Goal: Information Seeking & Learning: Learn about a topic

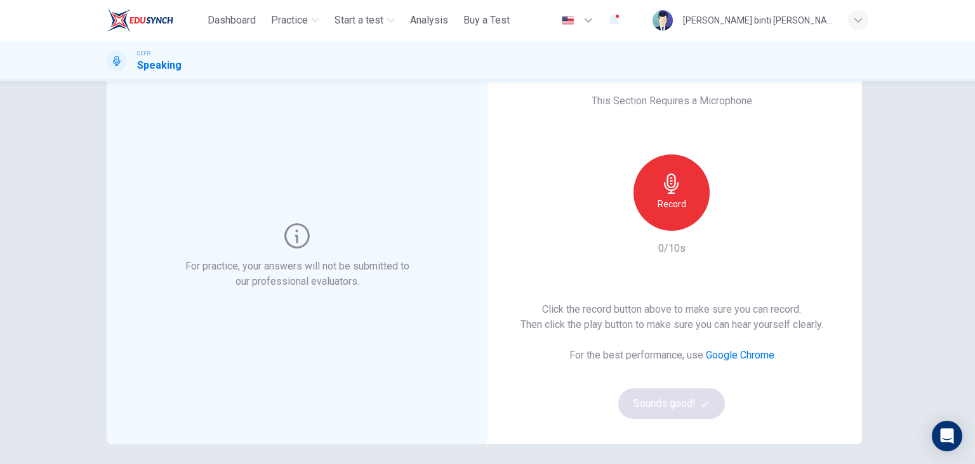
scroll to position [36, 0]
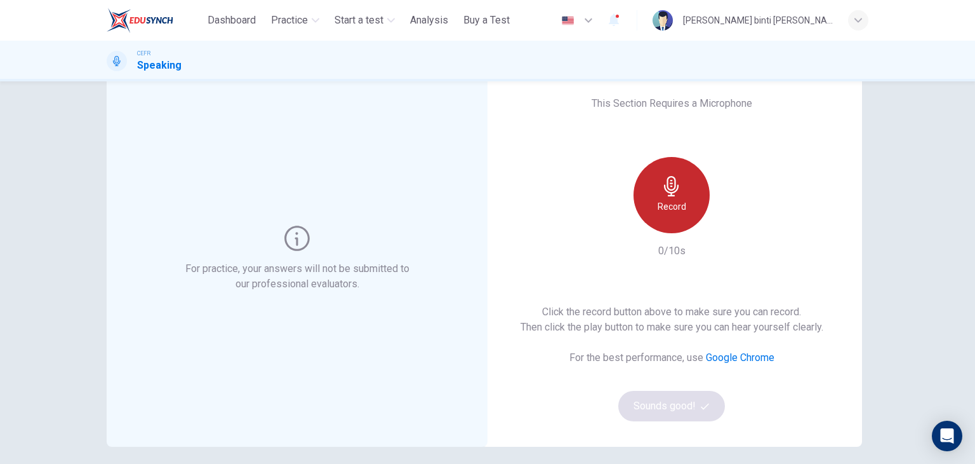
click at [662, 179] on icon "button" at bounding box center [672, 186] width 20 height 20
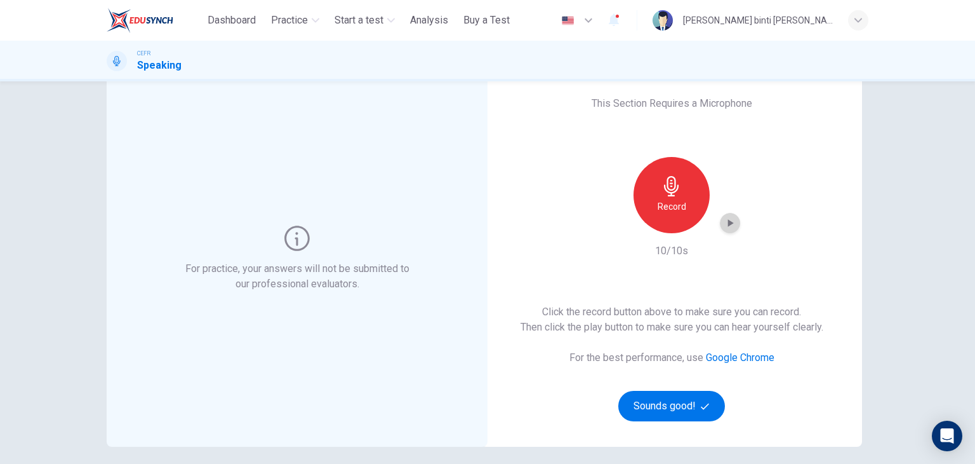
click at [733, 224] on div "button" at bounding box center [730, 223] width 20 height 20
click at [674, 396] on button "Sounds good!" at bounding box center [671, 406] width 107 height 30
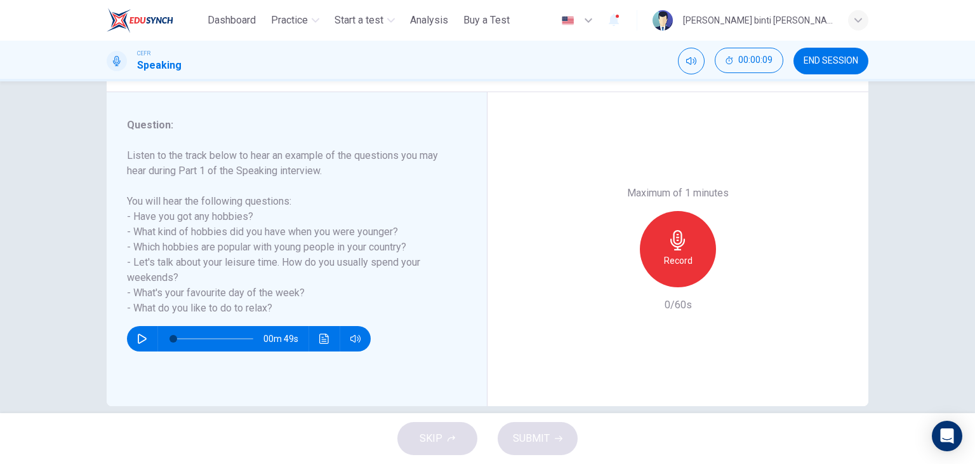
scroll to position [142, 0]
click at [668, 260] on h6 "Record" at bounding box center [678, 260] width 29 height 15
click at [669, 260] on h6 "Stop" at bounding box center [678, 260] width 19 height 15
click at [737, 277] on icon "button" at bounding box center [736, 276] width 13 height 13
click at [614, 274] on icon "button" at bounding box center [619, 276] width 11 height 11
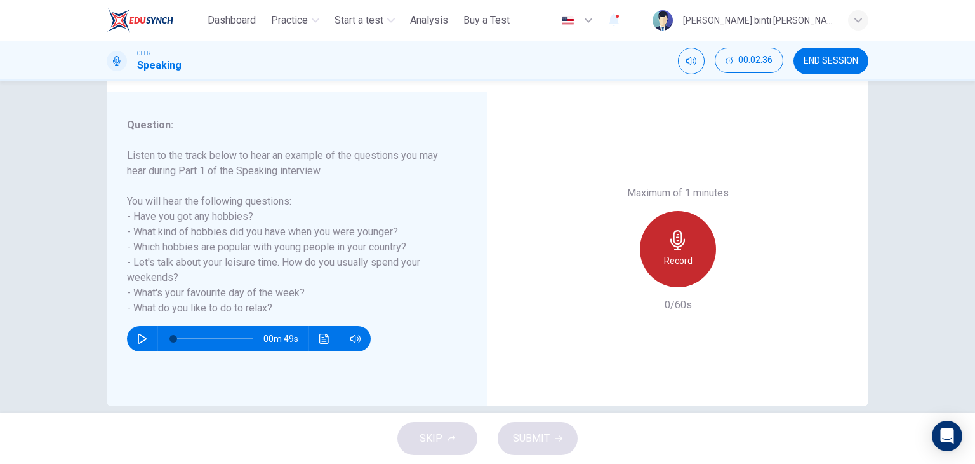
click at [670, 247] on icon "button" at bounding box center [678, 240] width 20 height 20
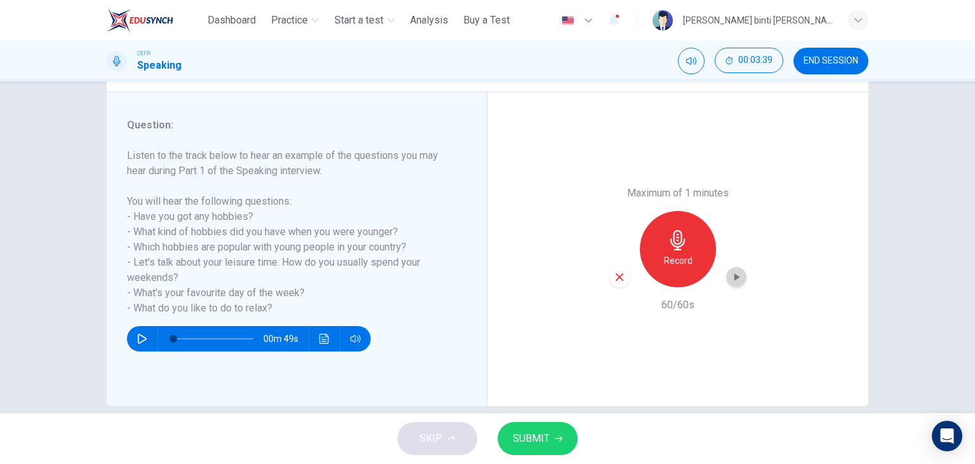
click at [742, 278] on div "button" at bounding box center [736, 277] width 20 height 20
click at [735, 274] on icon "button" at bounding box center [738, 277] width 6 height 8
click at [538, 428] on button "SUBMIT" at bounding box center [538, 438] width 80 height 33
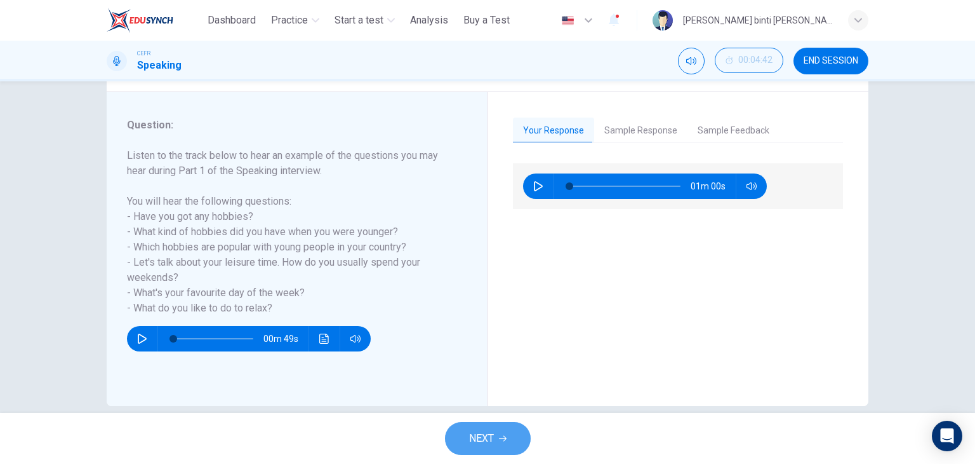
click at [483, 439] on span "NEXT" at bounding box center [481, 438] width 25 height 18
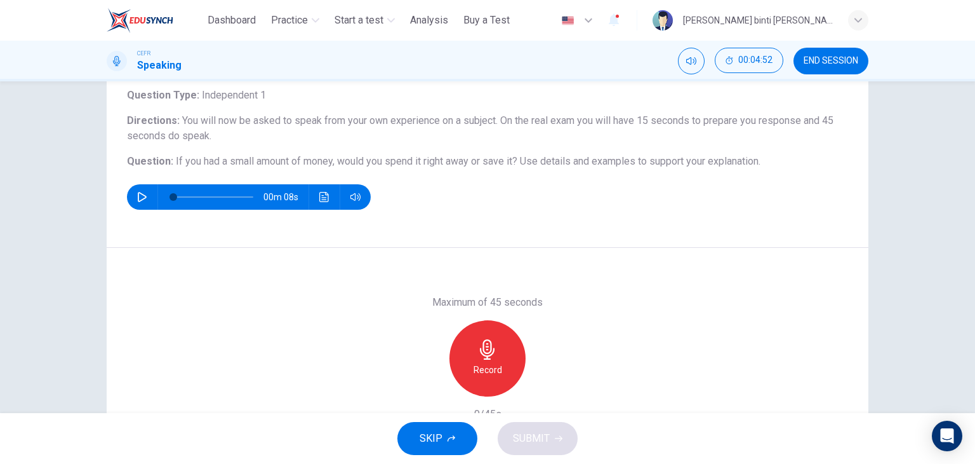
scroll to position [55, 0]
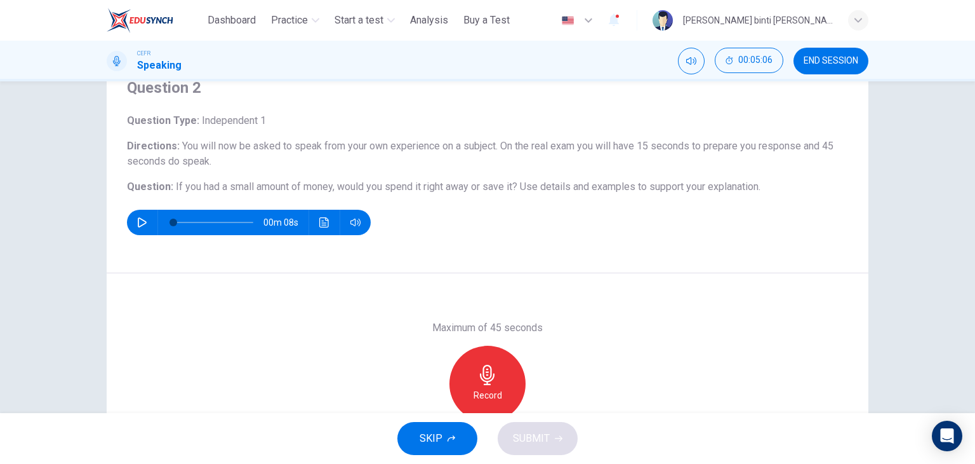
click at [18, 333] on div "Question 2 Question Type : Independent 1 Directions : You will now be asked to …" at bounding box center [487, 246] width 975 height 331
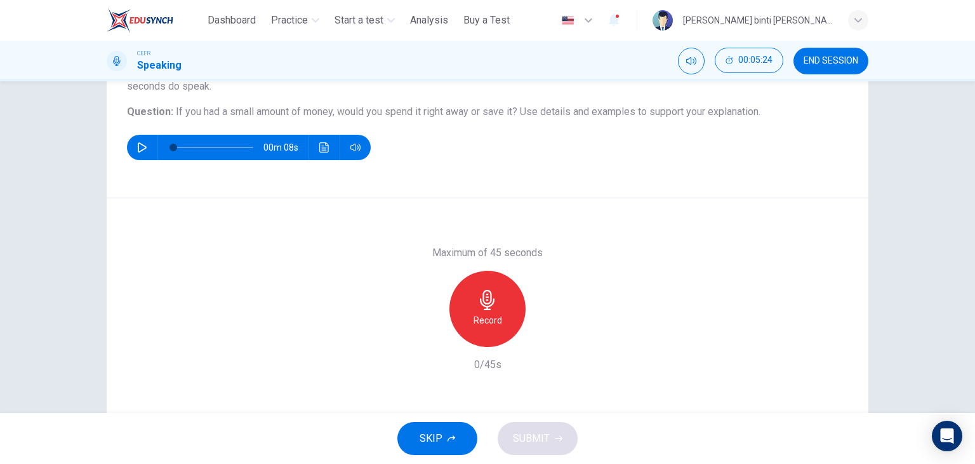
scroll to position [130, 0]
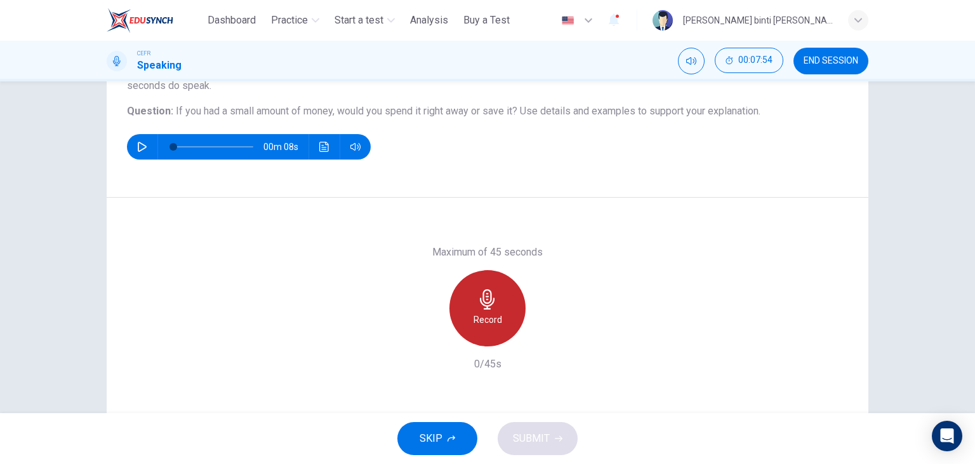
click at [500, 276] on div "Record" at bounding box center [488, 308] width 76 height 76
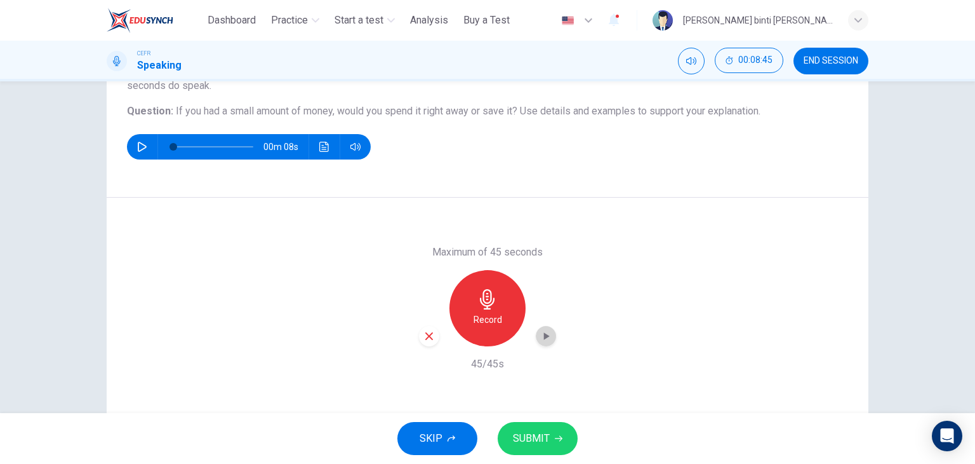
click at [540, 338] on icon "button" at bounding box center [546, 336] width 13 height 13
click at [432, 335] on div "button" at bounding box center [429, 336] width 20 height 20
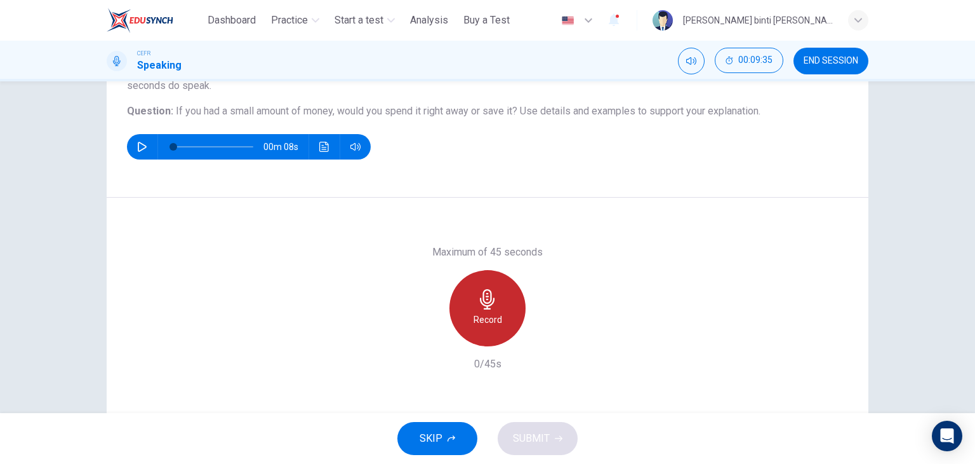
click at [495, 308] on div "Record" at bounding box center [488, 308] width 76 height 76
click at [495, 308] on div "Stop" at bounding box center [488, 308] width 76 height 76
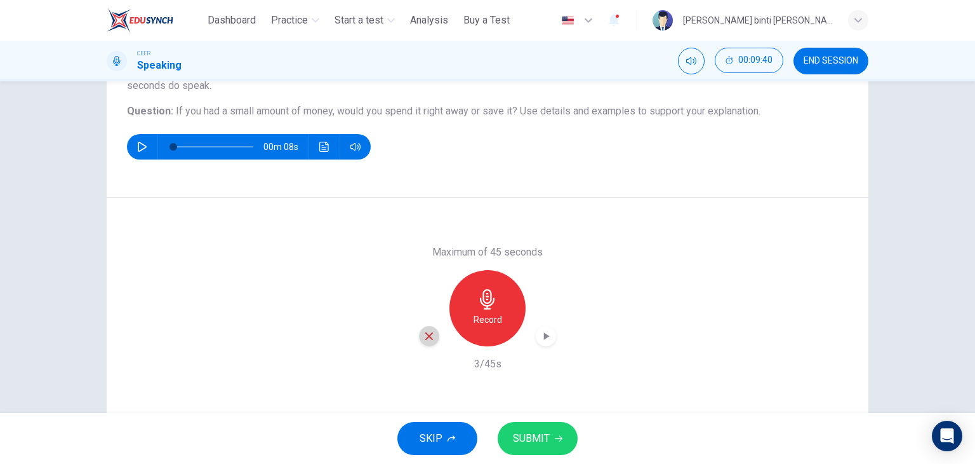
click at [424, 339] on icon "button" at bounding box center [429, 335] width 11 height 11
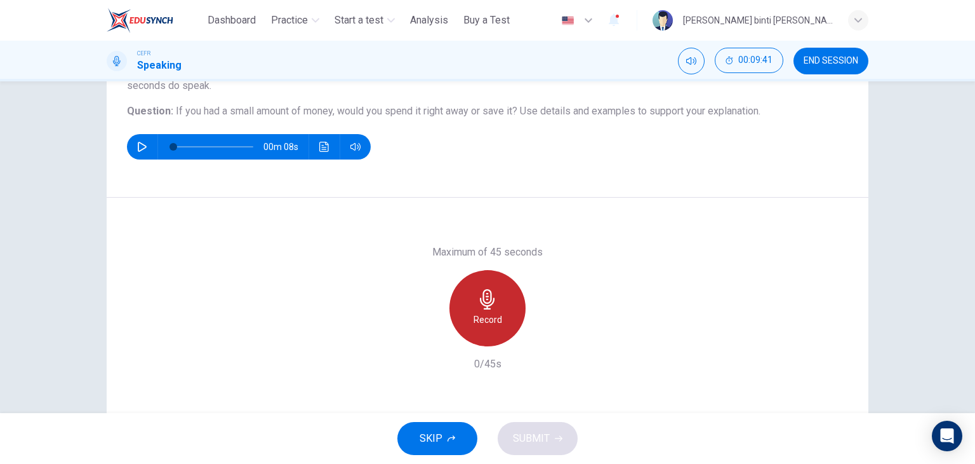
click at [494, 304] on icon "button" at bounding box center [488, 299] width 20 height 20
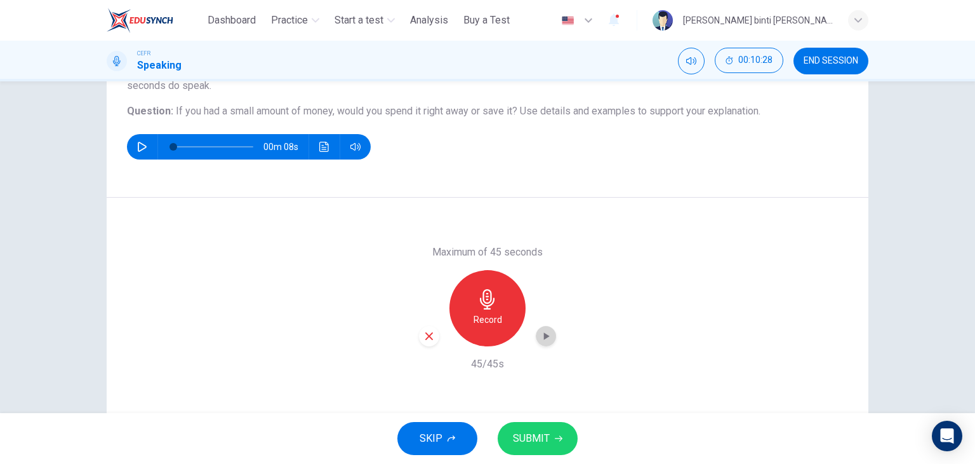
click at [546, 336] on icon "button" at bounding box center [546, 336] width 13 height 13
click at [540, 427] on button "SUBMIT" at bounding box center [538, 438] width 80 height 33
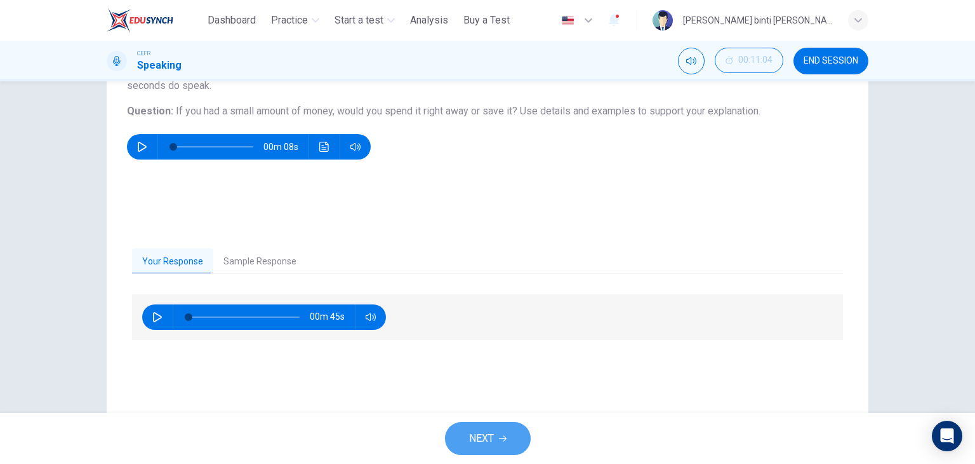
click at [488, 435] on span "NEXT" at bounding box center [481, 438] width 25 height 18
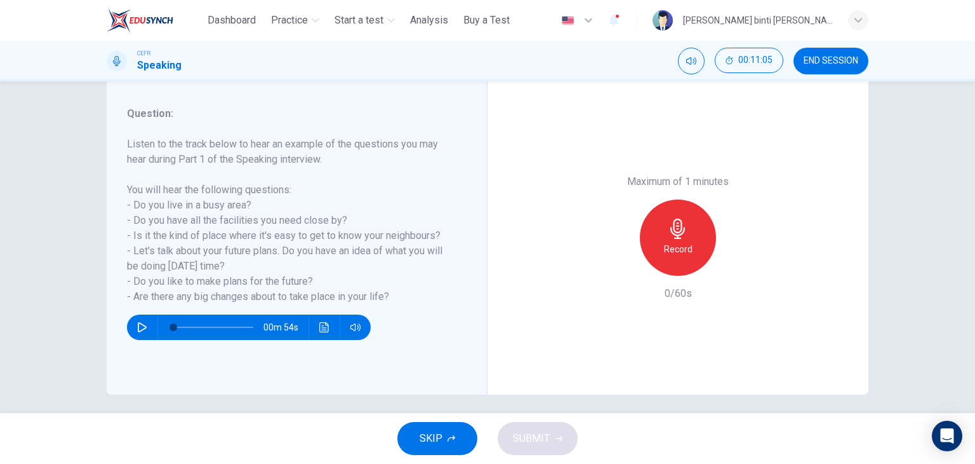
scroll to position [153, 0]
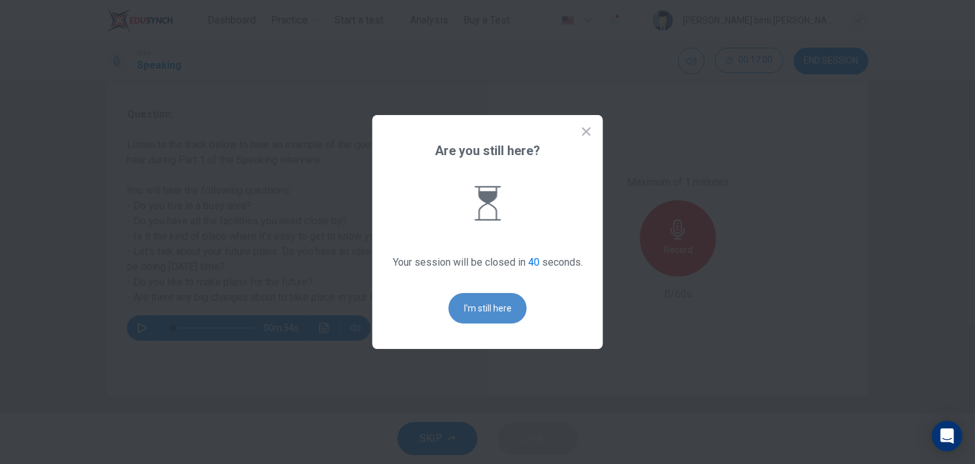
click at [493, 307] on button "I'm still here" at bounding box center [488, 308] width 78 height 30
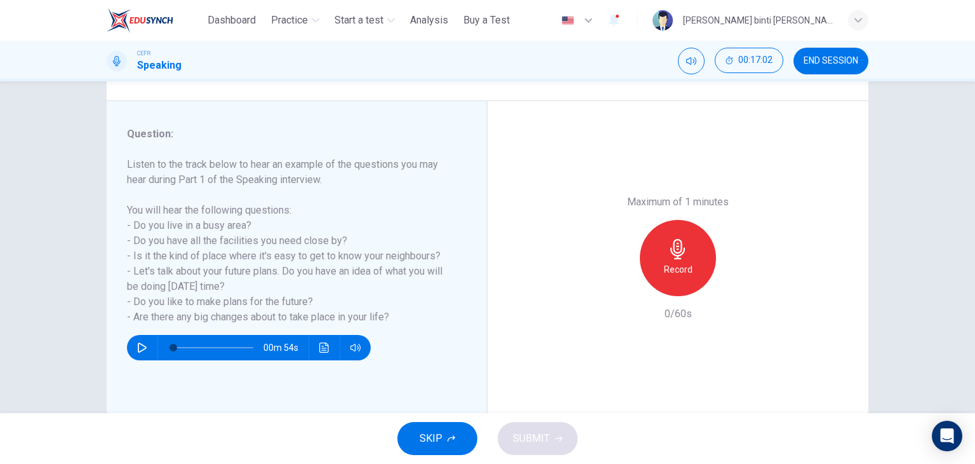
scroll to position [133, 0]
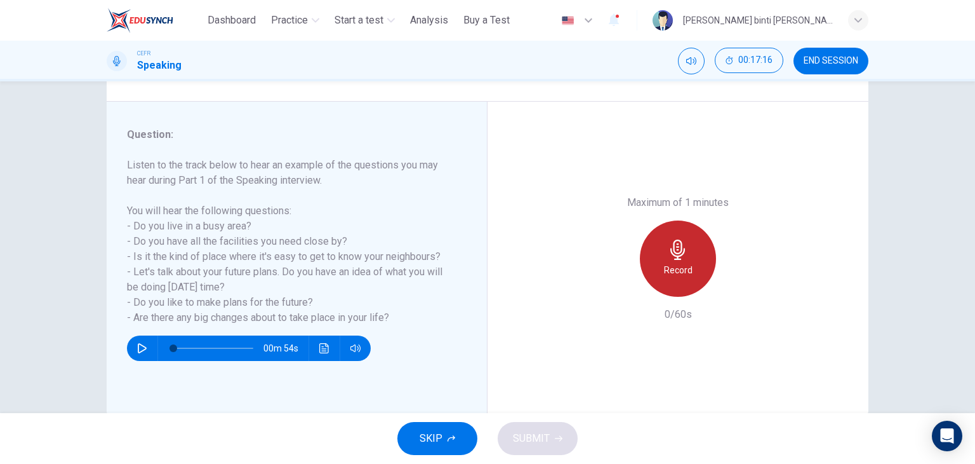
click at [683, 255] on icon "button" at bounding box center [678, 249] width 20 height 20
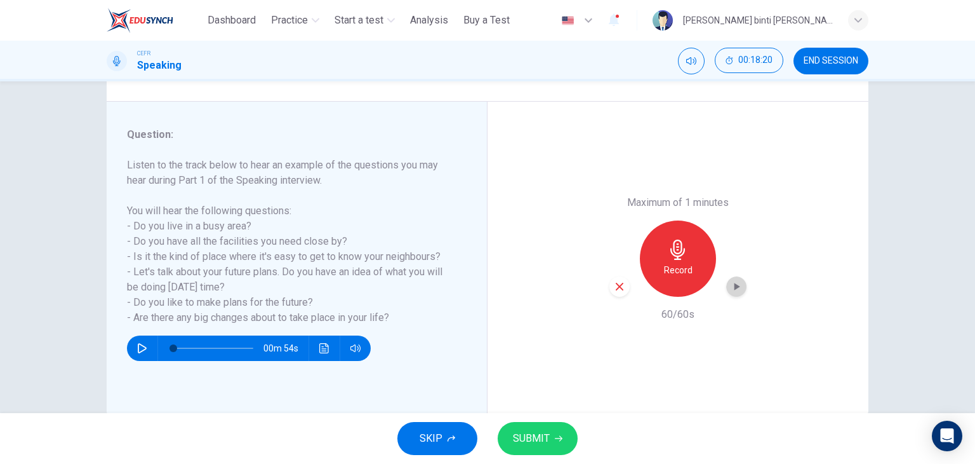
click at [730, 285] on icon "button" at bounding box center [736, 286] width 13 height 13
click at [552, 446] on button "SUBMIT" at bounding box center [538, 438] width 80 height 33
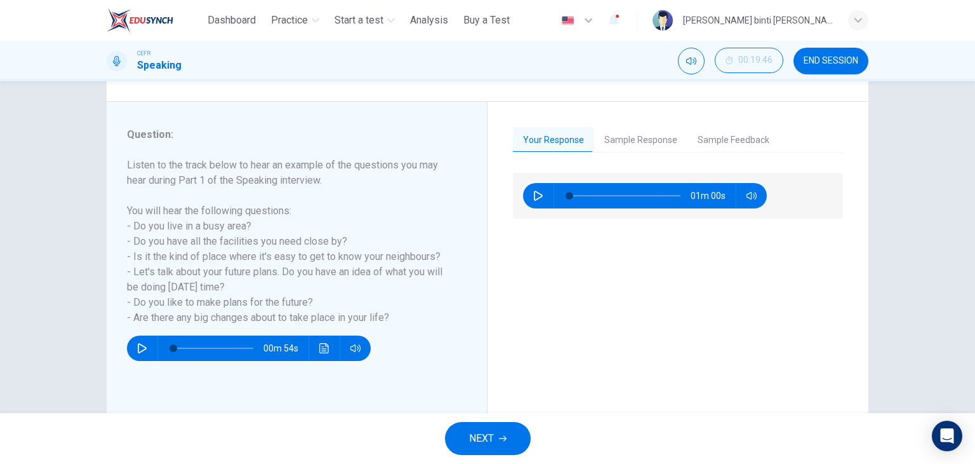
click at [502, 439] on icon "button" at bounding box center [503, 438] width 8 height 8
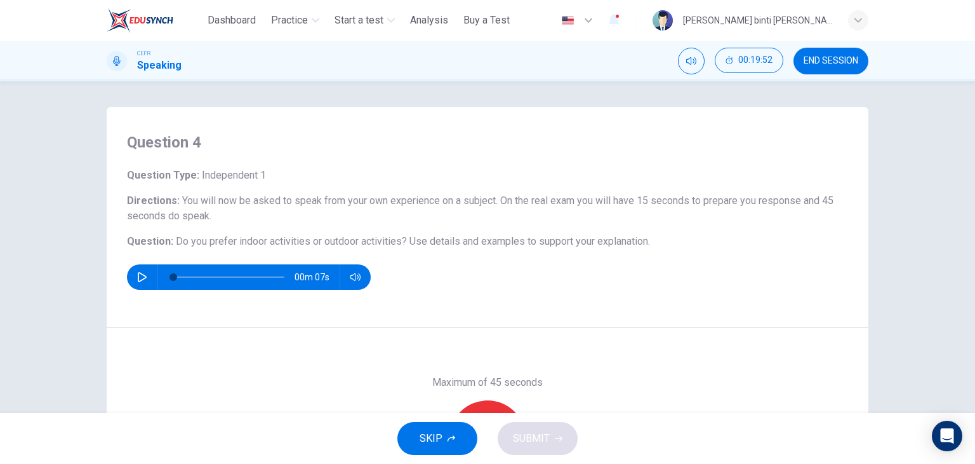
scroll to position [154, 0]
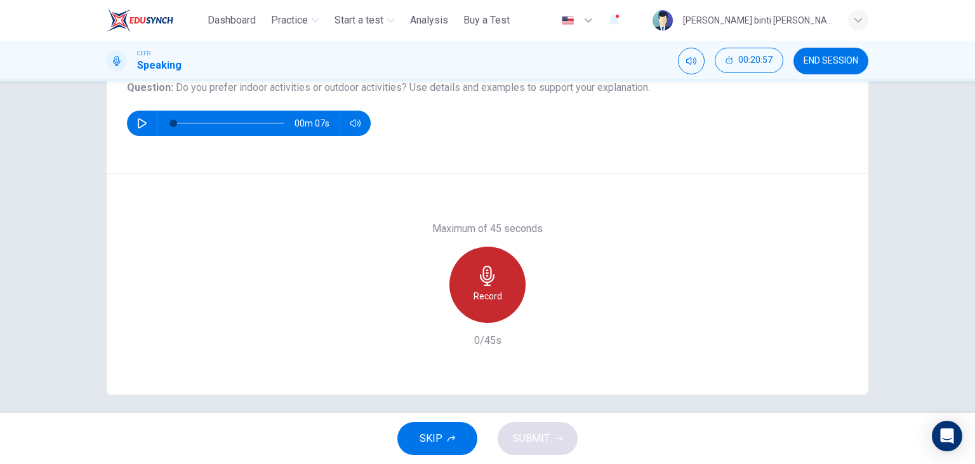
click at [494, 279] on icon "button" at bounding box center [488, 275] width 20 height 20
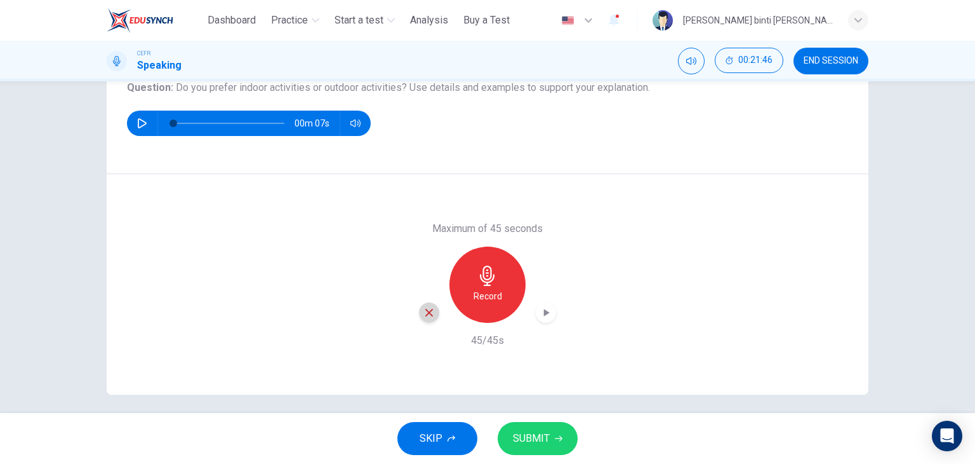
click at [428, 311] on icon "button" at bounding box center [429, 312] width 11 height 11
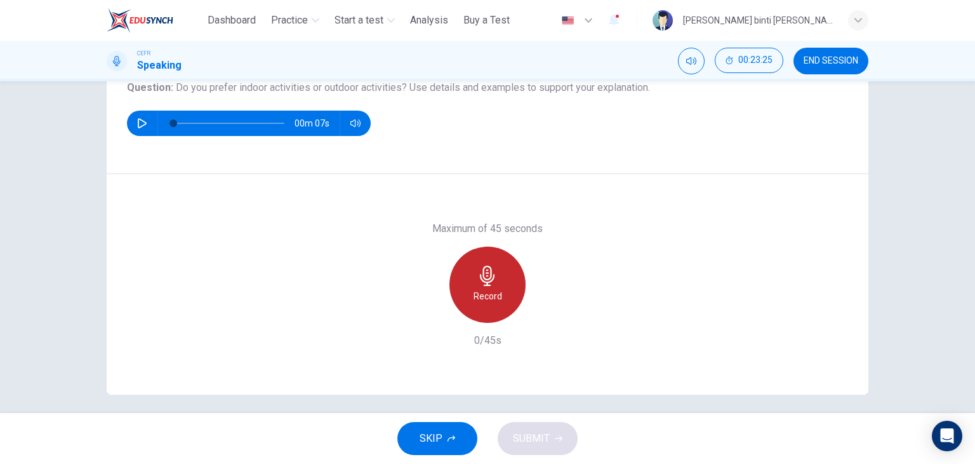
click at [495, 276] on div "Record" at bounding box center [488, 284] width 76 height 76
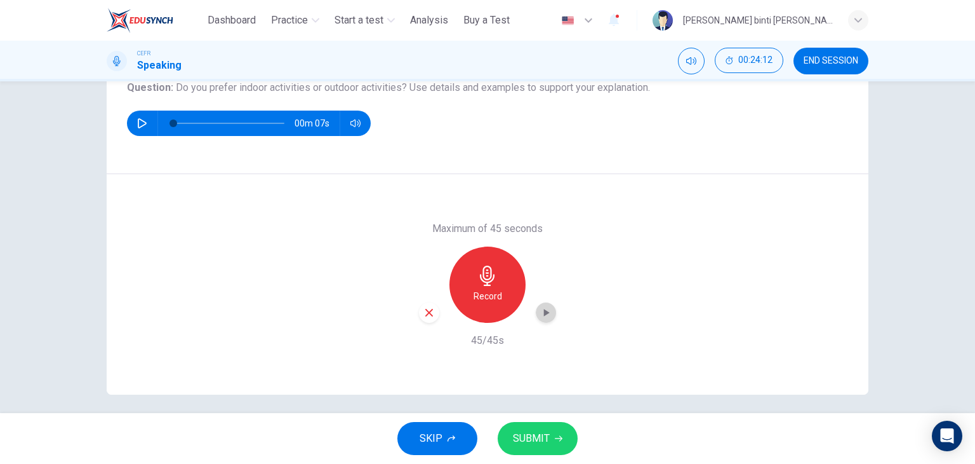
click at [551, 315] on div "button" at bounding box center [546, 312] width 20 height 20
click at [432, 318] on div "button" at bounding box center [429, 312] width 20 height 20
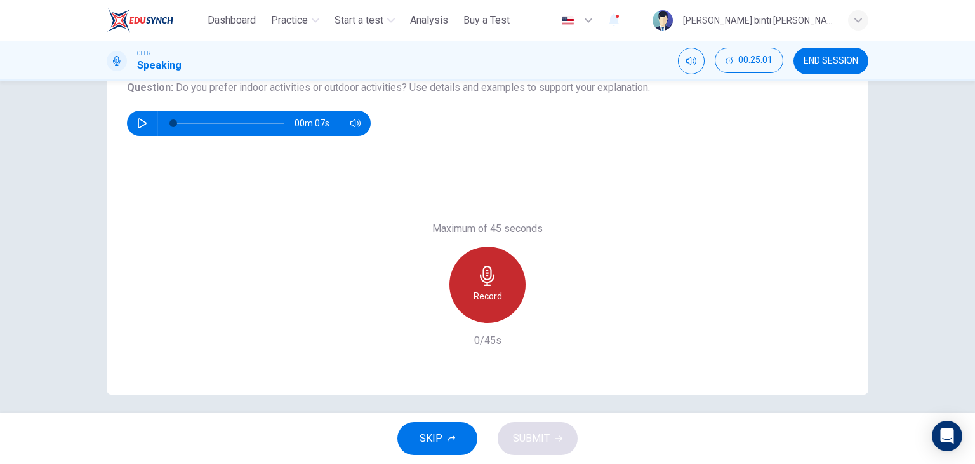
click at [496, 265] on div "Record" at bounding box center [488, 284] width 76 height 76
click at [496, 265] on div "Stop" at bounding box center [488, 284] width 76 height 76
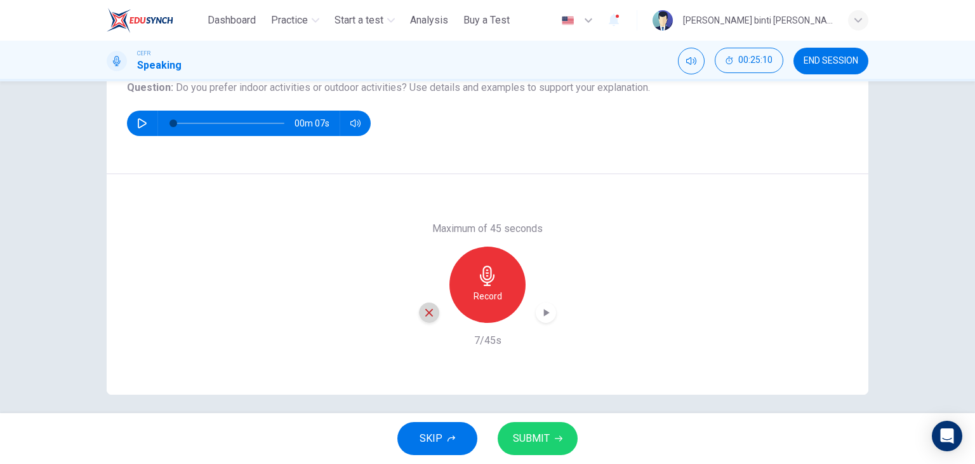
click at [425, 316] on icon "button" at bounding box center [429, 313] width 8 height 8
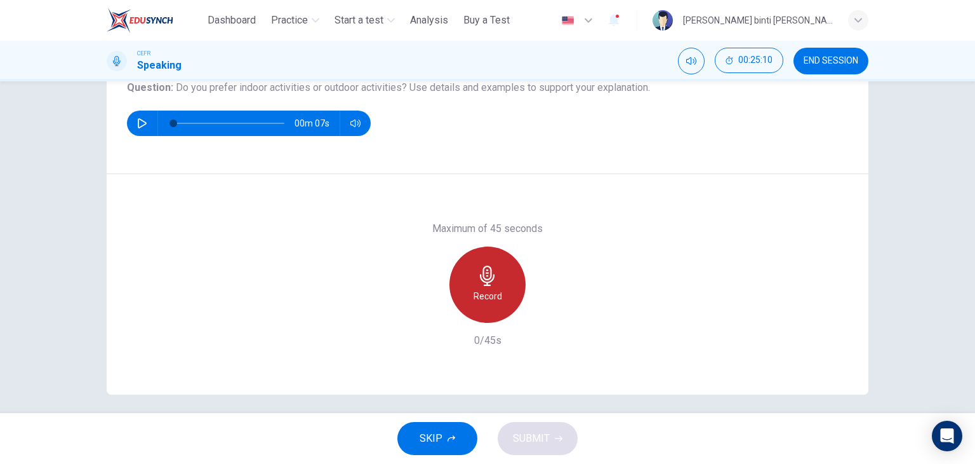
click at [499, 298] on div "Record" at bounding box center [488, 284] width 76 height 76
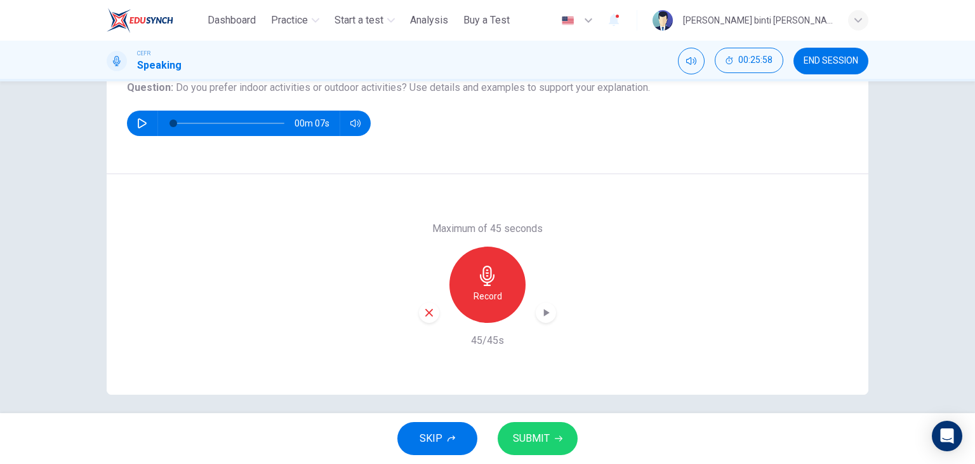
click at [542, 317] on icon "button" at bounding box center [546, 312] width 13 height 13
click at [535, 436] on span "SUBMIT" at bounding box center [531, 438] width 37 height 18
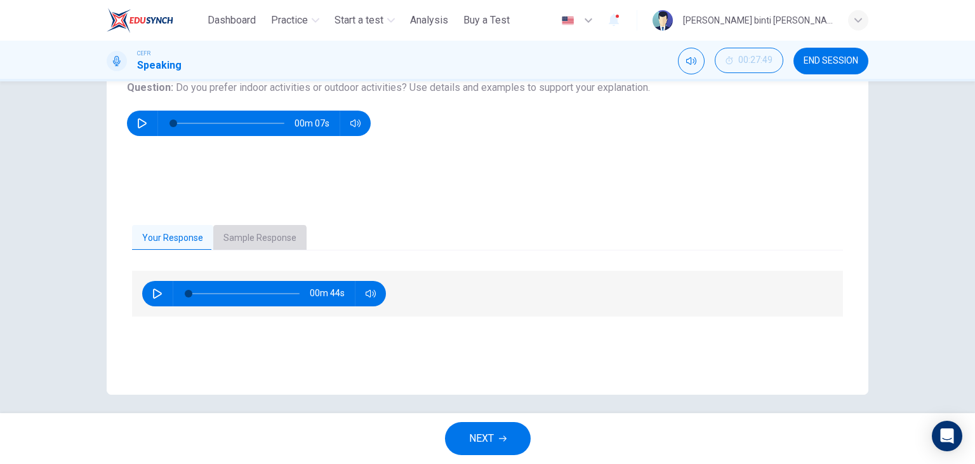
click at [246, 248] on button "Sample Response" at bounding box center [259, 238] width 93 height 27
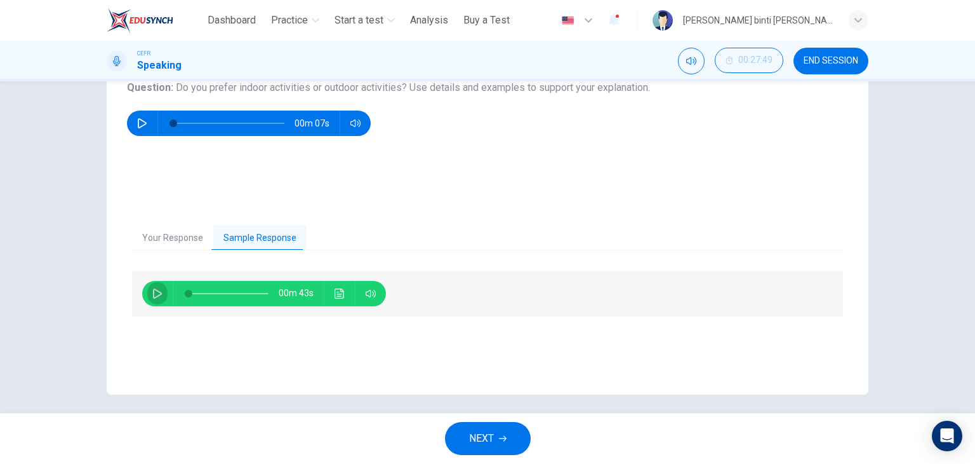
click at [154, 297] on icon "button" at bounding box center [157, 293] width 10 height 10
type input "**"
click at [490, 441] on span "NEXT" at bounding box center [481, 438] width 25 height 18
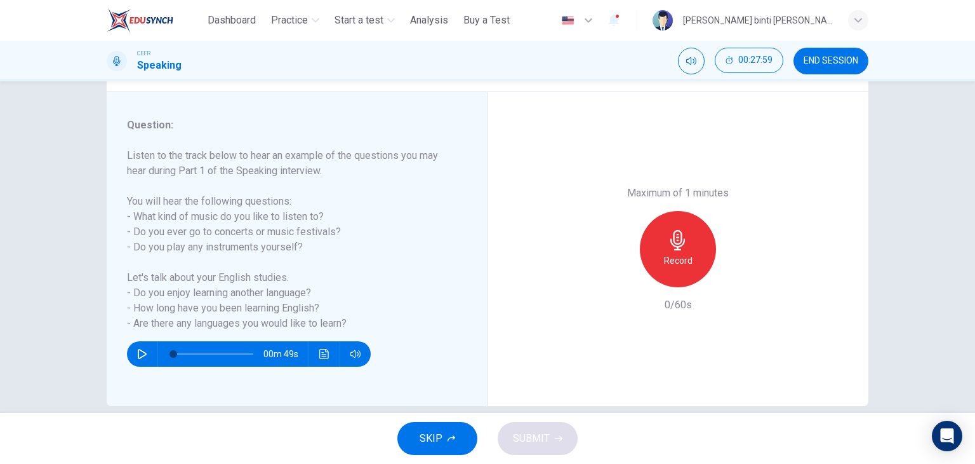
scroll to position [138, 0]
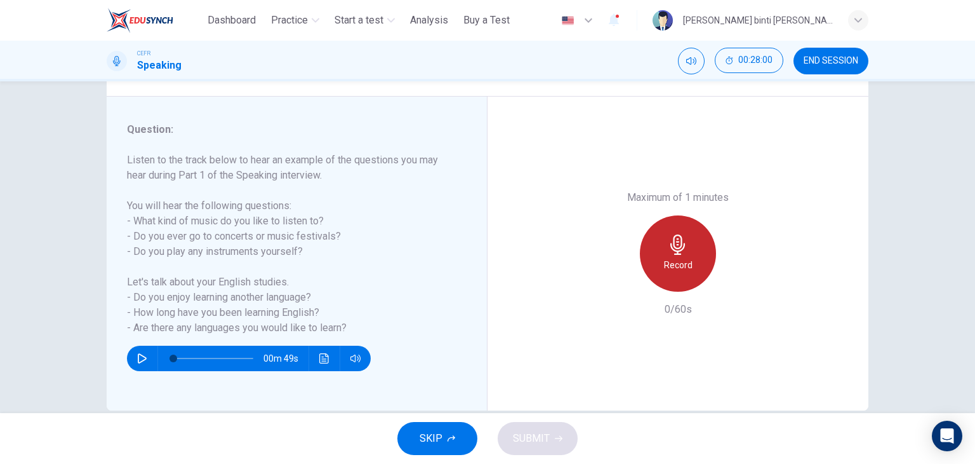
click at [703, 241] on div "Record" at bounding box center [678, 253] width 76 height 76
click at [687, 248] on div "Stop" at bounding box center [678, 253] width 76 height 76
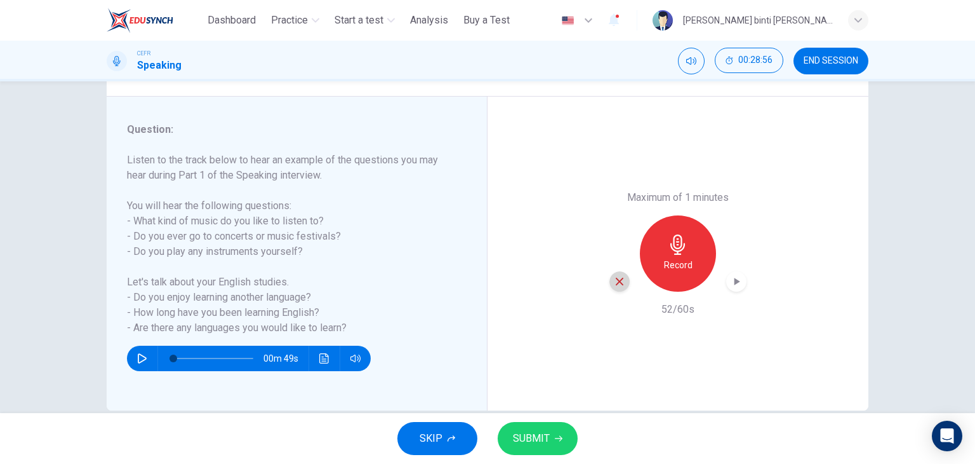
click at [617, 281] on icon "button" at bounding box center [620, 281] width 8 height 8
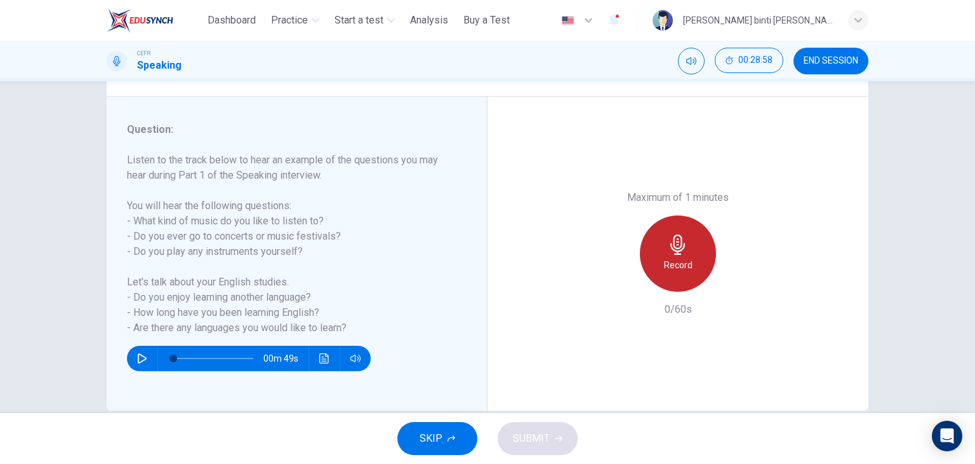
click at [693, 235] on div "Record" at bounding box center [678, 253] width 76 height 76
click at [693, 235] on div "Stop" at bounding box center [678, 253] width 76 height 76
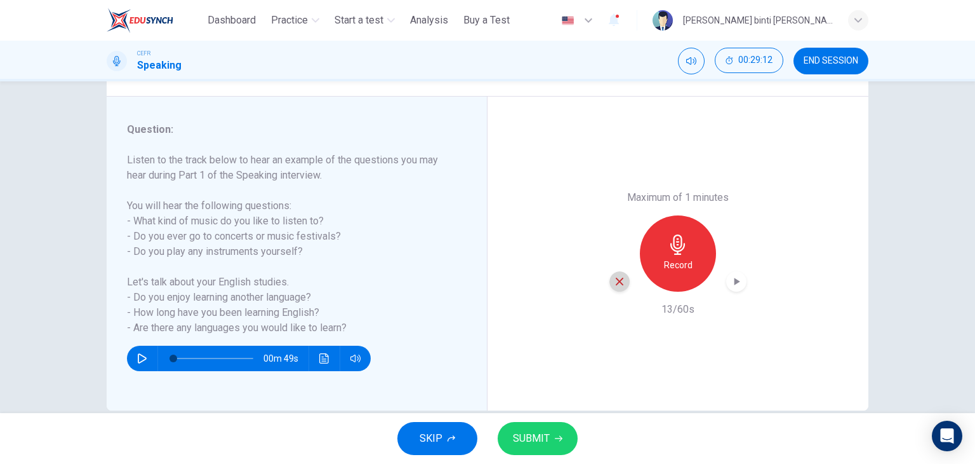
click at [616, 280] on icon "button" at bounding box center [620, 281] width 8 height 8
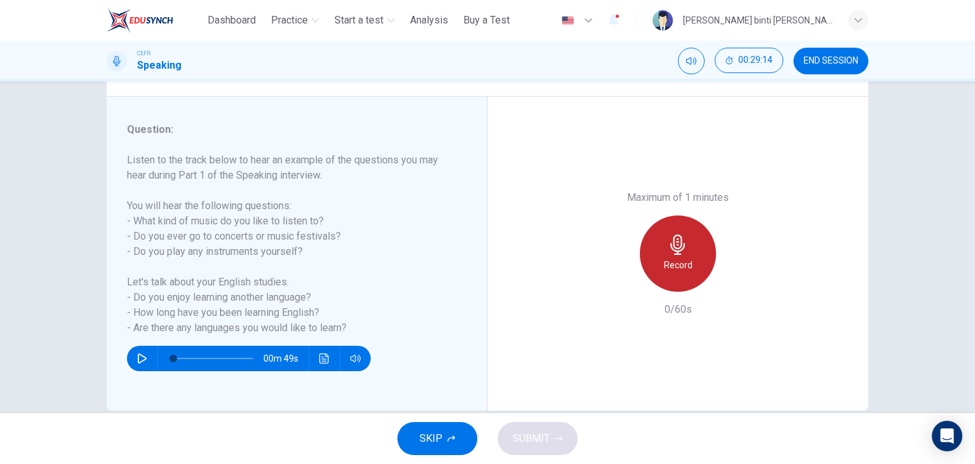
click at [678, 256] on div "Record" at bounding box center [678, 253] width 76 height 76
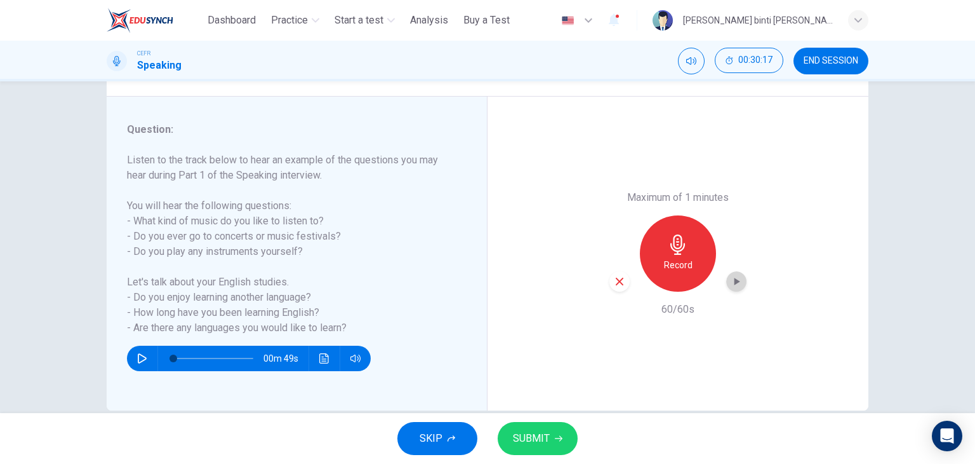
click at [735, 280] on icon "button" at bounding box center [738, 281] width 6 height 8
click at [614, 276] on icon "button" at bounding box center [619, 281] width 11 height 11
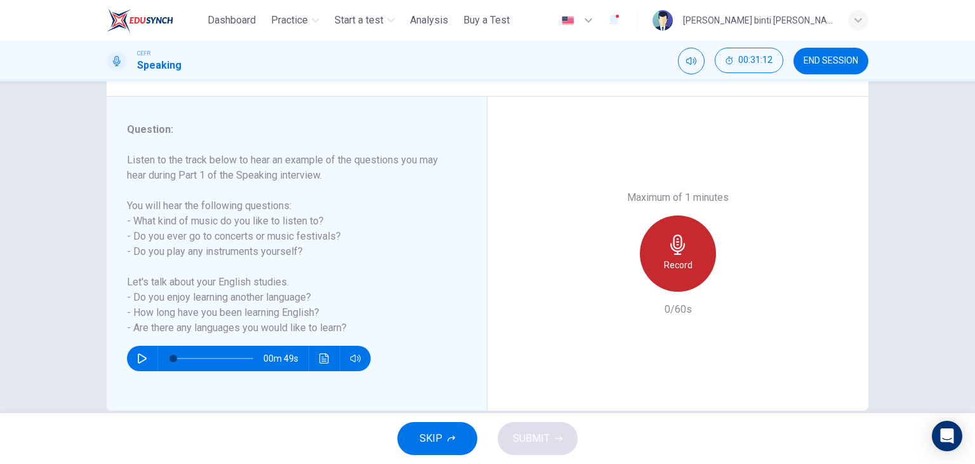
click at [685, 238] on icon "button" at bounding box center [678, 244] width 20 height 20
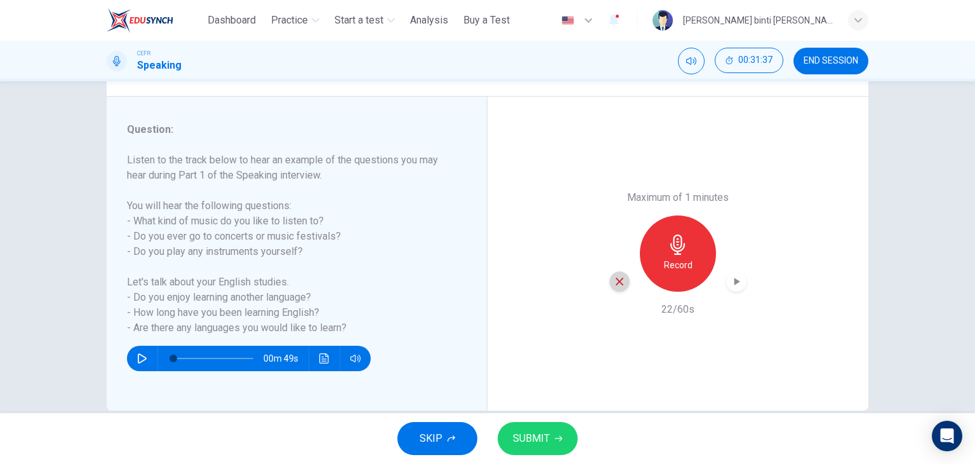
click at [622, 283] on div "button" at bounding box center [620, 281] width 20 height 20
click at [662, 251] on div "Record" at bounding box center [678, 253] width 76 height 76
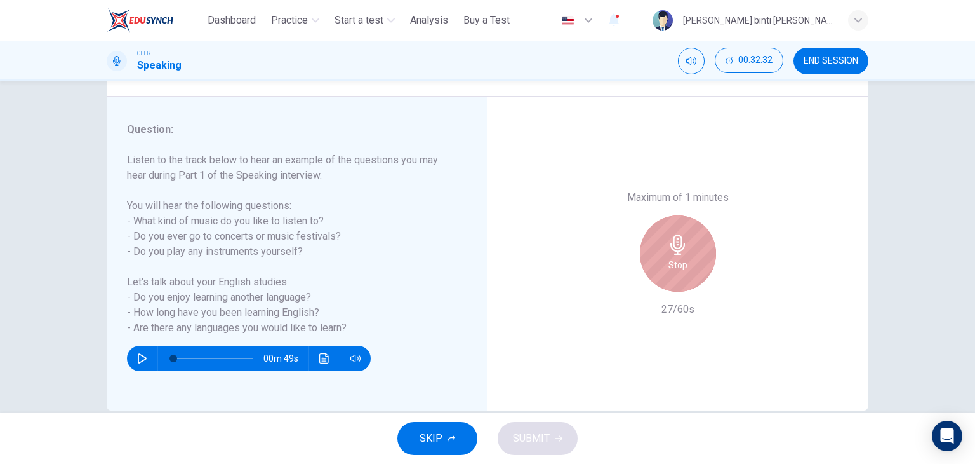
click at [695, 276] on div "Stop" at bounding box center [678, 253] width 76 height 76
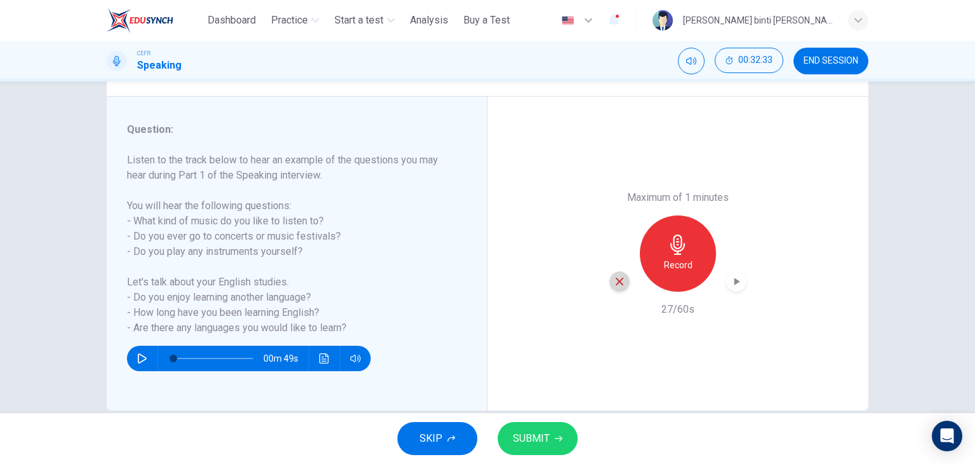
click at [614, 284] on icon "button" at bounding box center [619, 281] width 11 height 11
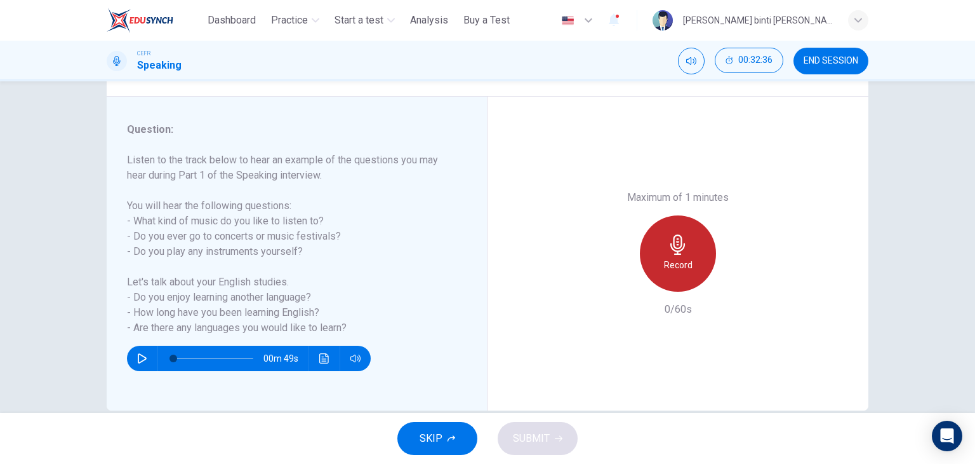
click at [704, 244] on div "Record" at bounding box center [678, 253] width 76 height 76
click at [673, 232] on div "Stop" at bounding box center [678, 253] width 76 height 76
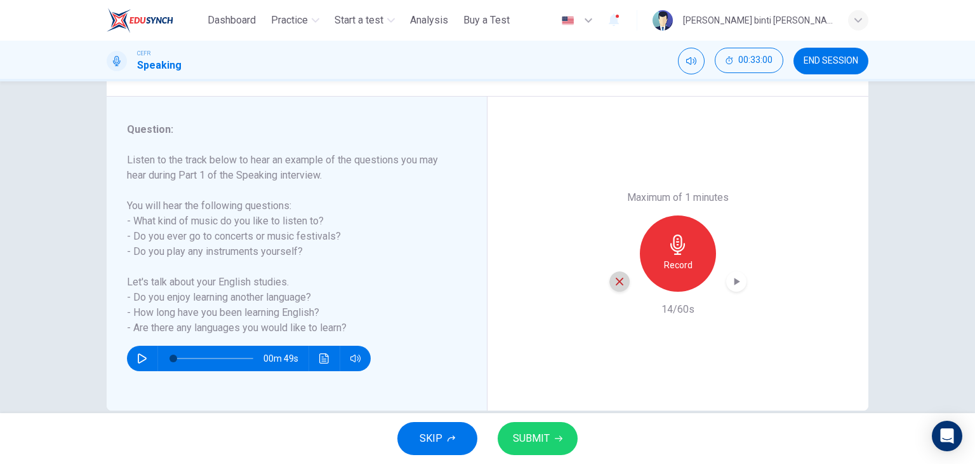
click at [617, 282] on icon "button" at bounding box center [619, 281] width 11 height 11
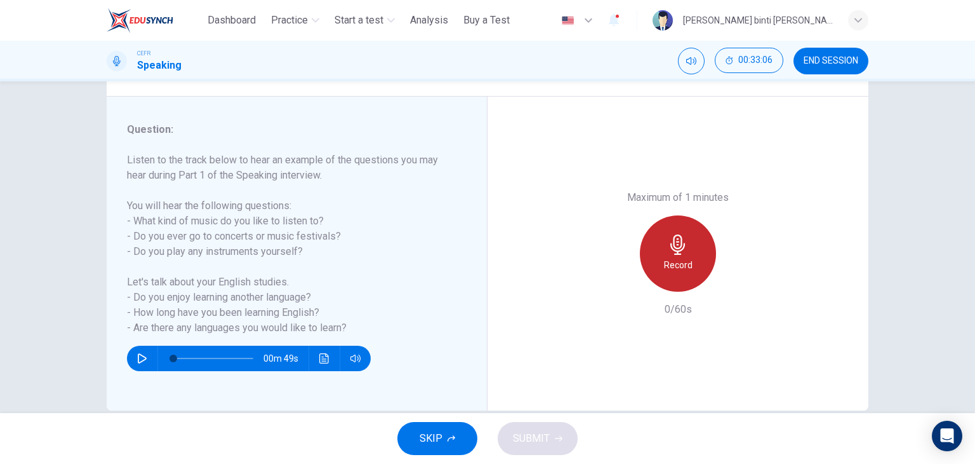
click at [696, 254] on div "Record" at bounding box center [678, 253] width 76 height 76
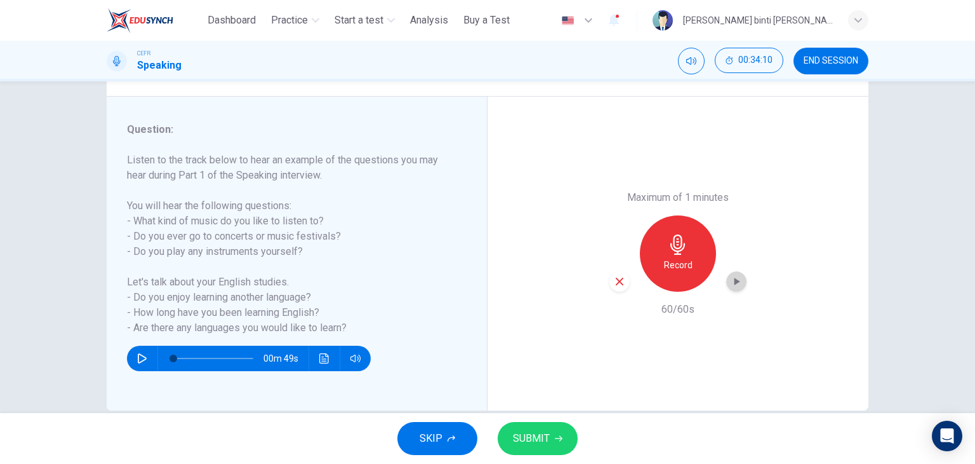
click at [737, 283] on icon "button" at bounding box center [736, 281] width 13 height 13
click at [614, 281] on icon "button" at bounding box center [619, 281] width 11 height 11
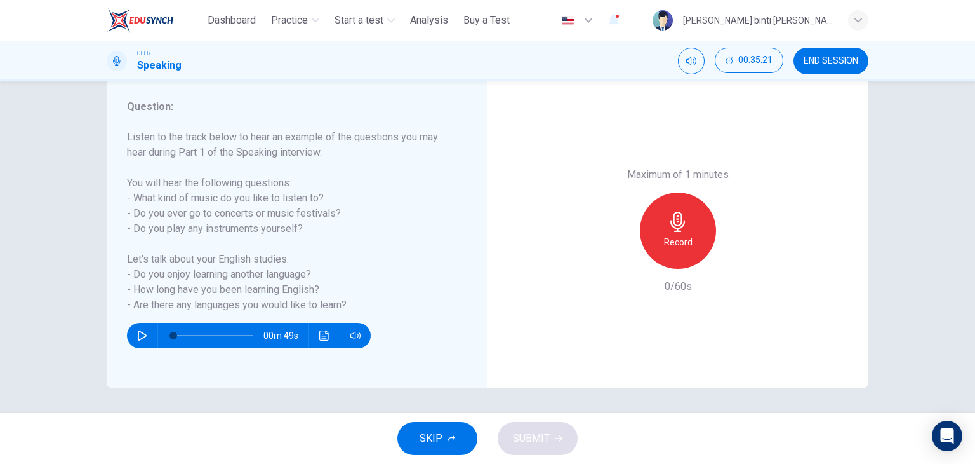
scroll to position [133, 0]
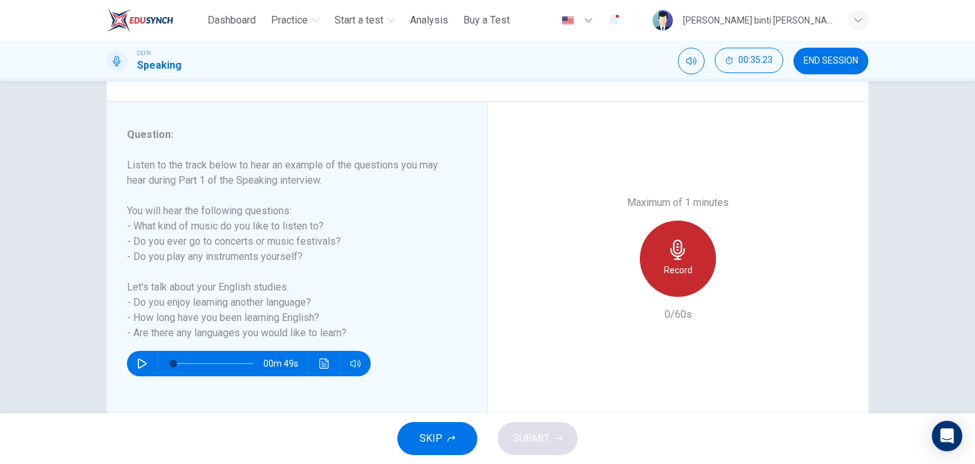
click at [664, 272] on h6 "Record" at bounding box center [678, 269] width 29 height 15
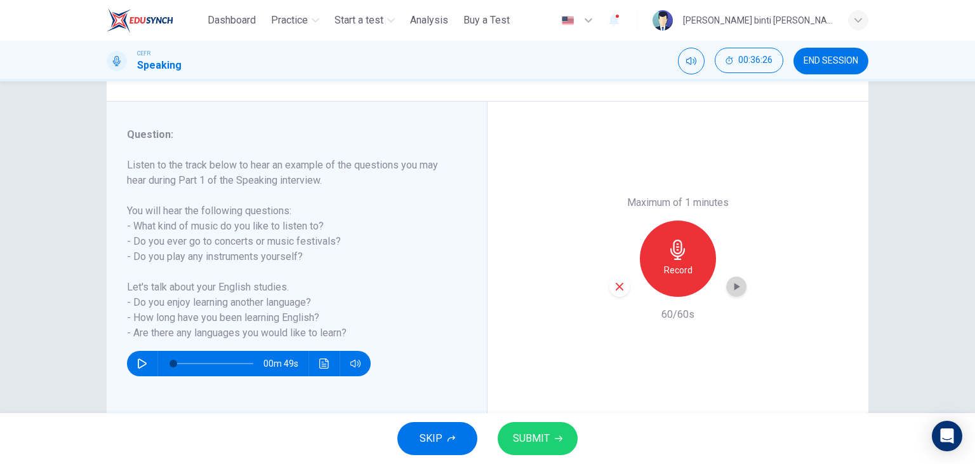
click at [730, 282] on icon "button" at bounding box center [736, 286] width 13 height 13
click at [742, 284] on div "button" at bounding box center [736, 286] width 20 height 20
click at [614, 285] on icon "button" at bounding box center [619, 286] width 11 height 11
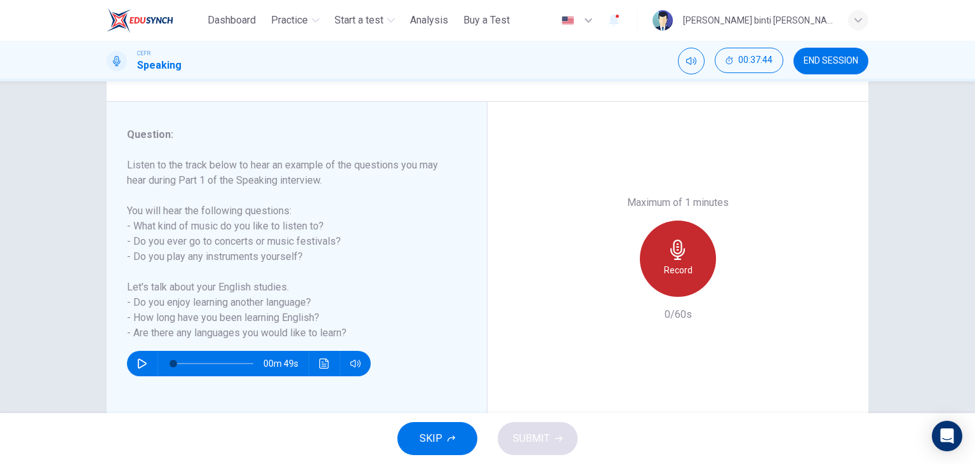
click at [676, 274] on h6 "Record" at bounding box center [678, 269] width 29 height 15
click at [676, 274] on h6 "Stop" at bounding box center [678, 269] width 19 height 15
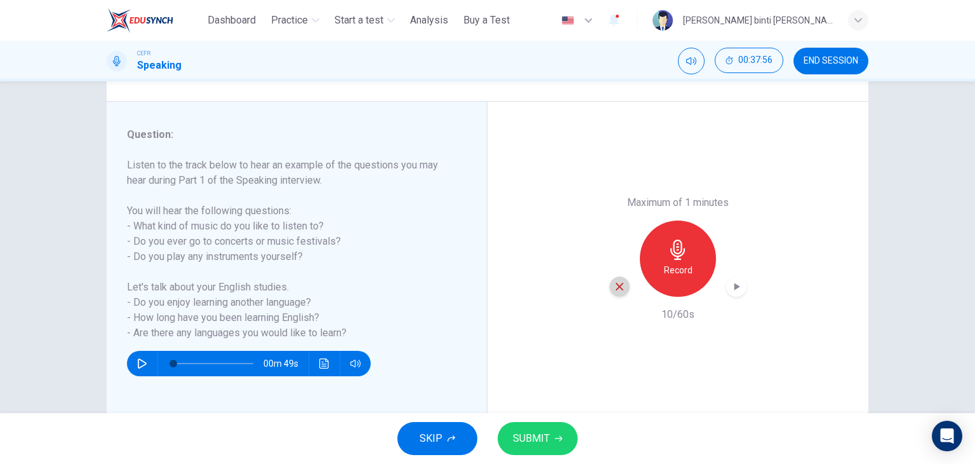
click at [617, 283] on icon "button" at bounding box center [619, 286] width 11 height 11
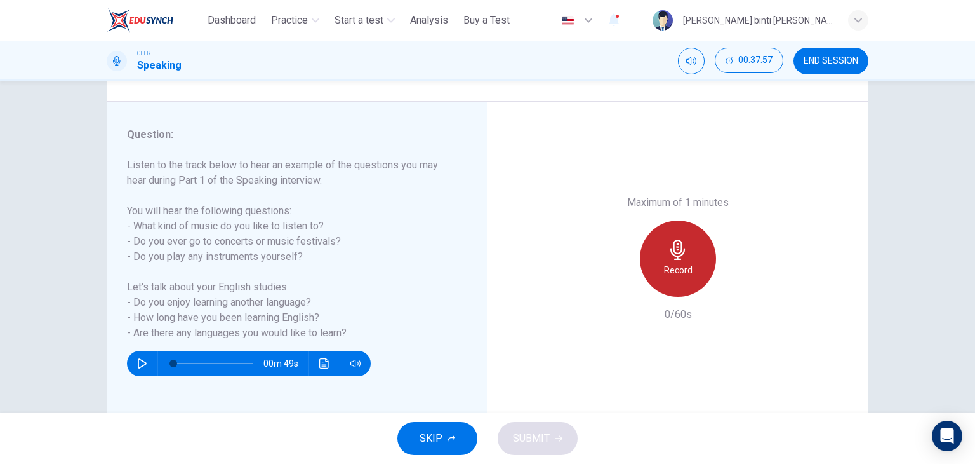
click at [681, 252] on icon "button" at bounding box center [678, 249] width 15 height 20
click at [691, 256] on div "Stop" at bounding box center [678, 258] width 76 height 76
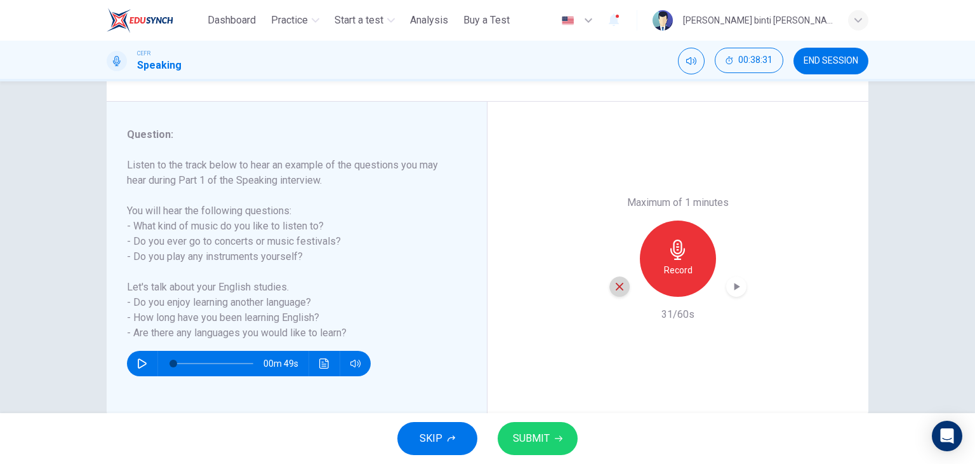
click at [620, 285] on icon "button" at bounding box center [619, 286] width 11 height 11
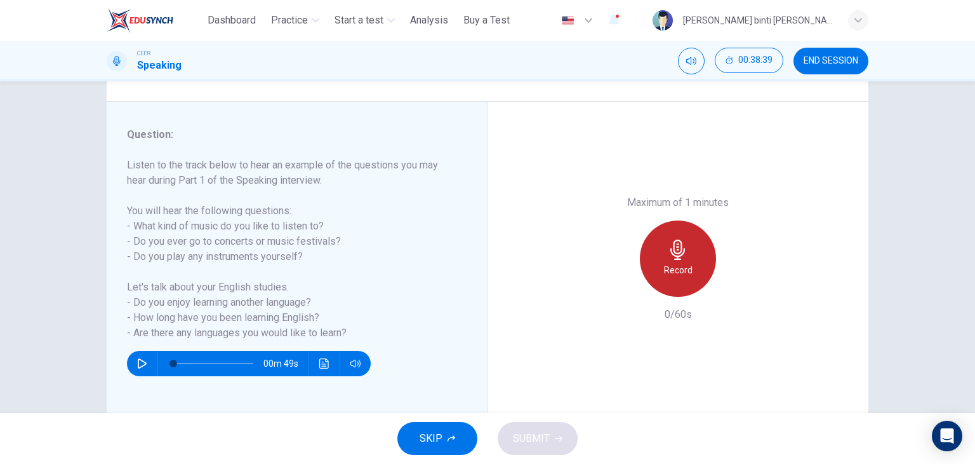
click at [655, 248] on div "Record" at bounding box center [678, 258] width 76 height 76
click at [655, 248] on div "Stop" at bounding box center [678, 258] width 76 height 76
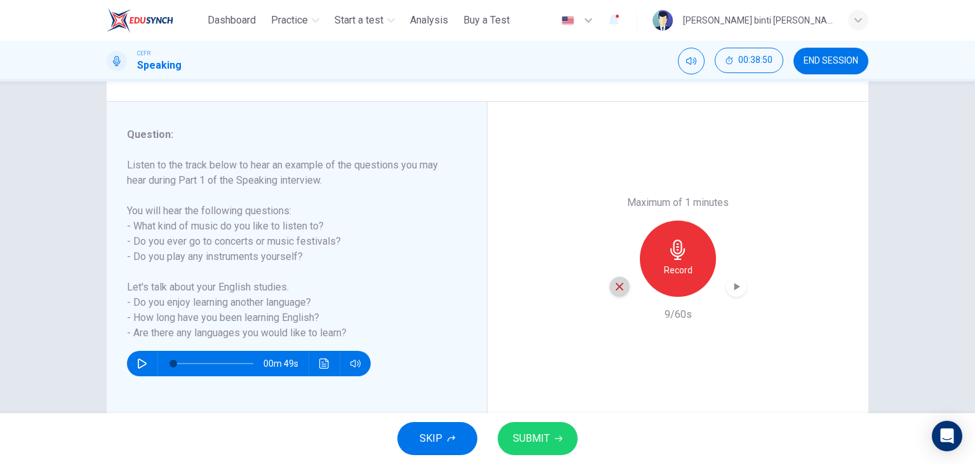
click at [620, 288] on icon "button" at bounding box center [619, 286] width 11 height 11
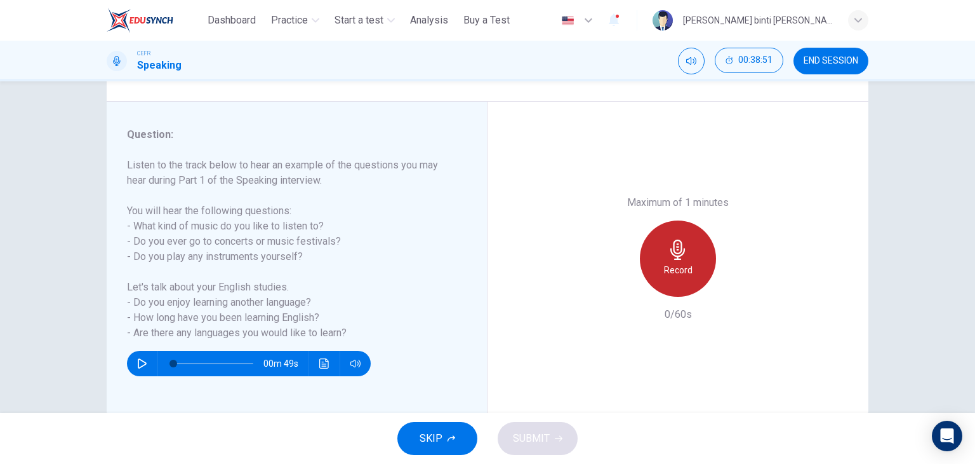
click at [647, 269] on div "Record" at bounding box center [678, 258] width 76 height 76
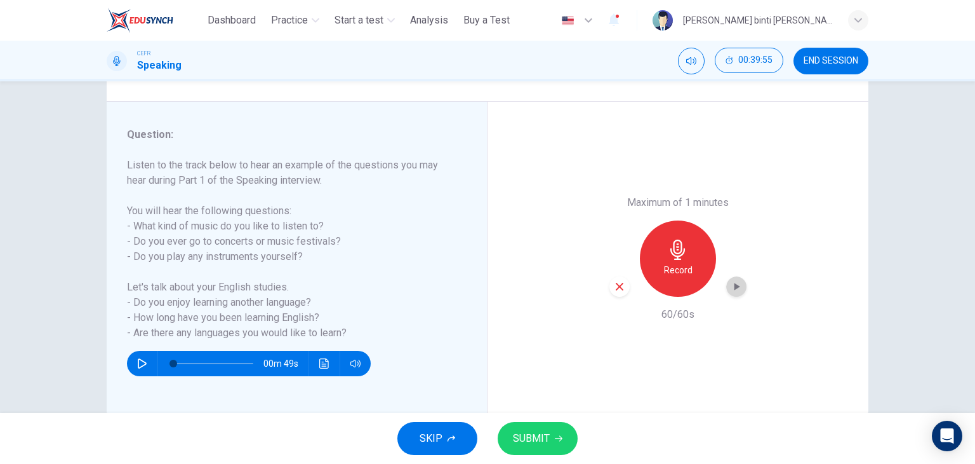
click at [738, 288] on icon "button" at bounding box center [736, 286] width 13 height 13
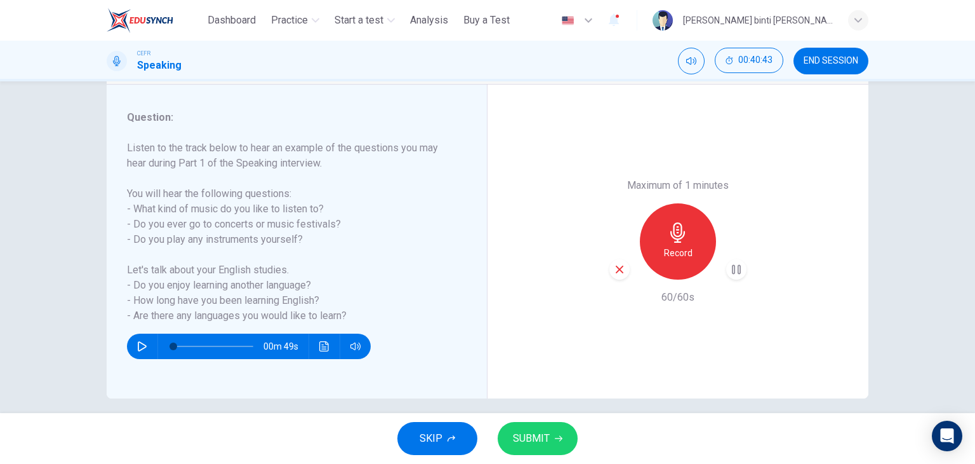
scroll to position [145, 0]
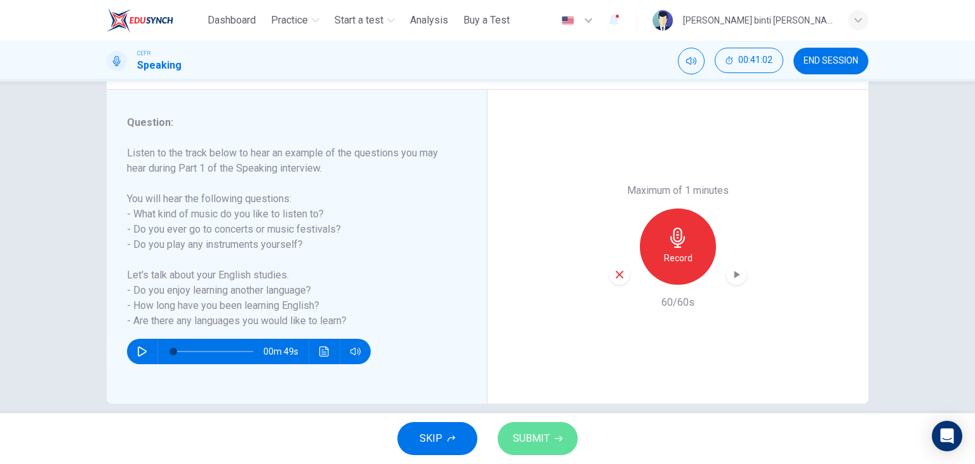
click at [546, 446] on span "SUBMIT" at bounding box center [531, 438] width 37 height 18
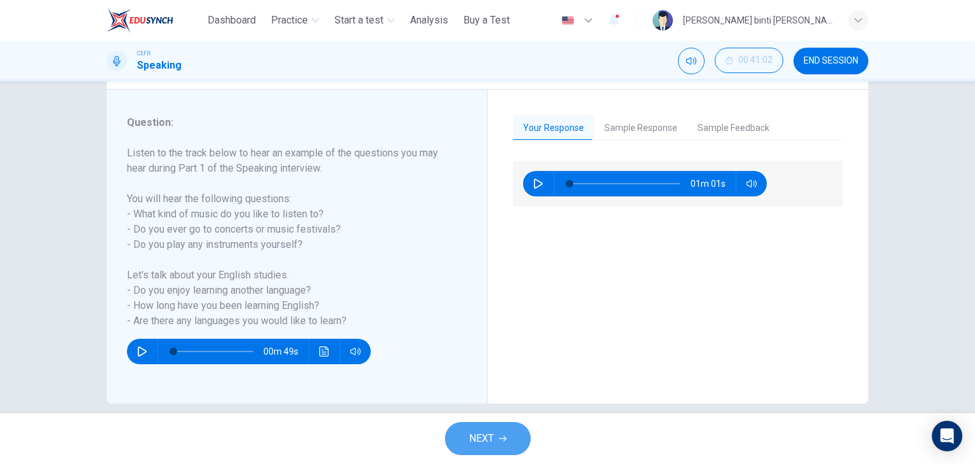
click at [511, 435] on button "NEXT" at bounding box center [488, 438] width 86 height 33
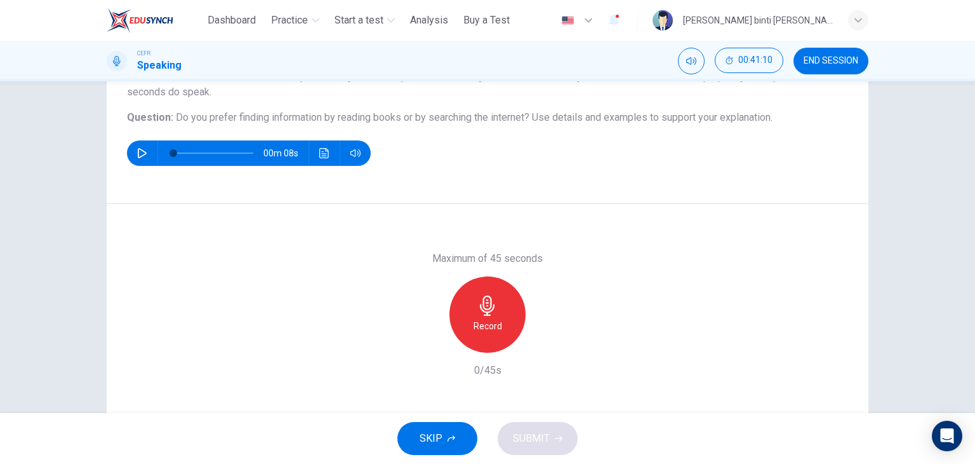
scroll to position [124, 0]
click at [499, 320] on div "Record" at bounding box center [488, 314] width 76 height 76
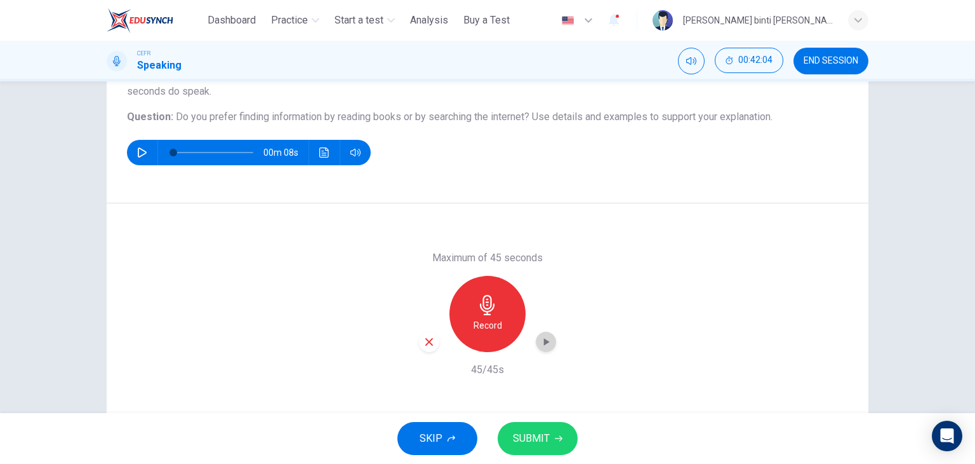
click at [549, 344] on div "button" at bounding box center [546, 341] width 20 height 20
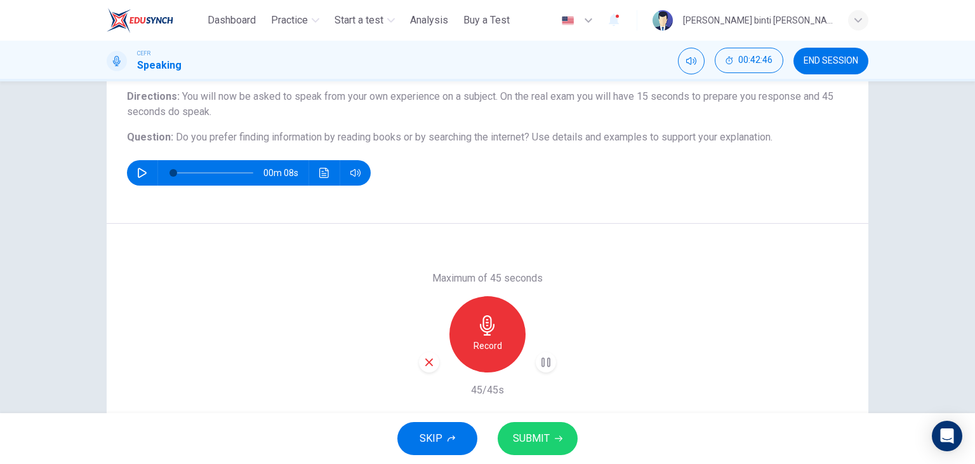
scroll to position [110, 0]
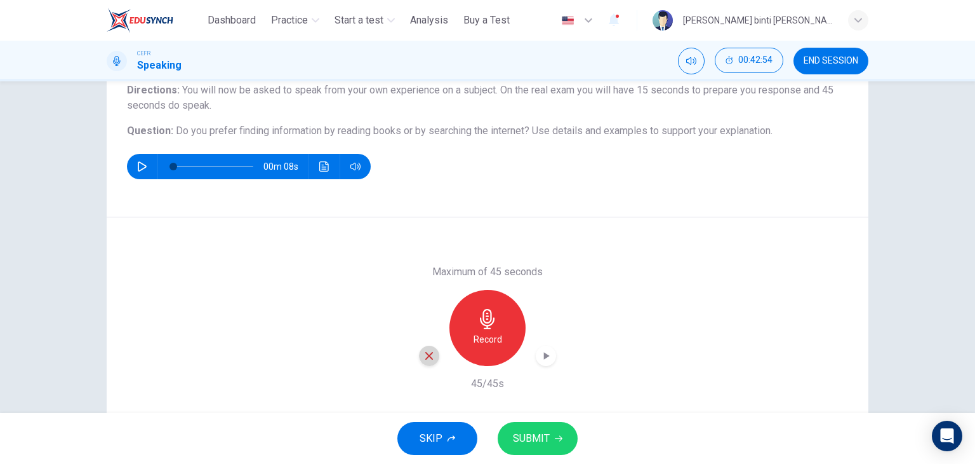
click at [424, 359] on icon "button" at bounding box center [429, 355] width 11 height 11
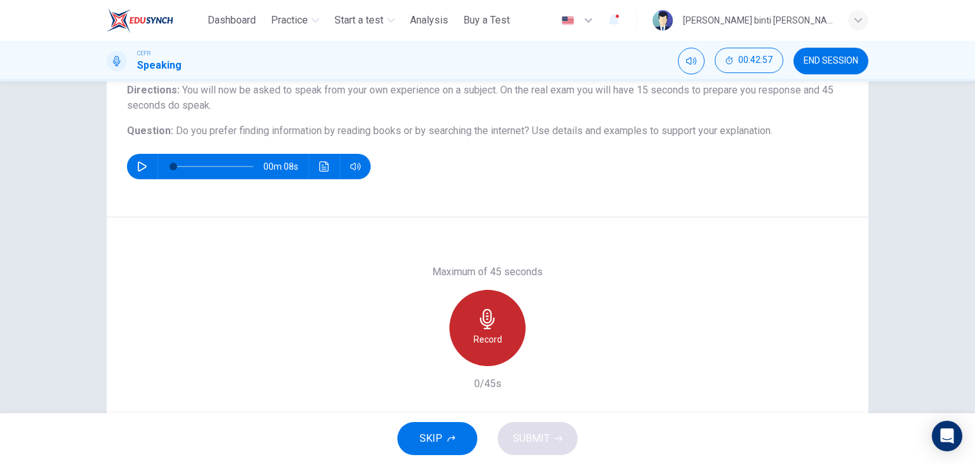
click at [483, 306] on div "Record" at bounding box center [488, 328] width 76 height 76
click at [483, 306] on div "Stop" at bounding box center [488, 328] width 76 height 76
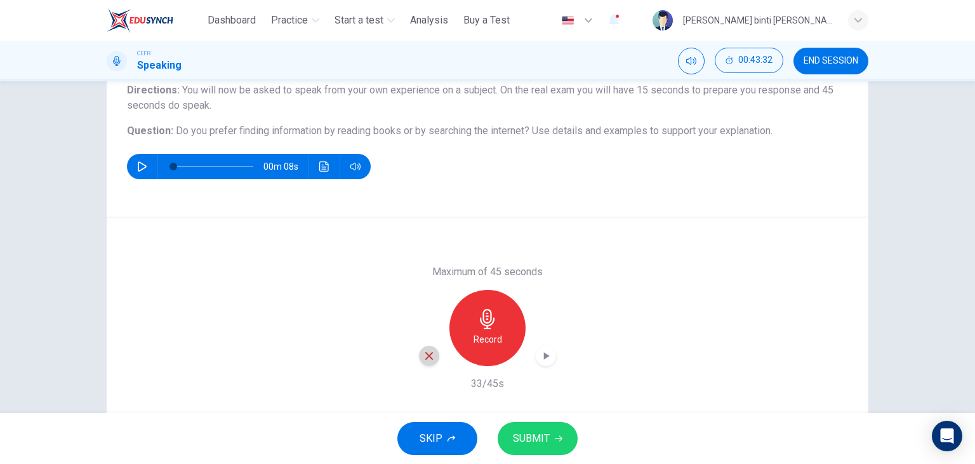
click at [425, 354] on icon "button" at bounding box center [429, 356] width 8 height 8
click at [504, 339] on div "Record" at bounding box center [488, 328] width 76 height 76
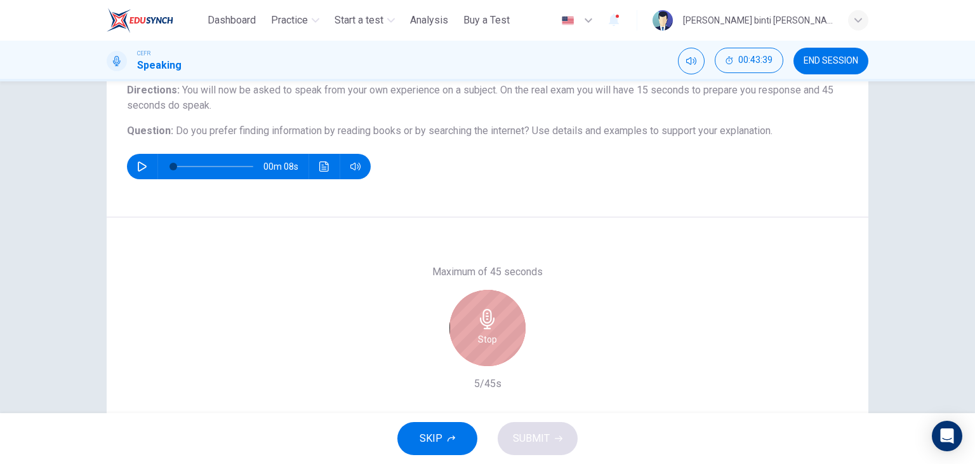
click at [504, 339] on div "Stop" at bounding box center [488, 328] width 76 height 76
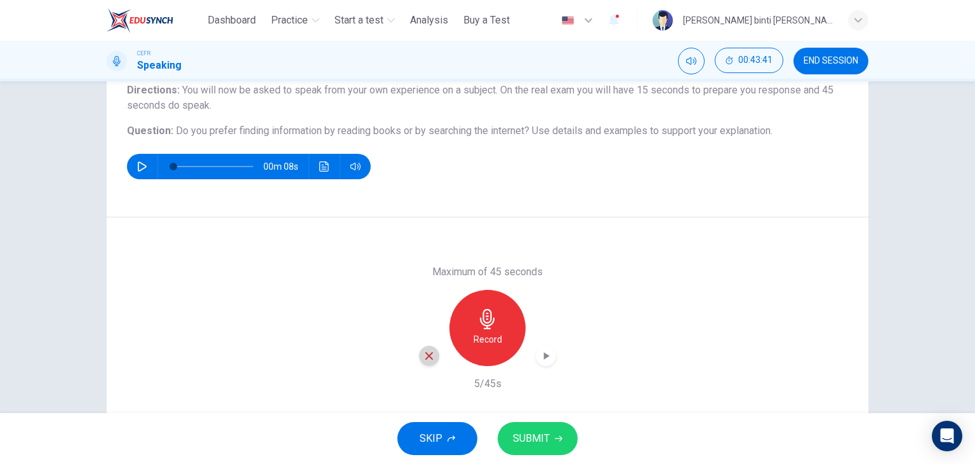
click at [420, 348] on div "button" at bounding box center [429, 355] width 20 height 20
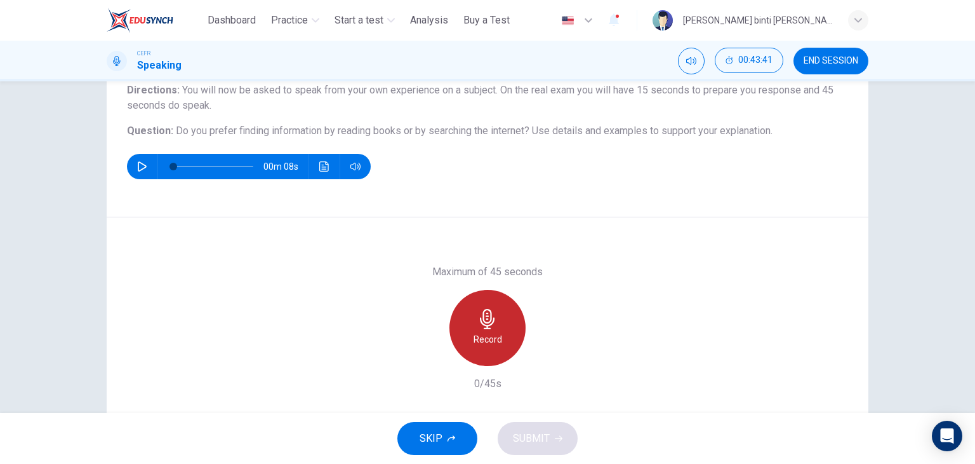
click at [495, 333] on h6 "Record" at bounding box center [488, 338] width 29 height 15
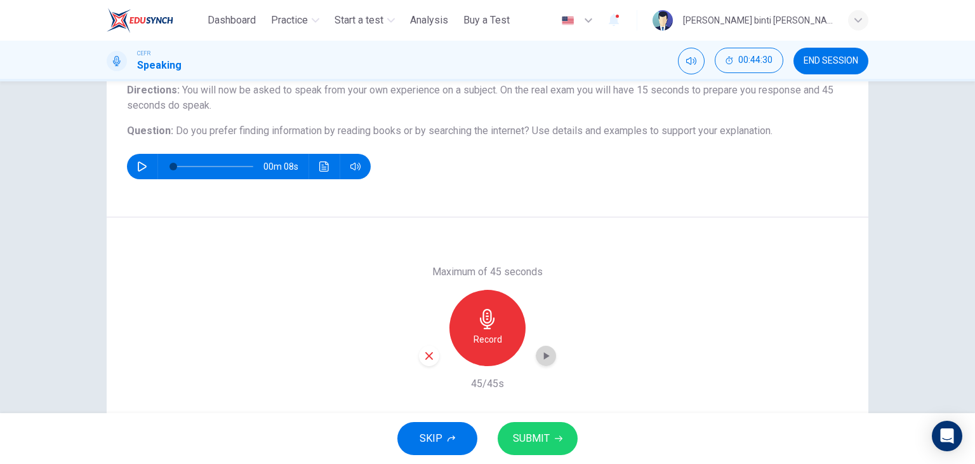
click at [540, 354] on icon "button" at bounding box center [546, 355] width 13 height 13
click at [549, 441] on button "SUBMIT" at bounding box center [538, 438] width 80 height 33
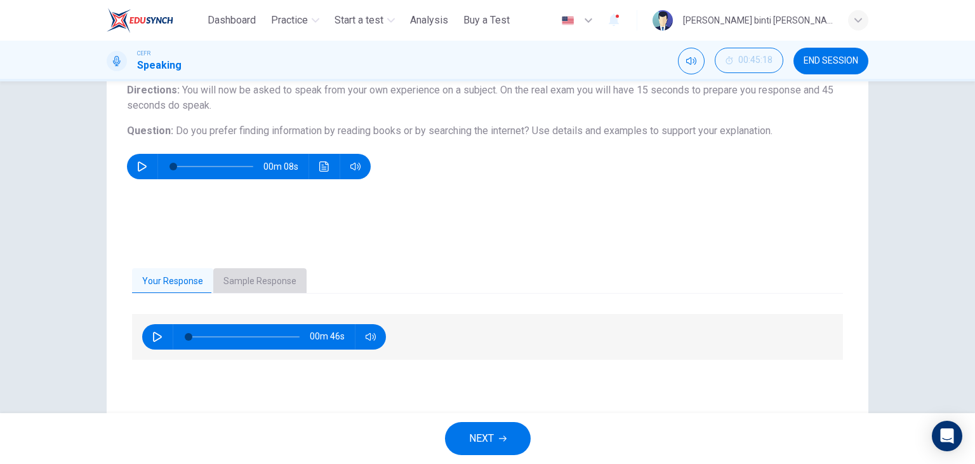
click at [281, 274] on button "Sample Response" at bounding box center [259, 281] width 93 height 27
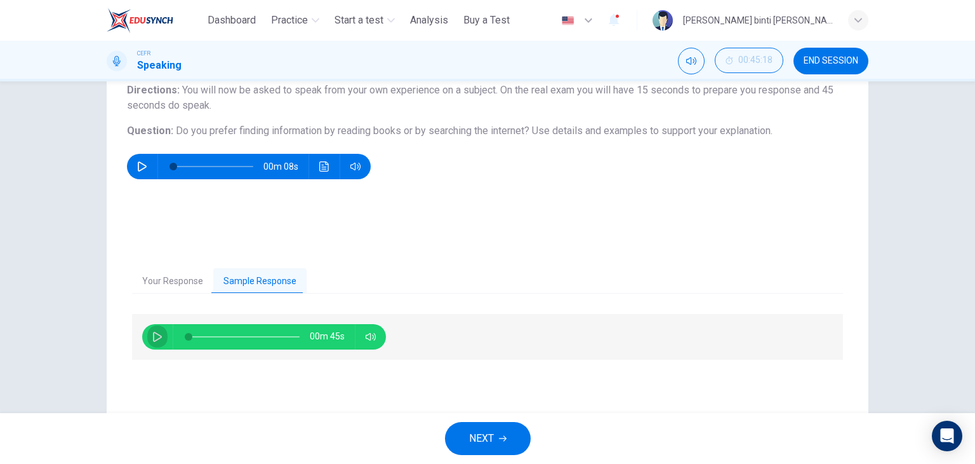
click at [154, 342] on button "button" at bounding box center [157, 336] width 20 height 25
drag, startPoint x: 220, startPoint y: 335, endPoint x: 145, endPoint y: 337, distance: 74.3
click at [145, 337] on div "00m 40s" at bounding box center [264, 336] width 244 height 25
click at [193, 333] on span at bounding box center [196, 337] width 8 height 8
click at [167, 277] on button "Your Response" at bounding box center [172, 281] width 81 height 27
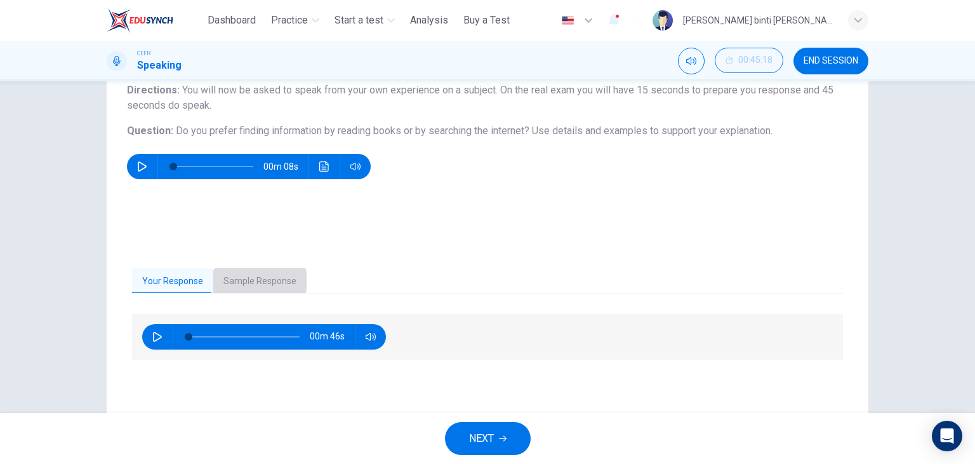
click at [251, 280] on button "Sample Response" at bounding box center [259, 281] width 93 height 27
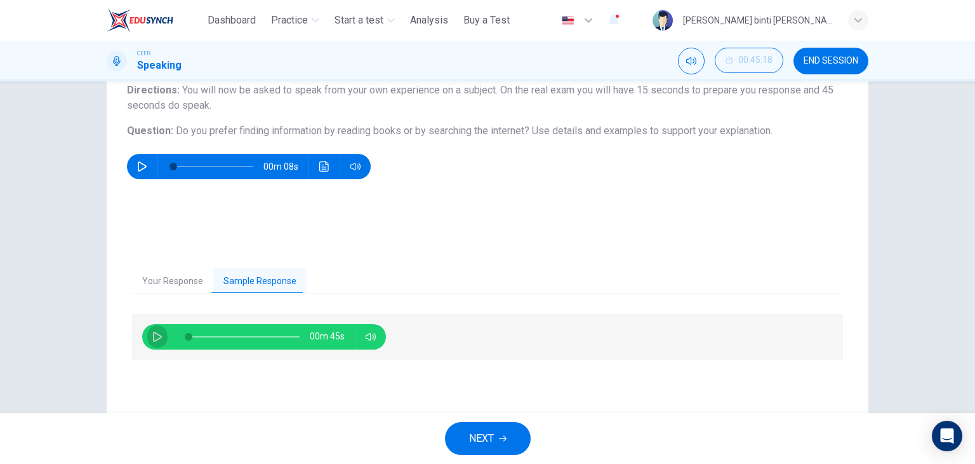
click at [147, 338] on button "button" at bounding box center [157, 336] width 20 height 25
click at [190, 336] on span at bounding box center [244, 337] width 111 height 18
click at [144, 340] on div "00m 45s" at bounding box center [264, 336] width 244 height 25
click at [147, 338] on button "button" at bounding box center [157, 336] width 20 height 25
click at [152, 324] on button "button" at bounding box center [157, 336] width 20 height 25
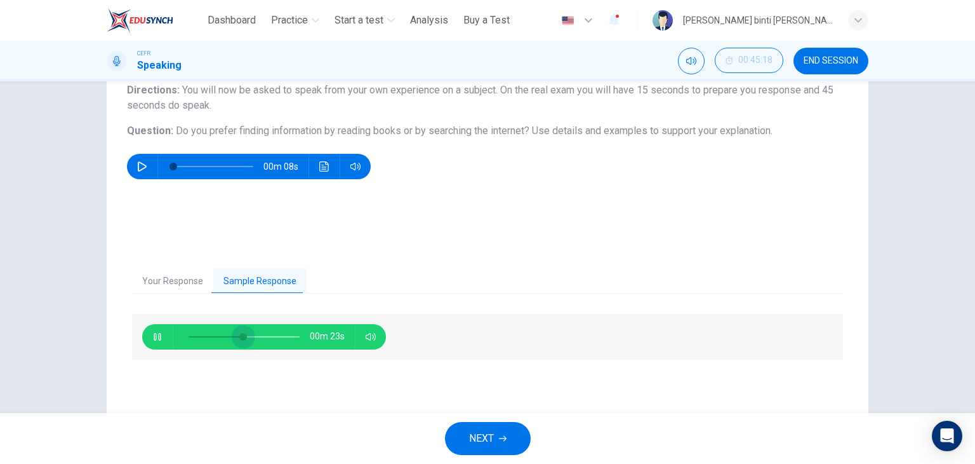
click at [240, 331] on span at bounding box center [244, 337] width 111 height 18
type input "*"
click at [501, 450] on button "NEXT" at bounding box center [488, 438] width 86 height 33
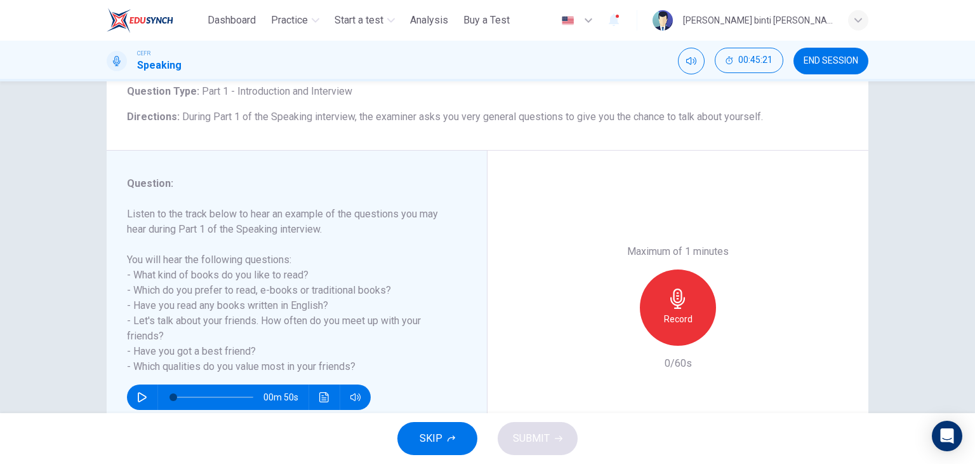
scroll to position [161, 0]
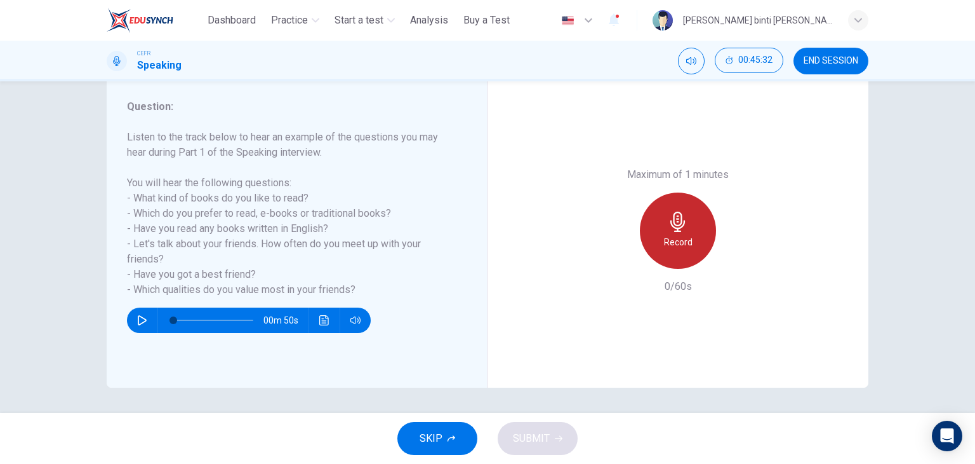
click at [707, 234] on div "Record" at bounding box center [678, 230] width 76 height 76
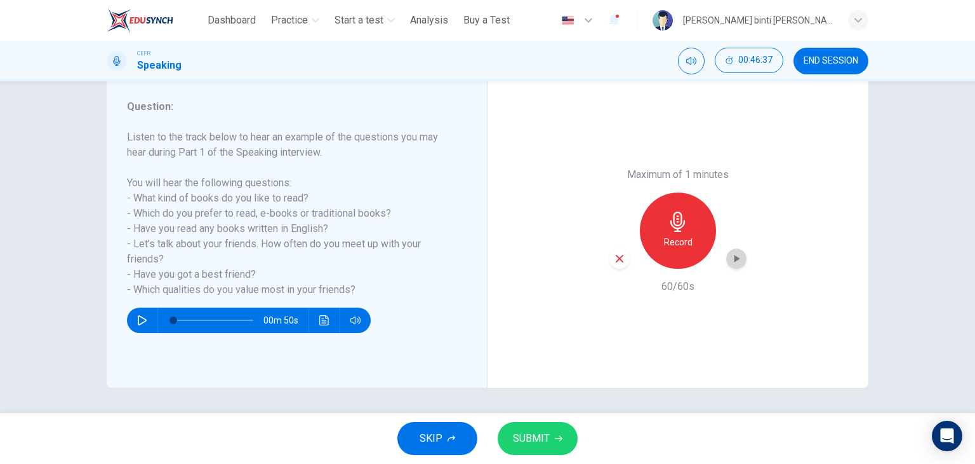
click at [730, 257] on icon "button" at bounding box center [736, 258] width 13 height 13
click at [561, 432] on button "SUBMIT" at bounding box center [538, 438] width 80 height 33
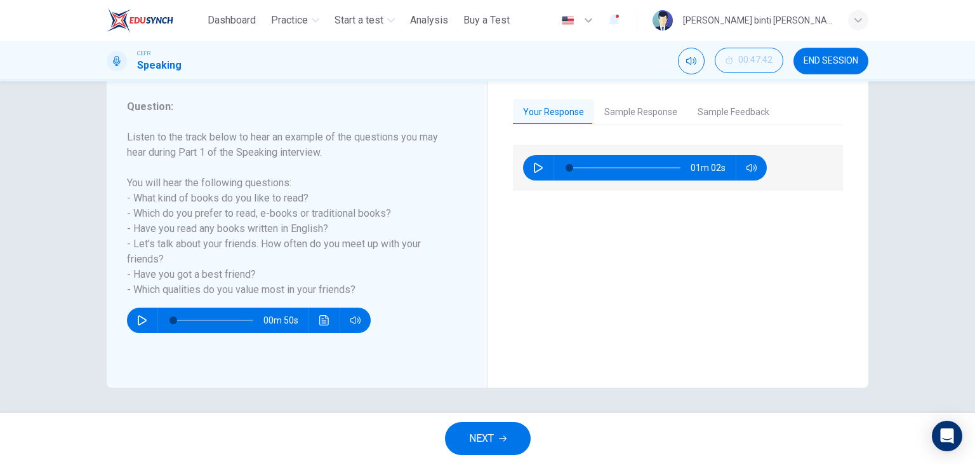
drag, startPoint x: 668, startPoint y: 123, endPoint x: 652, endPoint y: 105, distance: 24.3
click at [652, 105] on div "Your Response Sample Response Sample Feedback" at bounding box center [678, 111] width 330 height 25
click at [652, 105] on button "Sample Response" at bounding box center [640, 112] width 93 height 27
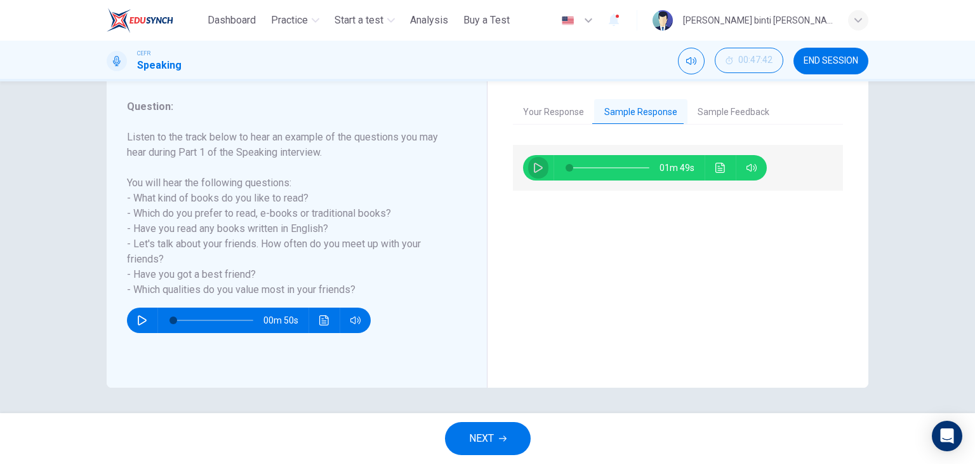
click at [537, 163] on icon "button" at bounding box center [538, 168] width 10 height 10
click at [711, 161] on button "Click to see the audio transcription" at bounding box center [721, 167] width 20 height 25
click at [690, 112] on button "Sample Feedback" at bounding box center [734, 112] width 92 height 27
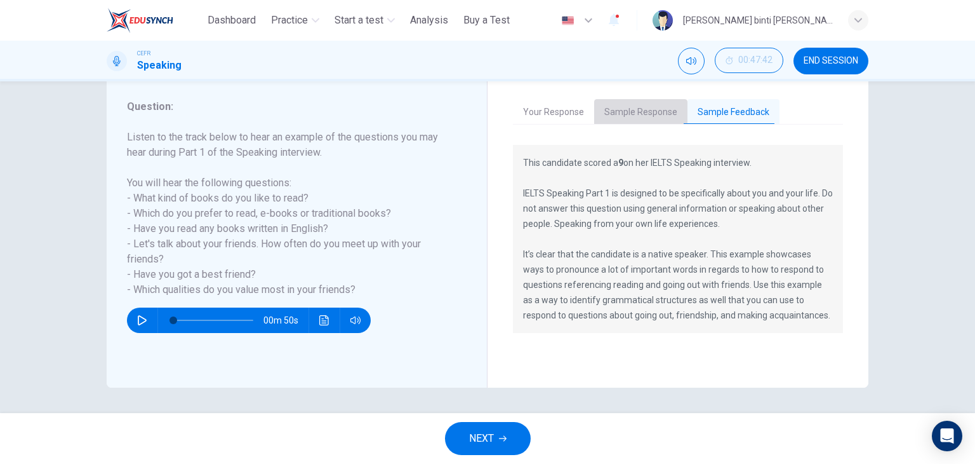
click at [642, 111] on button "Sample Response" at bounding box center [640, 112] width 93 height 27
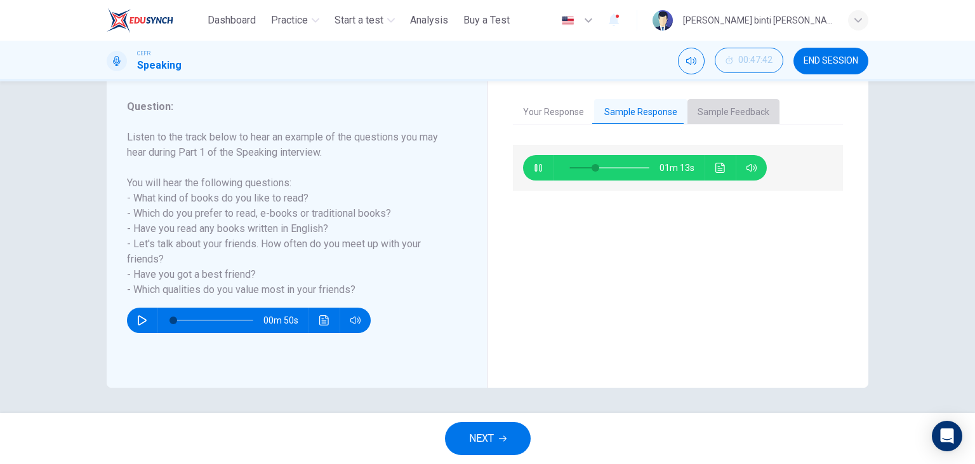
click at [741, 111] on button "Sample Feedback" at bounding box center [734, 112] width 92 height 27
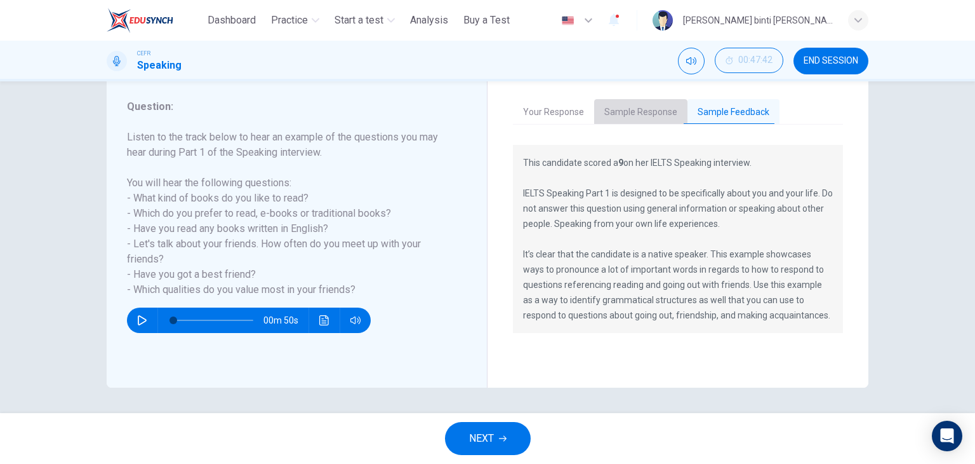
click at [634, 100] on button "Sample Response" at bounding box center [640, 112] width 93 height 27
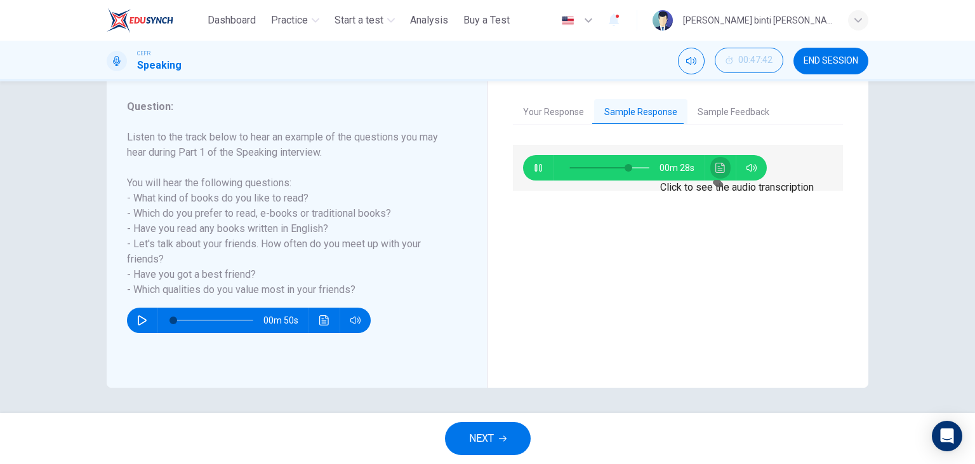
click at [725, 170] on button "Click to see the audio transcription" at bounding box center [721, 167] width 20 height 25
type input "*"
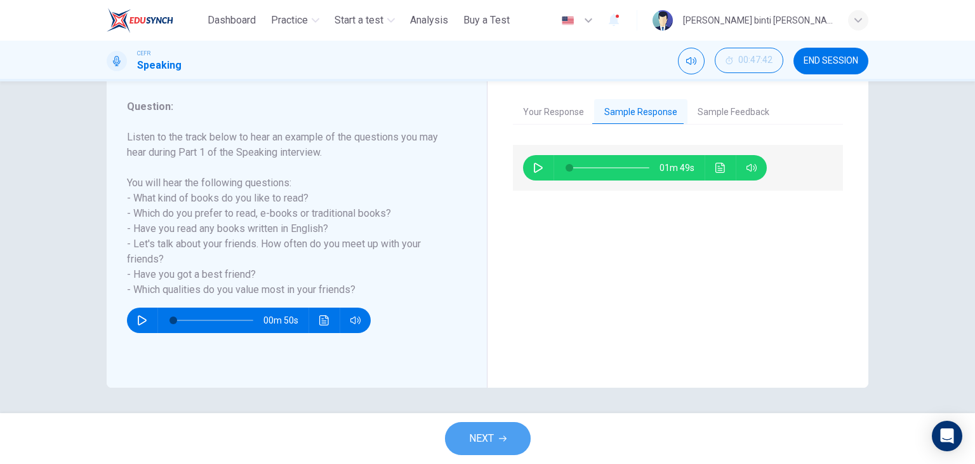
click at [462, 432] on button "NEXT" at bounding box center [488, 438] width 86 height 33
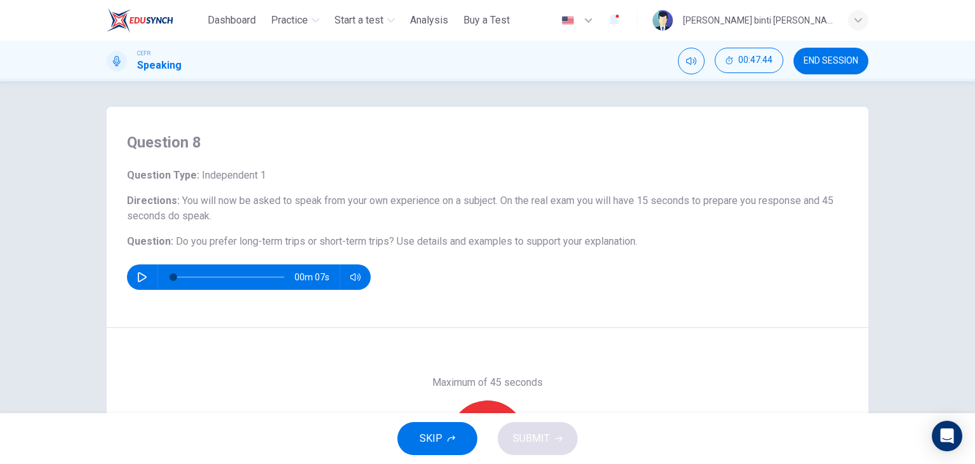
scroll to position [161, 0]
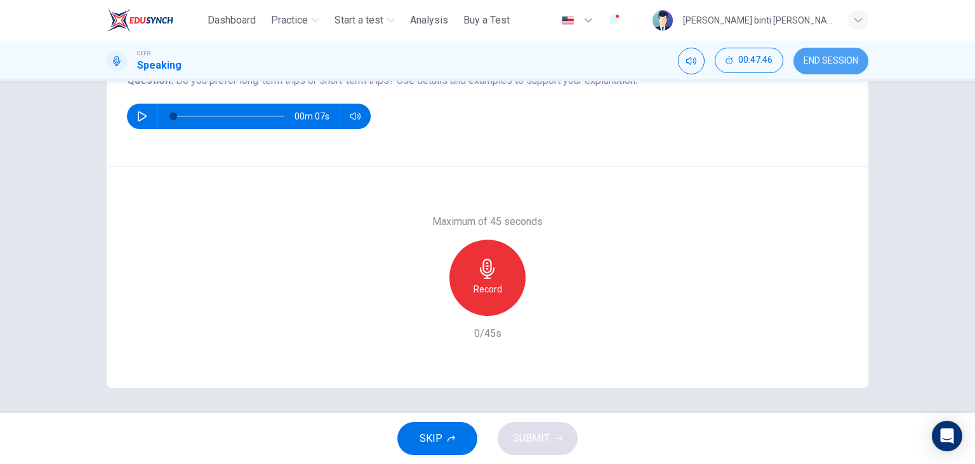
click at [833, 56] on span "END SESSION" at bounding box center [831, 61] width 55 height 10
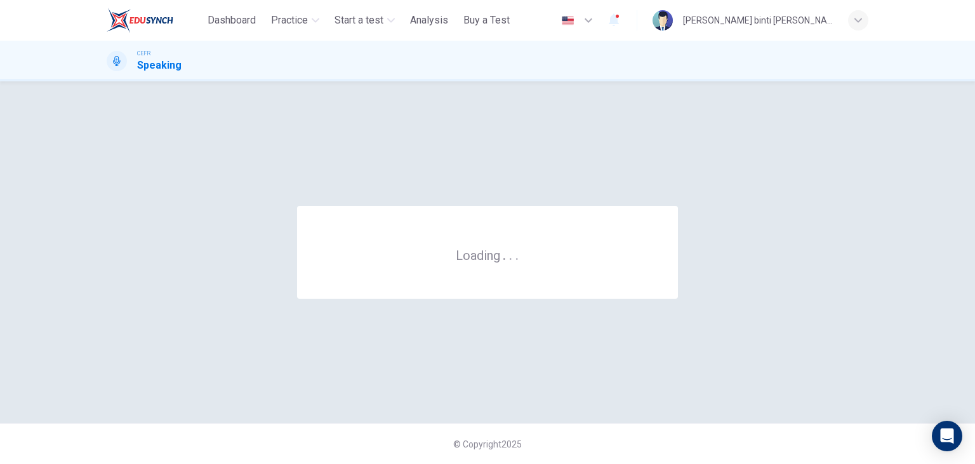
scroll to position [0, 0]
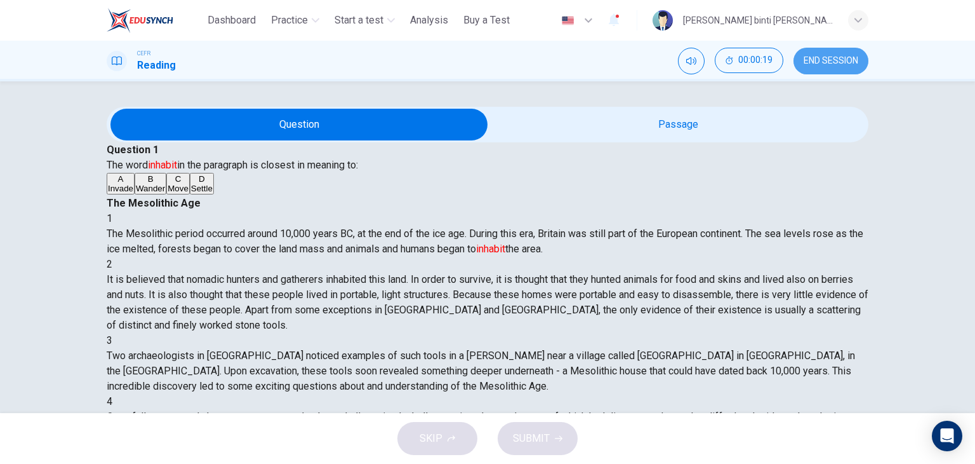
click at [839, 51] on button "END SESSION" at bounding box center [831, 61] width 75 height 27
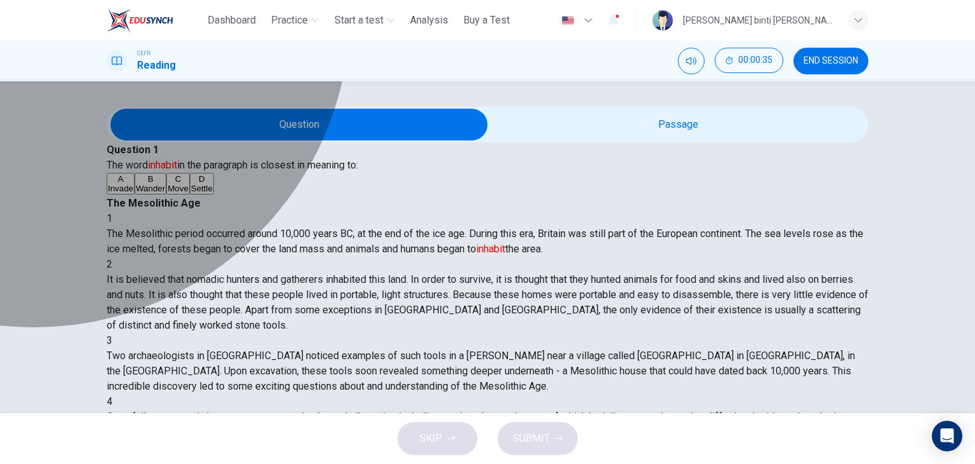
click at [191, 193] on span "Settle" at bounding box center [202, 189] width 22 height 10
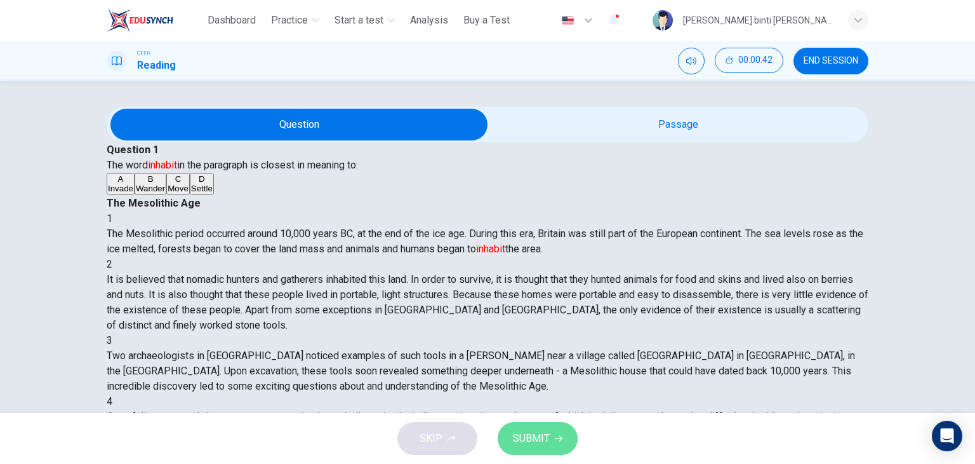
click at [528, 453] on button "SUBMIT" at bounding box center [538, 438] width 80 height 33
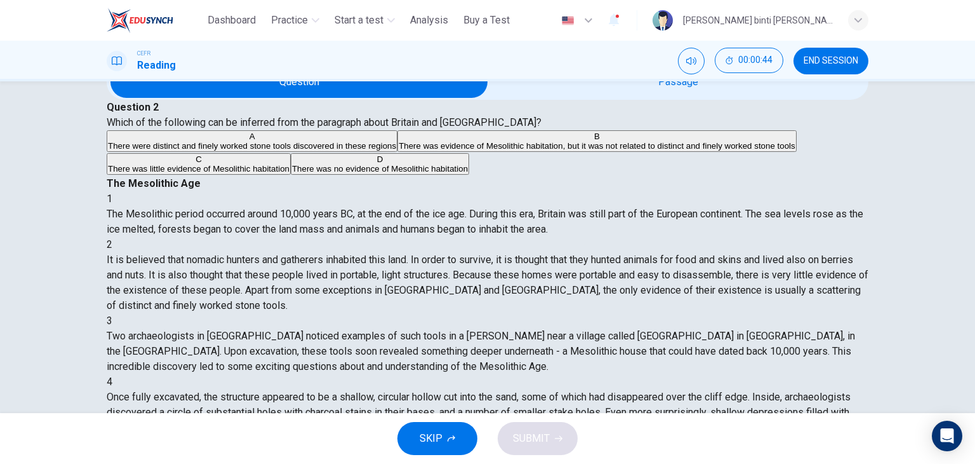
scroll to position [51, 0]
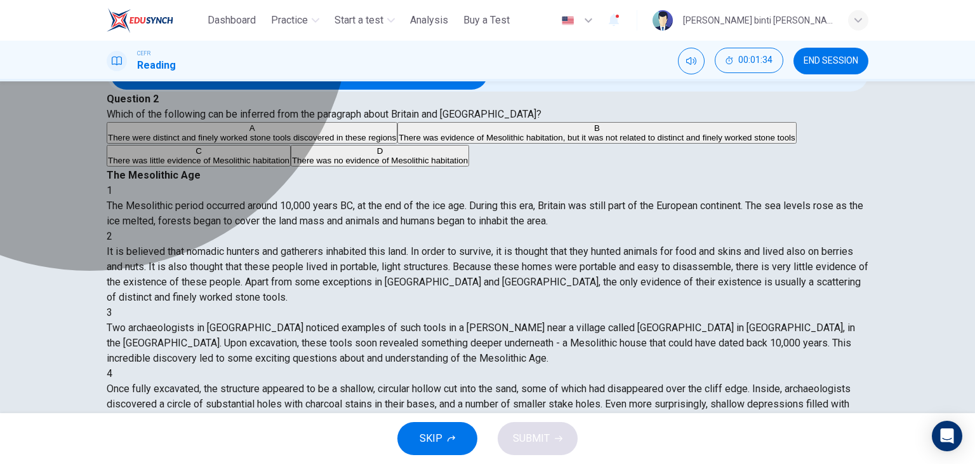
click at [214, 142] on span "There were distinct and finely worked stone tools discovered in these regions" at bounding box center [252, 138] width 288 height 10
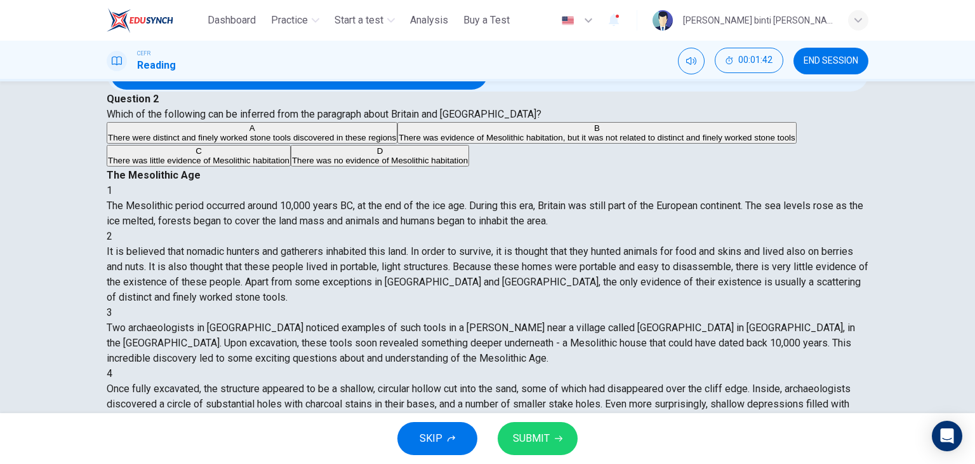
click at [561, 422] on button "SUBMIT" at bounding box center [538, 438] width 80 height 33
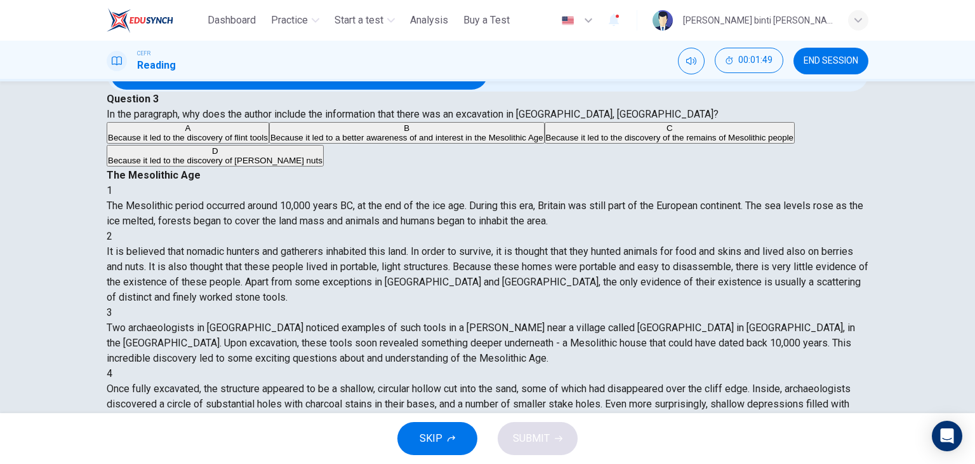
scroll to position [86, 0]
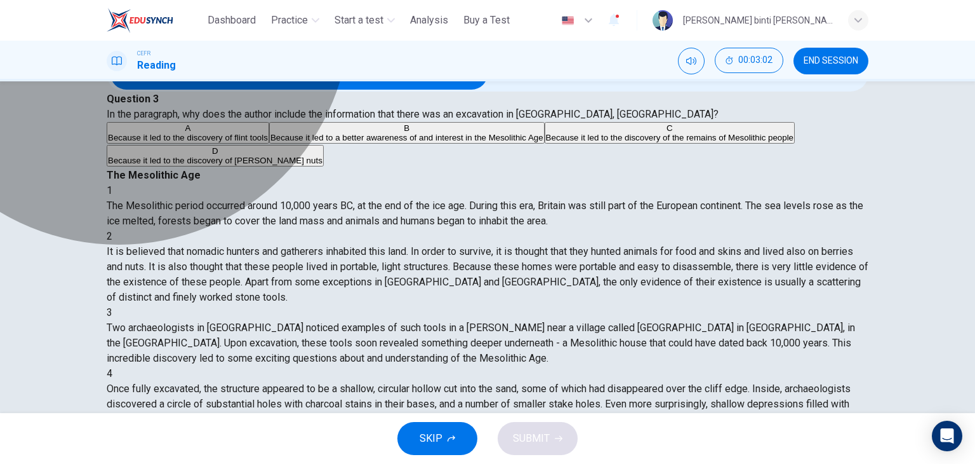
click at [546, 142] on span "Because it led to the discovery of the remains of Mesolithic people" at bounding box center [670, 138] width 248 height 10
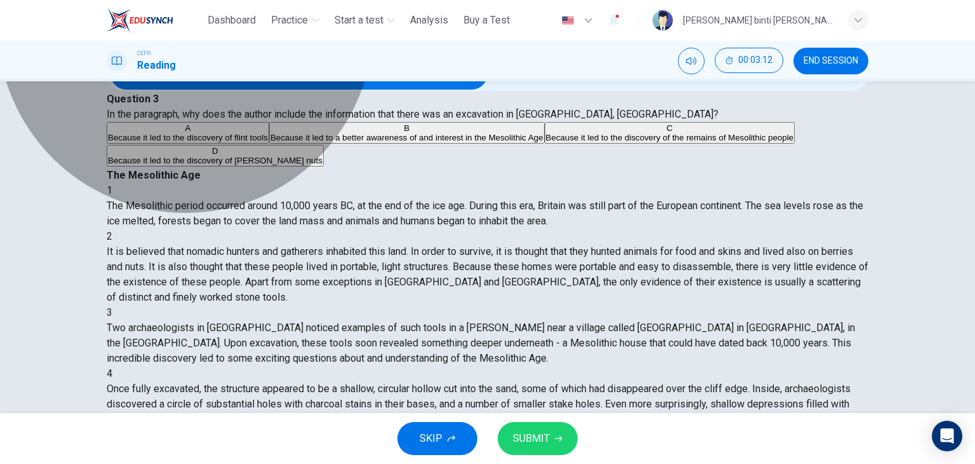
click at [310, 142] on span "Because it led to a better awareness of and interest in the Mesolithic Age" at bounding box center [406, 138] width 273 height 10
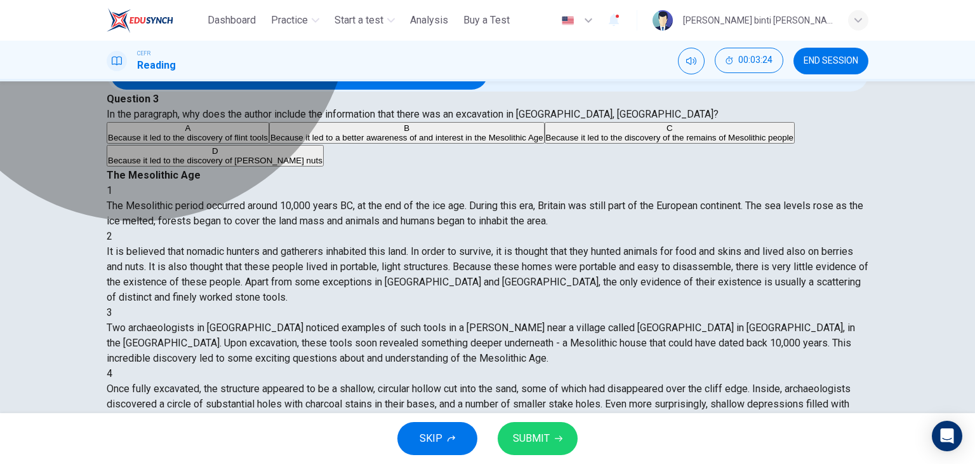
click at [262, 165] on span "Because it led to the discovery of hazel nuts" at bounding box center [215, 161] width 215 height 10
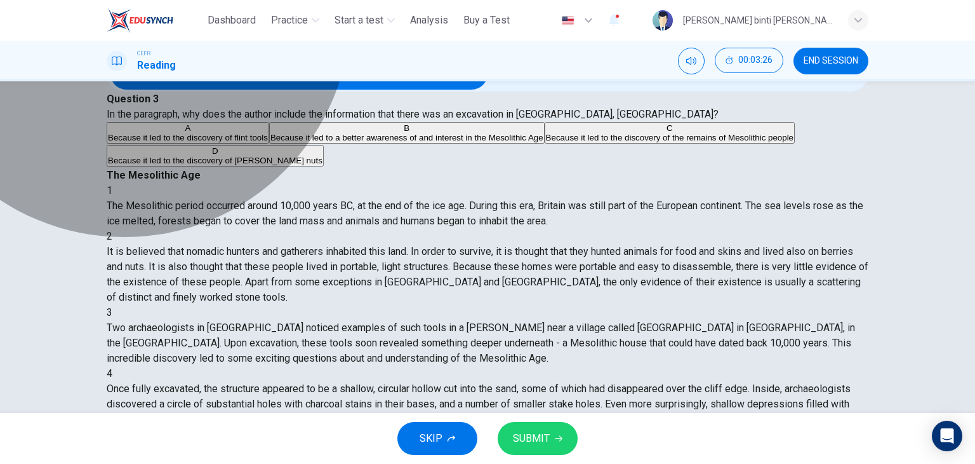
click at [546, 142] on span "Because it led to the discovery of the remains of Mesolithic people" at bounding box center [670, 138] width 248 height 10
click at [270, 142] on span "Because it led to a better awareness of and interest in the Mesolithic Age" at bounding box center [406, 138] width 273 height 10
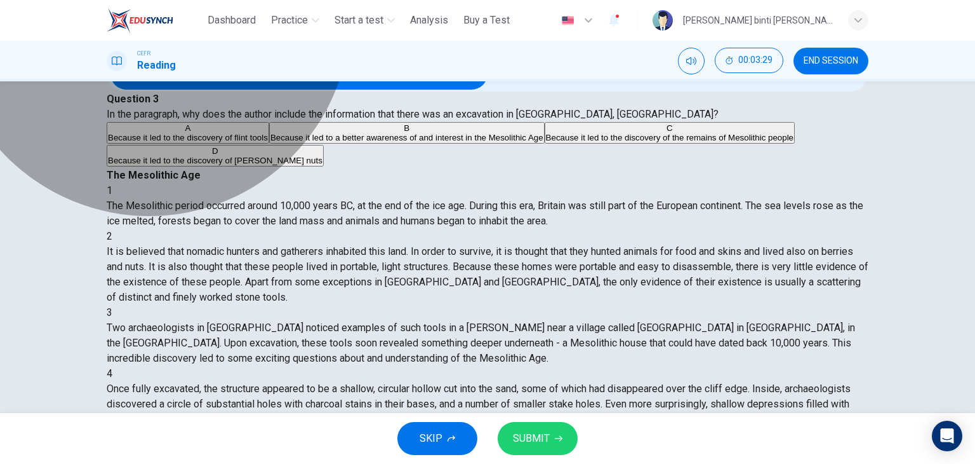
click at [546, 142] on span "Because it led to the discovery of the remains of Mesolithic people" at bounding box center [670, 138] width 248 height 10
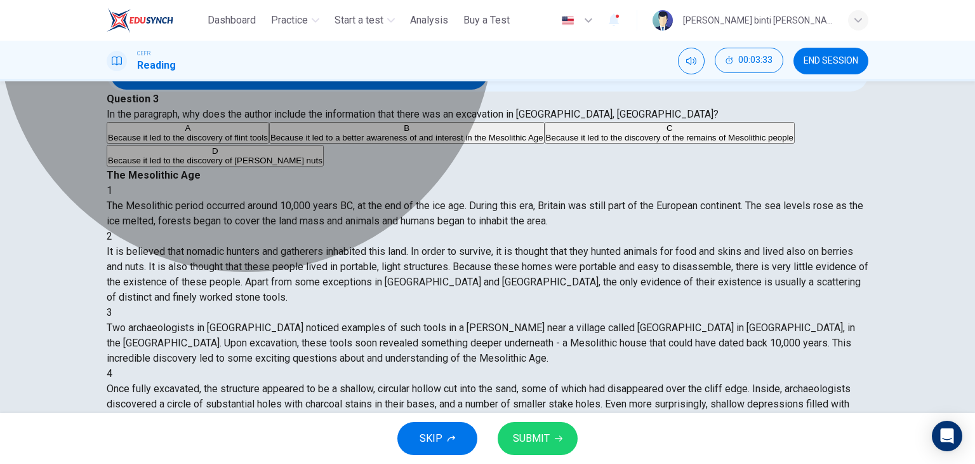
click at [371, 142] on span "Because it led to a better awareness of and interest in the Mesolithic Age" at bounding box center [406, 138] width 273 height 10
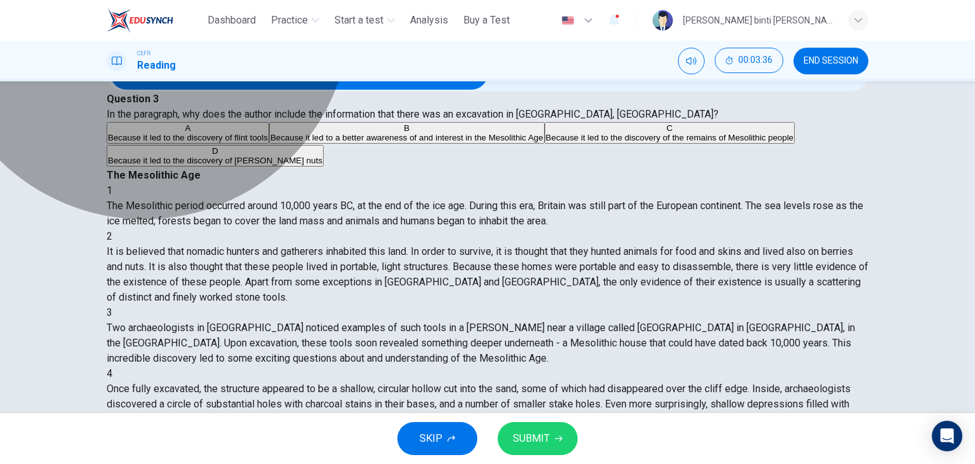
click at [268, 142] on span "Because it led to the discovery of flint tools" at bounding box center [188, 138] width 160 height 10
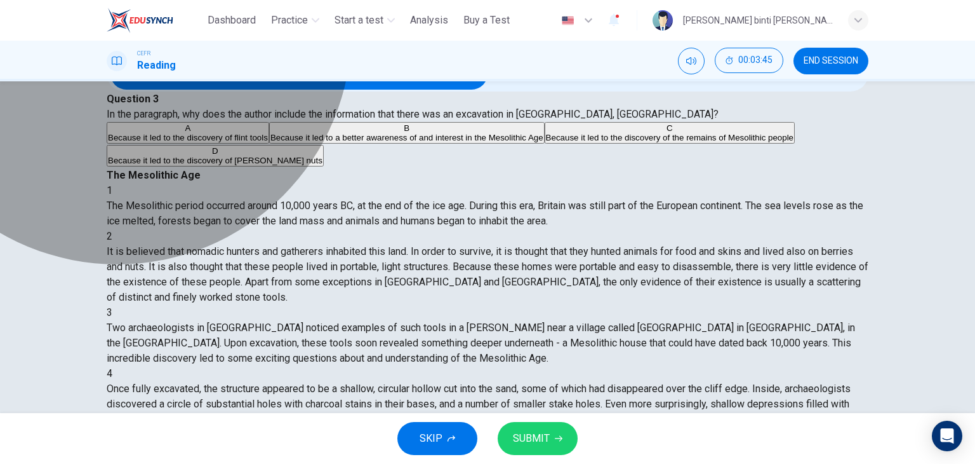
click at [270, 142] on span "Because it led to a better awareness of and interest in the Mesolithic Age" at bounding box center [406, 138] width 273 height 10
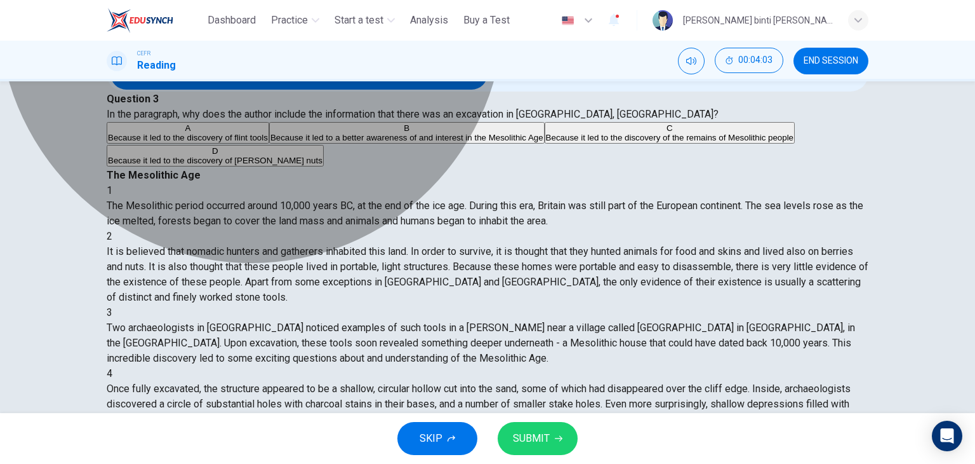
click at [546, 142] on span "Because it led to the discovery of the remains of Mesolithic people" at bounding box center [670, 138] width 248 height 10
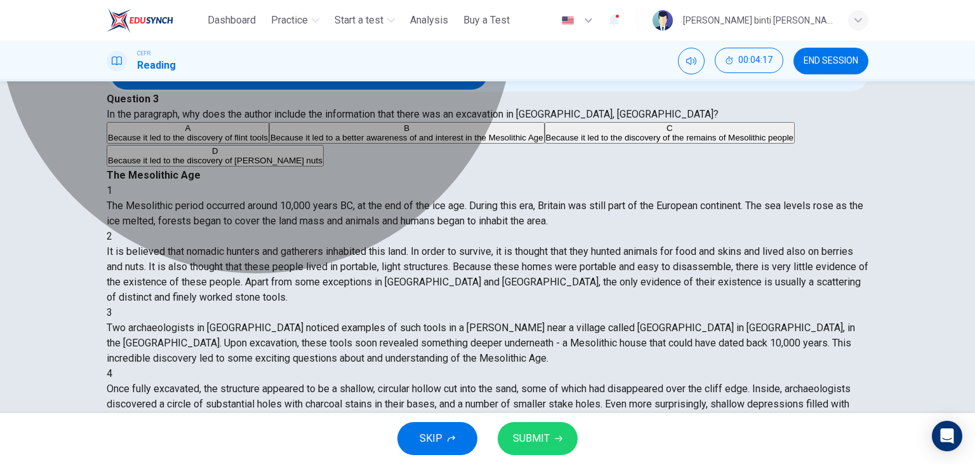
click at [381, 142] on span "Because it led to a better awareness of and interest in the Mesolithic Age" at bounding box center [406, 138] width 273 height 10
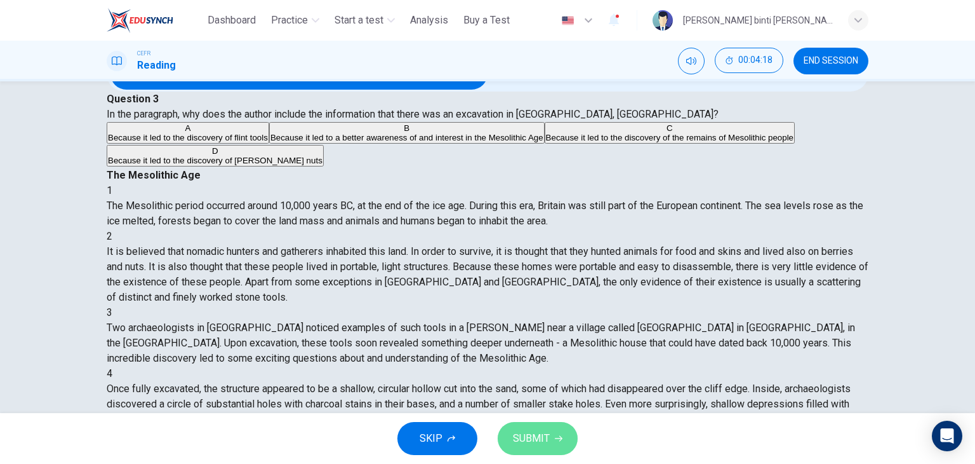
click at [531, 435] on span "SUBMIT" at bounding box center [531, 438] width 37 height 18
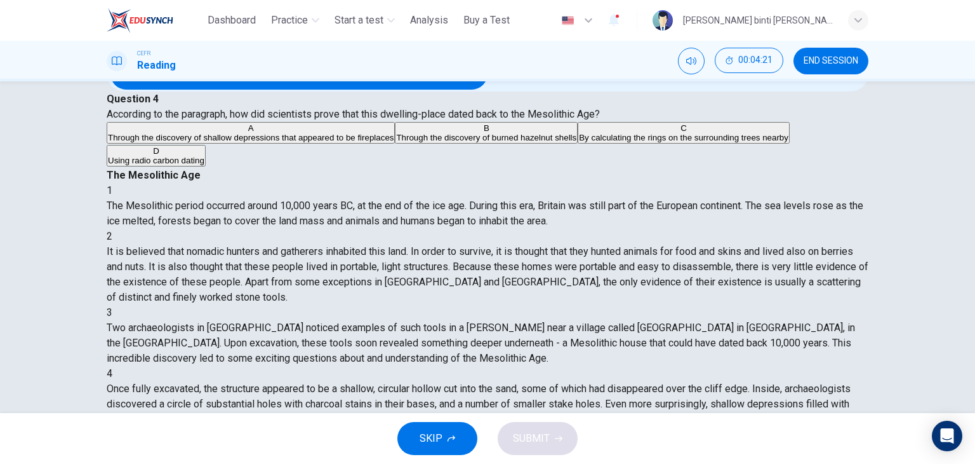
scroll to position [372, 0]
click at [396, 142] on span "Through the discovery of burned hazelnut shells" at bounding box center [486, 138] width 180 height 10
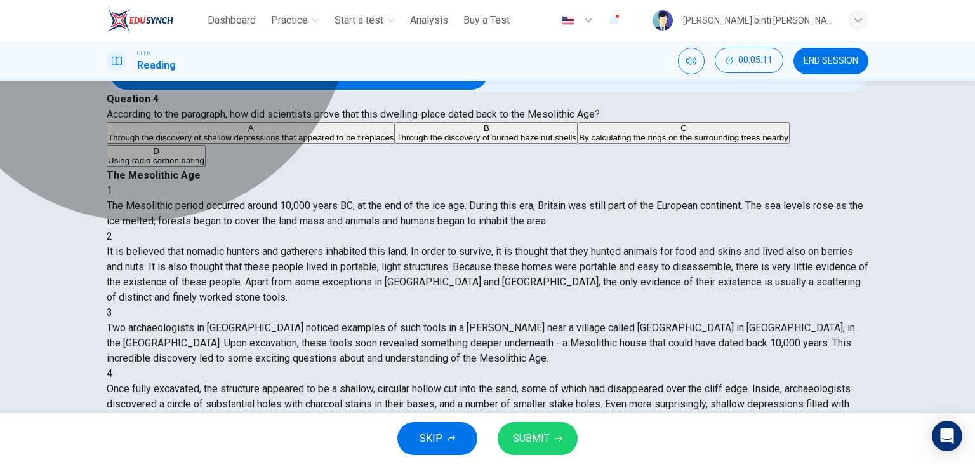
click at [579, 142] on span "By calculating the rings on the surrounding trees nearby" at bounding box center [684, 138] width 210 height 10
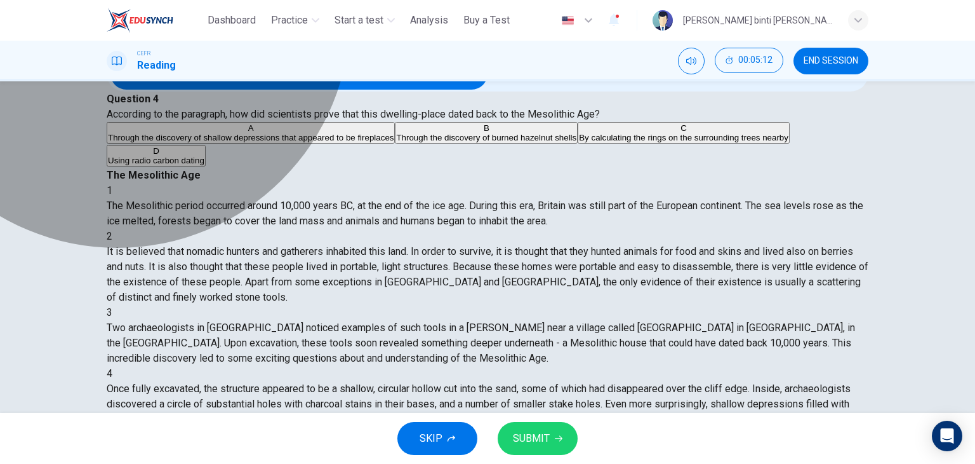
click at [204, 165] on span "Using radio carbon dating" at bounding box center [156, 161] width 97 height 10
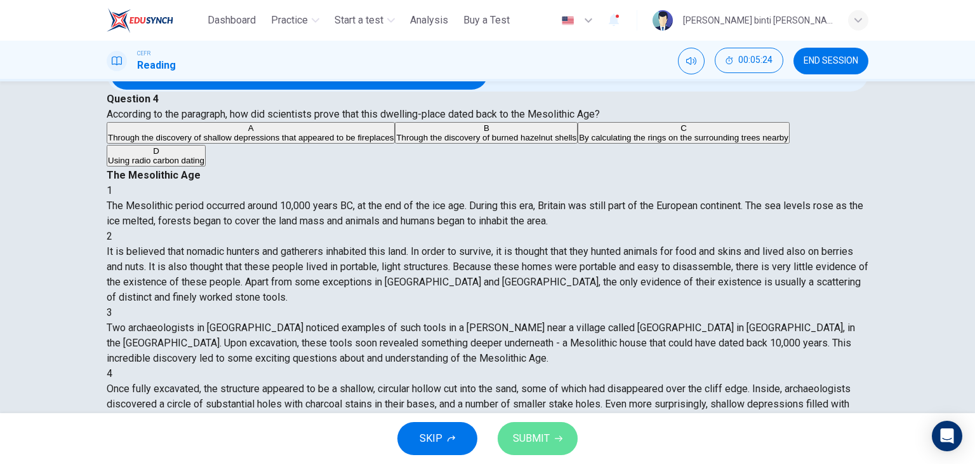
click at [542, 440] on span "SUBMIT" at bounding box center [531, 438] width 37 height 18
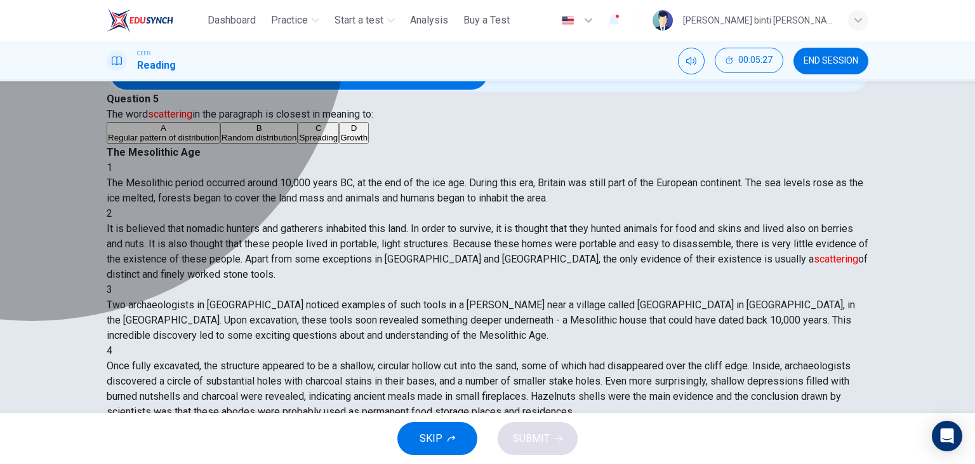
click at [298, 144] on button "C Spreading" at bounding box center [318, 133] width 41 height 22
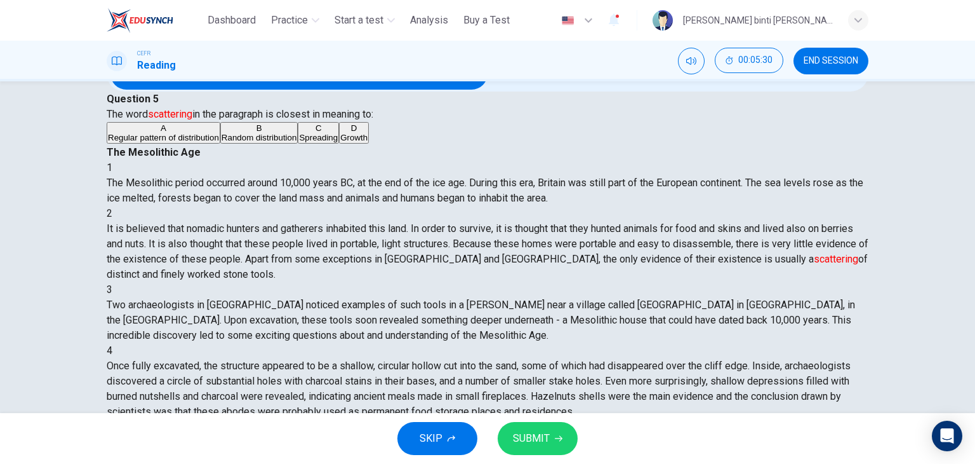
scroll to position [0, 0]
click at [222, 142] on span "Random distribution" at bounding box center [260, 138] width 76 height 10
click at [552, 446] on button "SUBMIT" at bounding box center [538, 438] width 80 height 33
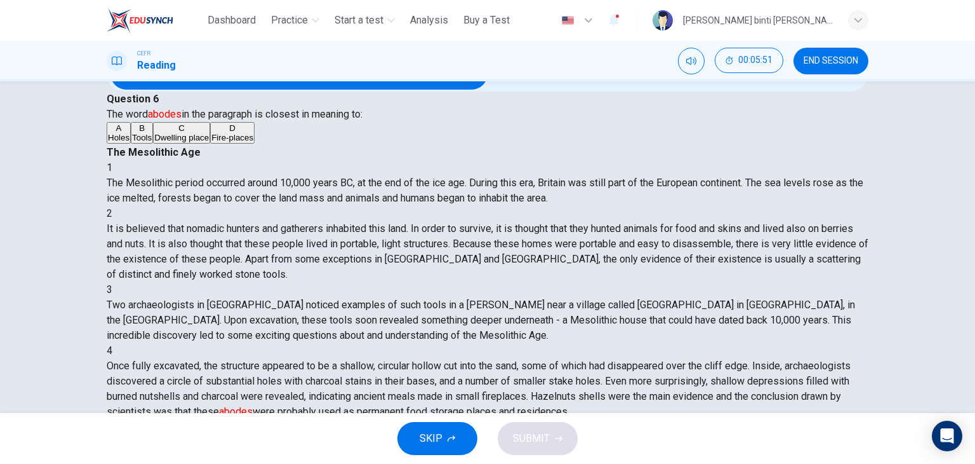
scroll to position [290, 0]
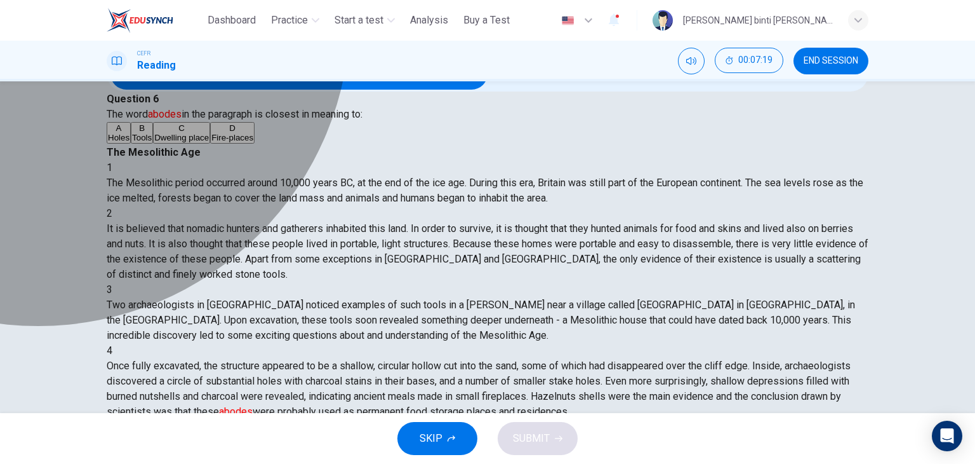
click at [163, 142] on span "Dwelling place" at bounding box center [181, 138] width 55 height 10
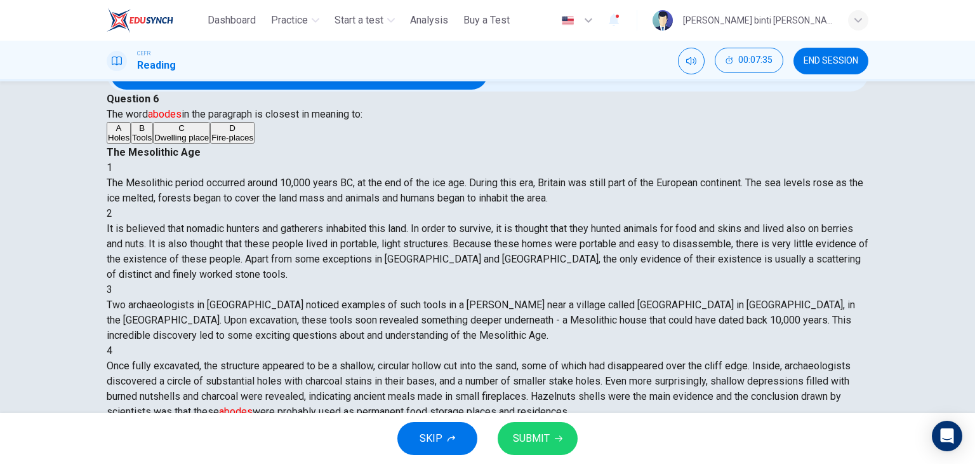
click at [523, 431] on span "SUBMIT" at bounding box center [531, 438] width 37 height 18
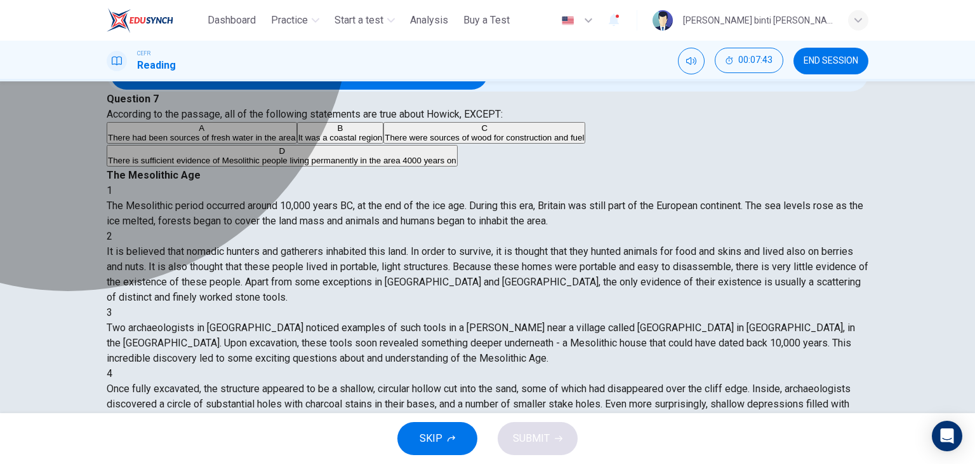
click at [192, 165] on span "There is sufficient evidence of Mesolithic people living permanently in the are…" at bounding box center [282, 161] width 349 height 10
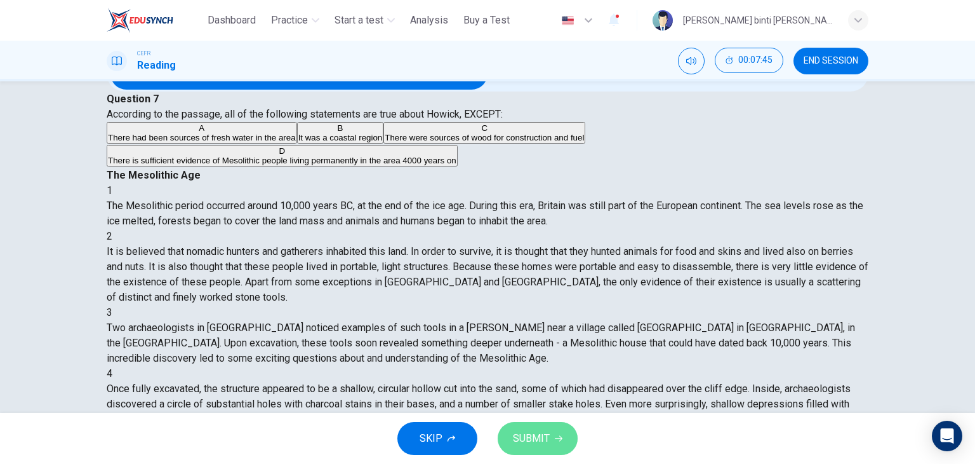
click at [525, 431] on span "SUBMIT" at bounding box center [531, 438] width 37 height 18
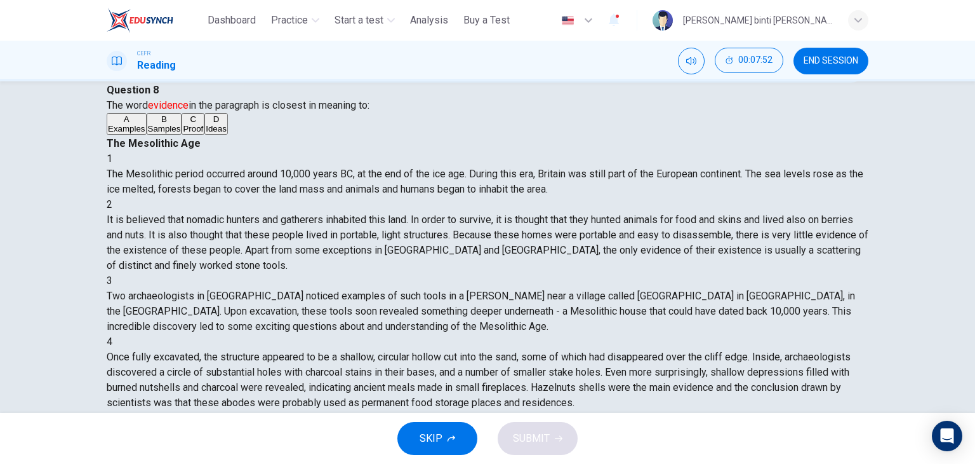
scroll to position [580, 0]
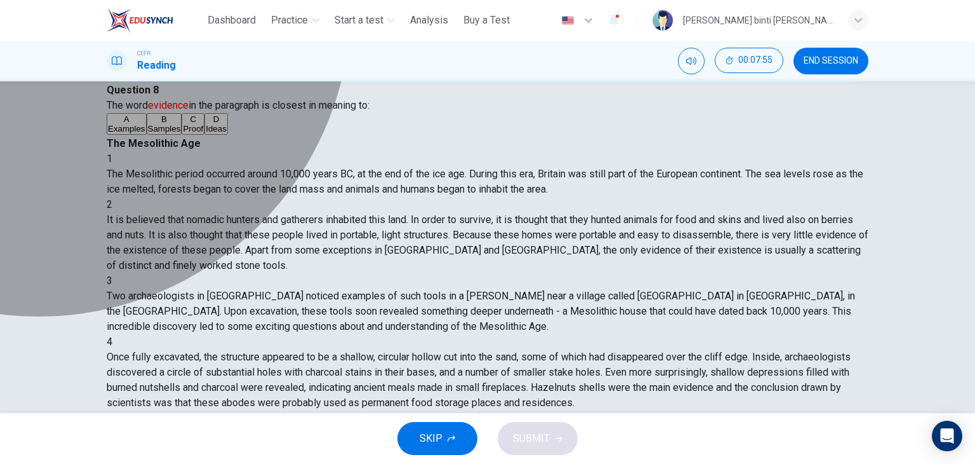
click at [182, 135] on button "C Proof" at bounding box center [193, 124] width 23 height 22
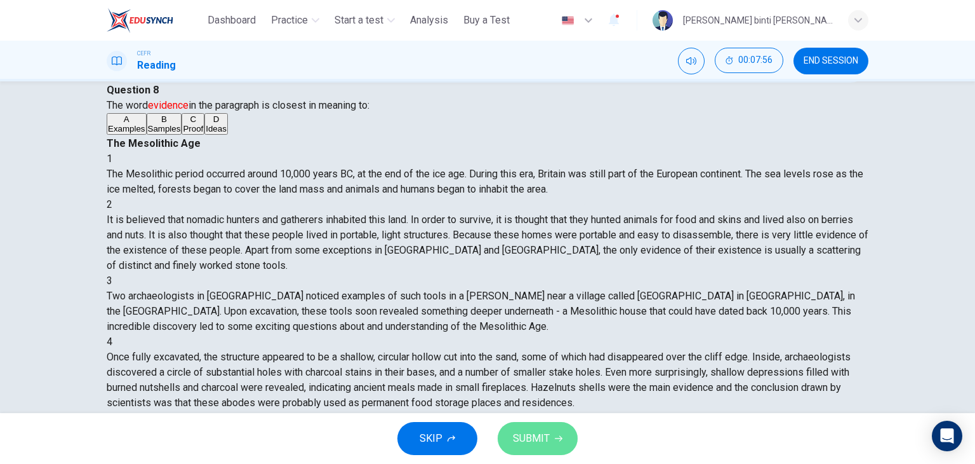
click at [536, 440] on span "SUBMIT" at bounding box center [531, 438] width 37 height 18
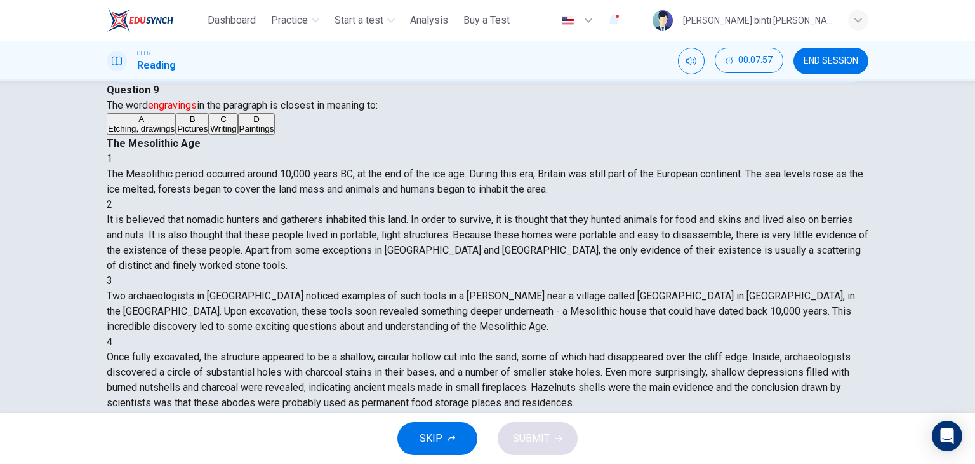
scroll to position [597, 0]
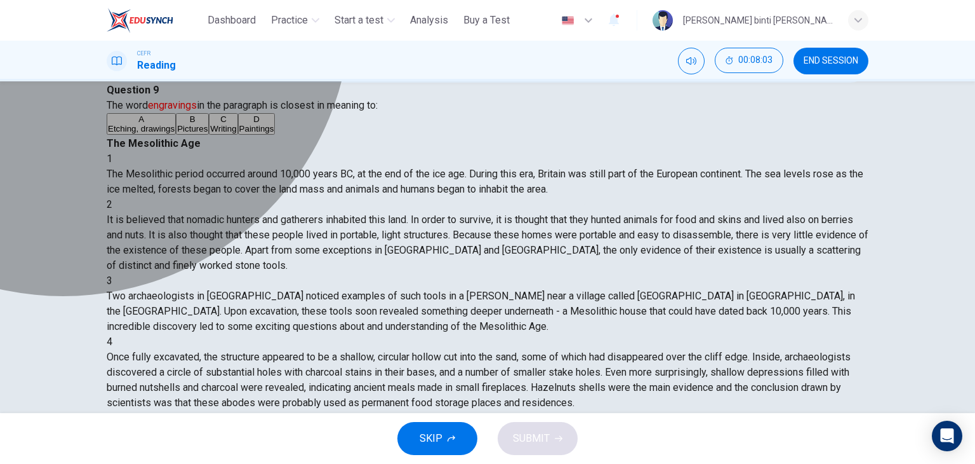
click at [175, 133] on span "Etching, drawings" at bounding box center [141, 129] width 67 height 10
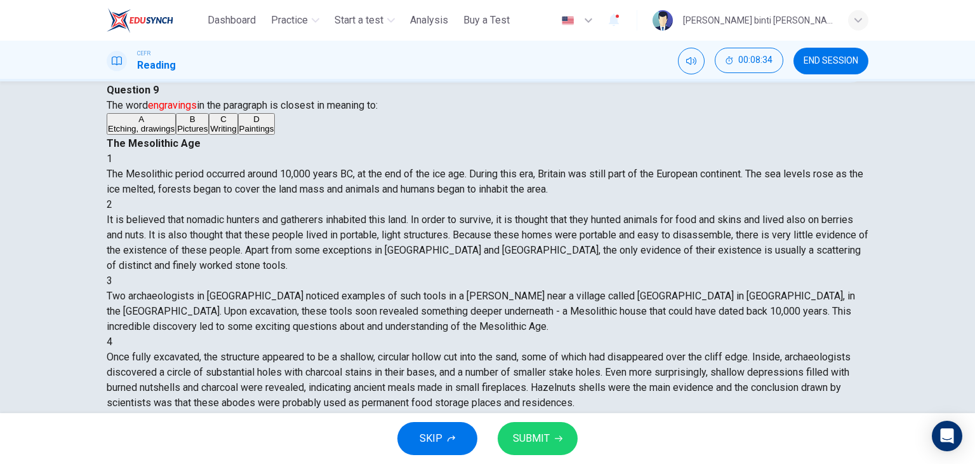
click at [547, 429] on span "SUBMIT" at bounding box center [531, 438] width 37 height 18
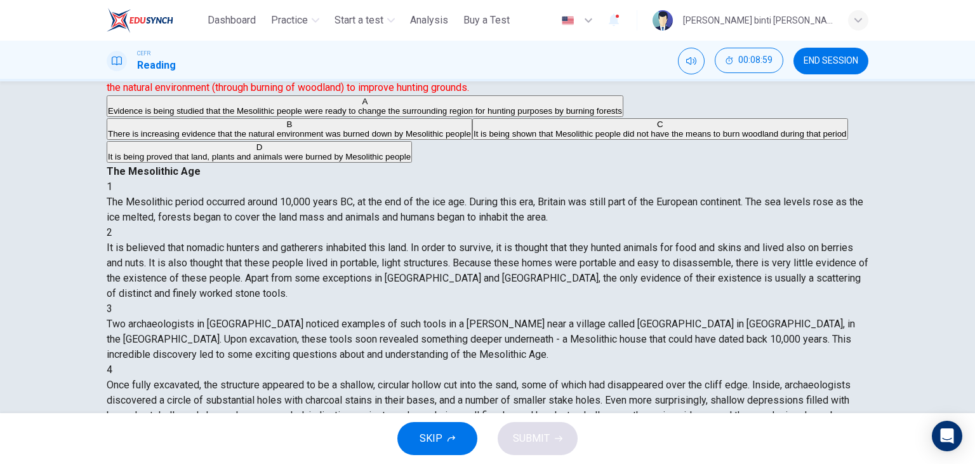
scroll to position [93, 0]
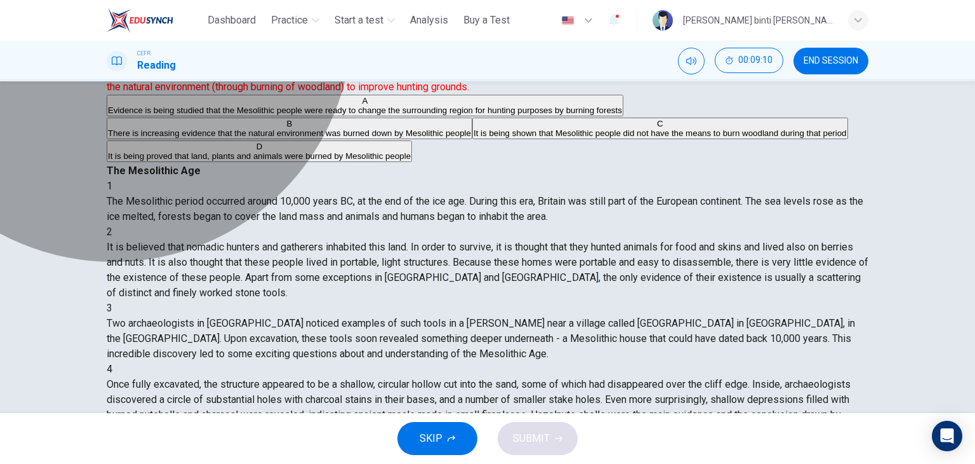
click at [237, 115] on span "Evidence is being studied that the Mesolithic people were ready to change the s…" at bounding box center [365, 110] width 514 height 10
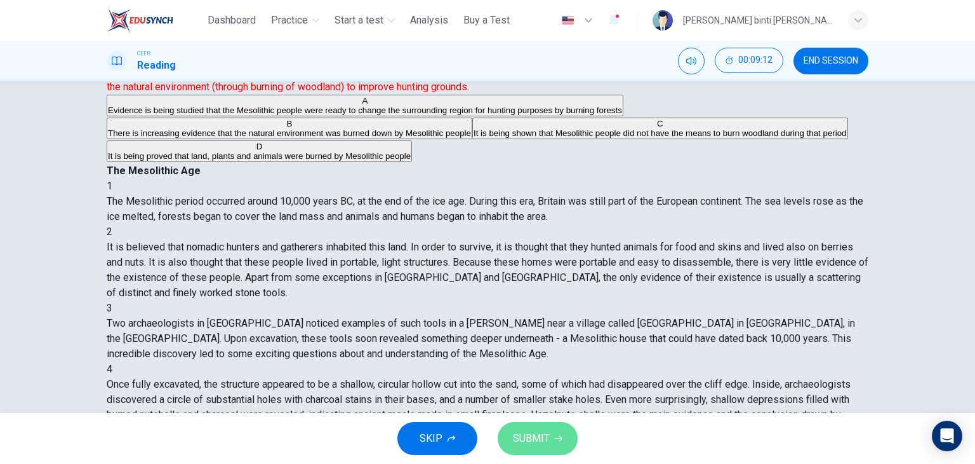
click at [523, 430] on span "SUBMIT" at bounding box center [531, 438] width 37 height 18
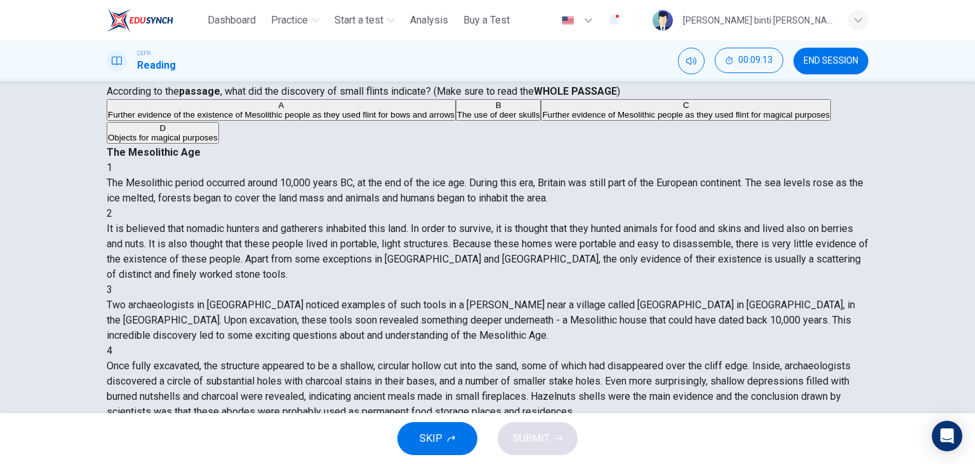
scroll to position [71, 0]
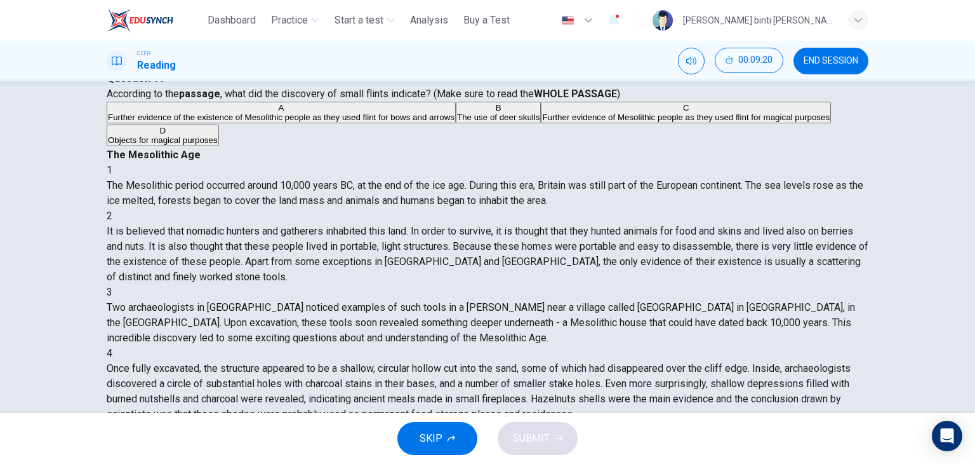
click at [542, 122] on span "Further evidence of Mesolithic people as they used flint for magical purposes" at bounding box center [686, 117] width 288 height 10
click at [513, 440] on span "SUBMIT" at bounding box center [531, 438] width 37 height 18
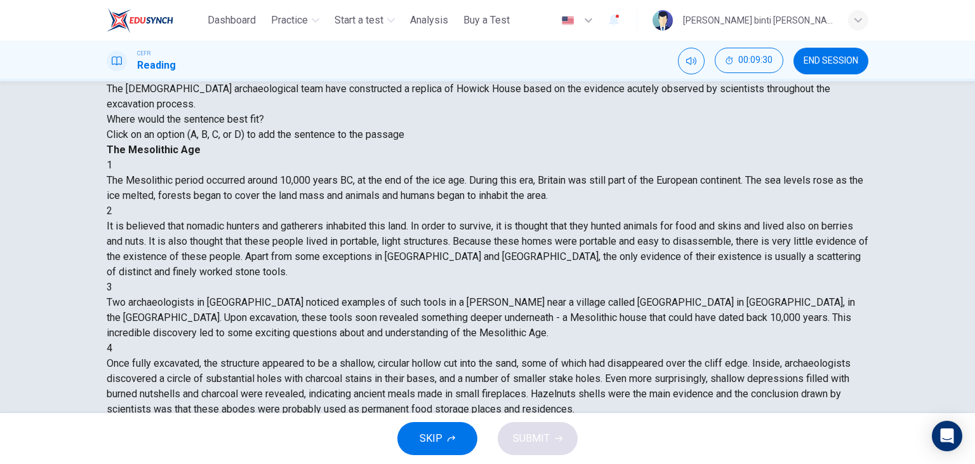
scroll to position [610, 0]
click at [803, 51] on button "END SESSION" at bounding box center [831, 61] width 75 height 27
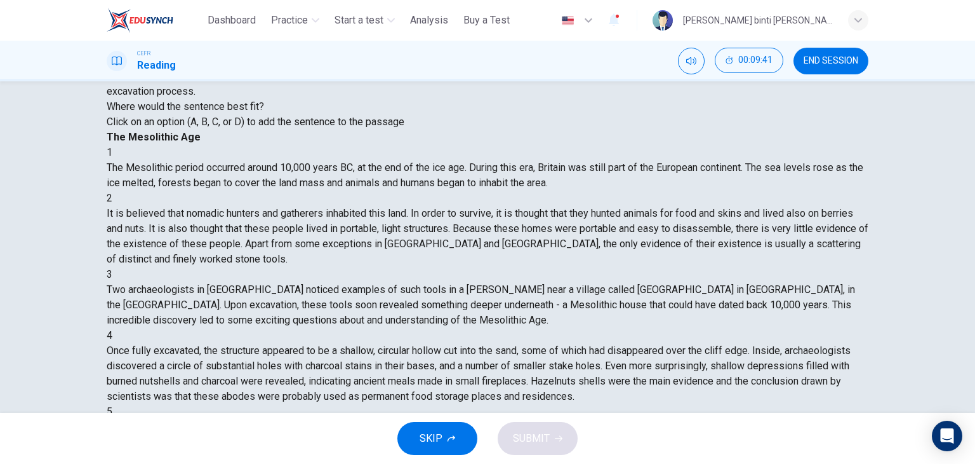
scroll to position [132, 0]
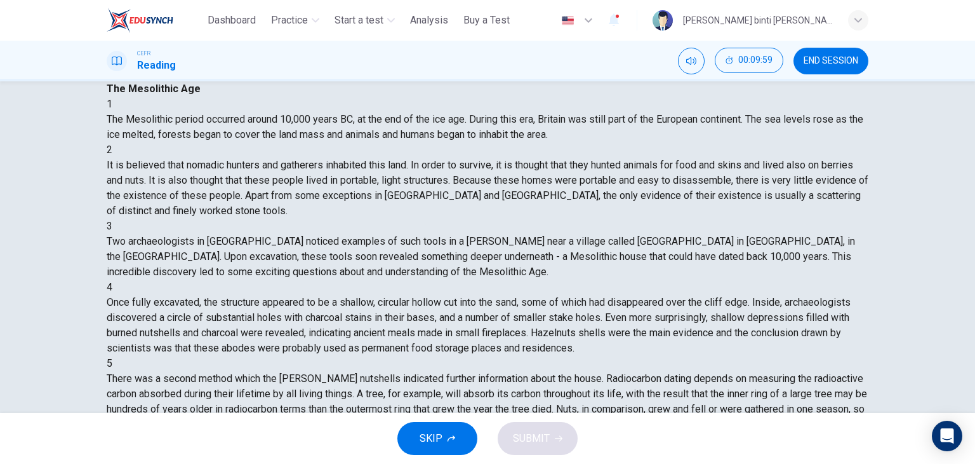
drag, startPoint x: 544, startPoint y: 420, endPoint x: 544, endPoint y: 432, distance: 12.7
click at [544, 432] on div "SKIP SUBMIT" at bounding box center [487, 438] width 975 height 51
click at [544, 432] on span "SUBMIT" at bounding box center [531, 438] width 37 height 18
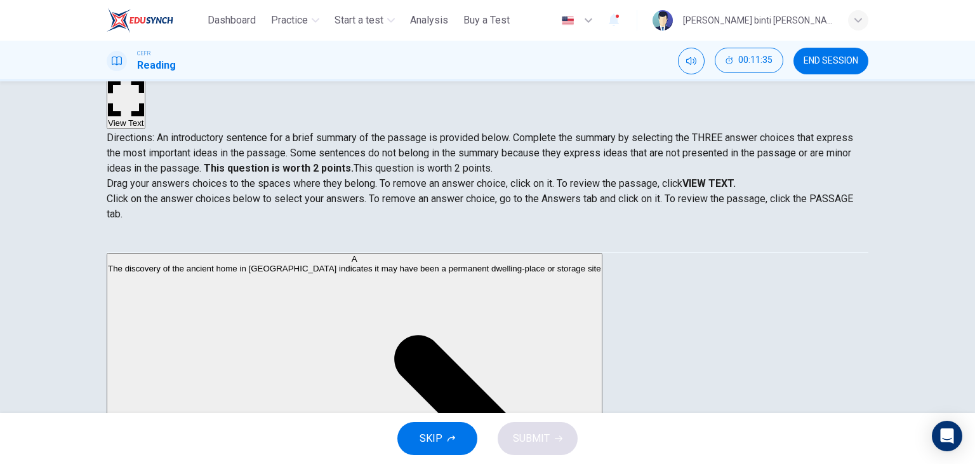
scroll to position [0, 0]
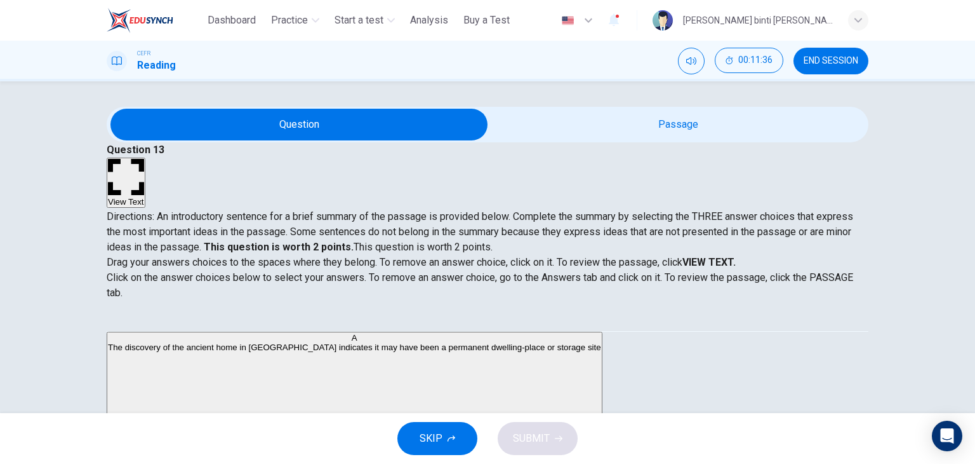
click at [144, 159] on icon "button" at bounding box center [126, 177] width 36 height 36
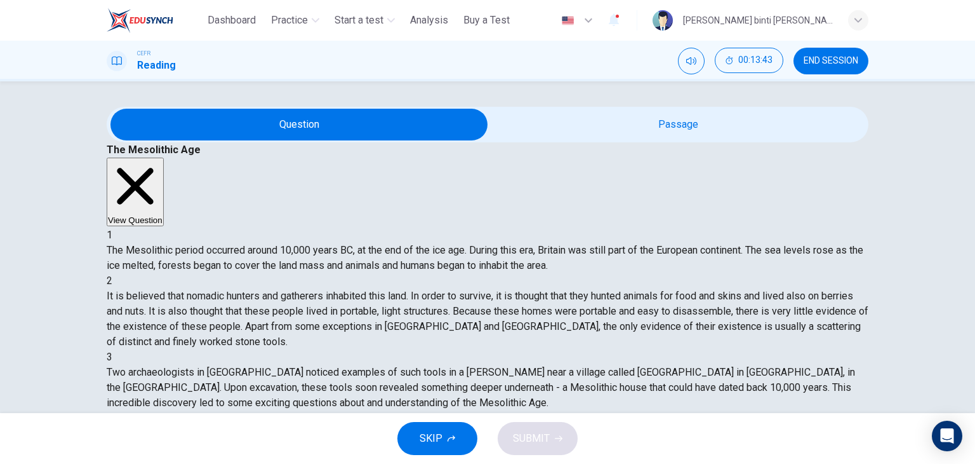
click at [164, 157] on button "View Question" at bounding box center [135, 191] width 57 height 69
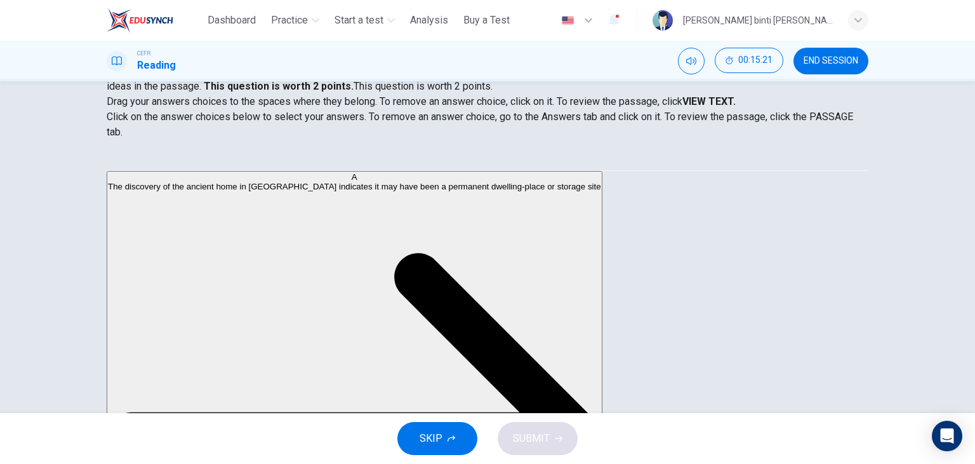
drag, startPoint x: 189, startPoint y: 204, endPoint x: 283, endPoint y: 189, distance: 95.2
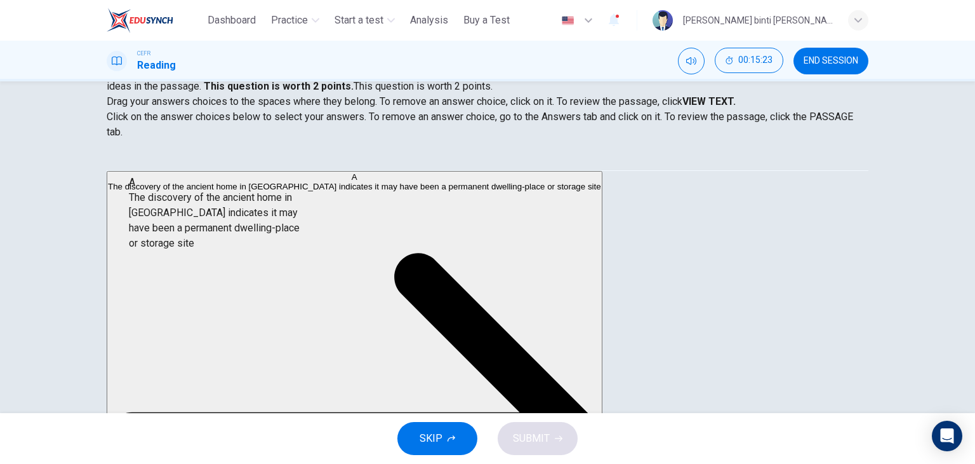
drag, startPoint x: 153, startPoint y: 214, endPoint x: 423, endPoint y: 211, distance: 269.9
drag, startPoint x: 225, startPoint y: 210, endPoint x: 452, endPoint y: 201, distance: 226.9
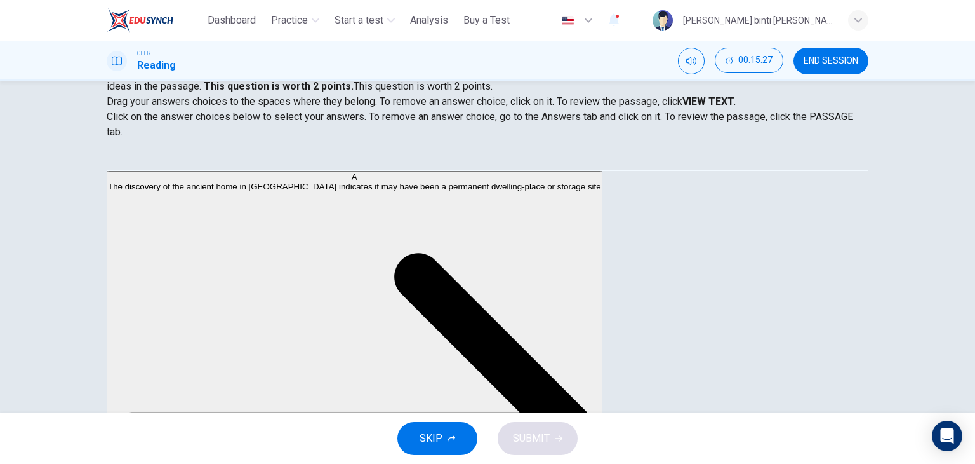
scroll to position [161, 0]
drag, startPoint x: 348, startPoint y: 304, endPoint x: 392, endPoint y: 293, distance: 45.1
drag, startPoint x: 232, startPoint y: 203, endPoint x: 378, endPoint y: 220, distance: 147.7
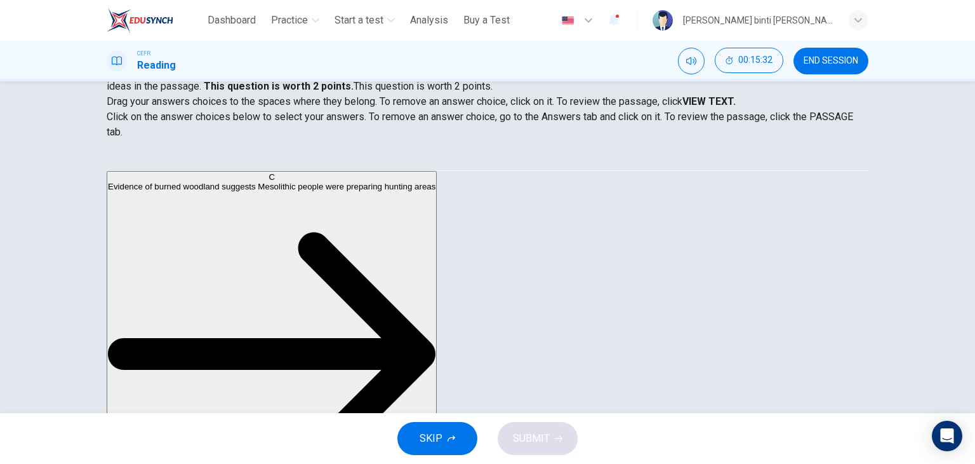
drag, startPoint x: 204, startPoint y: 190, endPoint x: 506, endPoint y: 228, distance: 304.0
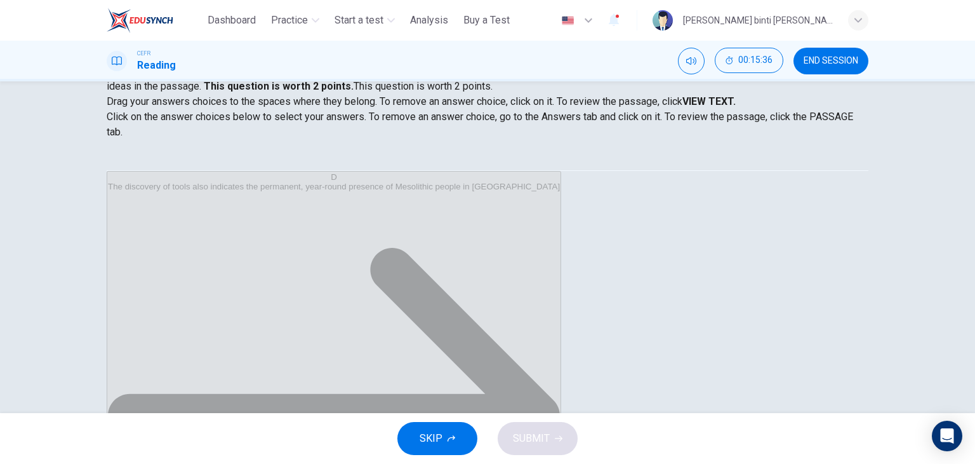
scroll to position [0, 0]
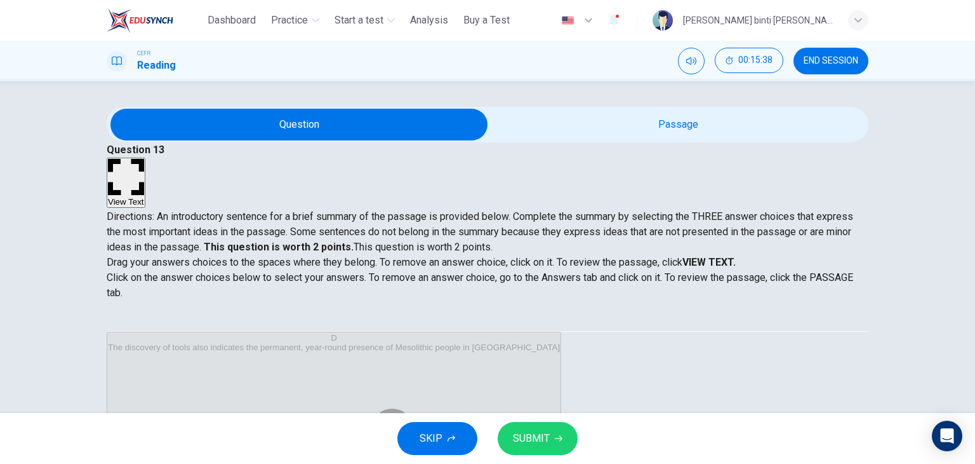
click at [547, 437] on span "SUBMIT" at bounding box center [531, 438] width 37 height 18
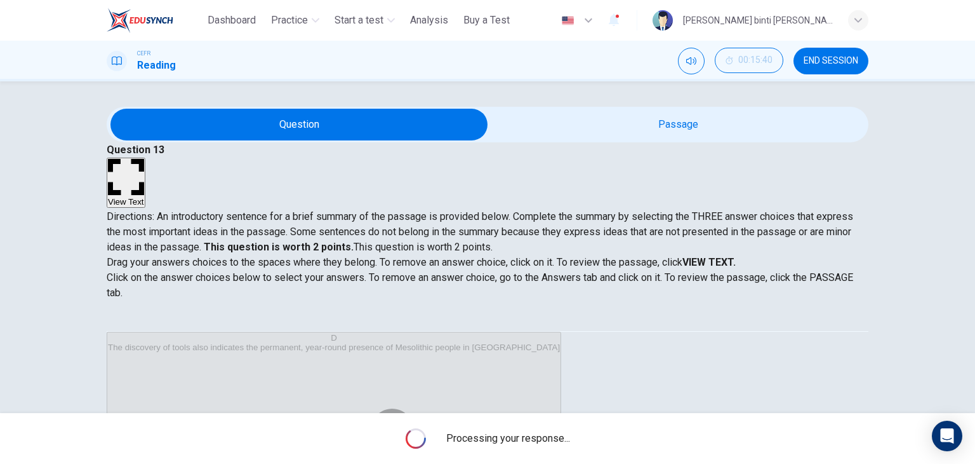
scroll to position [161, 0]
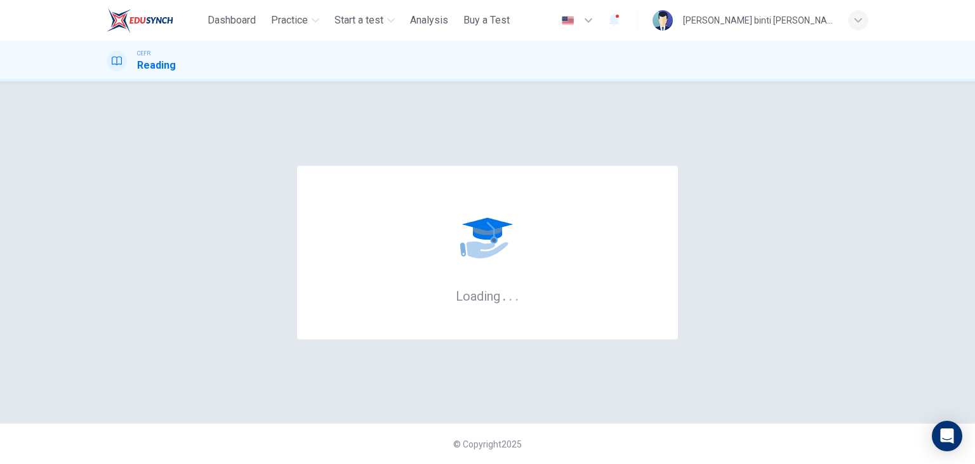
scroll to position [0, 0]
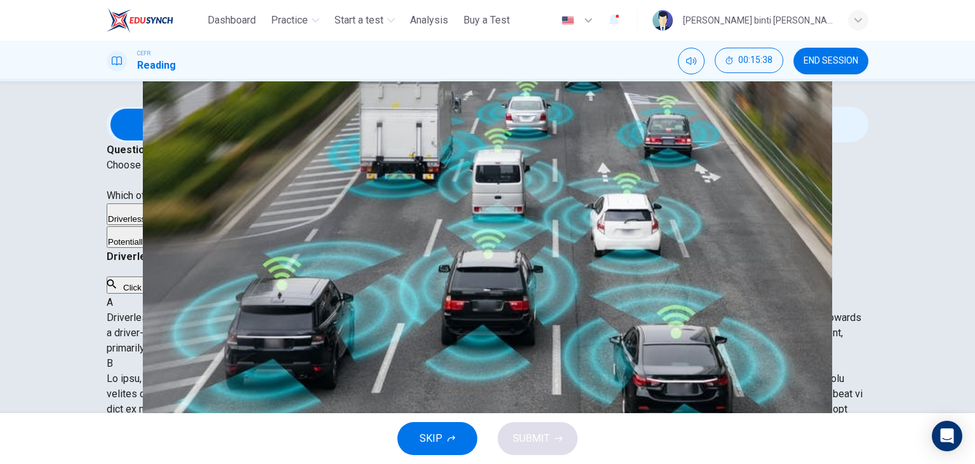
click at [825, 53] on button "END SESSION" at bounding box center [831, 61] width 75 height 27
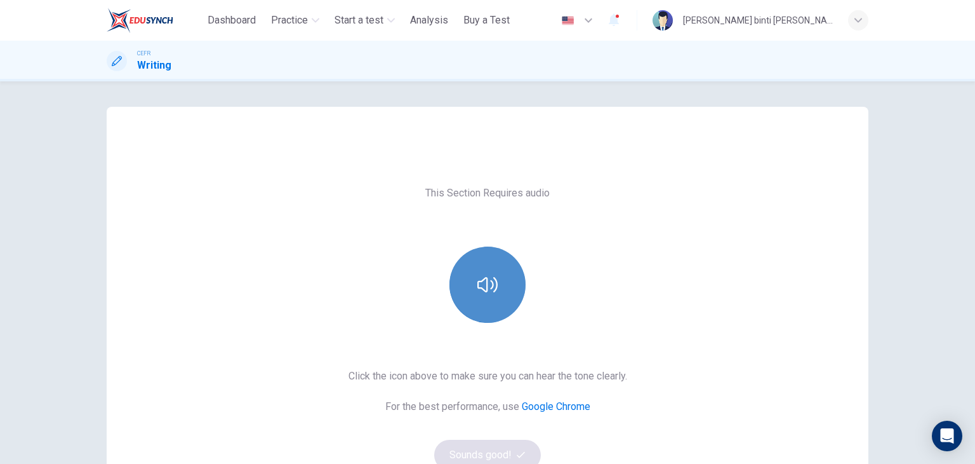
click at [493, 292] on icon "button" at bounding box center [488, 284] width 20 height 20
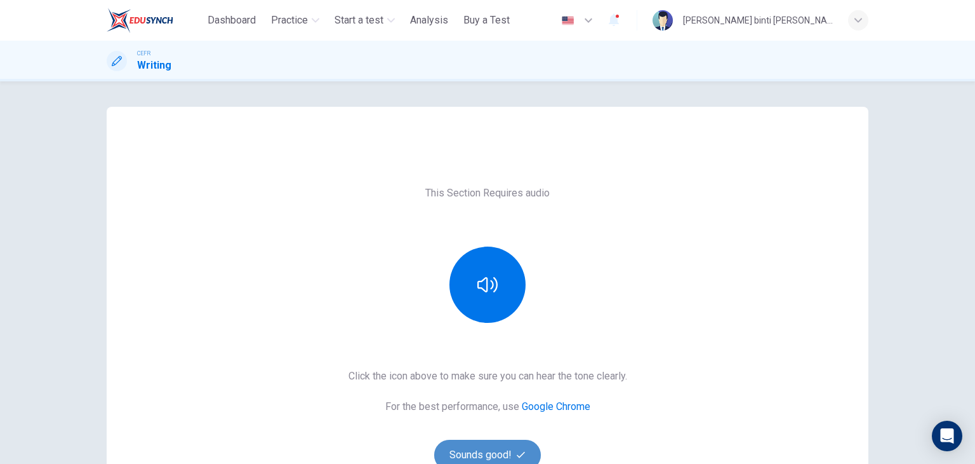
click at [457, 445] on button "Sounds good!" at bounding box center [487, 454] width 107 height 30
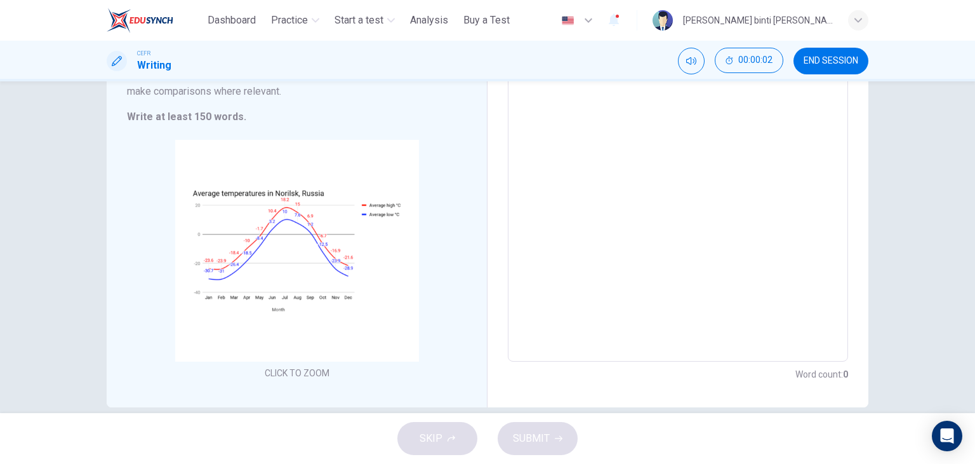
scroll to position [165, 0]
click at [750, 186] on textarea at bounding box center [678, 174] width 323 height 354
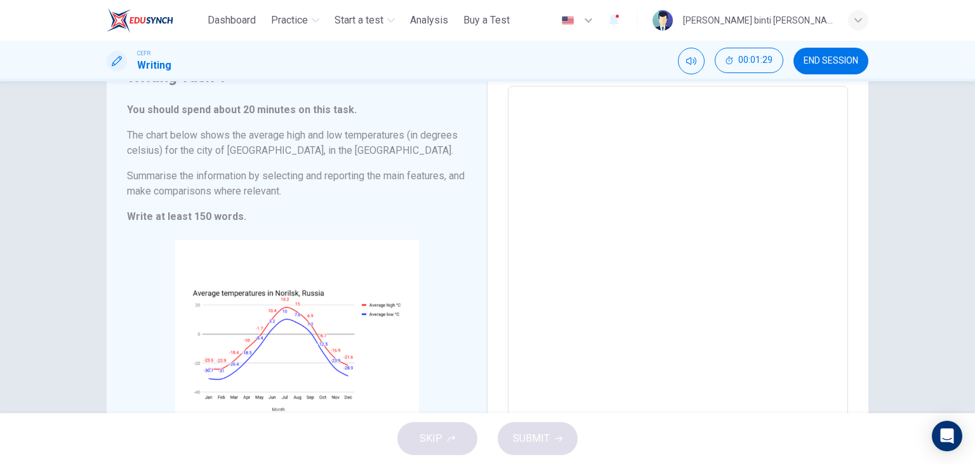
scroll to position [62, 0]
click at [818, 50] on button "END SESSION" at bounding box center [831, 61] width 75 height 27
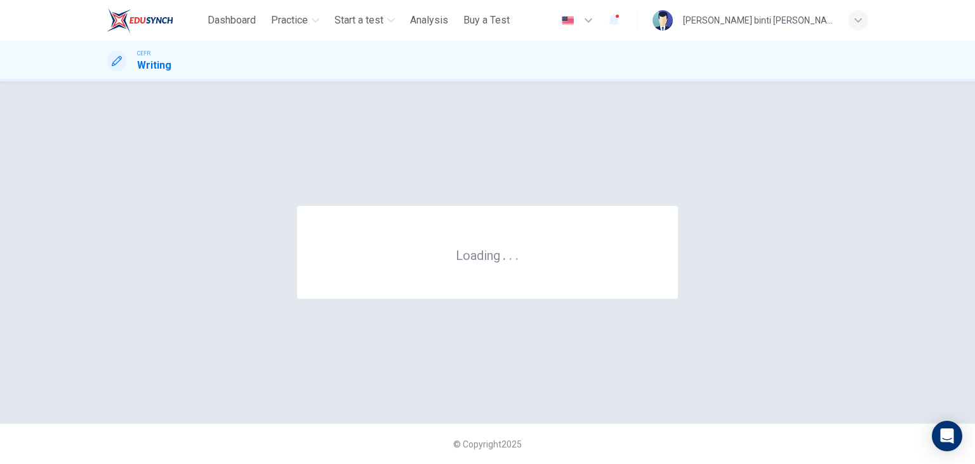
scroll to position [0, 0]
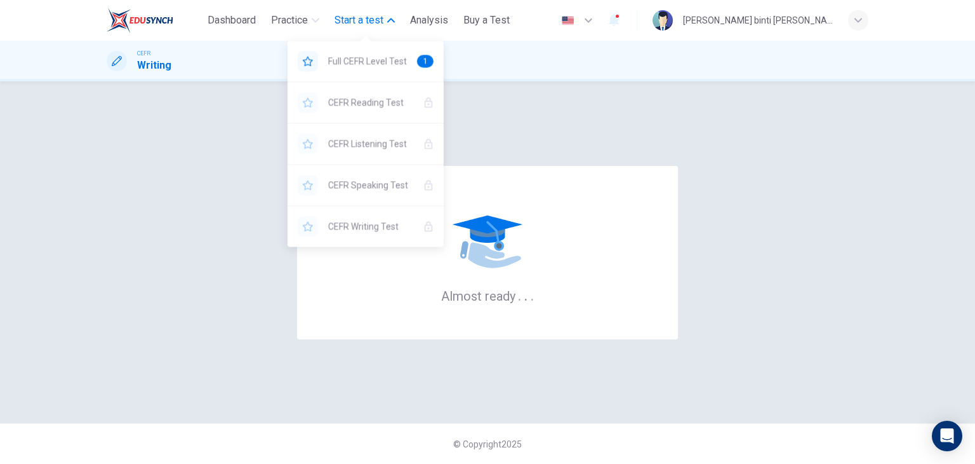
click at [362, 13] on span "Start a test" at bounding box center [359, 20] width 49 height 15
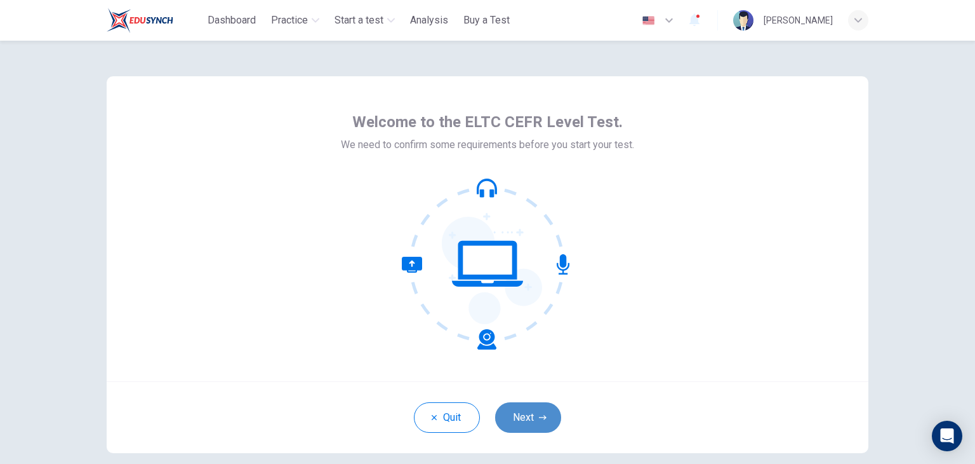
click at [539, 417] on icon "button" at bounding box center [543, 417] width 8 height 4
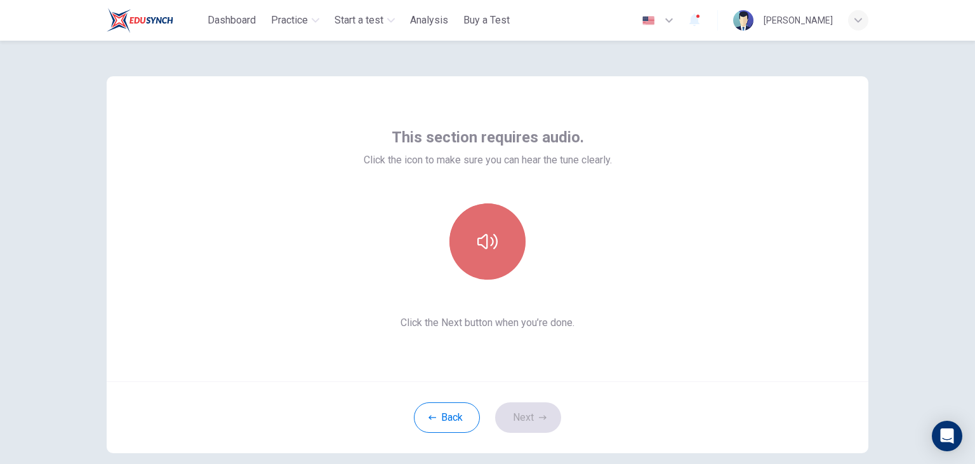
click at [482, 250] on icon "button" at bounding box center [488, 241] width 20 height 20
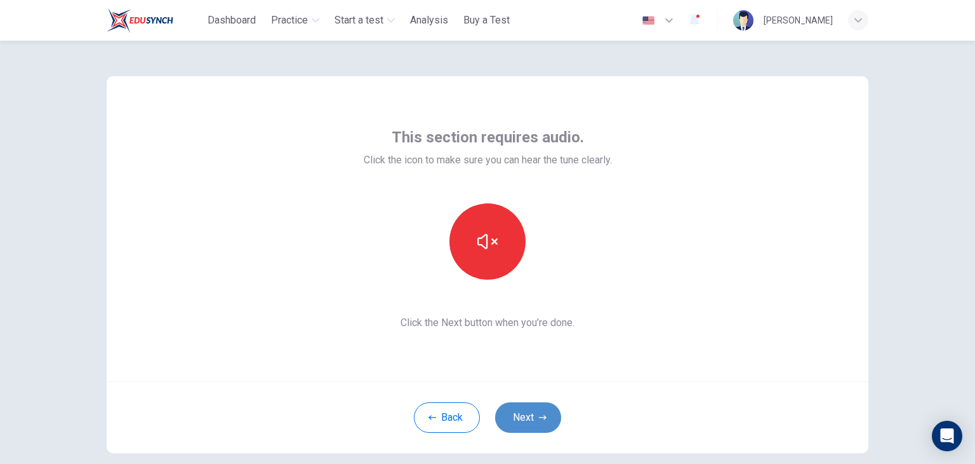
click at [533, 407] on button "Next" at bounding box center [528, 417] width 66 height 30
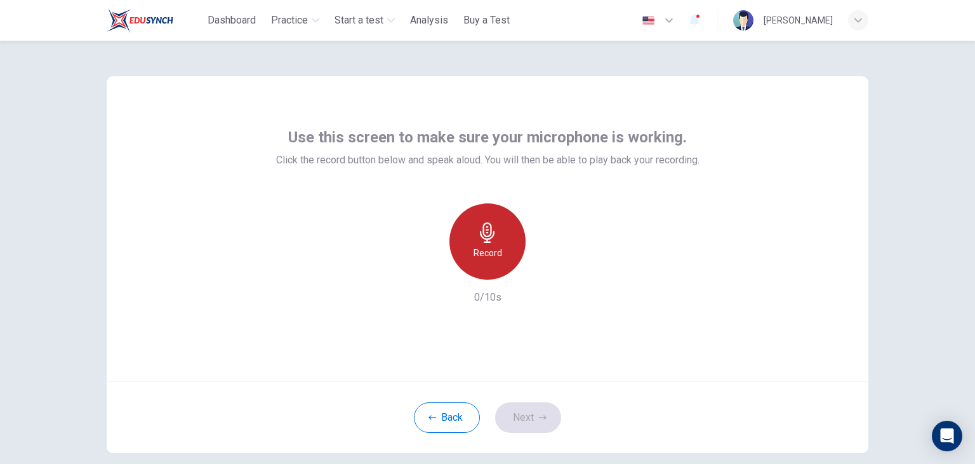
click at [477, 243] on div "Record" at bounding box center [488, 241] width 76 height 76
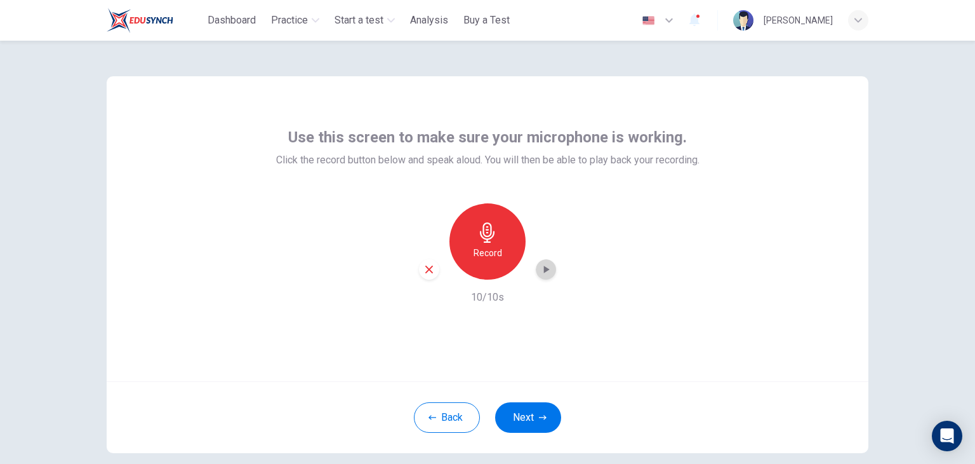
click at [544, 269] on icon "button" at bounding box center [547, 269] width 6 height 8
click at [544, 415] on button "Next" at bounding box center [528, 417] width 66 height 30
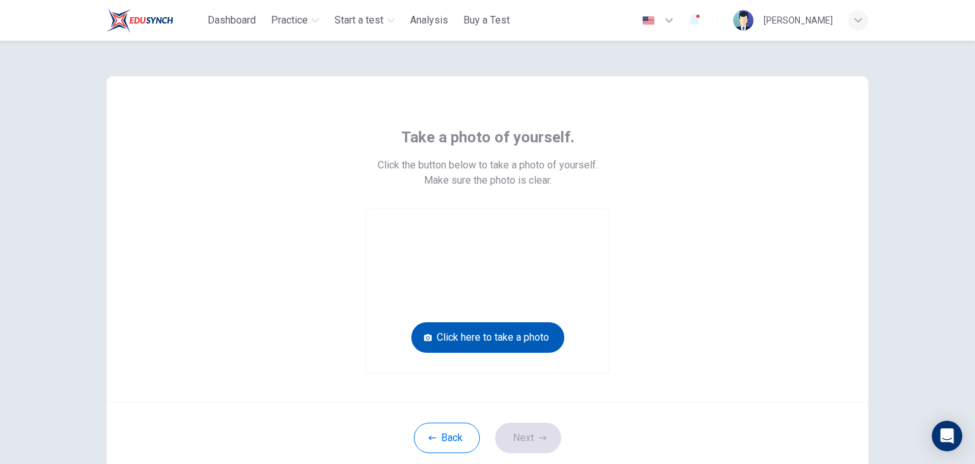
click at [495, 338] on button "Click here to take a photo" at bounding box center [487, 337] width 153 height 30
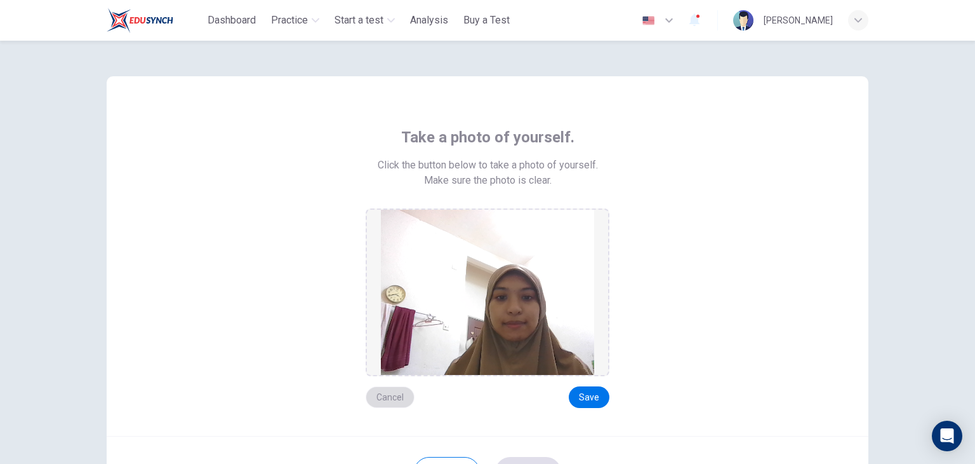
click at [383, 391] on button "Cancel" at bounding box center [390, 397] width 49 height 22
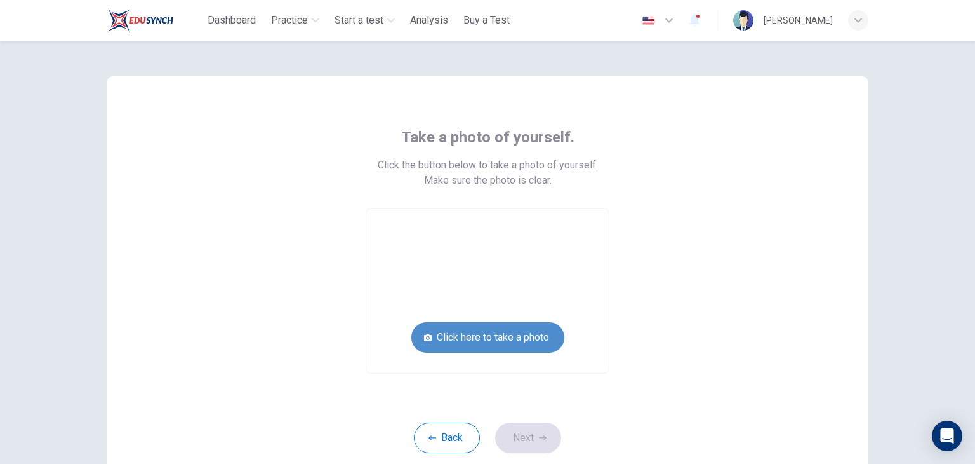
click at [491, 328] on button "Click here to take a photo" at bounding box center [487, 337] width 153 height 30
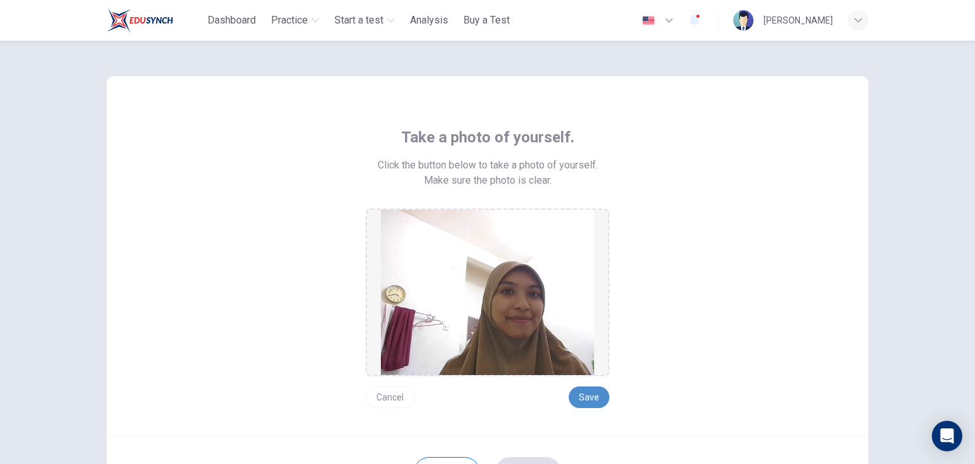
click at [588, 389] on button "Save" at bounding box center [589, 397] width 41 height 22
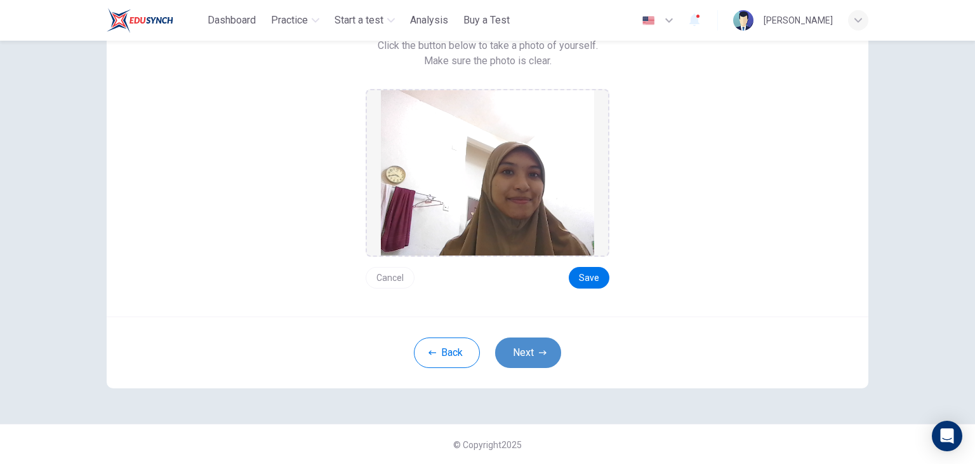
click at [544, 351] on button "Next" at bounding box center [528, 352] width 66 height 30
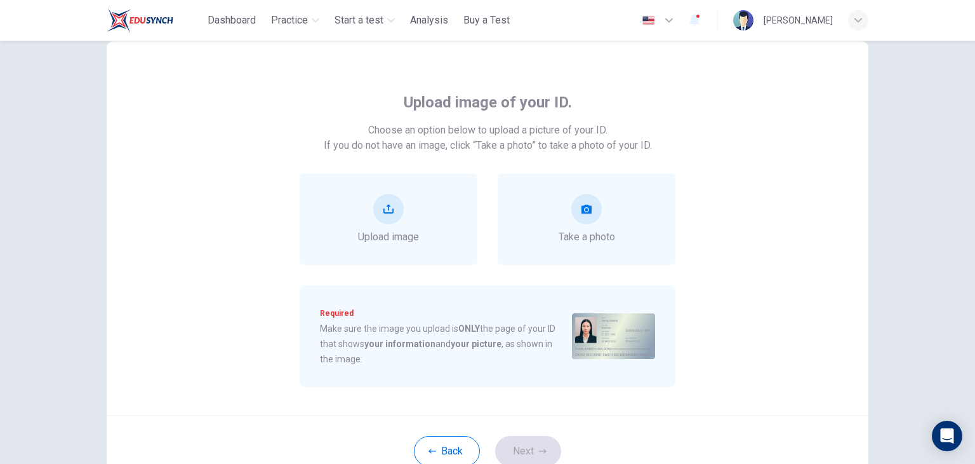
scroll to position [29, 0]
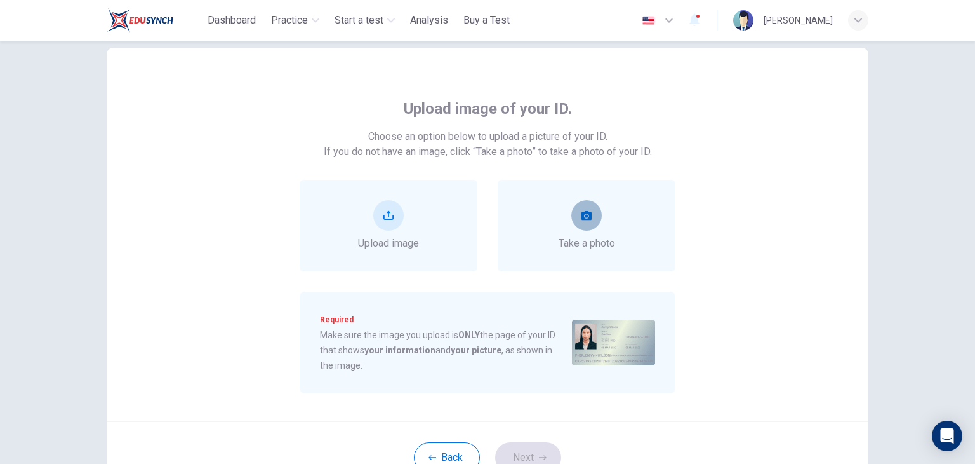
click at [588, 211] on icon "take photo" at bounding box center [587, 215] width 10 height 10
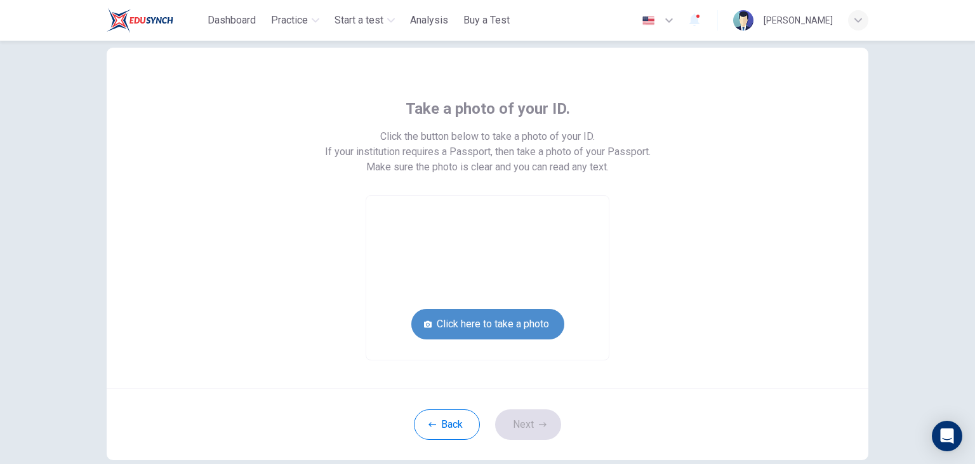
click at [497, 324] on button "Click here to take a photo" at bounding box center [487, 324] width 153 height 30
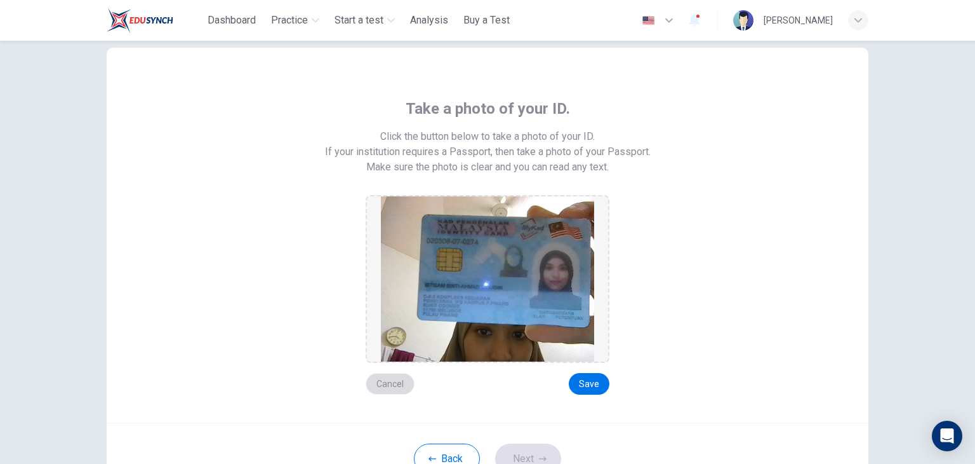
click at [389, 383] on button "Cancel" at bounding box center [390, 384] width 49 height 22
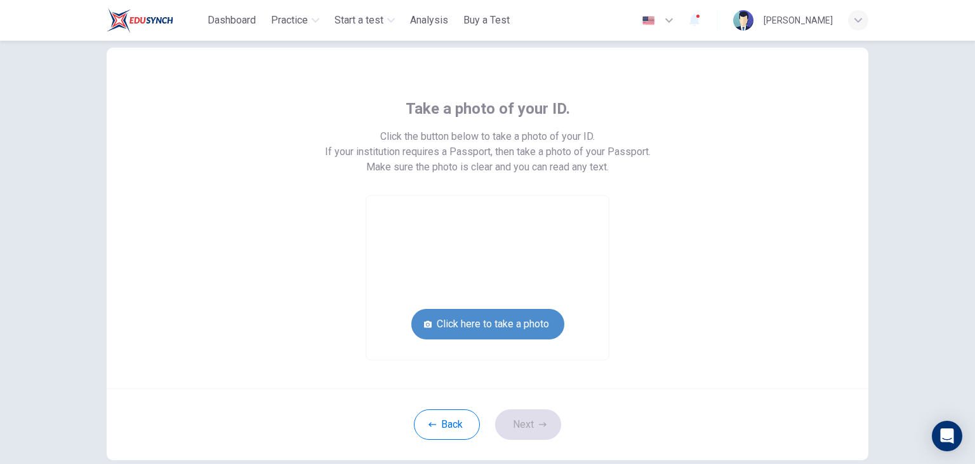
click at [505, 323] on button "Click here to take a photo" at bounding box center [487, 324] width 153 height 30
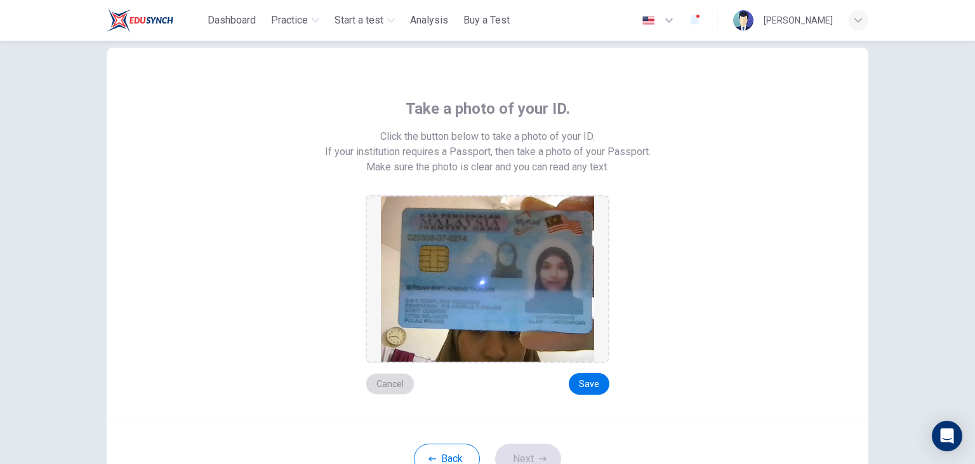
click at [386, 385] on button "Cancel" at bounding box center [390, 384] width 49 height 22
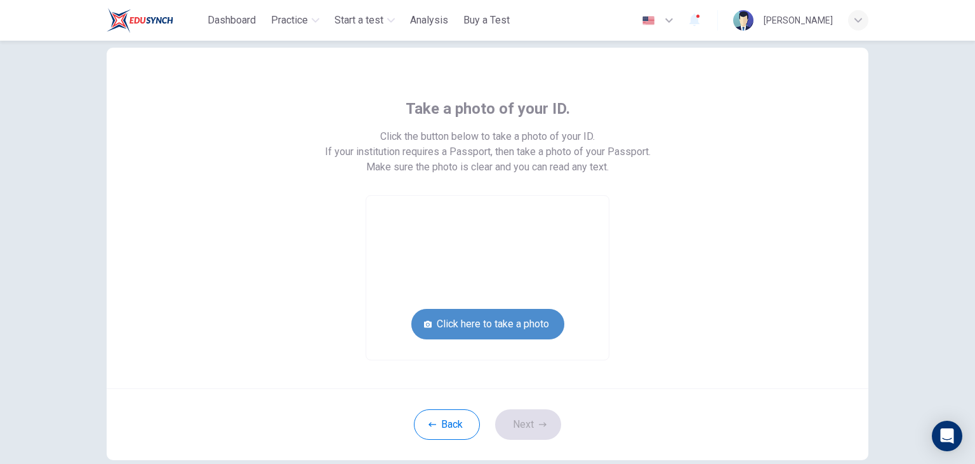
click at [450, 316] on button "Click here to take a photo" at bounding box center [487, 324] width 153 height 30
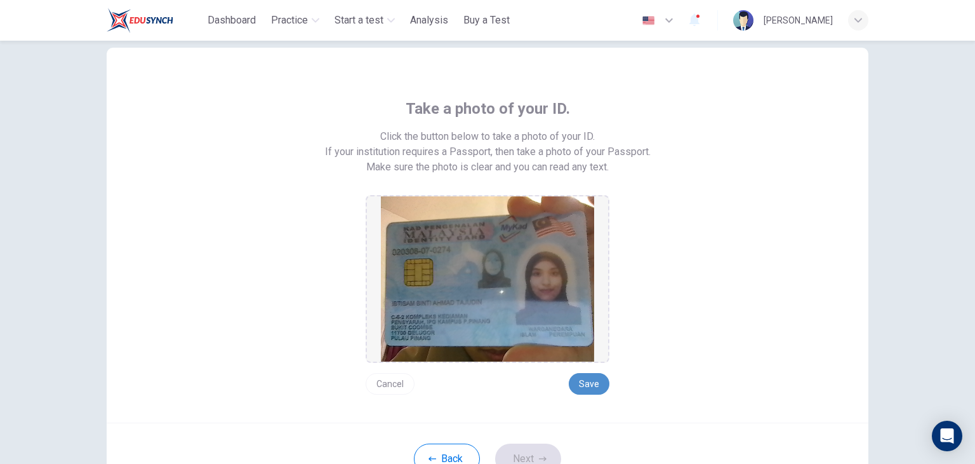
click at [593, 385] on button "Save" at bounding box center [589, 384] width 41 height 22
click at [592, 385] on button "Save" at bounding box center [589, 384] width 41 height 22
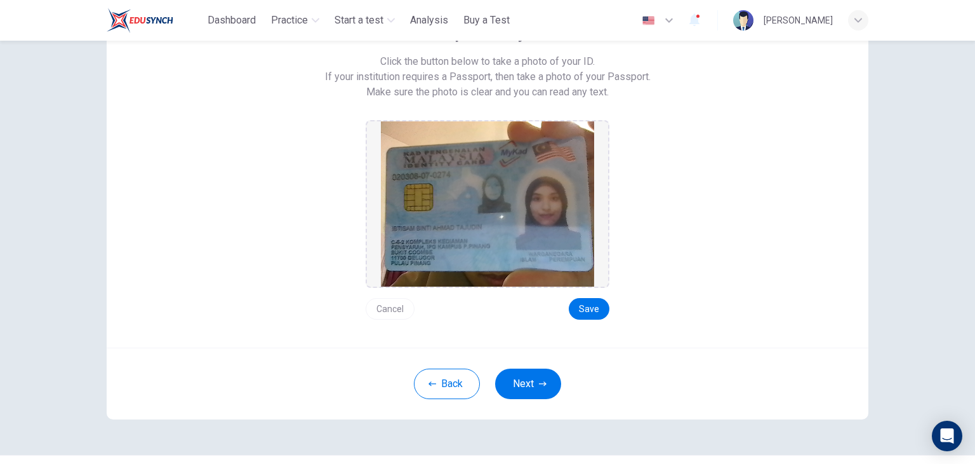
scroll to position [97, 0]
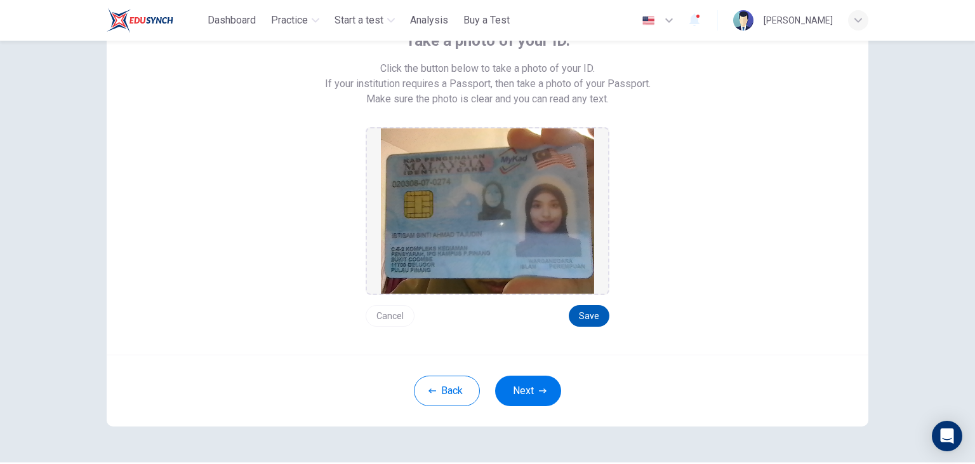
click at [579, 313] on button "Save" at bounding box center [589, 316] width 41 height 22
click at [591, 309] on button "Save" at bounding box center [589, 316] width 41 height 22
click at [584, 322] on button "Save" at bounding box center [589, 316] width 41 height 22
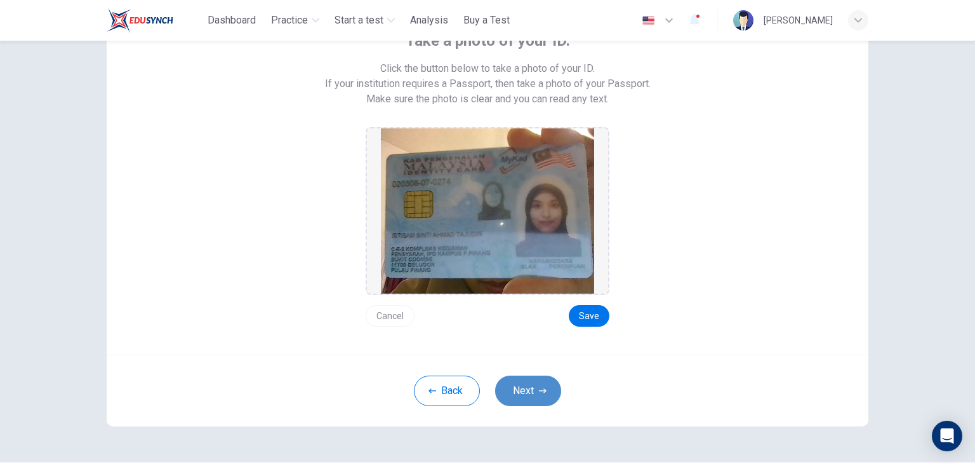
click at [535, 378] on button "Next" at bounding box center [528, 390] width 66 height 30
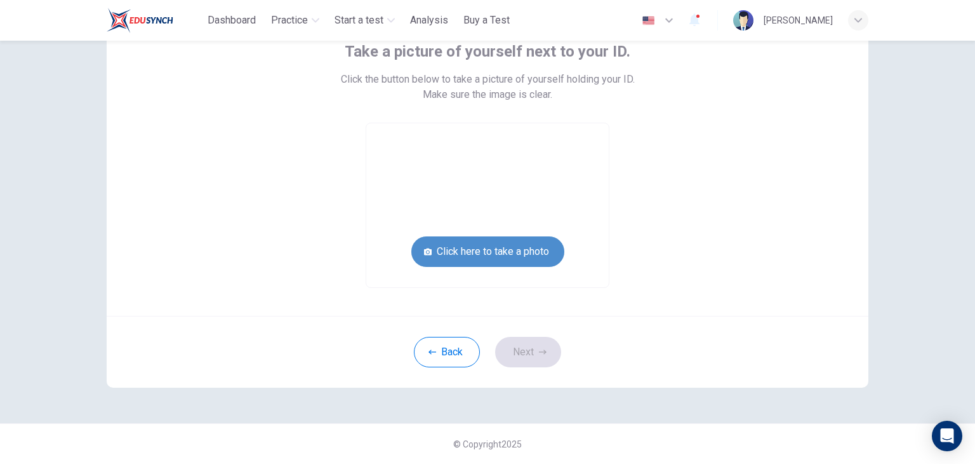
click at [496, 245] on button "Click here to take a photo" at bounding box center [487, 251] width 153 height 30
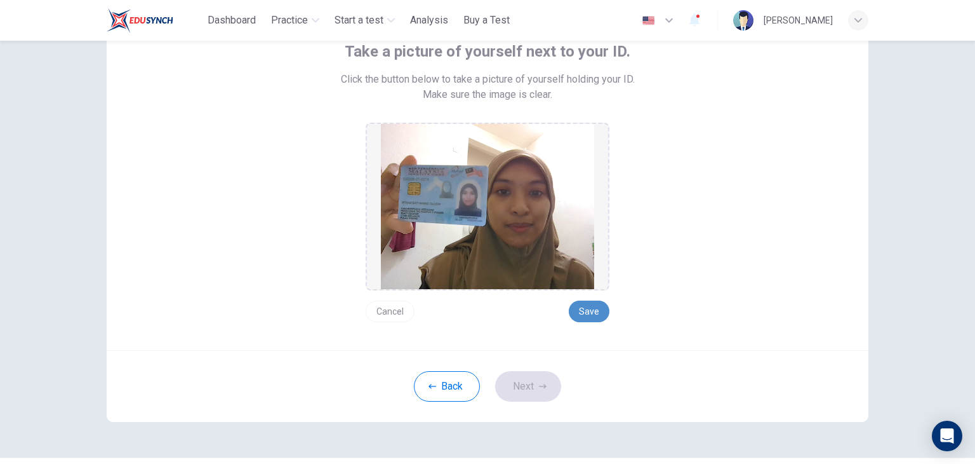
click at [587, 303] on button "Save" at bounding box center [589, 311] width 41 height 22
click at [586, 312] on button "Save" at bounding box center [589, 311] width 41 height 22
click at [521, 389] on button "Next" at bounding box center [528, 386] width 66 height 30
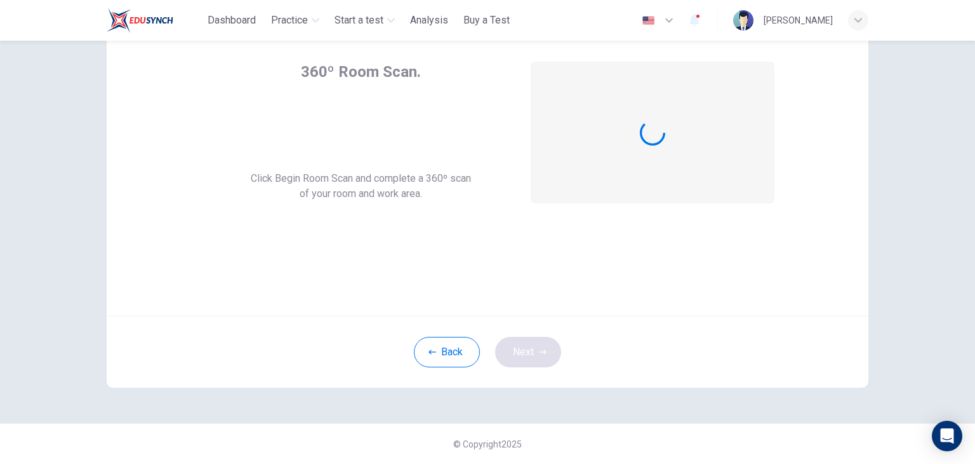
scroll to position [65, 0]
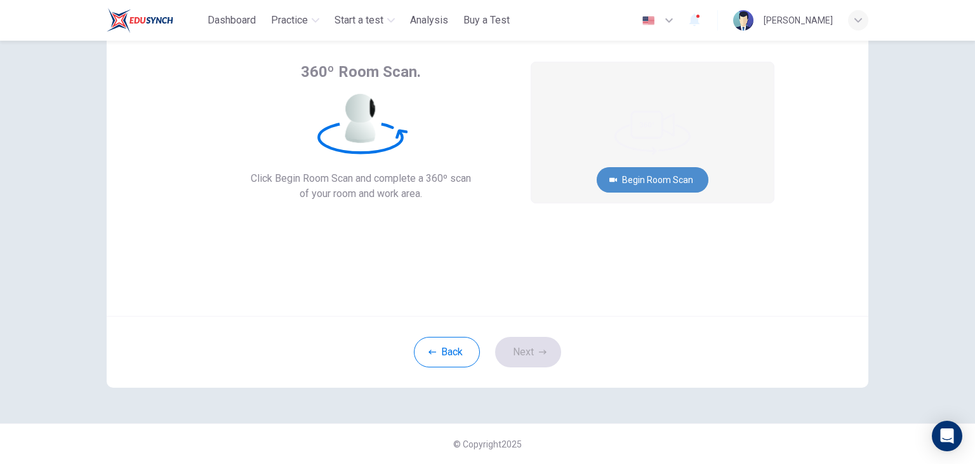
click at [660, 186] on button "Begin Room Scan" at bounding box center [653, 179] width 112 height 25
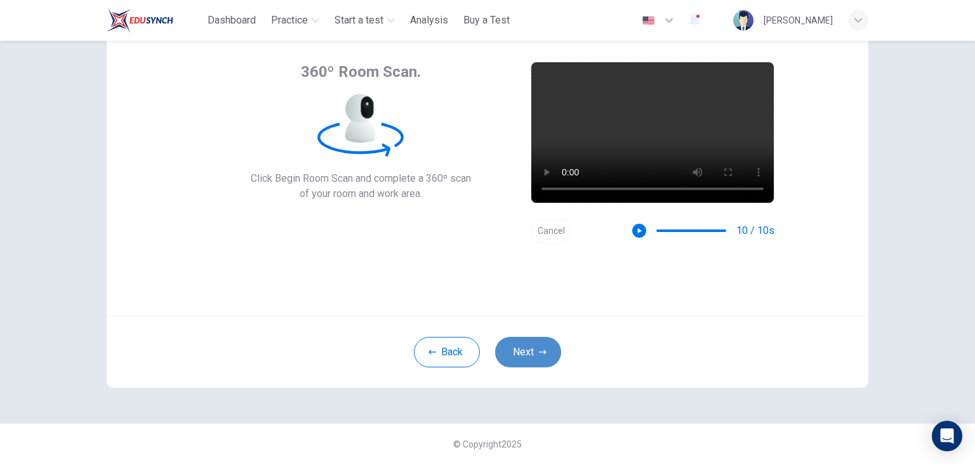
click at [526, 345] on button "Next" at bounding box center [528, 352] width 66 height 30
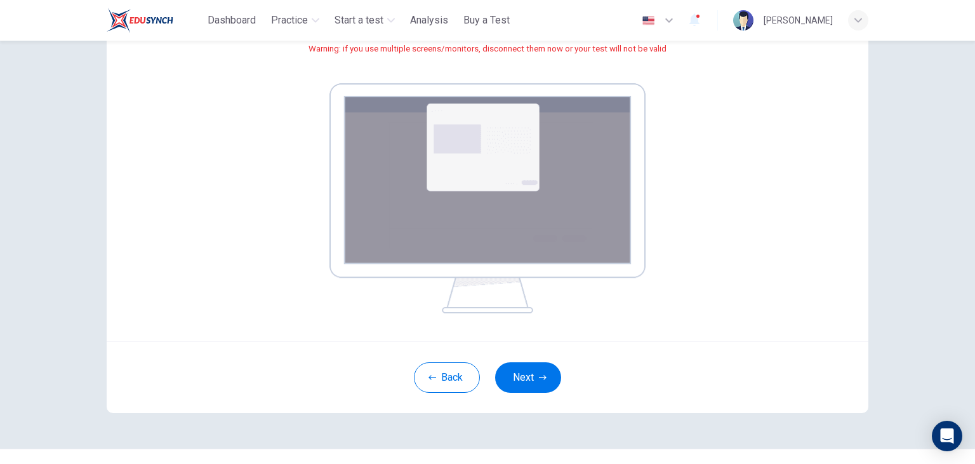
scroll to position [171, 0]
click at [507, 369] on button "Next" at bounding box center [528, 376] width 66 height 30
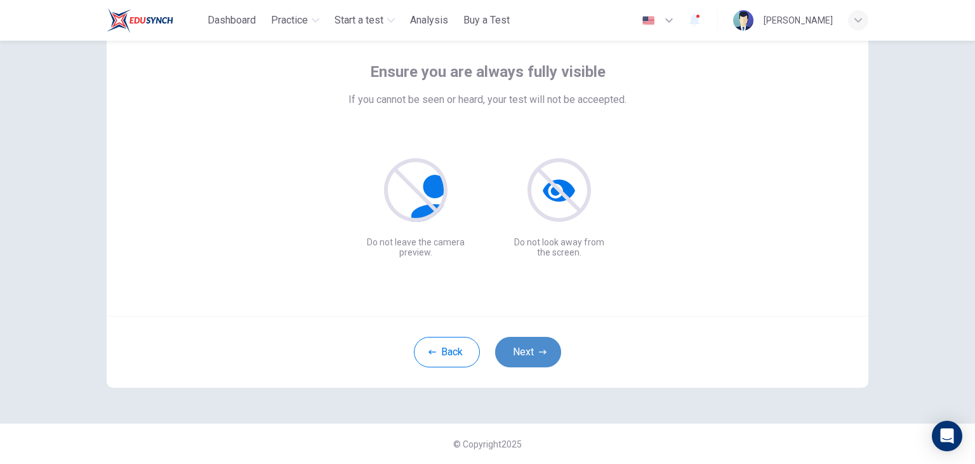
click at [541, 345] on button "Next" at bounding box center [528, 352] width 66 height 30
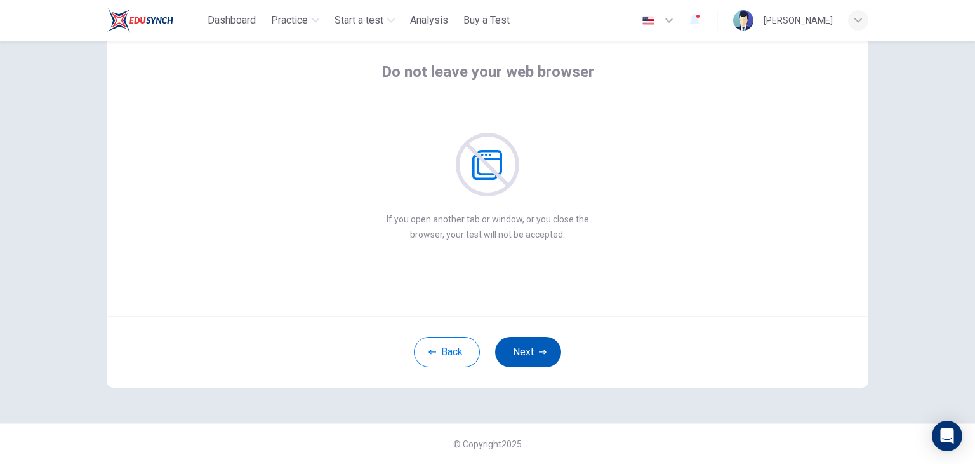
click at [541, 345] on button "Next" at bounding box center [528, 352] width 66 height 30
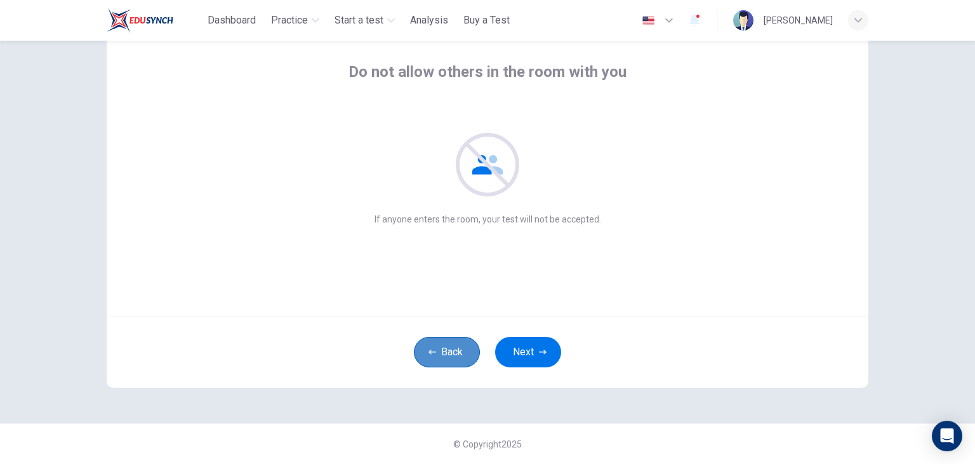
click at [446, 346] on button "Back" at bounding box center [447, 352] width 66 height 30
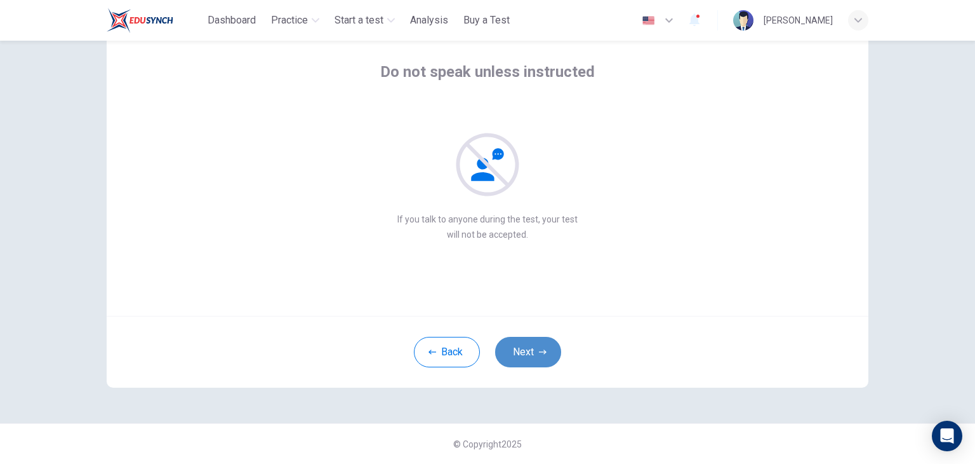
click at [519, 350] on button "Next" at bounding box center [528, 352] width 66 height 30
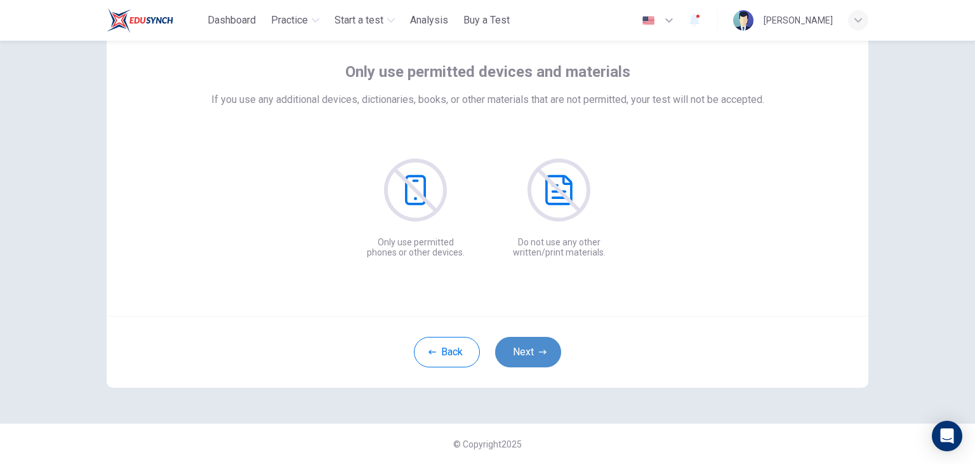
click at [542, 349] on icon "button" at bounding box center [543, 352] width 8 height 8
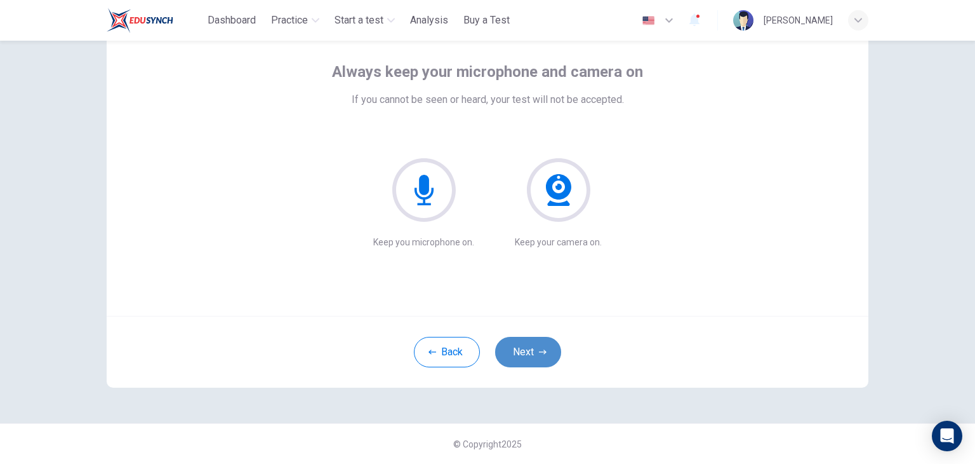
click at [542, 349] on icon "button" at bounding box center [543, 352] width 8 height 8
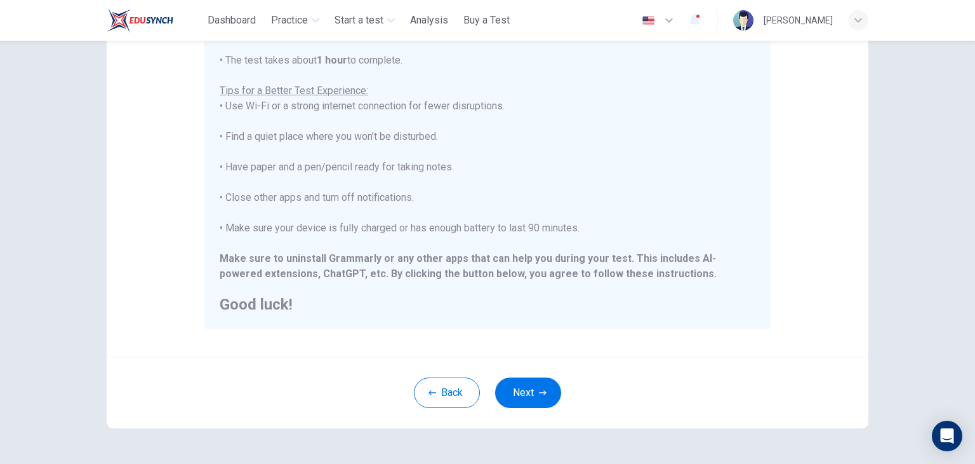
scroll to position [203, 0]
click at [543, 402] on button "Next" at bounding box center [528, 392] width 66 height 30
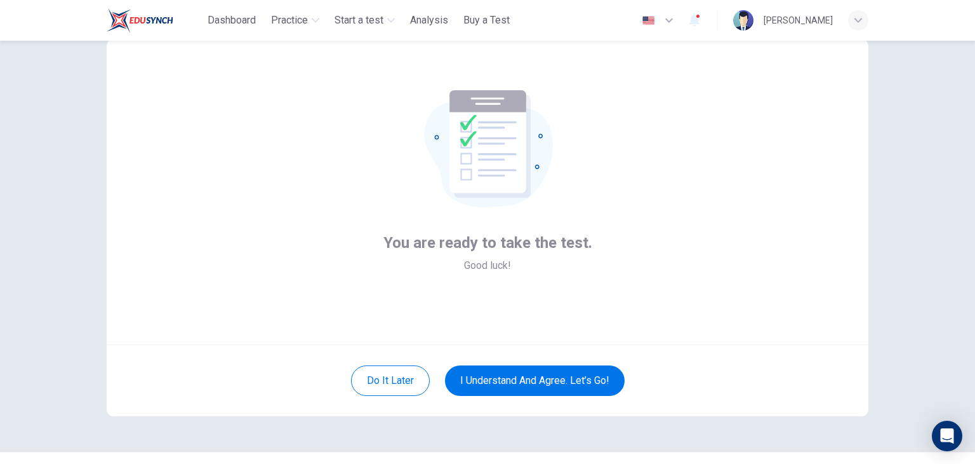
scroll to position [38, 0]
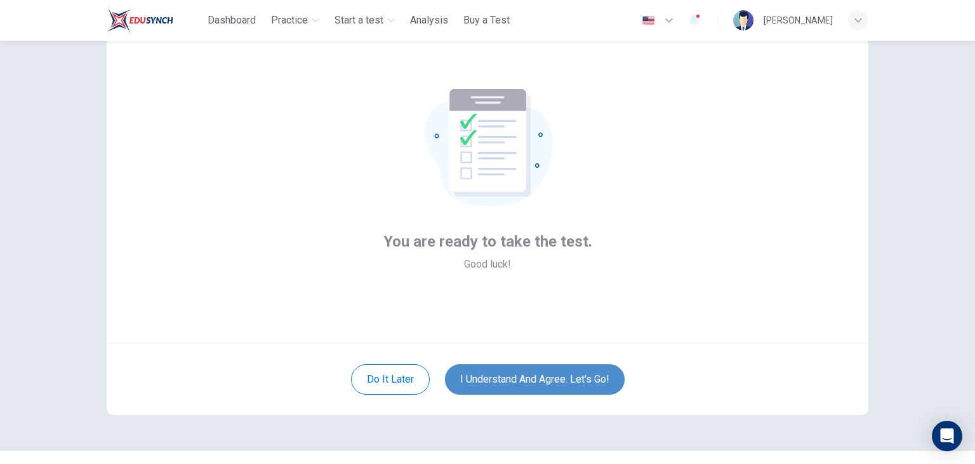
click at [542, 368] on button "I understand and agree. Let’s go!" at bounding box center [535, 379] width 180 height 30
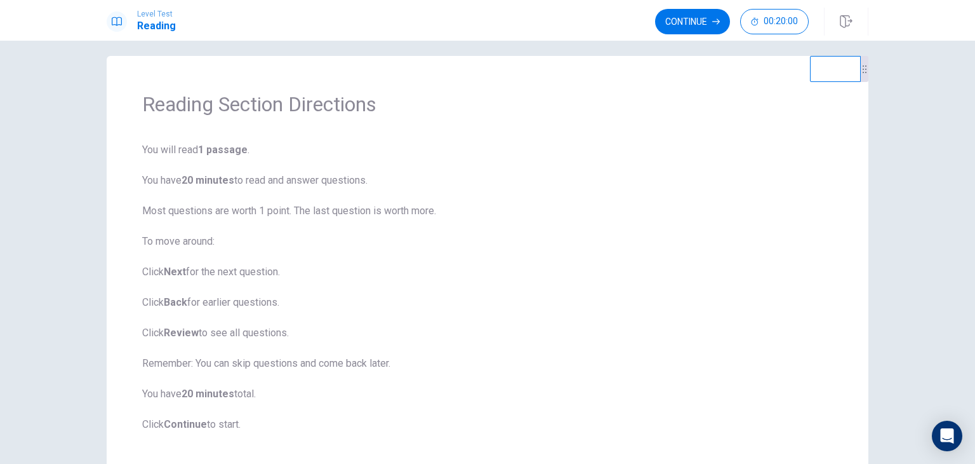
scroll to position [10, 0]
click at [689, 17] on button "Continue" at bounding box center [692, 21] width 75 height 25
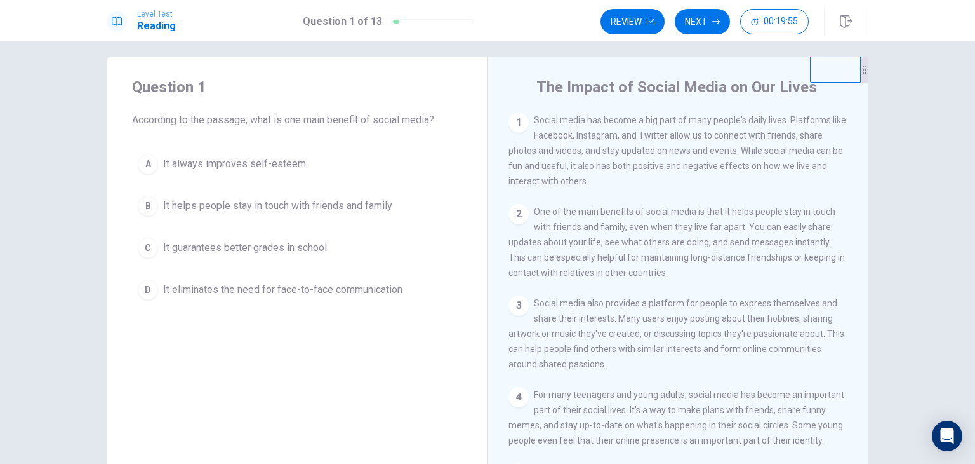
scroll to position [0, 0]
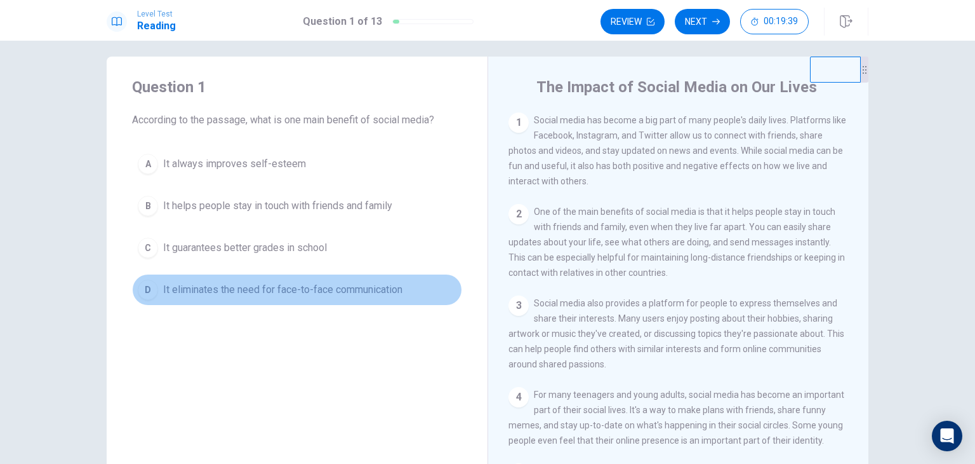
click at [264, 280] on button "D It eliminates the need for face-to-face communication" at bounding box center [297, 290] width 330 height 32
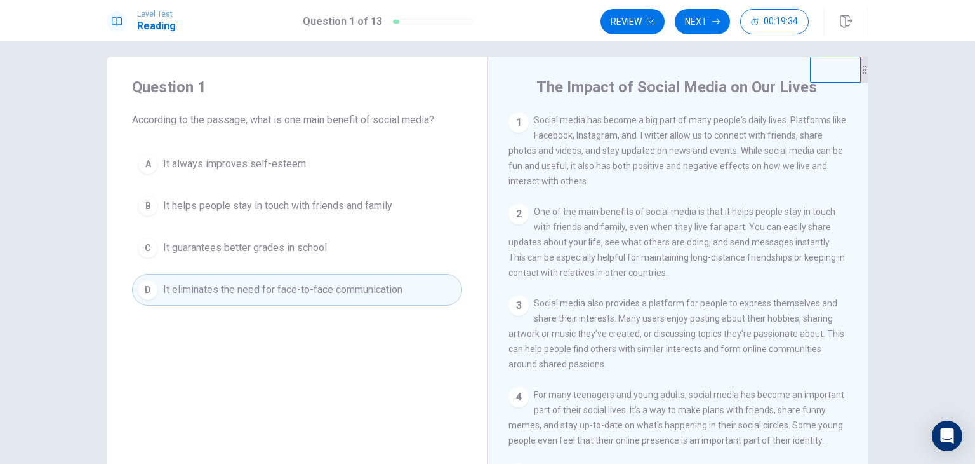
click at [234, 216] on button "B It helps people stay in touch with friends and family" at bounding box center [297, 206] width 330 height 32
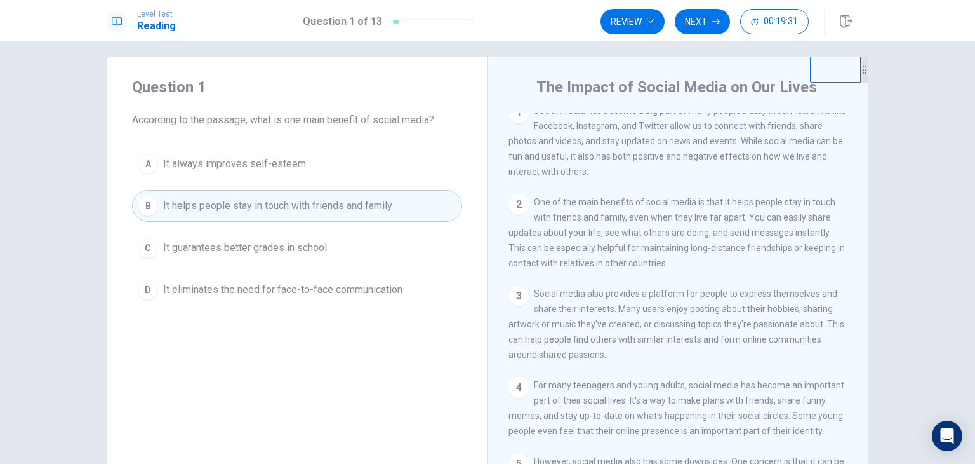
scroll to position [9, 0]
click at [704, 21] on button "Next" at bounding box center [702, 21] width 55 height 25
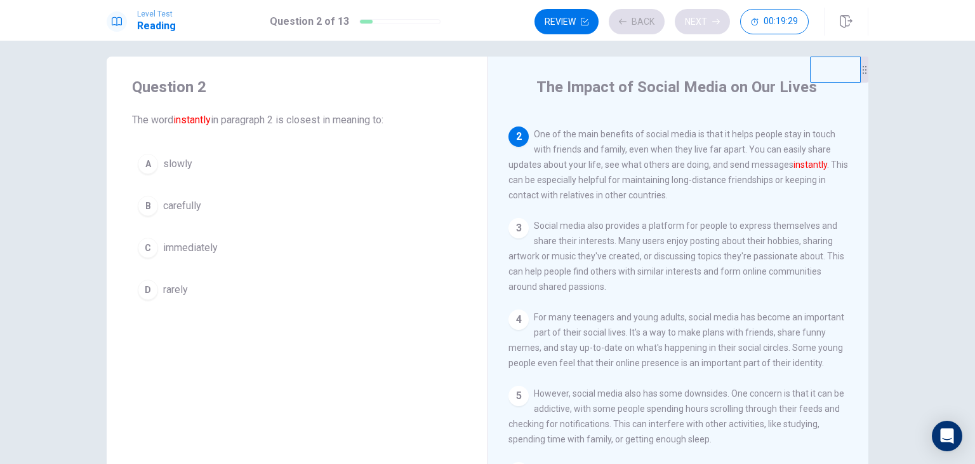
scroll to position [94, 0]
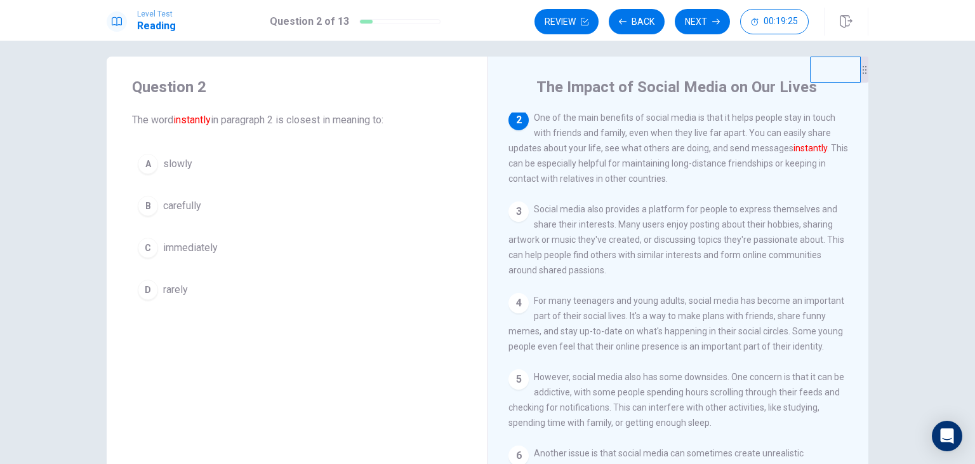
click at [159, 267] on div "A slowly B carefully C immediately D rarely" at bounding box center [297, 226] width 330 height 157
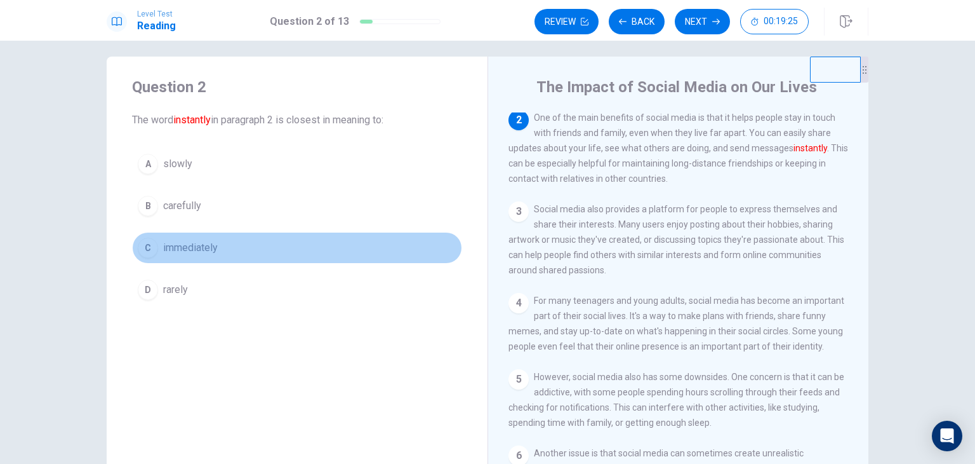
click at [154, 243] on div "C" at bounding box center [148, 247] width 20 height 20
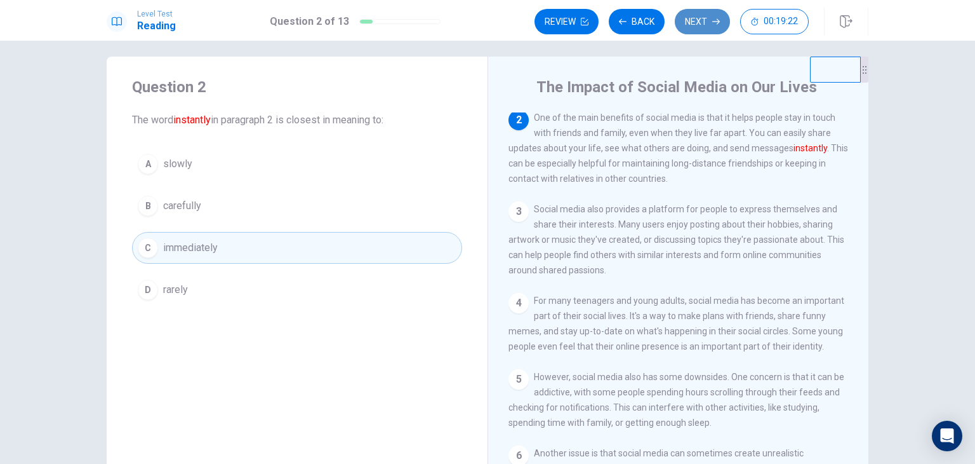
click at [701, 20] on button "Next" at bounding box center [702, 21] width 55 height 25
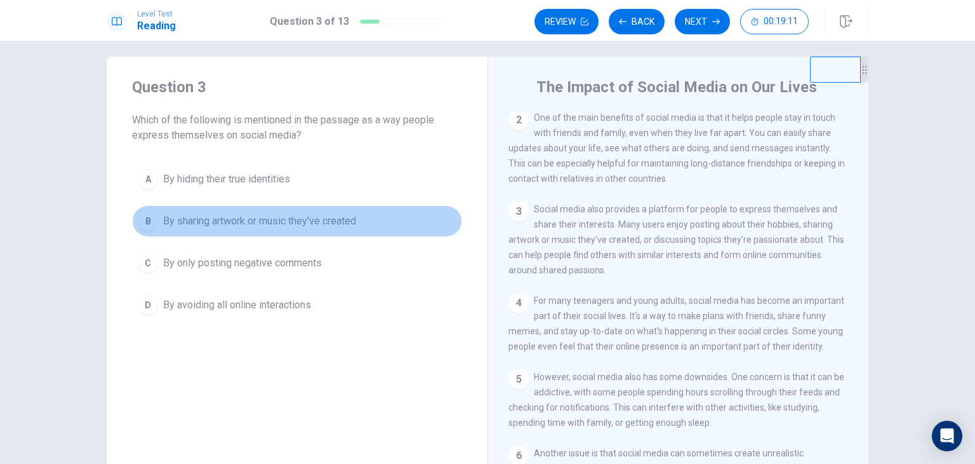
click at [255, 227] on span "By sharing artwork or music they've created" at bounding box center [259, 220] width 193 height 15
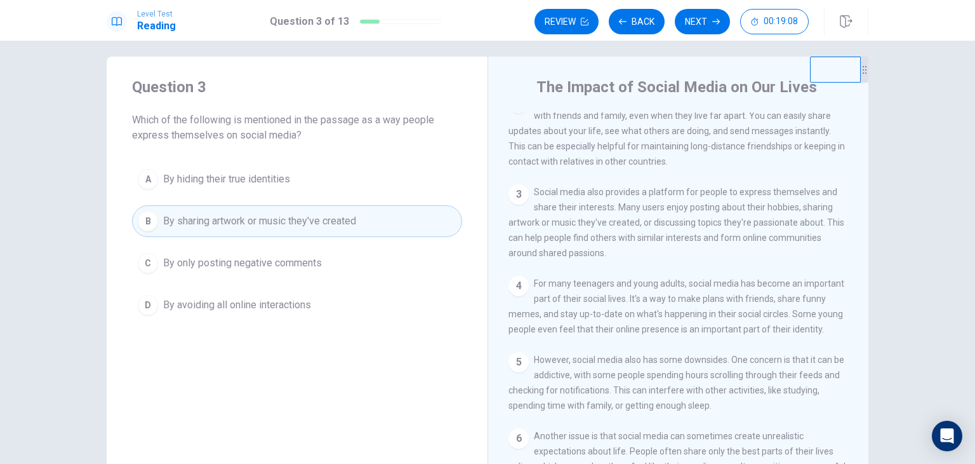
scroll to position [112, 0]
click at [698, 27] on button "Next" at bounding box center [702, 21] width 55 height 25
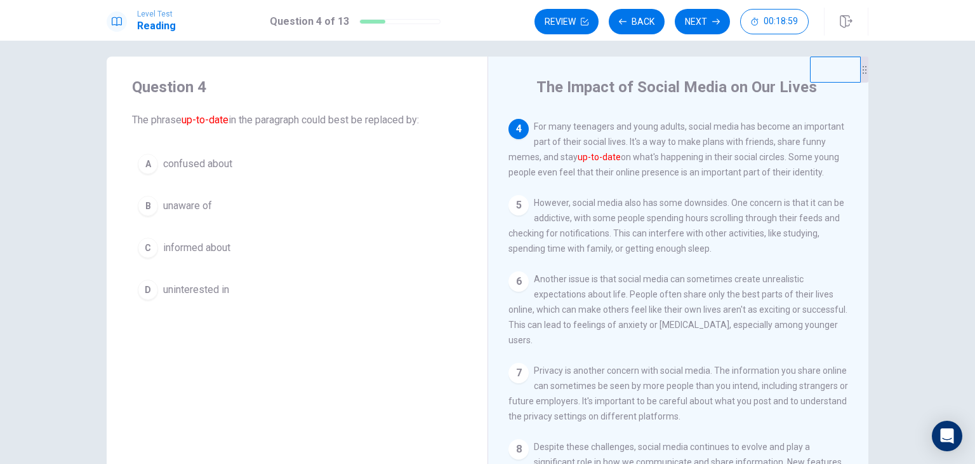
scroll to position [269, 0]
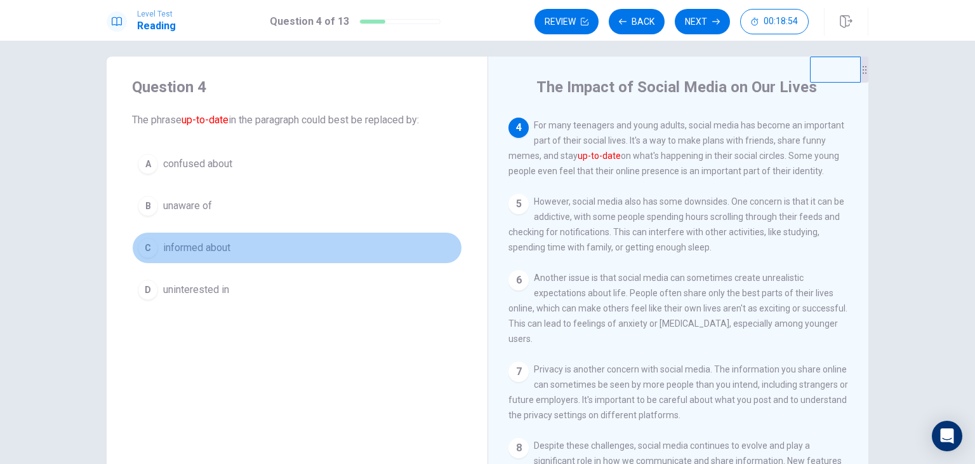
click at [204, 247] on span "informed about" at bounding box center [196, 247] width 67 height 15
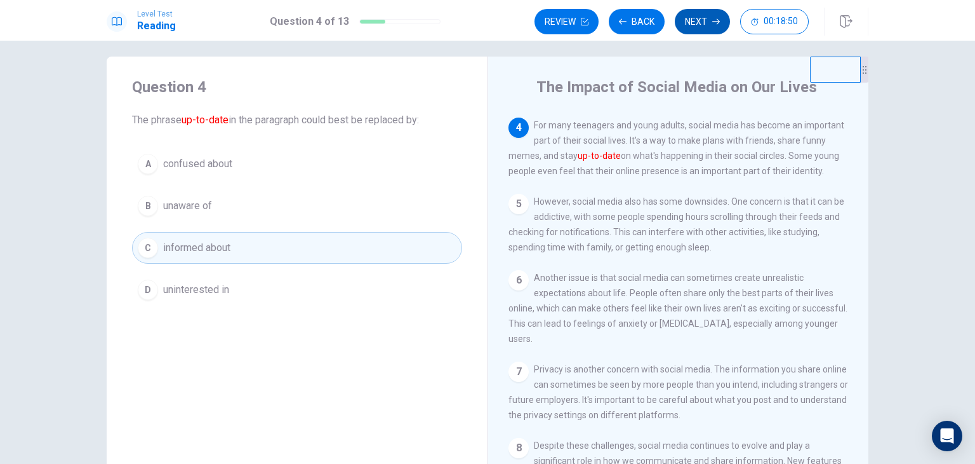
click at [695, 23] on button "Next" at bounding box center [702, 21] width 55 height 25
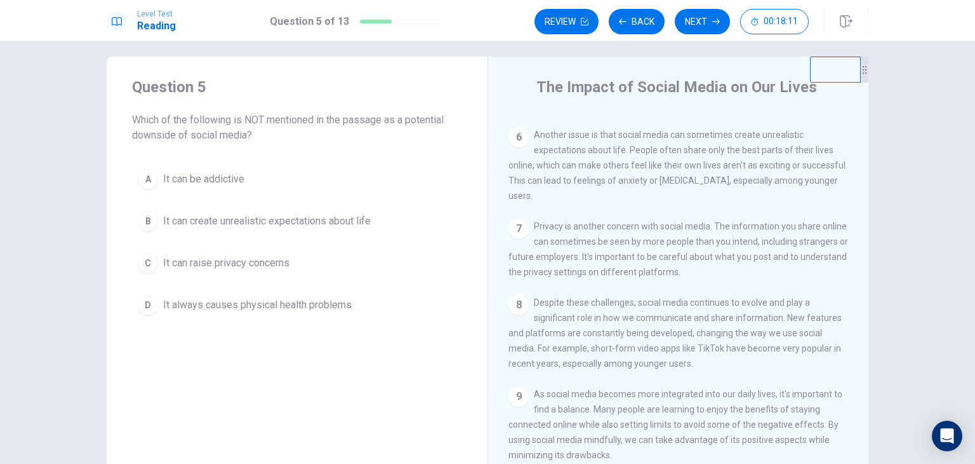
scroll to position [432, 0]
click at [264, 300] on span "It always causes physical health problems" at bounding box center [257, 304] width 189 height 15
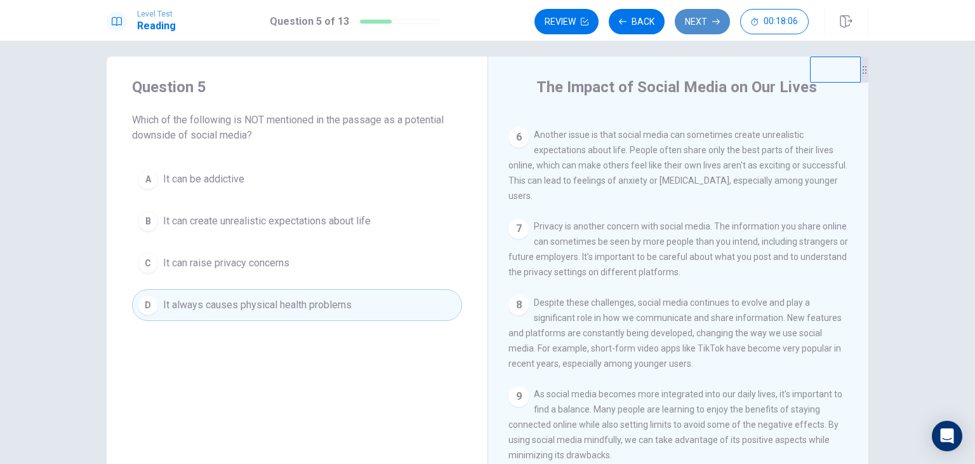
click at [704, 11] on button "Next" at bounding box center [702, 21] width 55 height 25
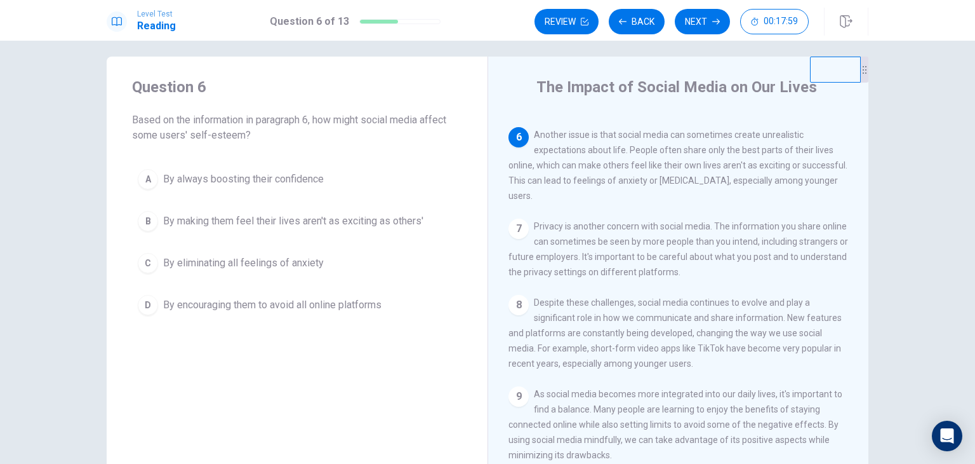
scroll to position [407, 0]
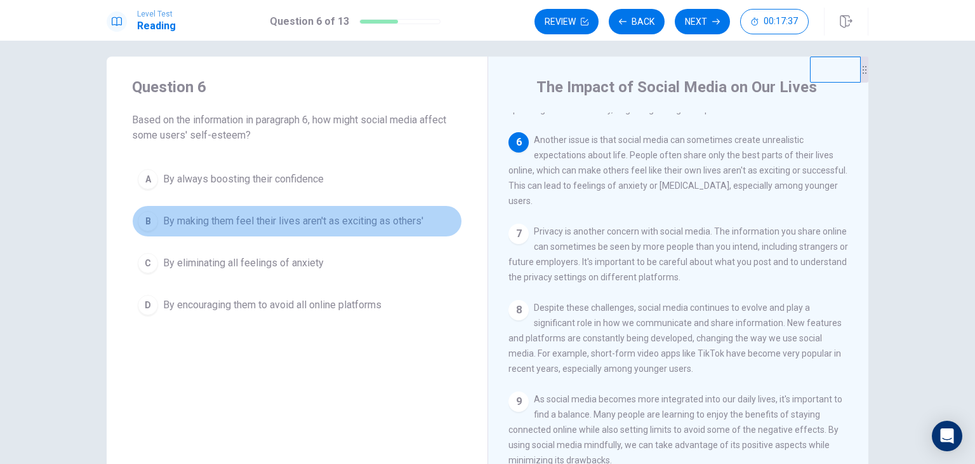
click at [256, 225] on span "By making them feel their lives aren't as exciting as others'" at bounding box center [293, 220] width 260 height 15
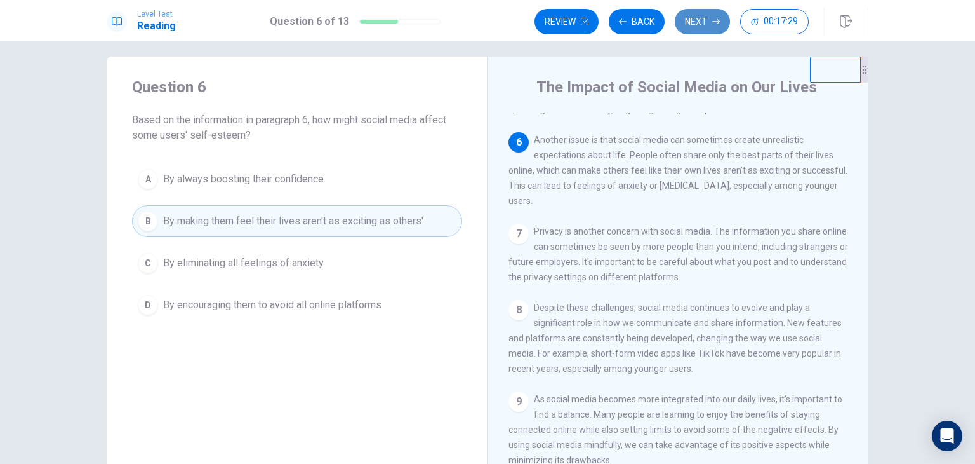
click at [702, 20] on button "Next" at bounding box center [702, 21] width 55 height 25
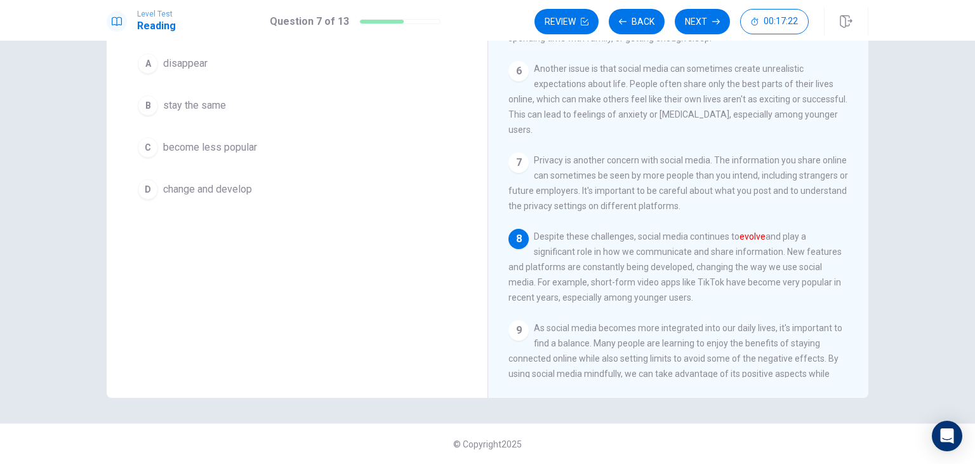
scroll to position [0, 0]
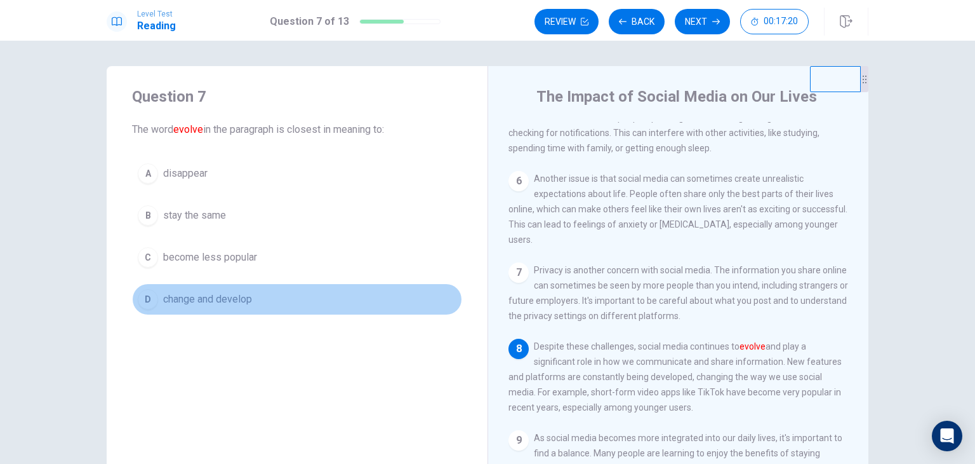
click at [203, 298] on span "change and develop" at bounding box center [207, 298] width 89 height 15
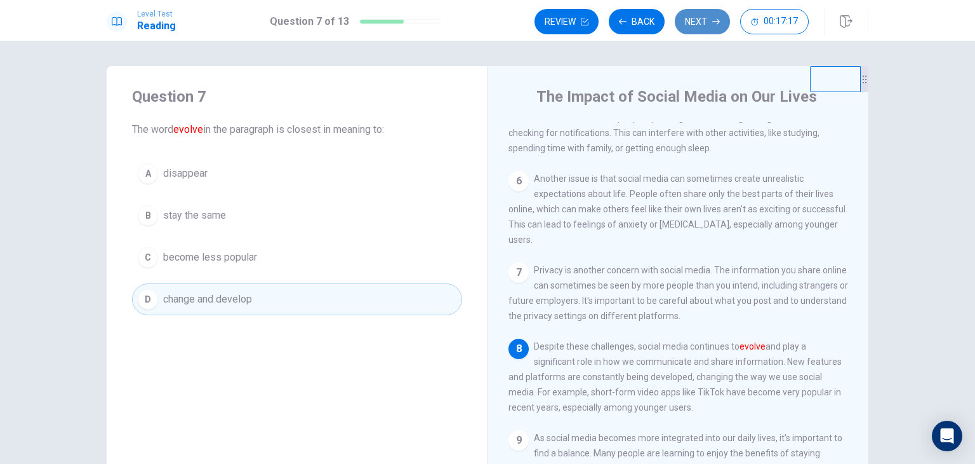
click at [691, 25] on button "Next" at bounding box center [702, 21] width 55 height 25
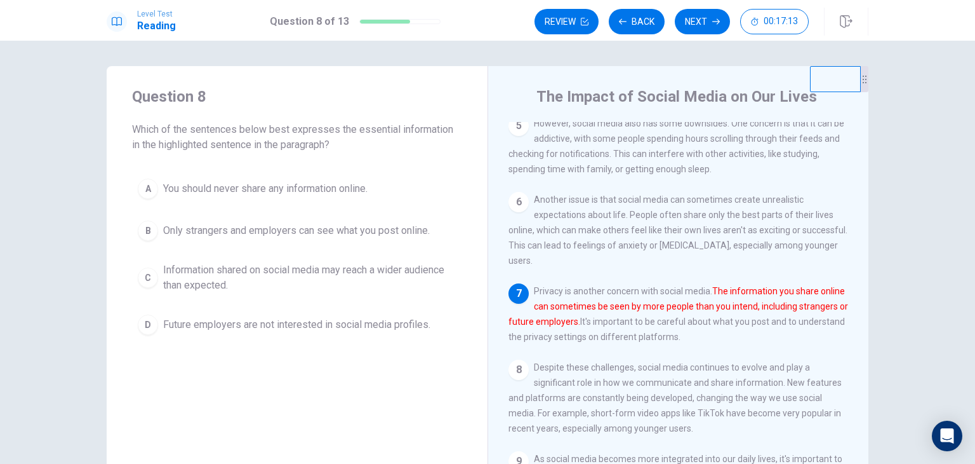
scroll to position [433, 0]
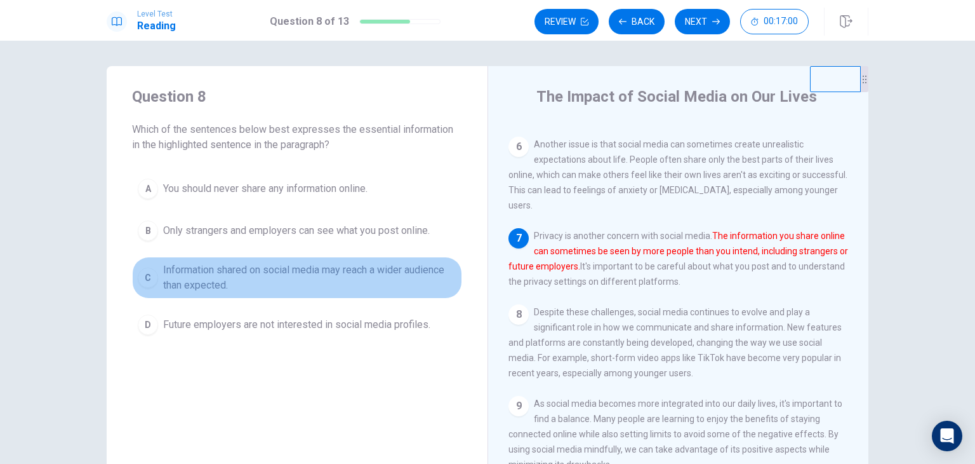
click at [277, 276] on span "Information shared on social media may reach a wider audience than expected." at bounding box center [309, 277] width 293 height 30
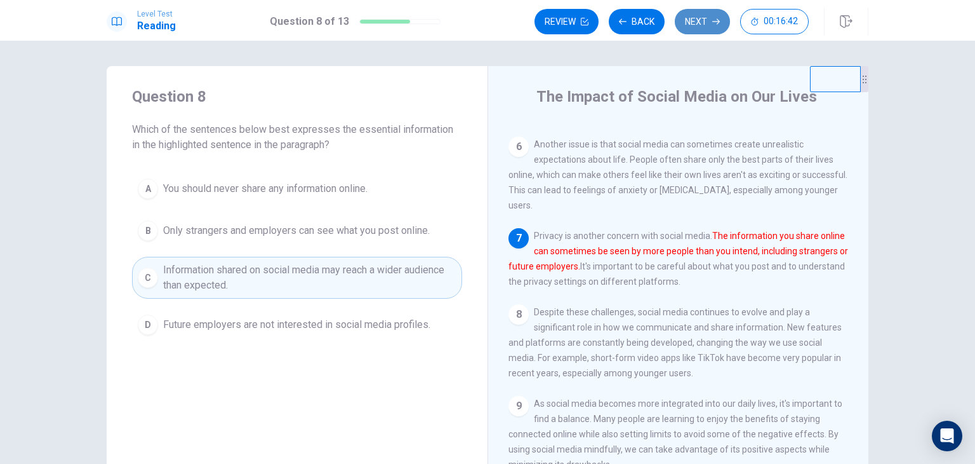
click at [714, 20] on icon "button" at bounding box center [716, 22] width 8 height 8
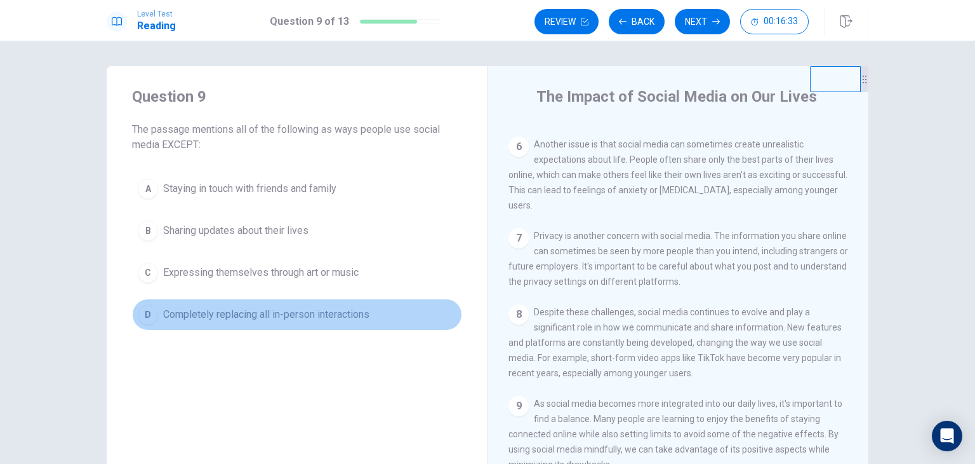
click at [236, 307] on span "Completely replacing all in-person interactions" at bounding box center [266, 314] width 206 height 15
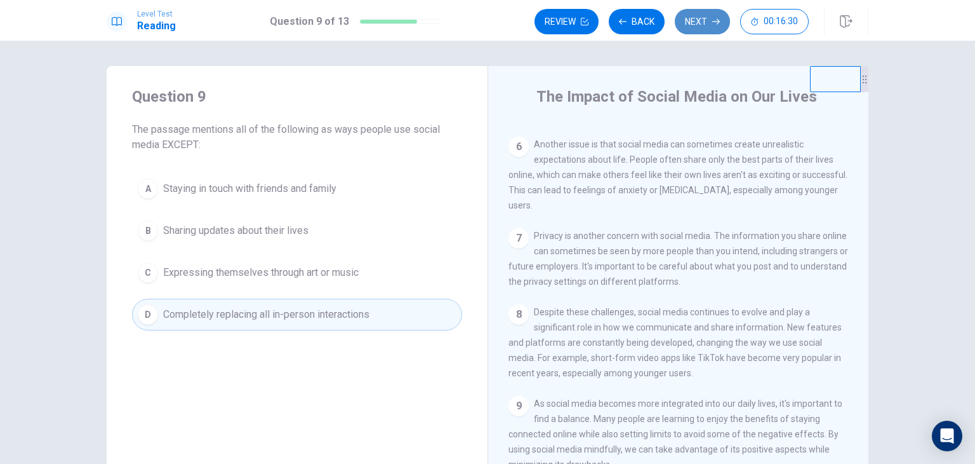
click at [698, 20] on button "Next" at bounding box center [702, 21] width 55 height 25
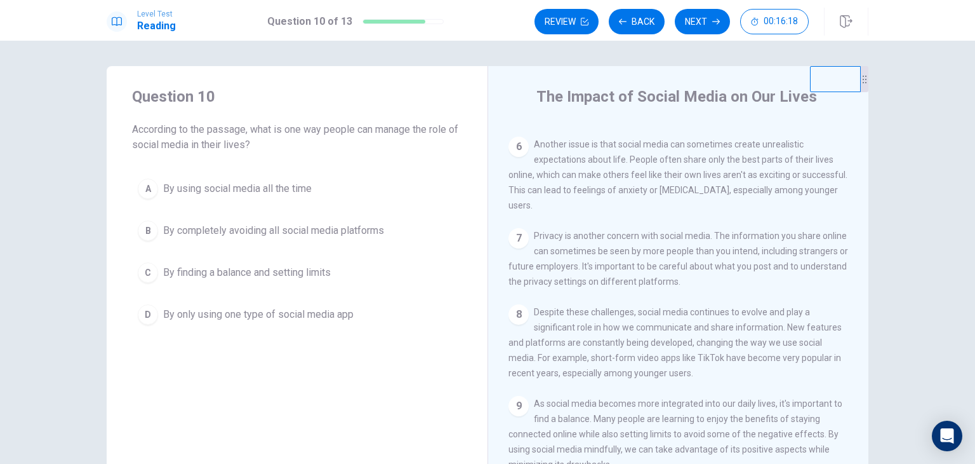
click at [244, 267] on span "By finding a balance and setting limits" at bounding box center [247, 272] width 168 height 15
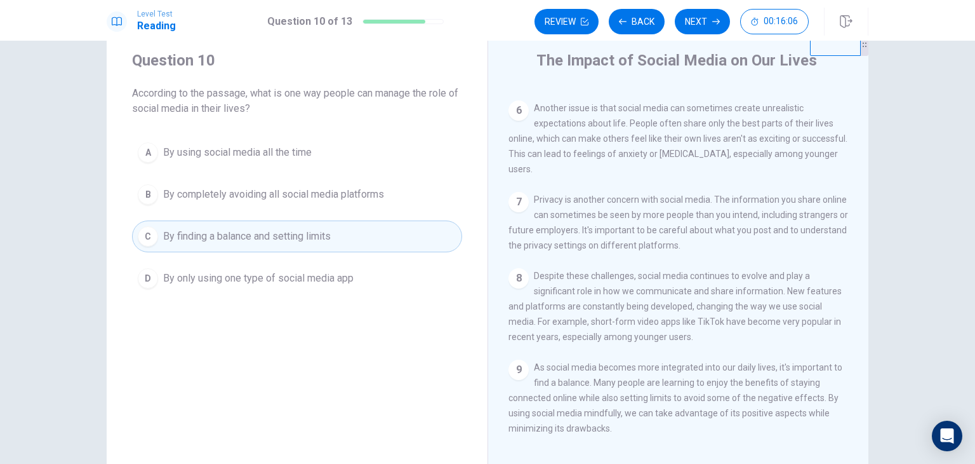
scroll to position [36, 0]
click at [711, 20] on button "Next" at bounding box center [702, 21] width 55 height 25
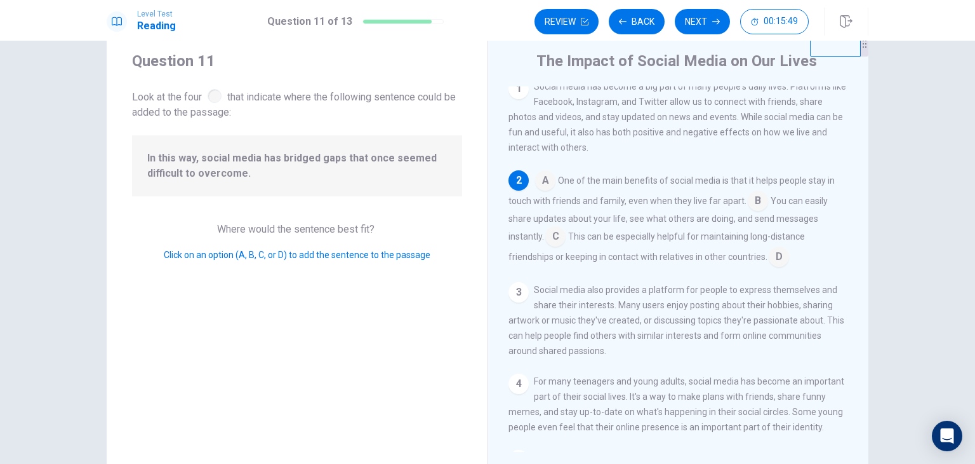
scroll to position [8, 0]
click at [777, 258] on input at bounding box center [779, 258] width 20 height 20
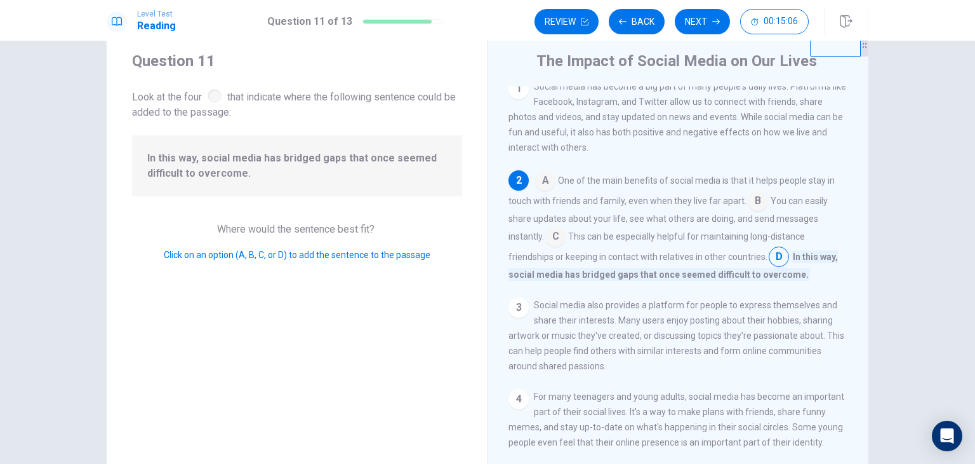
click at [749, 203] on input at bounding box center [758, 202] width 20 height 20
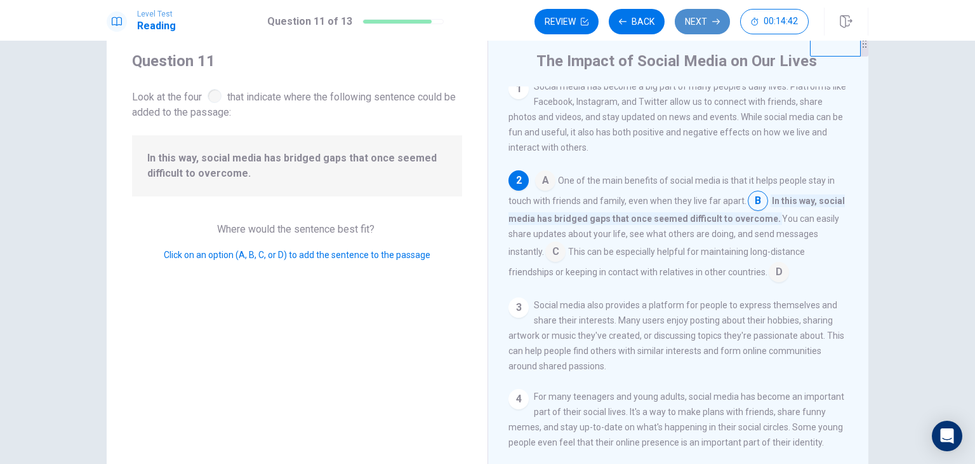
click at [704, 24] on button "Next" at bounding box center [702, 21] width 55 height 25
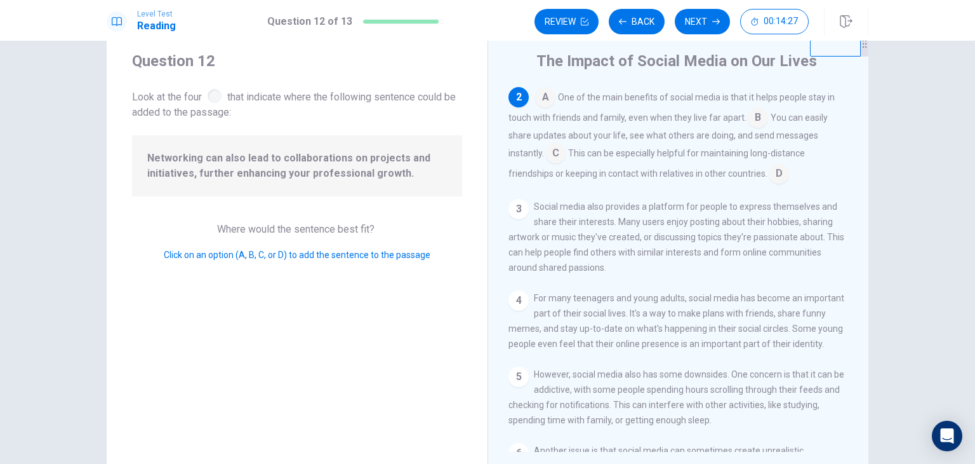
scroll to position [91, 0]
click at [778, 180] on input at bounding box center [779, 174] width 20 height 20
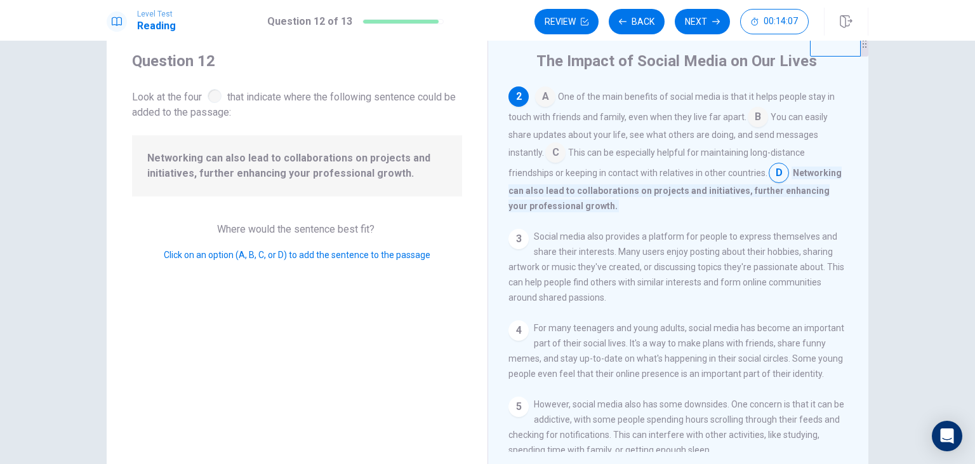
click at [555, 156] on input at bounding box center [555, 154] width 20 height 20
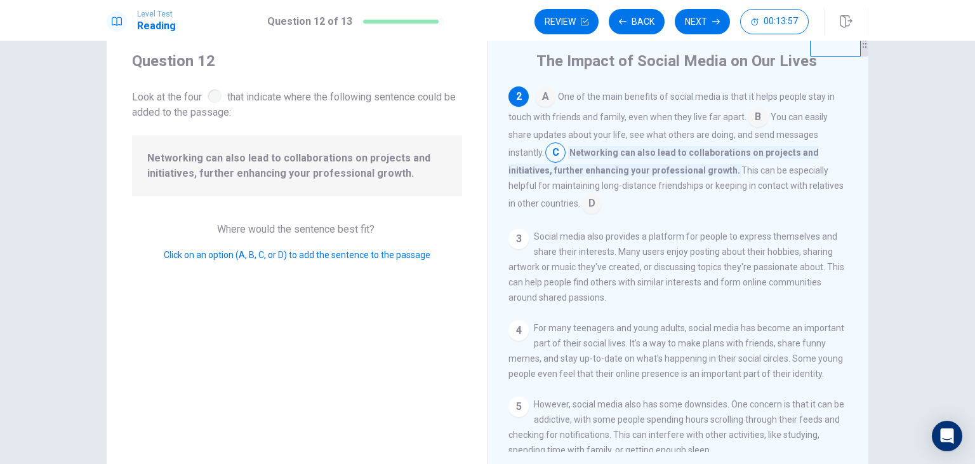
click at [589, 206] on input at bounding box center [592, 204] width 20 height 20
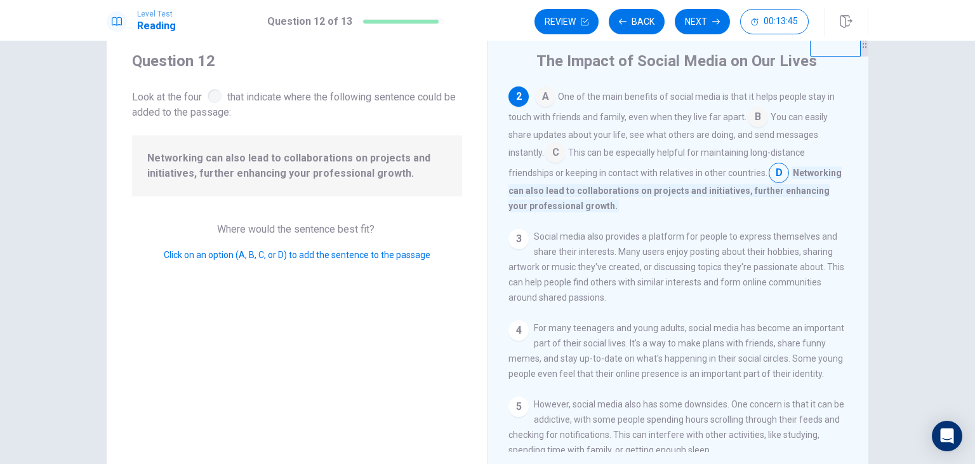
scroll to position [76, 0]
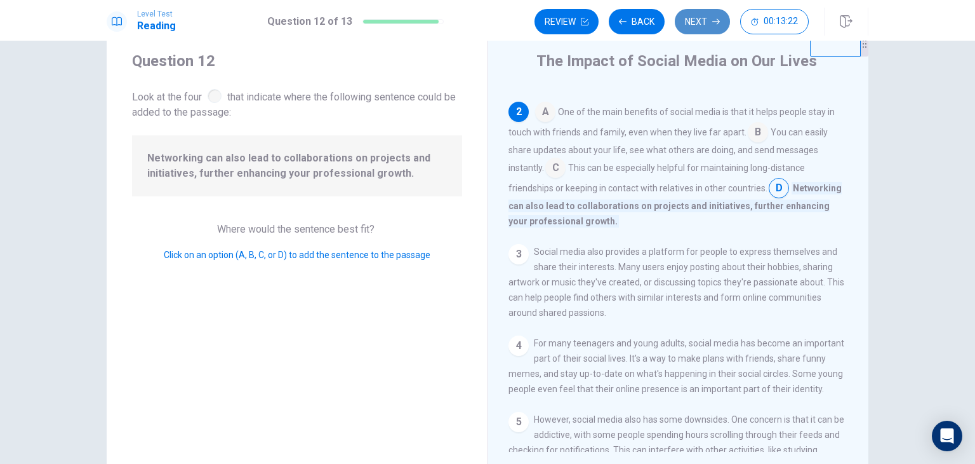
click at [711, 13] on button "Next" at bounding box center [702, 21] width 55 height 25
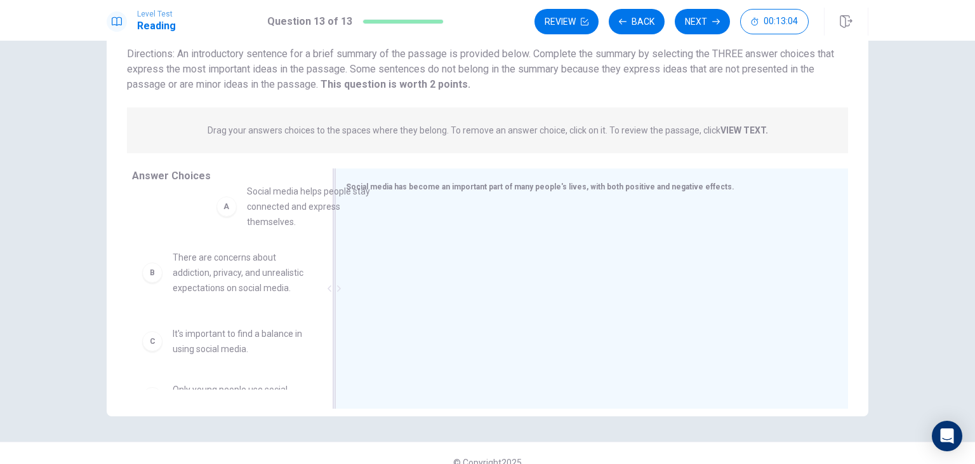
scroll to position [20, 0]
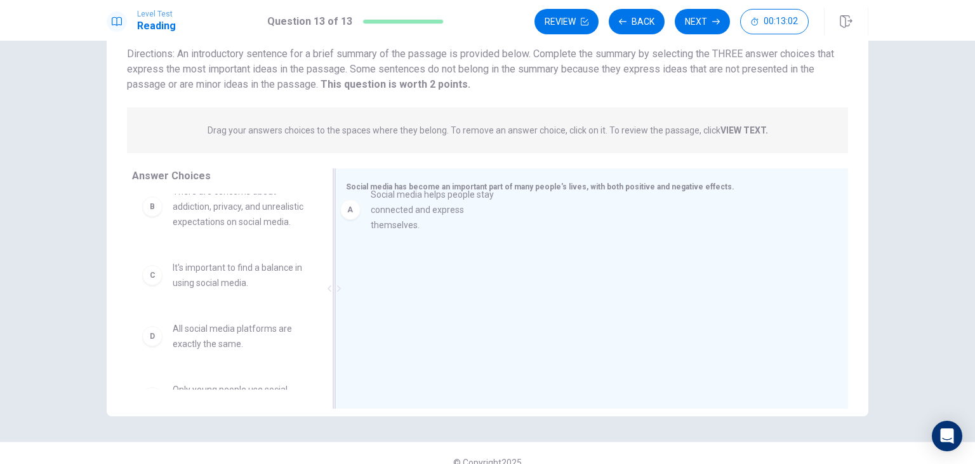
drag, startPoint x: 190, startPoint y: 212, endPoint x: 403, endPoint y: 219, distance: 212.2
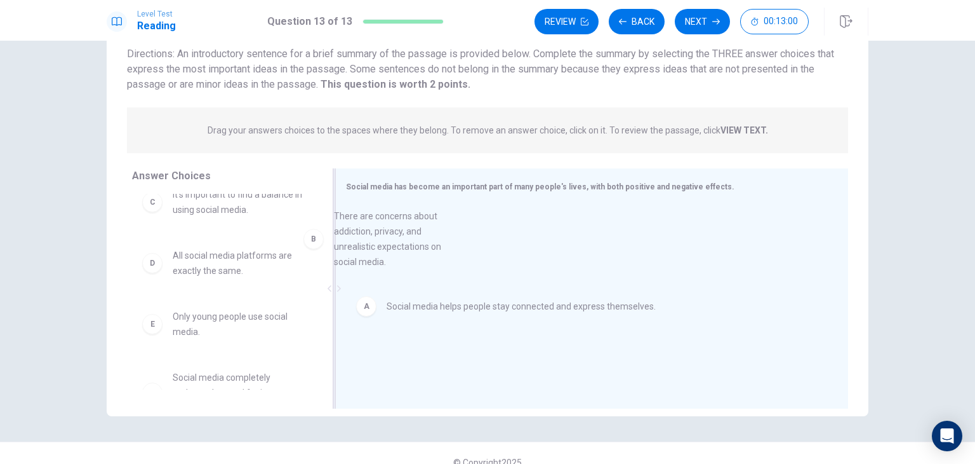
drag, startPoint x: 220, startPoint y: 225, endPoint x: 406, endPoint y: 252, distance: 187.9
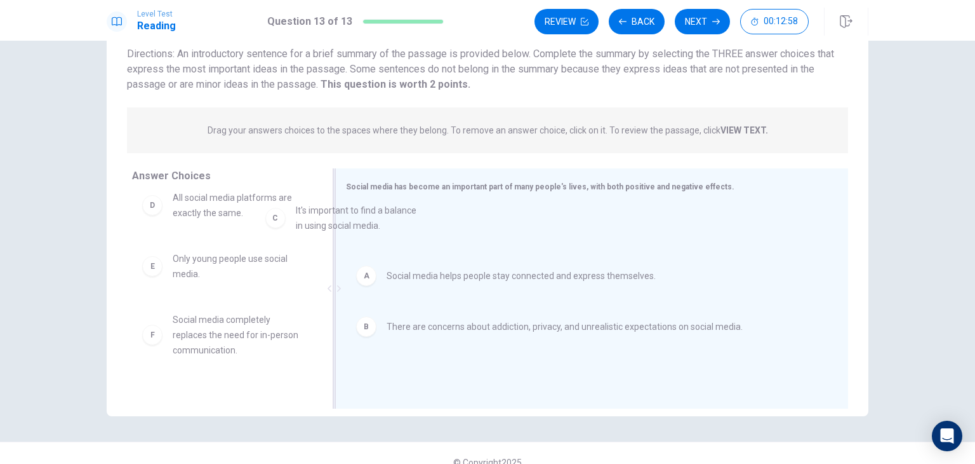
scroll to position [13, 0]
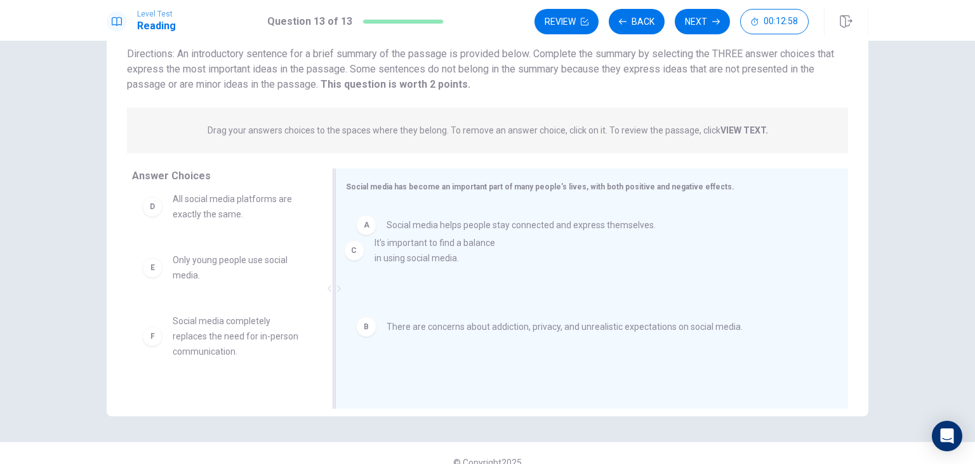
drag, startPoint x: 225, startPoint y: 217, endPoint x: 451, endPoint y: 268, distance: 231.8
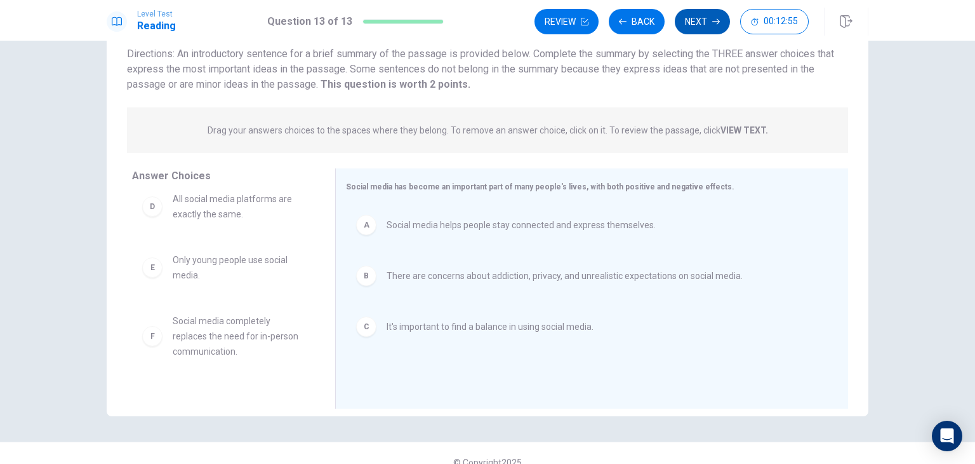
click at [700, 26] on button "Next" at bounding box center [702, 21] width 55 height 25
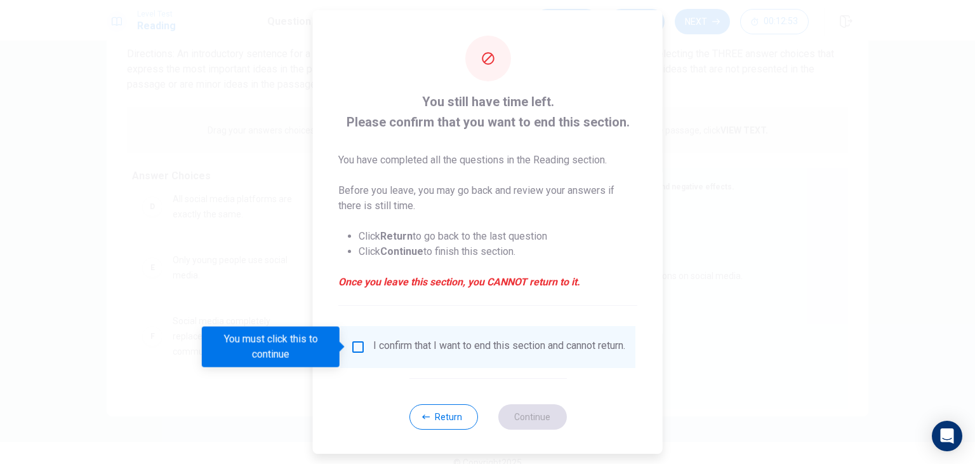
scroll to position [10, 0]
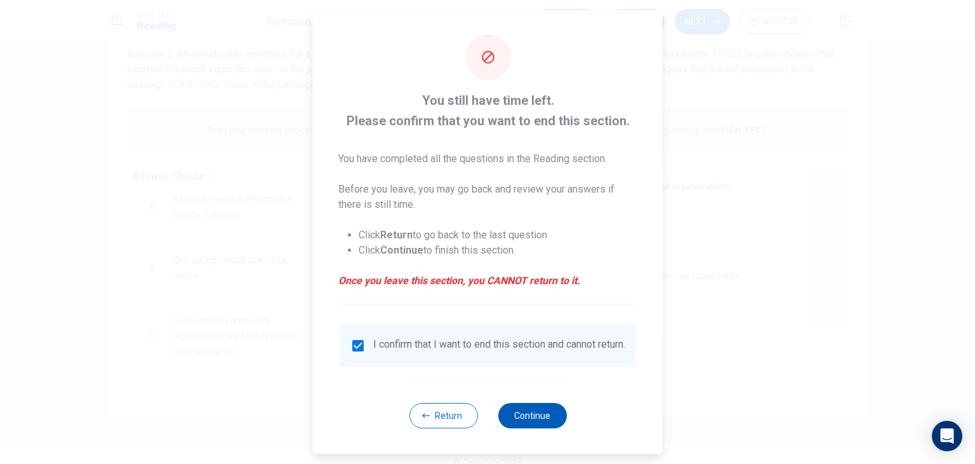
click at [538, 420] on button "Continue" at bounding box center [532, 415] width 69 height 25
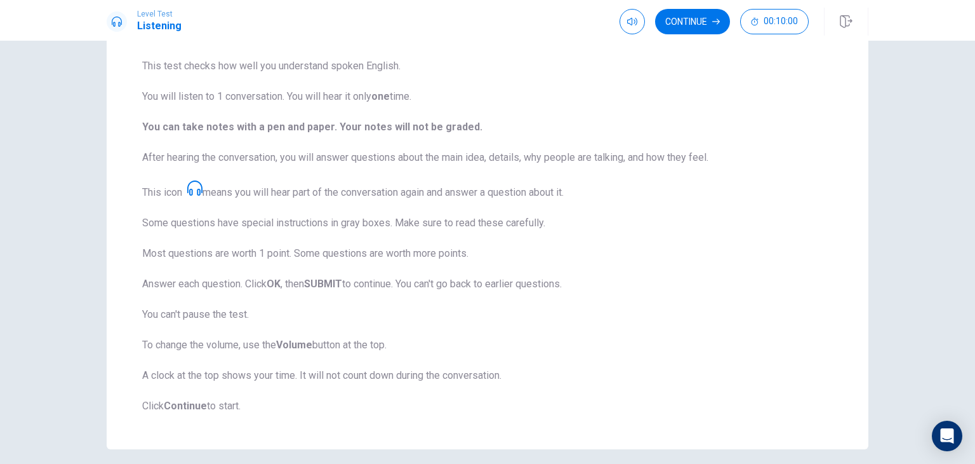
scroll to position [145, 0]
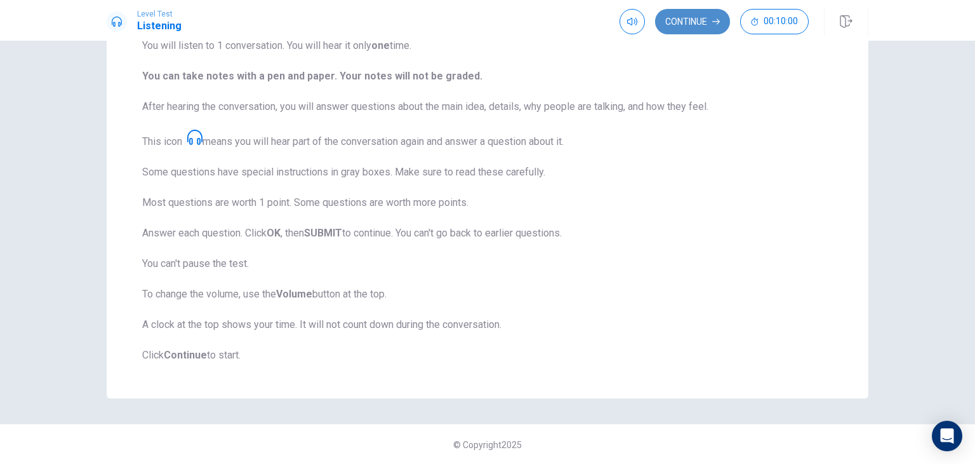
click at [681, 18] on button "Continue" at bounding box center [692, 21] width 75 height 25
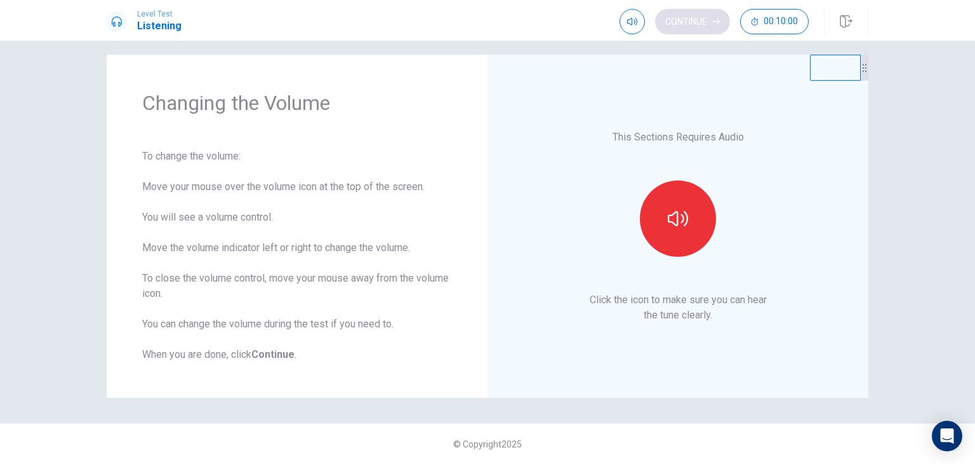
scroll to position [11, 0]
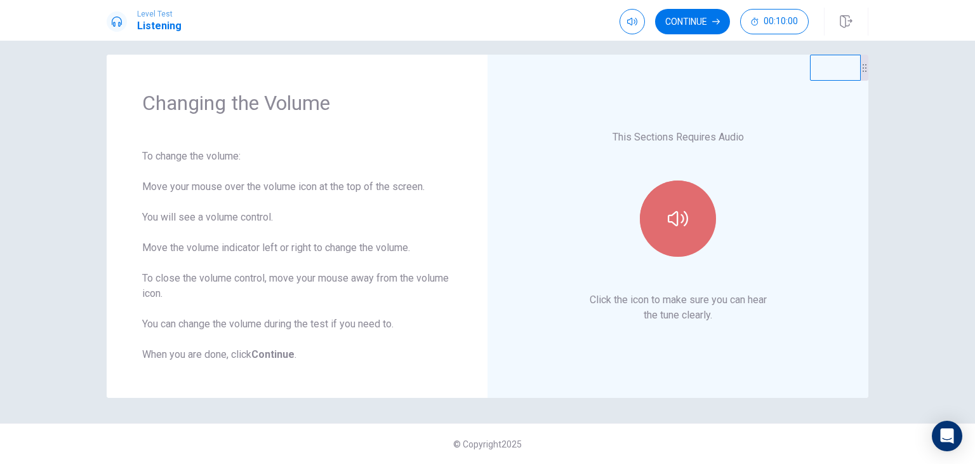
click at [668, 221] on icon "button" at bounding box center [678, 218] width 20 height 15
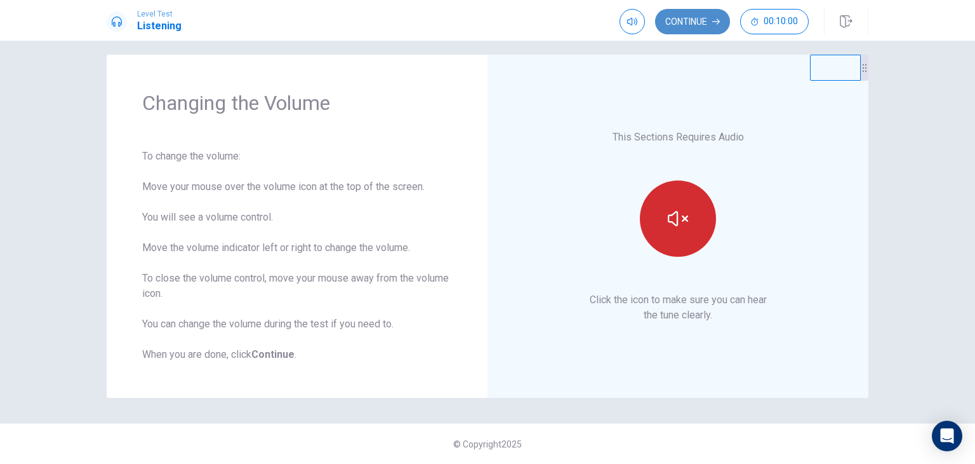
click at [718, 12] on button "Continue" at bounding box center [692, 21] width 75 height 25
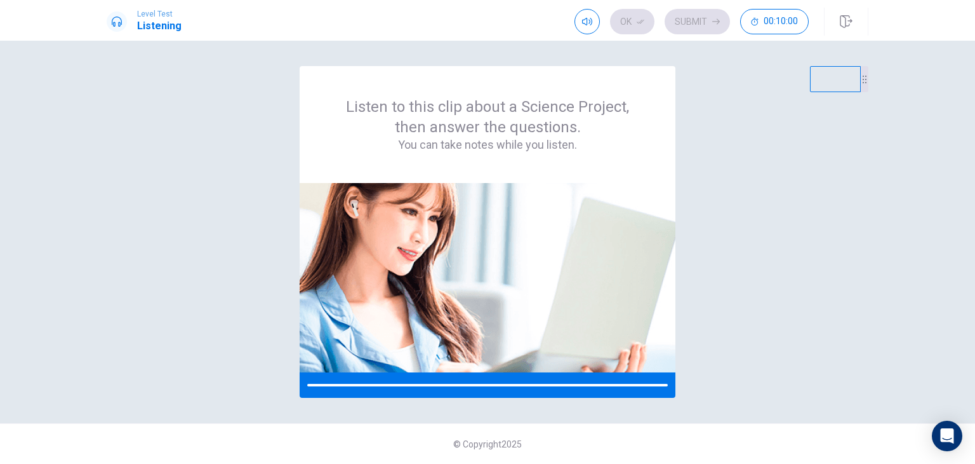
scroll to position [0, 0]
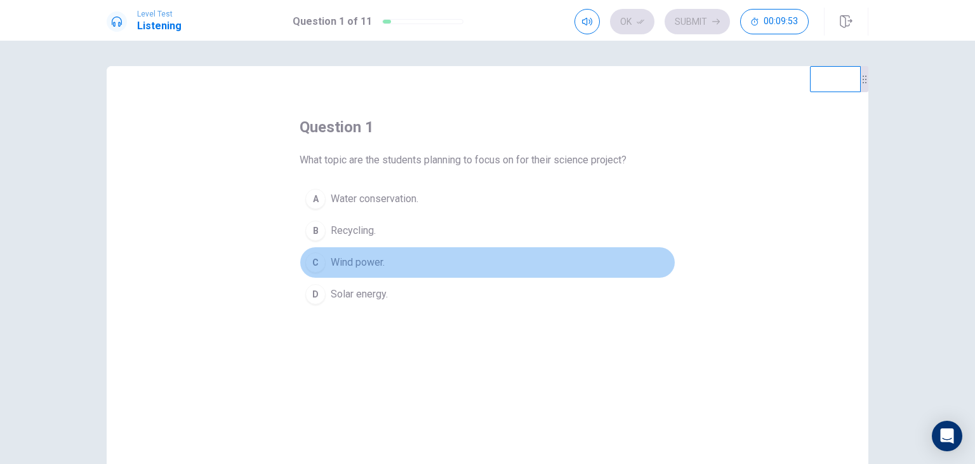
click at [373, 264] on span "Wind power." at bounding box center [358, 262] width 54 height 15
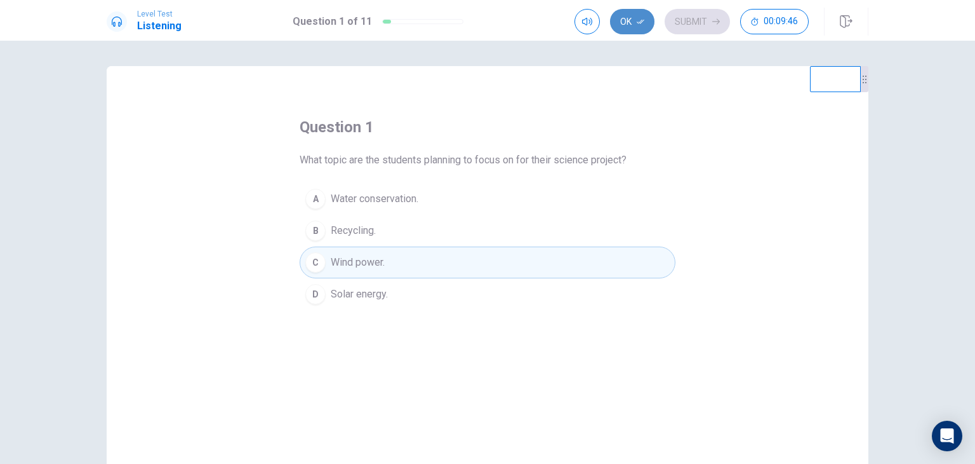
click at [630, 20] on button "Ok" at bounding box center [632, 21] width 44 height 25
click at [712, 18] on button "Submit" at bounding box center [697, 21] width 65 height 25
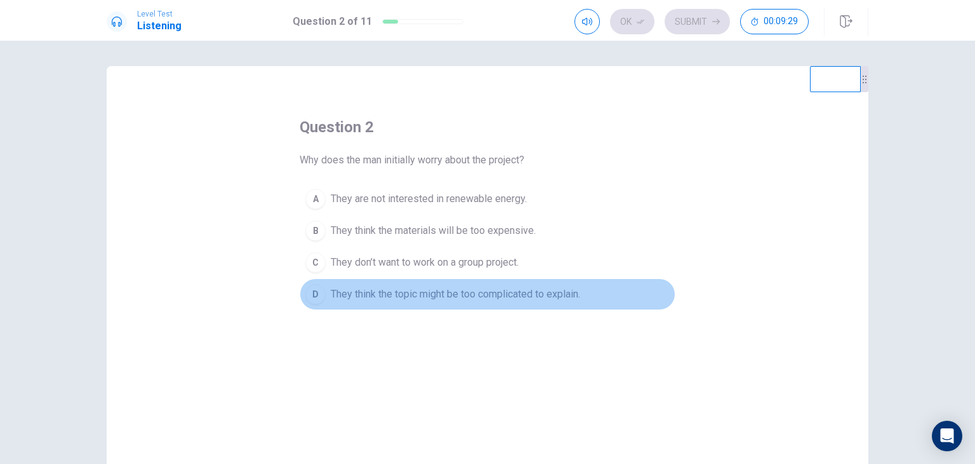
click at [485, 288] on span "They think the topic might be too complicated to explain." at bounding box center [456, 293] width 250 height 15
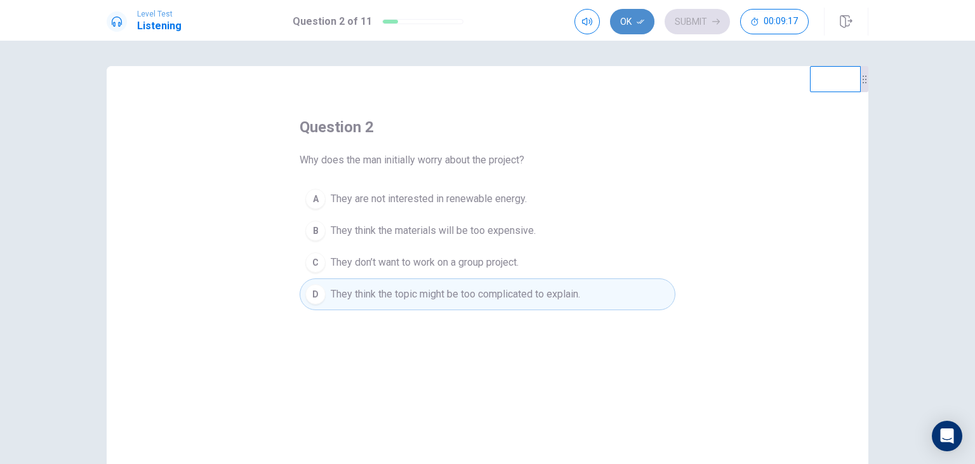
click at [636, 17] on button "Ok" at bounding box center [632, 21] width 44 height 25
click at [685, 21] on button "Submit" at bounding box center [697, 21] width 65 height 25
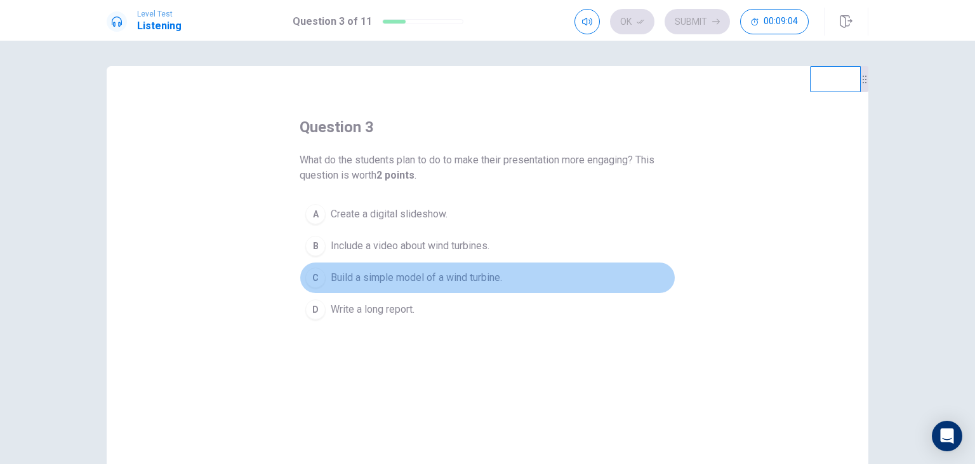
click at [382, 280] on span "Build a simple model of a wind turbine." at bounding box center [416, 277] width 171 height 15
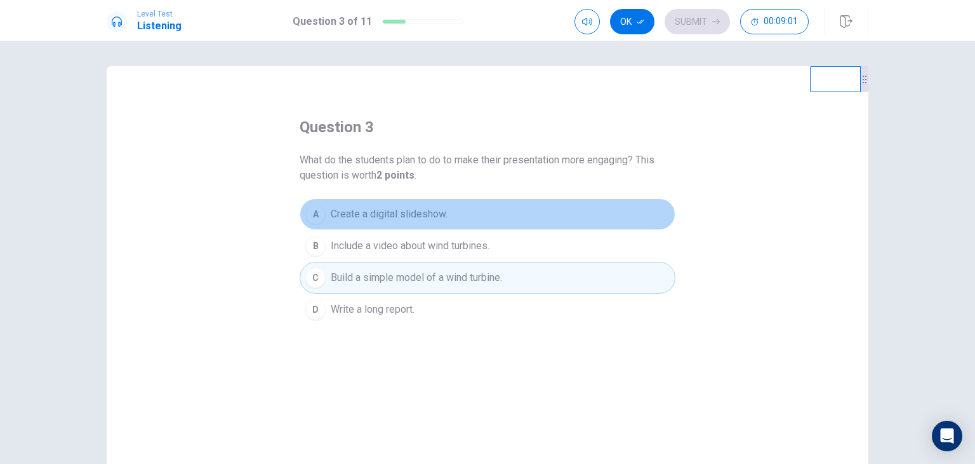
click at [382, 208] on span "Create a digital slideshow." at bounding box center [389, 213] width 117 height 15
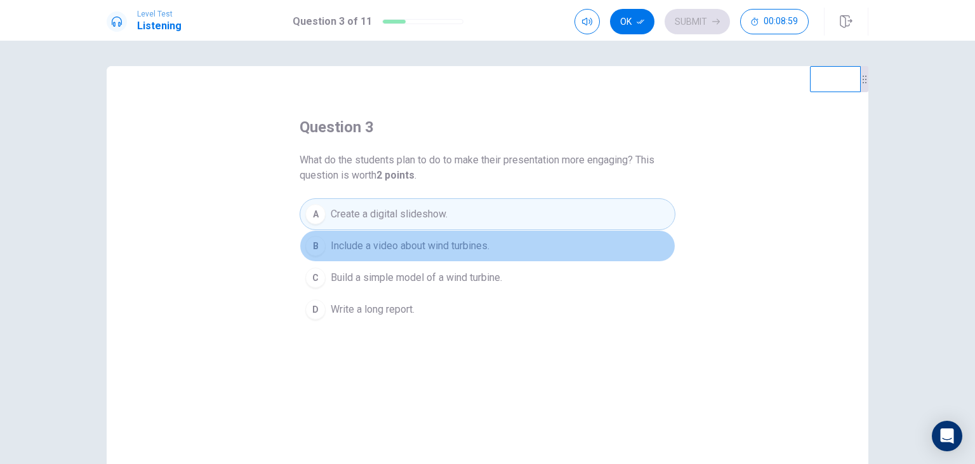
click at [386, 239] on span "Include a video about wind turbines." at bounding box center [410, 245] width 159 height 15
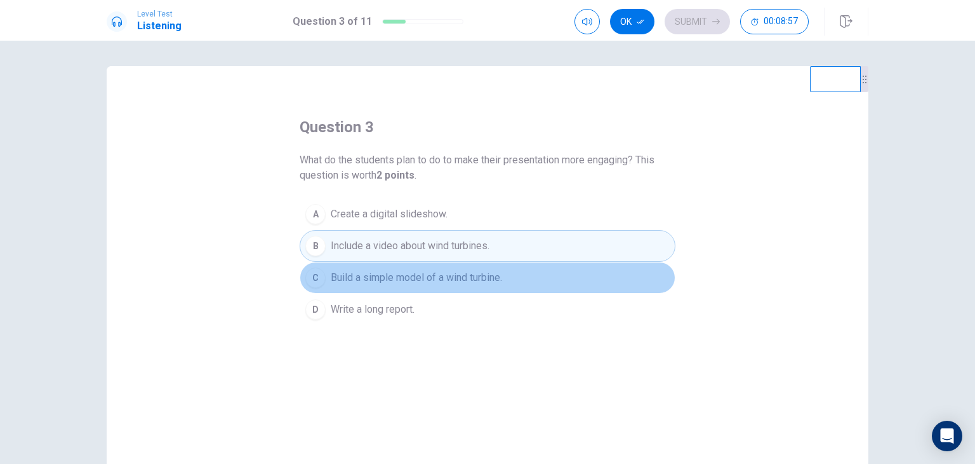
click at [395, 276] on span "Build a simple model of a wind turbine." at bounding box center [416, 277] width 171 height 15
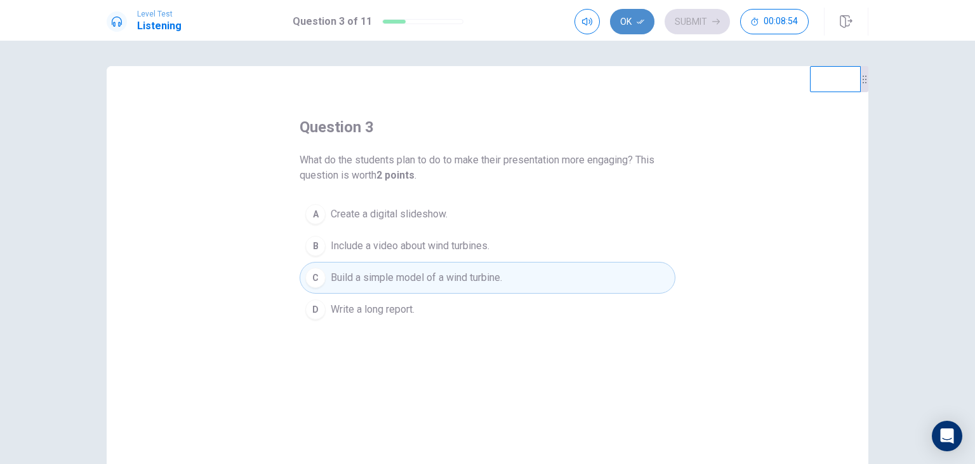
click at [632, 31] on button "Ok" at bounding box center [632, 21] width 44 height 25
click at [711, 22] on button "Submit" at bounding box center [697, 21] width 65 height 25
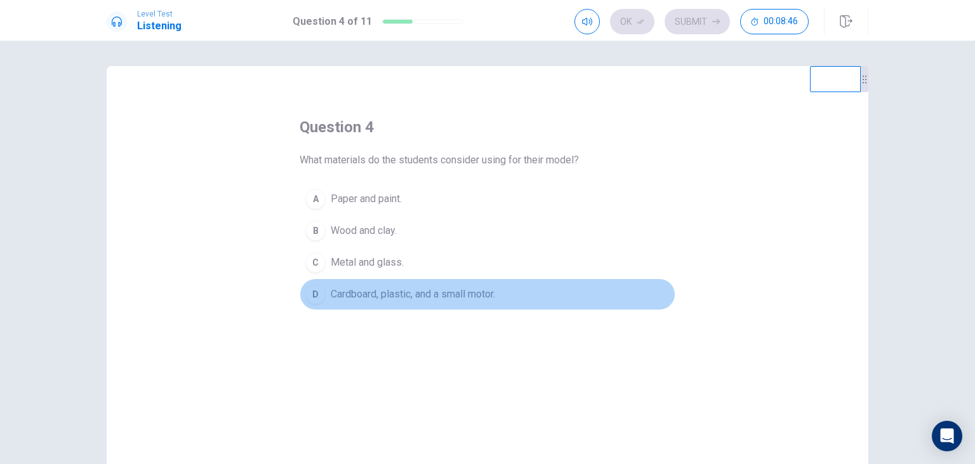
click at [434, 304] on button "D Cardboard, plastic, and a small motor." at bounding box center [488, 294] width 376 height 32
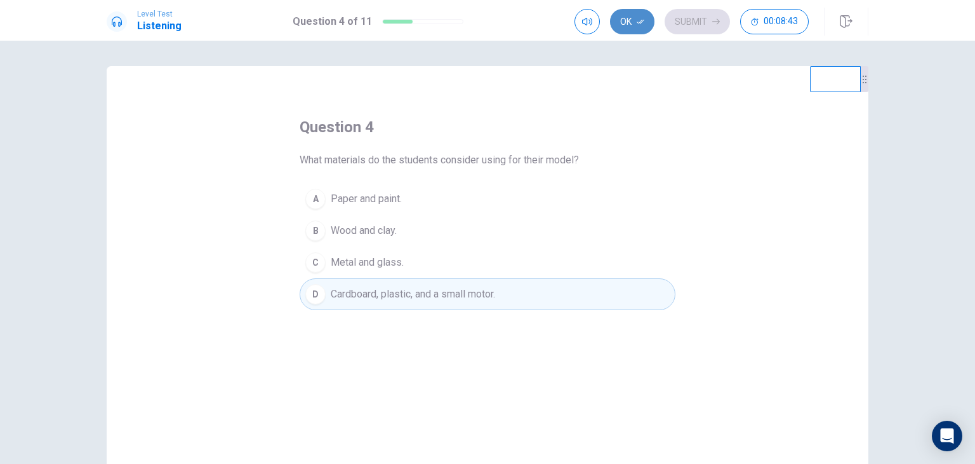
click at [637, 31] on button "Ok" at bounding box center [632, 21] width 44 height 25
click at [699, 22] on button "Submit" at bounding box center [697, 21] width 65 height 25
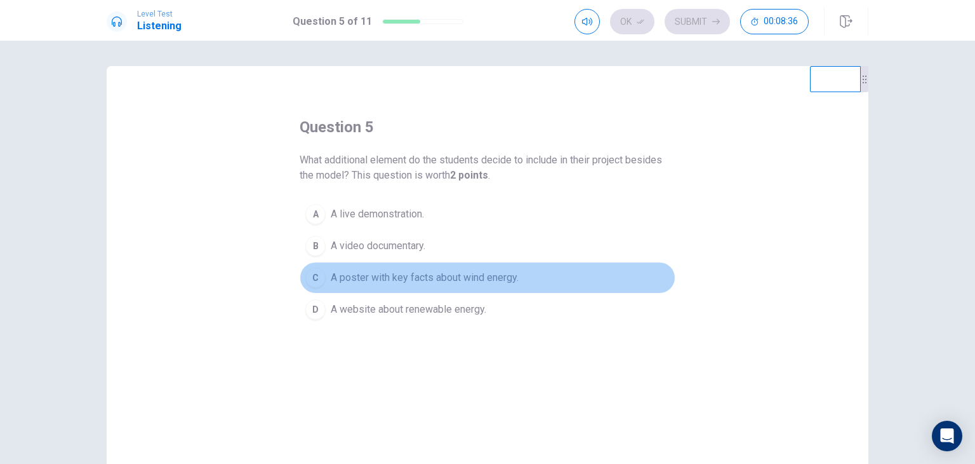
click at [343, 270] on span "A poster with key facts about wind energy." at bounding box center [425, 277] width 188 height 15
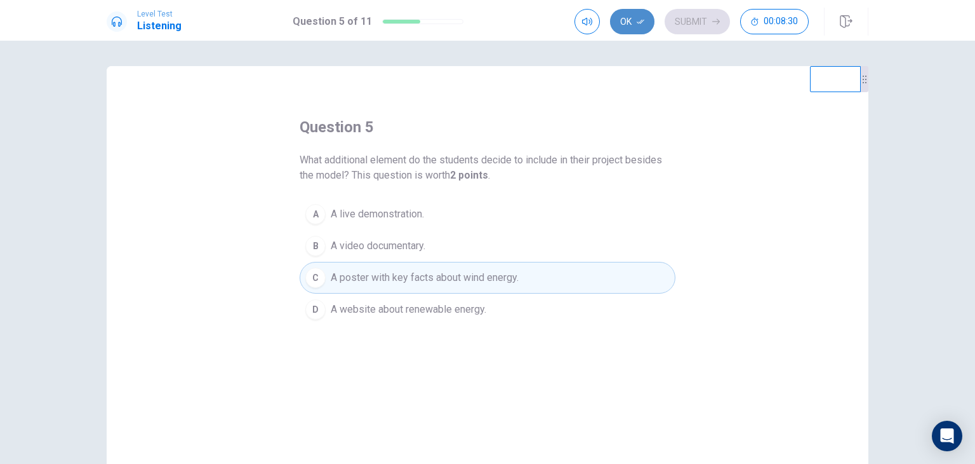
click at [643, 28] on button "Ok" at bounding box center [632, 21] width 44 height 25
click at [691, 21] on button "Submit" at bounding box center [697, 21] width 65 height 25
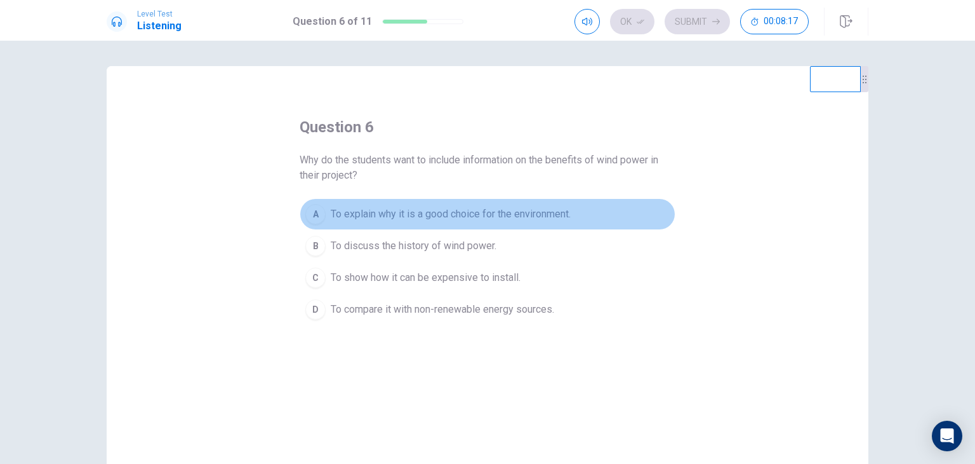
click at [517, 208] on span "To explain why it is a good choice for the environment." at bounding box center [451, 213] width 240 height 15
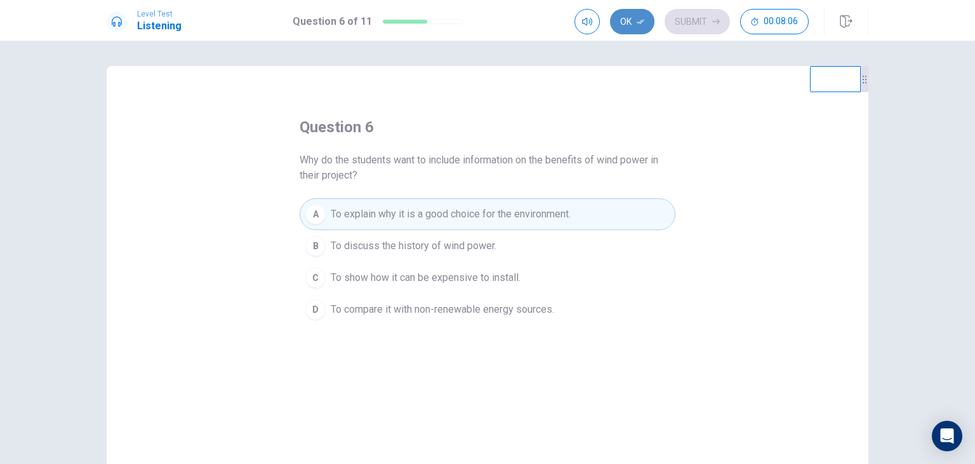
click at [629, 23] on button "Ok" at bounding box center [632, 21] width 44 height 25
click at [698, 23] on button "Submit" at bounding box center [697, 21] width 65 height 25
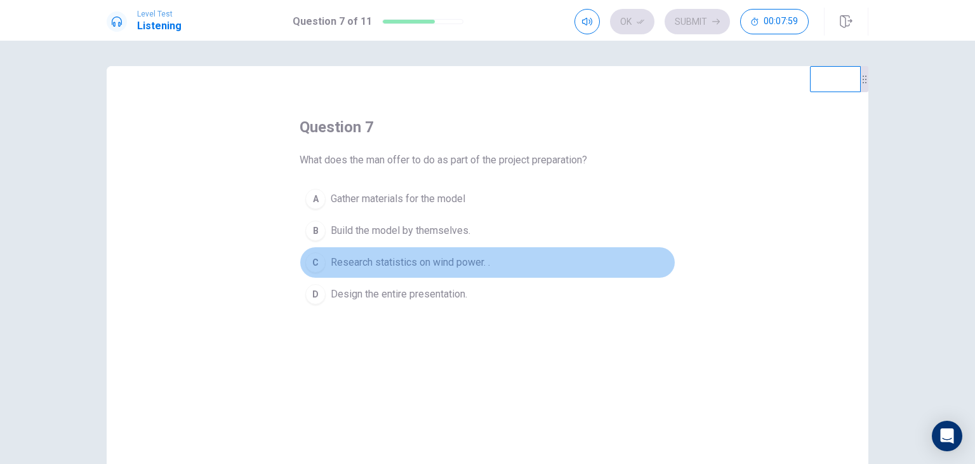
click at [389, 264] on span "Research statistics on wind power. ." at bounding box center [410, 262] width 159 height 15
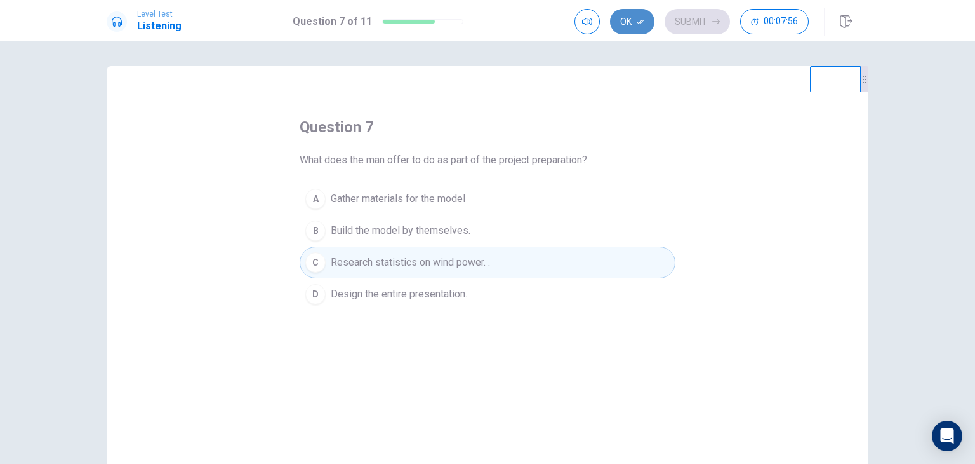
click at [625, 23] on button "Ok" at bounding box center [632, 21] width 44 height 25
click at [688, 25] on button "Submit" at bounding box center [697, 21] width 65 height 25
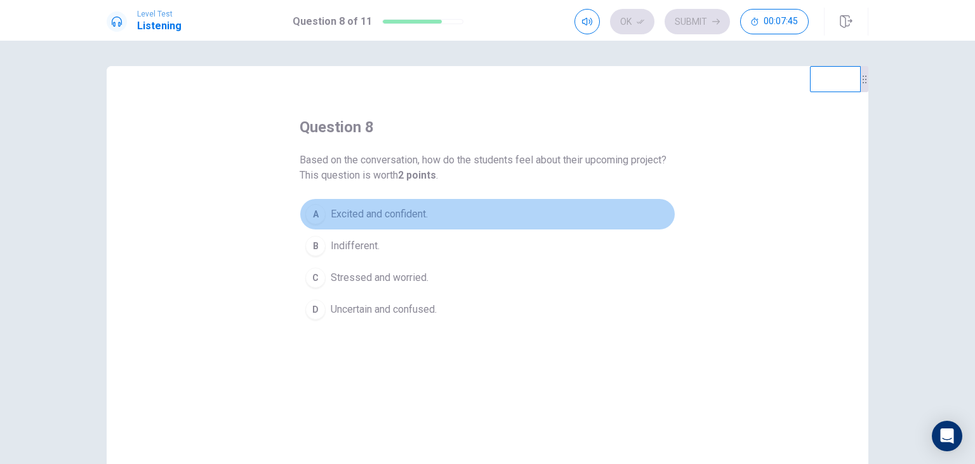
click at [373, 207] on span "Excited and confident." at bounding box center [379, 213] width 97 height 15
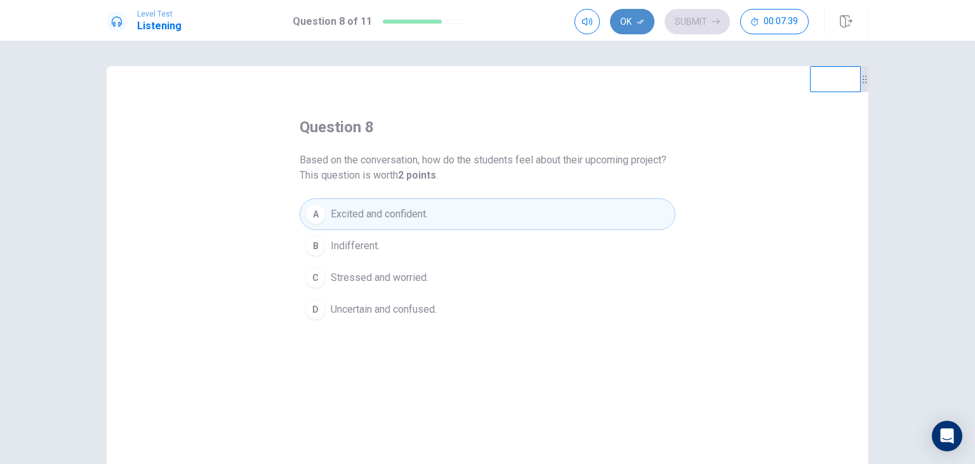
click at [634, 13] on button "Ok" at bounding box center [632, 21] width 44 height 25
click at [695, 16] on button "Submit" at bounding box center [697, 21] width 65 height 25
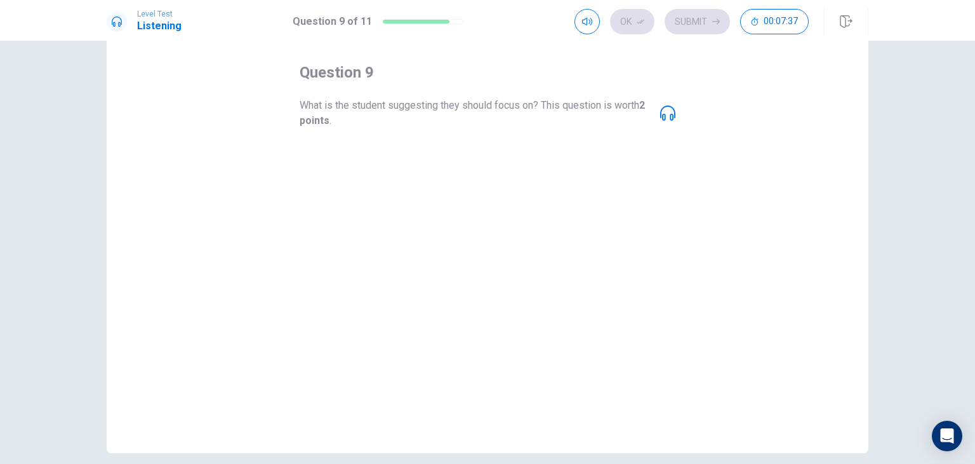
scroll to position [53, 0]
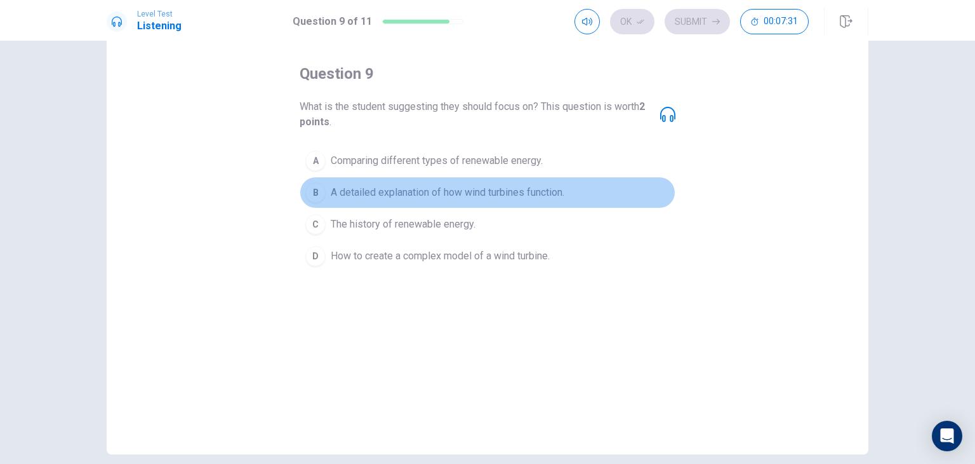
click at [421, 190] on span "A detailed explanation of how wind turbines function." at bounding box center [448, 192] width 234 height 15
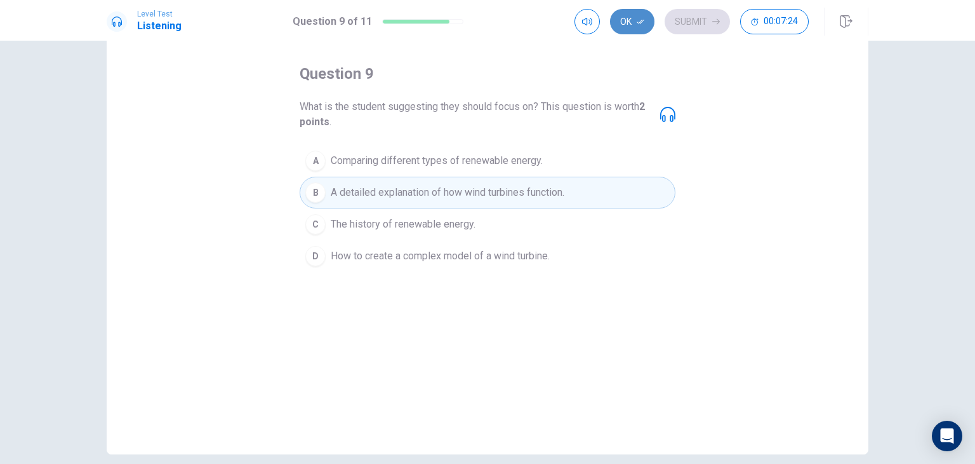
click at [637, 25] on button "Ok" at bounding box center [632, 21] width 44 height 25
click at [691, 18] on button "Submit" at bounding box center [697, 21] width 65 height 25
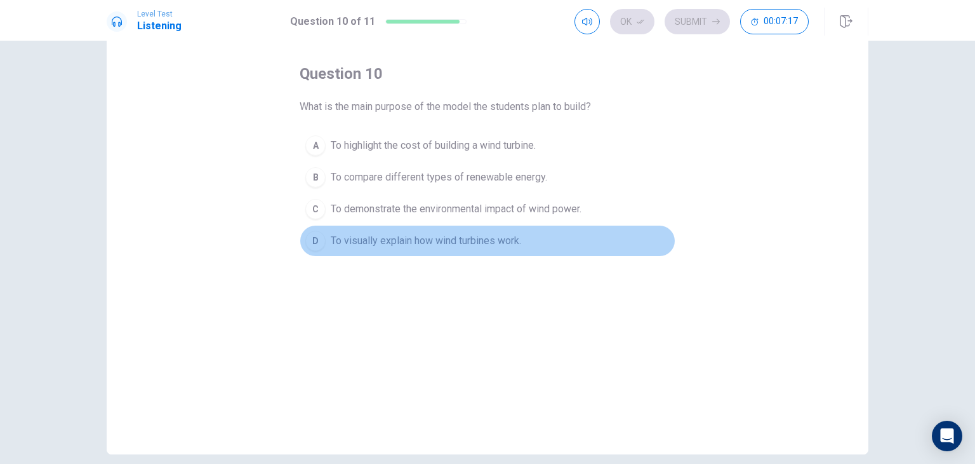
click at [465, 234] on span "To visually explain how wind turbines work." at bounding box center [426, 240] width 190 height 15
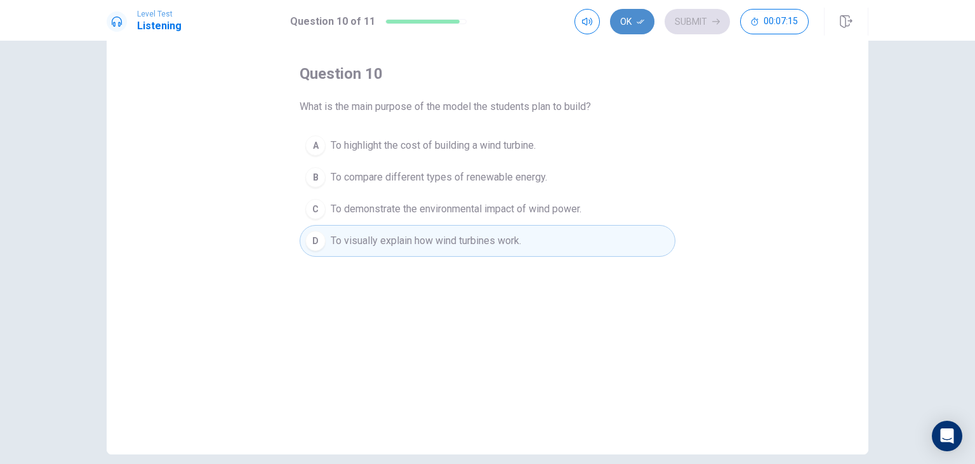
click at [633, 22] on button "Ok" at bounding box center [632, 21] width 44 height 25
click at [698, 27] on button "Submit" at bounding box center [697, 21] width 65 height 25
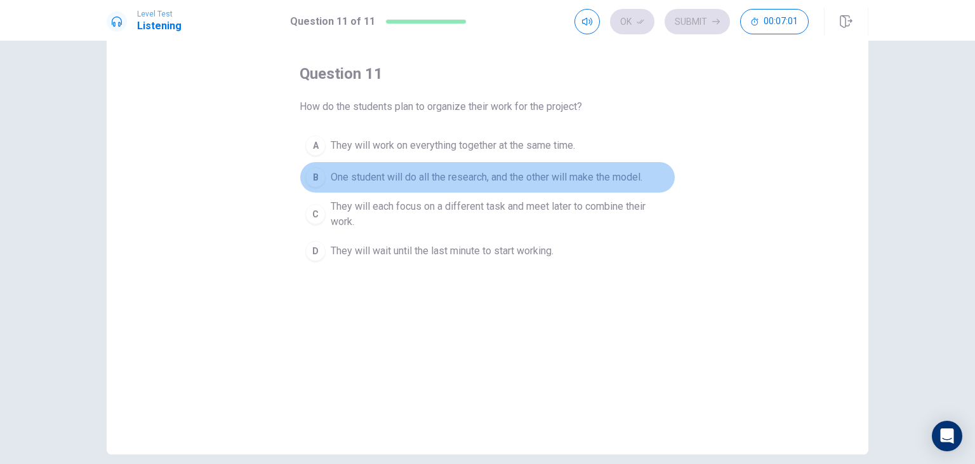
click at [441, 165] on button "B One student will do all the research, and the other will make the model." at bounding box center [488, 177] width 376 height 32
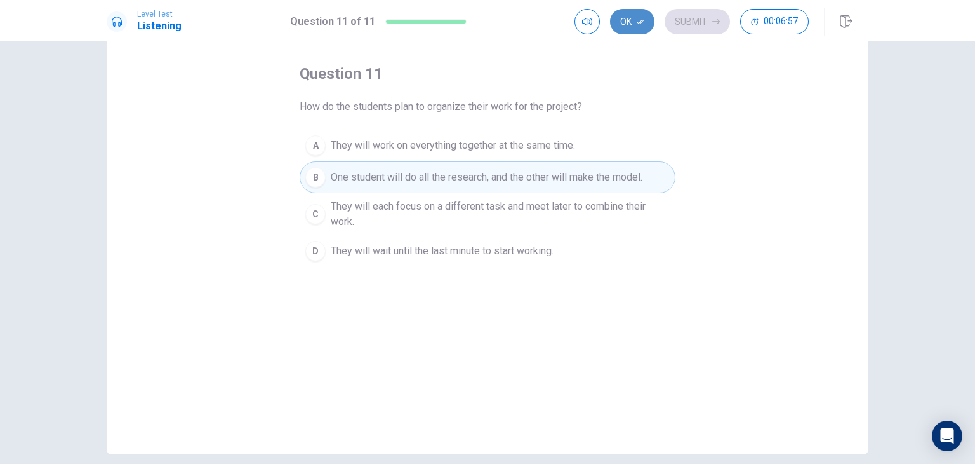
click at [625, 17] on button "Ok" at bounding box center [632, 21] width 44 height 25
click at [707, 14] on button "Submit" at bounding box center [697, 21] width 65 height 25
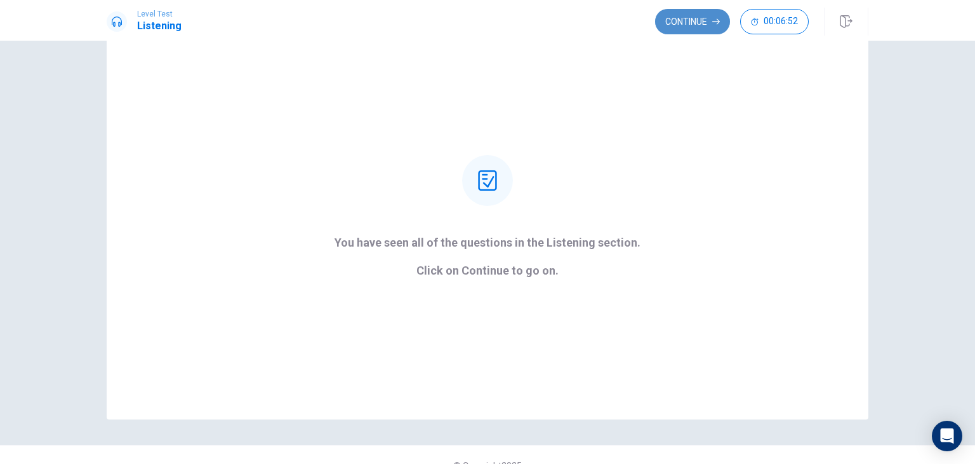
click at [675, 26] on button "Continue" at bounding box center [692, 21] width 75 height 25
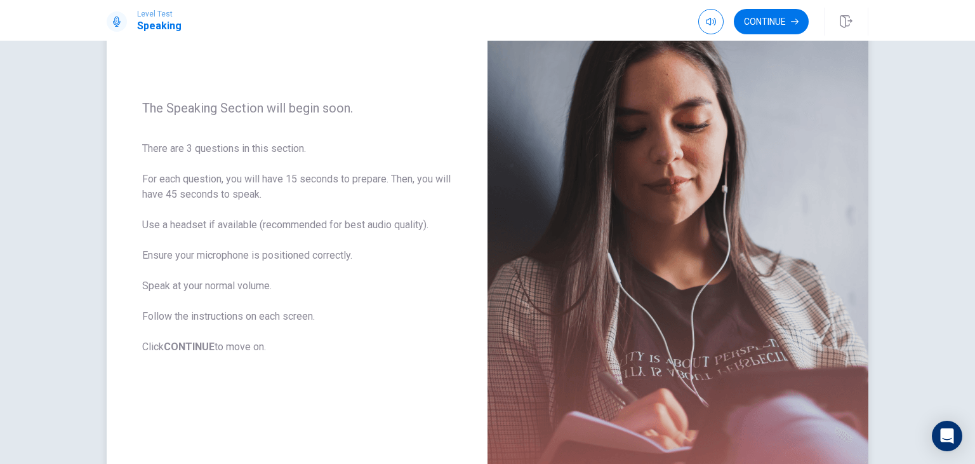
scroll to position [114, 0]
click at [798, 10] on button "Continue" at bounding box center [771, 21] width 75 height 25
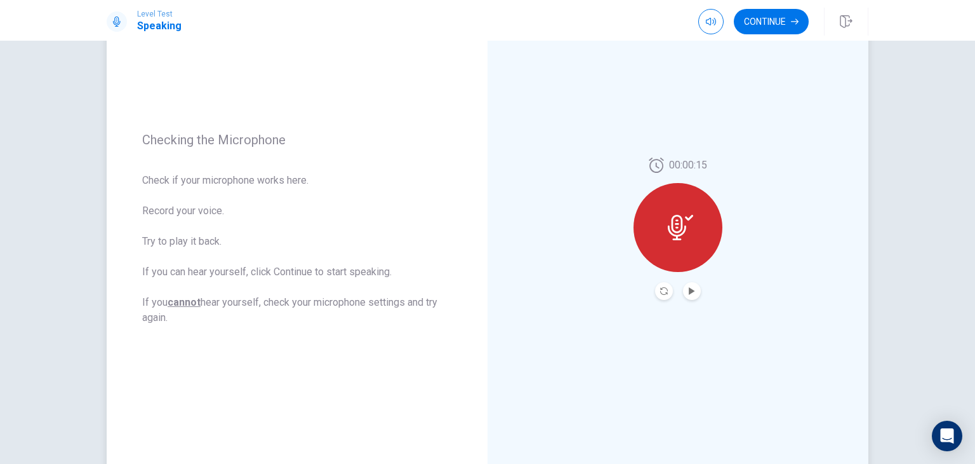
click at [688, 283] on button "Play Audio" at bounding box center [692, 291] width 18 height 18
click at [658, 294] on button "Record Again" at bounding box center [664, 291] width 18 height 18
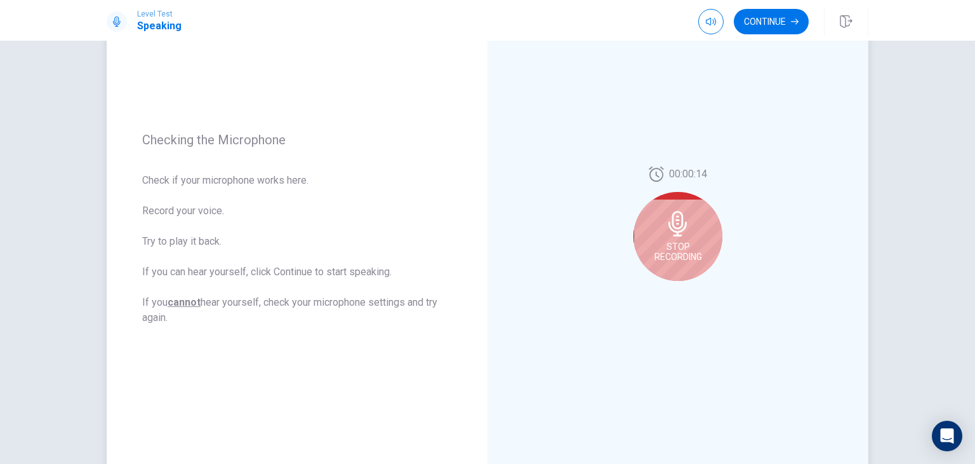
click at [673, 243] on span "Stop Recording" at bounding box center [679, 251] width 48 height 20
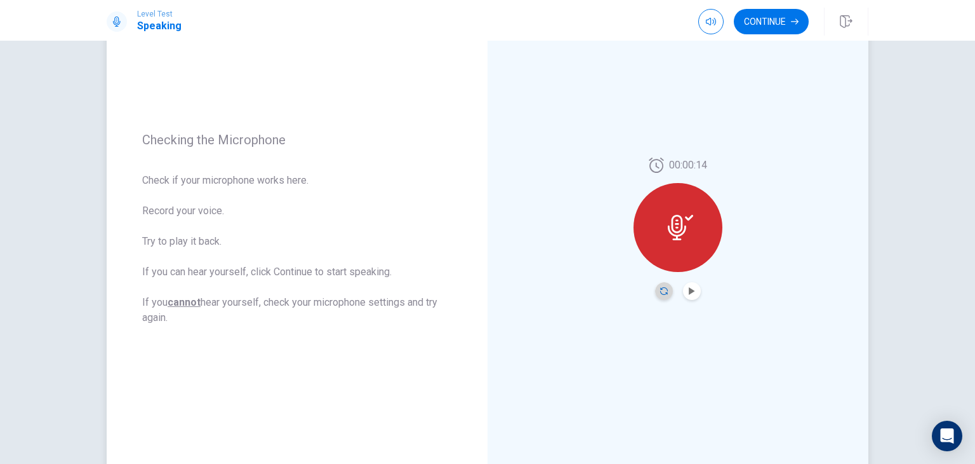
click at [662, 288] on icon "Record Again" at bounding box center [664, 291] width 8 height 8
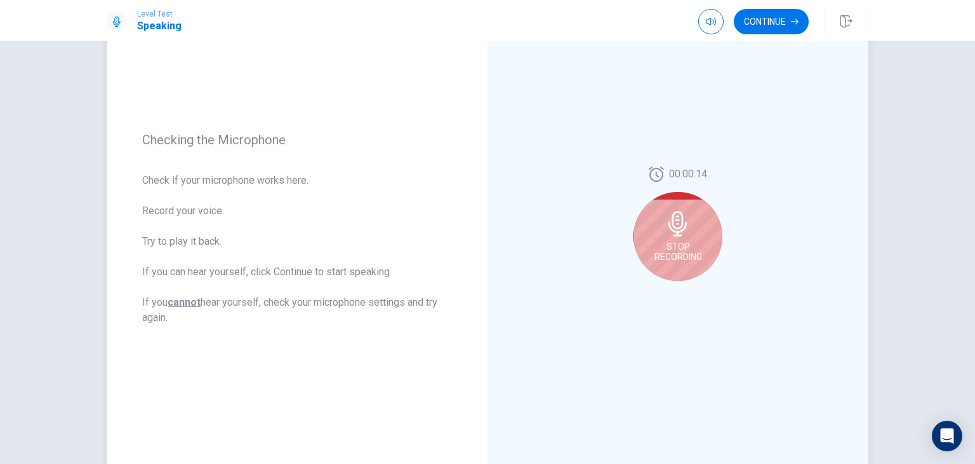
click at [683, 224] on icon at bounding box center [678, 223] width 18 height 25
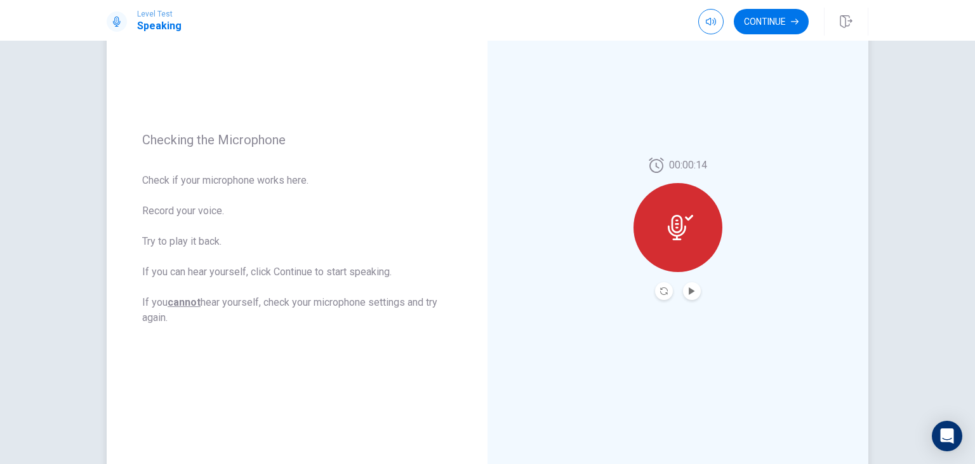
click at [673, 210] on div at bounding box center [678, 227] width 89 height 89
click at [664, 295] on button "Record Again" at bounding box center [664, 291] width 18 height 18
click at [660, 296] on button "Record Again" at bounding box center [664, 291] width 18 height 18
click at [787, 21] on button "Continue" at bounding box center [771, 21] width 75 height 25
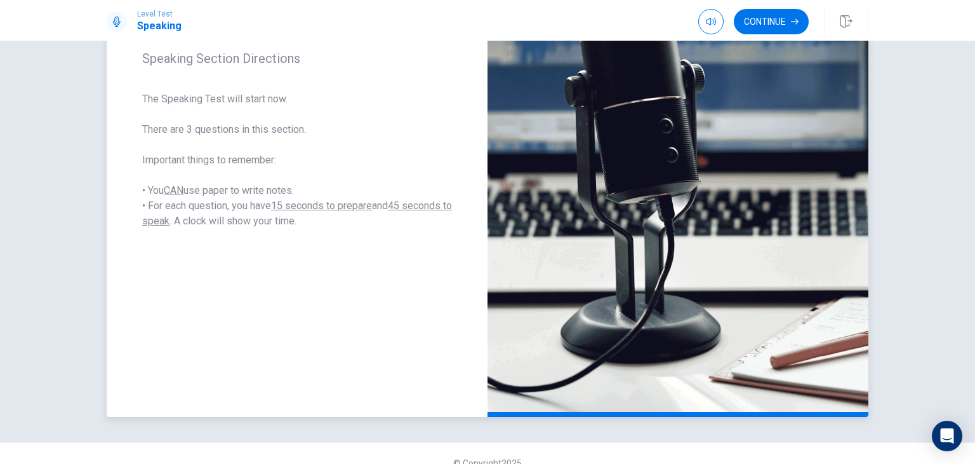
scroll to position [203, 0]
click at [785, 18] on button "Continue" at bounding box center [771, 21] width 75 height 25
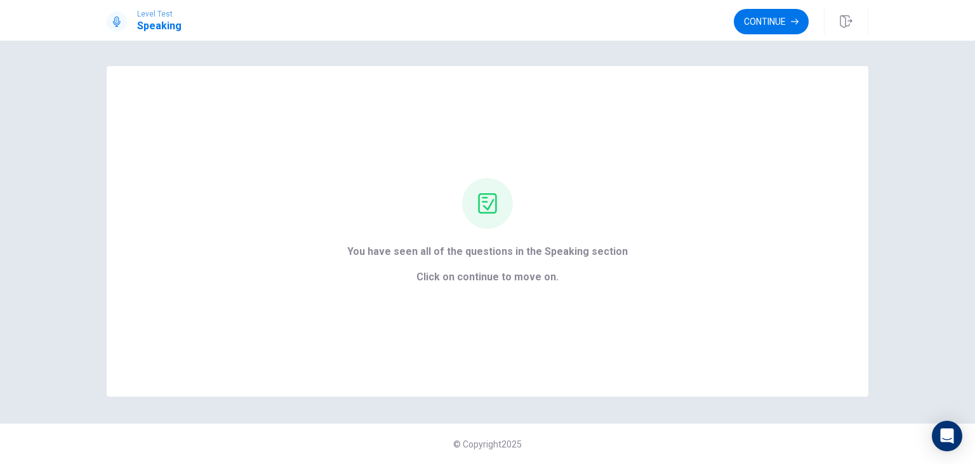
scroll to position [0, 0]
click at [771, 27] on button "Continue" at bounding box center [771, 21] width 75 height 25
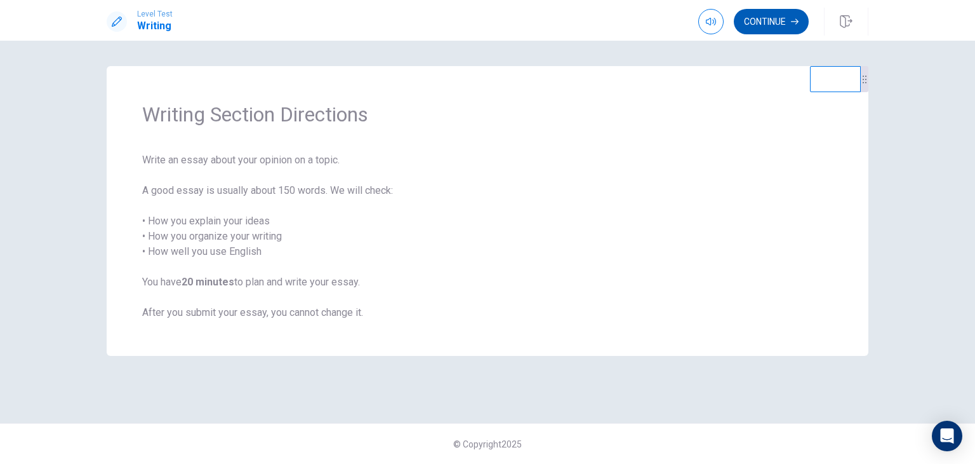
click at [759, 18] on button "Continue" at bounding box center [771, 21] width 75 height 25
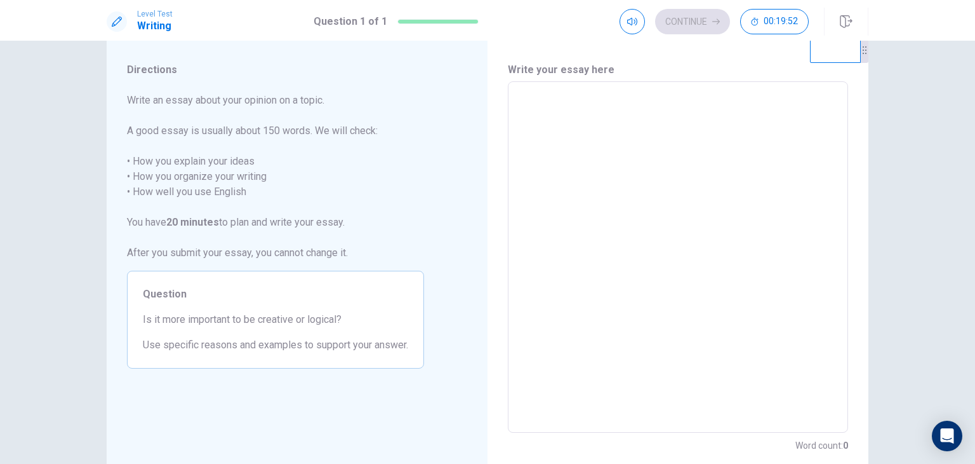
scroll to position [30, 0]
click at [616, 94] on textarea at bounding box center [678, 256] width 323 height 330
type textarea "*"
type textarea "**"
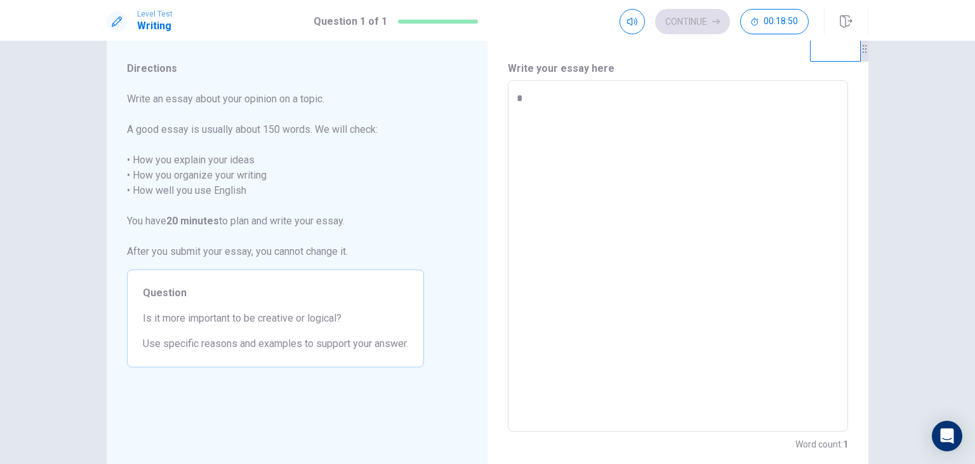
type textarea "*"
type textarea "**"
type textarea "*"
type textarea "****"
type textarea "*"
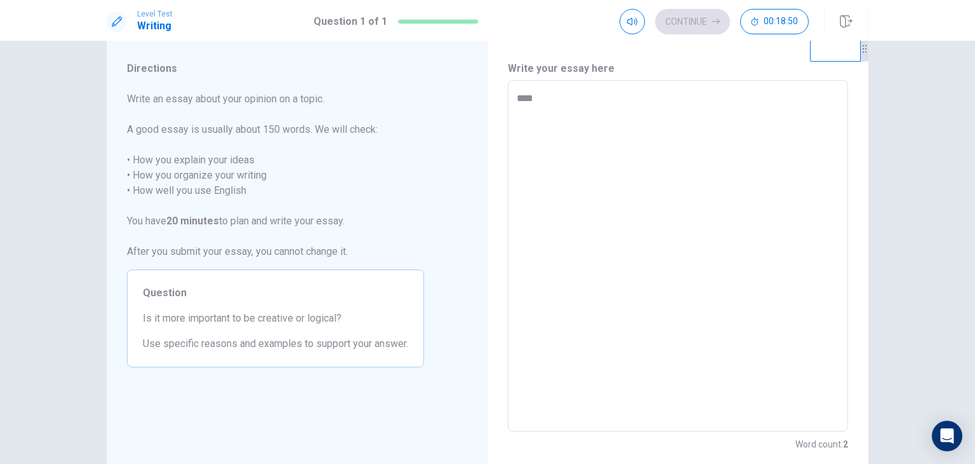
type textarea "*****"
type textarea "*"
type textarea "******"
type textarea "*"
type textarea "*******"
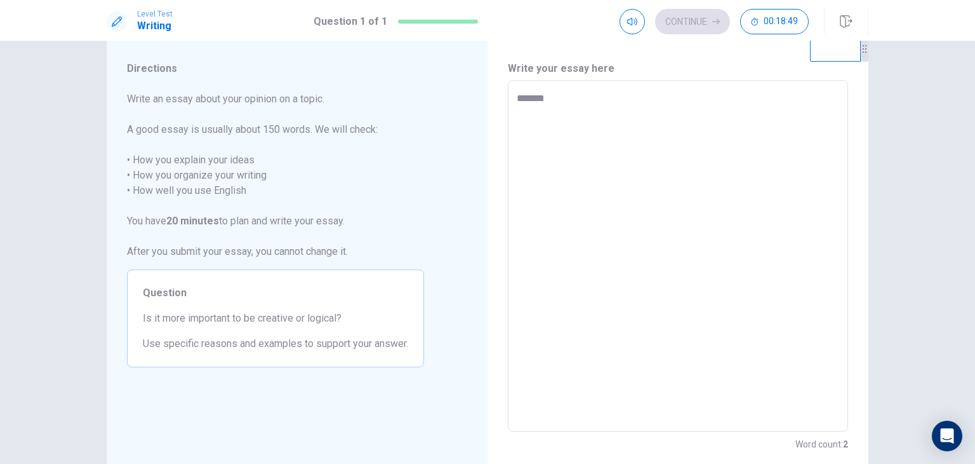
type textarea "*"
type textarea "********"
type textarea "*"
type textarea "*********"
type textarea "*"
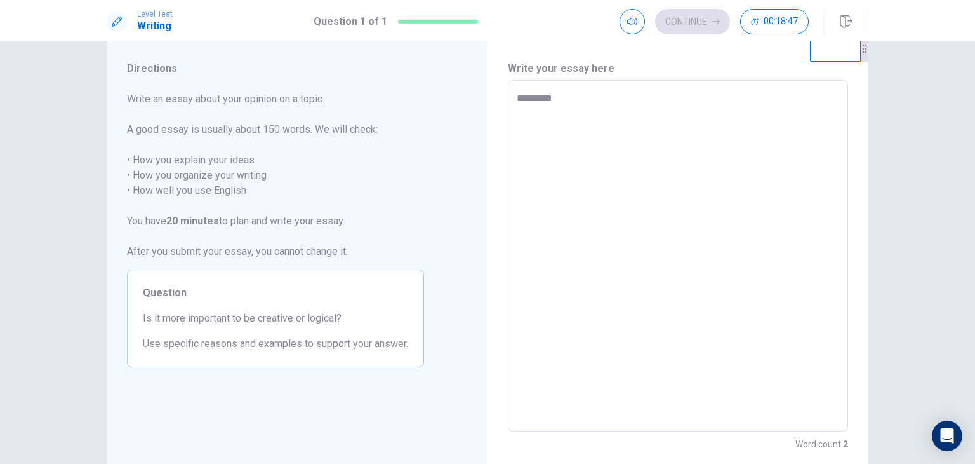
type textarea "**********"
type textarea "*"
type textarea "**********"
type textarea "*"
type textarea "**********"
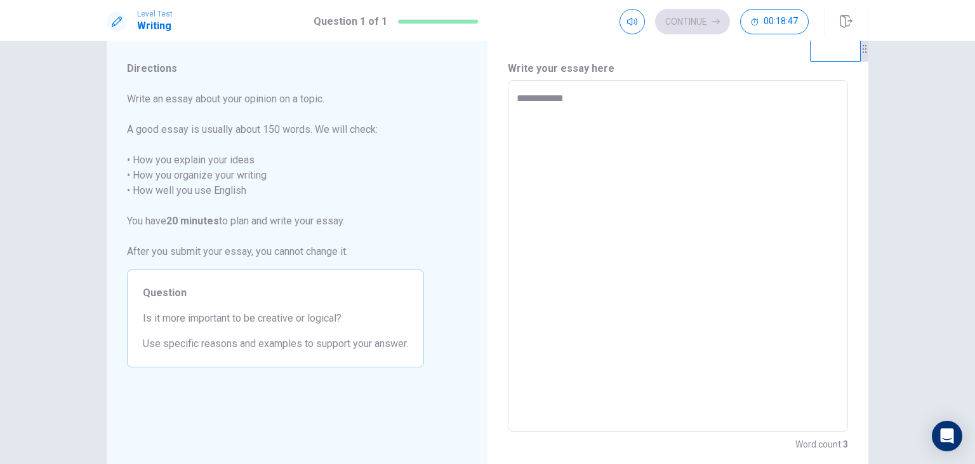
type textarea "*"
type textarea "**********"
type textarea "*"
type textarea "**********"
type textarea "*"
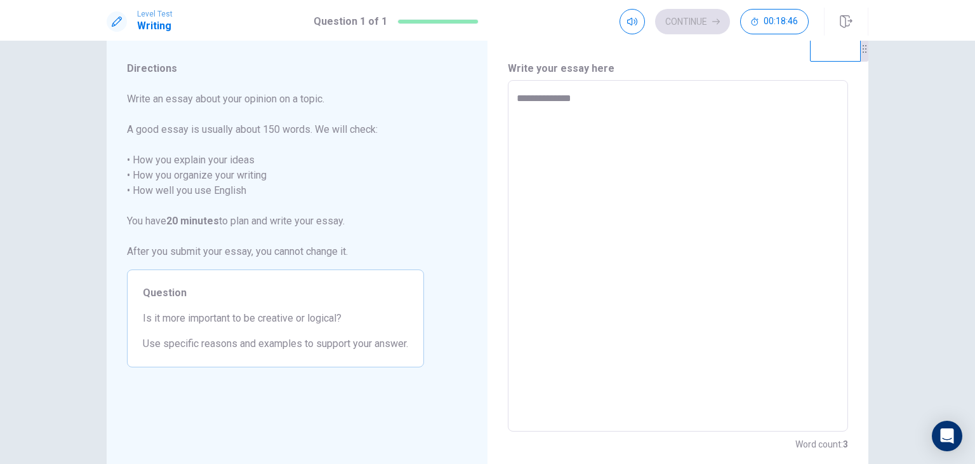
type textarea "**********"
type textarea "*"
type textarea "**********"
type textarea "*"
type textarea "**********"
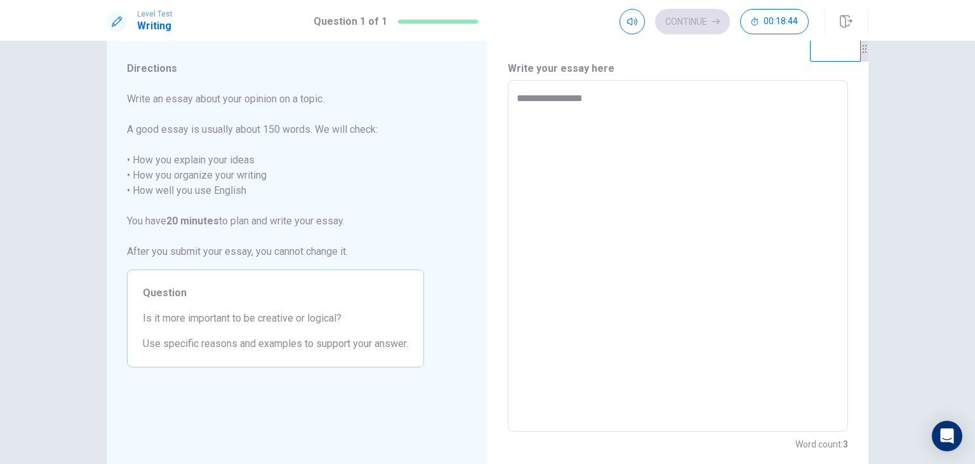
type textarea "*"
type textarea "**********"
type textarea "*"
type textarea "**********"
type textarea "*"
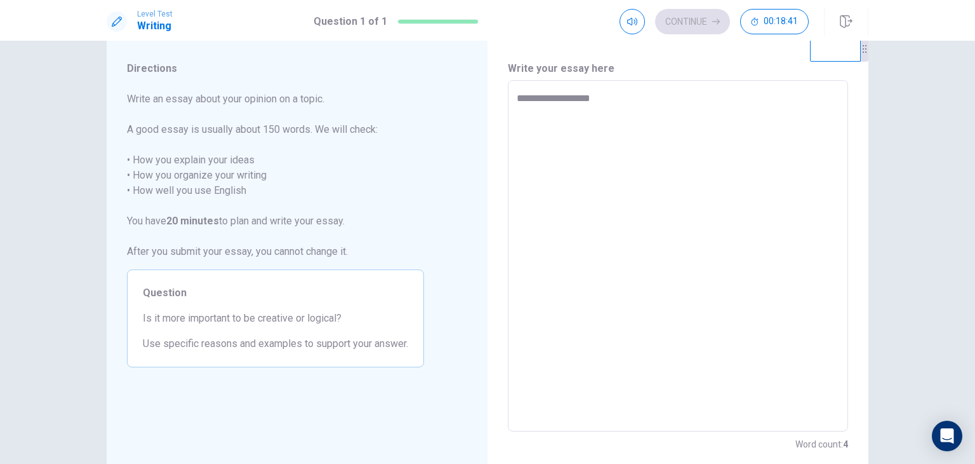
type textarea "**********"
type textarea "*"
type textarea "**********"
type textarea "*"
type textarea "**********"
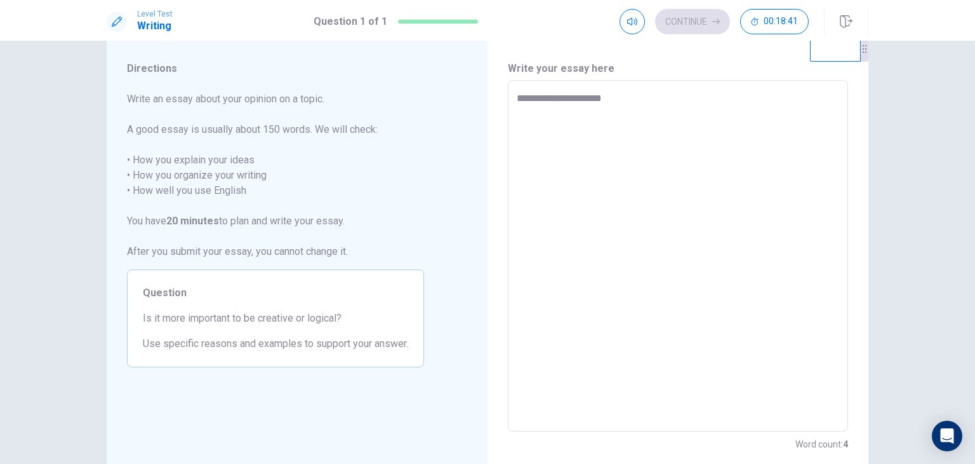
type textarea "*"
type textarea "**********"
type textarea "*"
type textarea "**********"
type textarea "*"
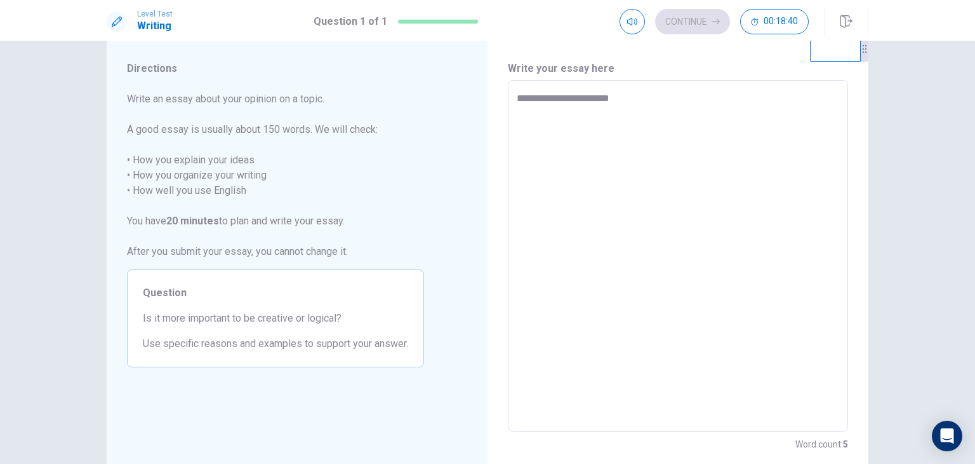
type textarea "**********"
type textarea "*"
type textarea "**********"
type textarea "*"
type textarea "**********"
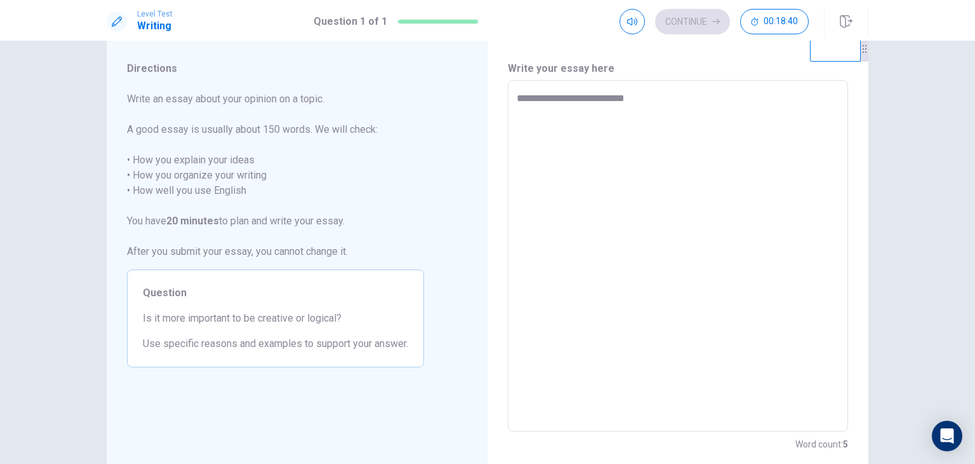
type textarea "*"
type textarea "**********"
type textarea "*"
type textarea "**********"
type textarea "*"
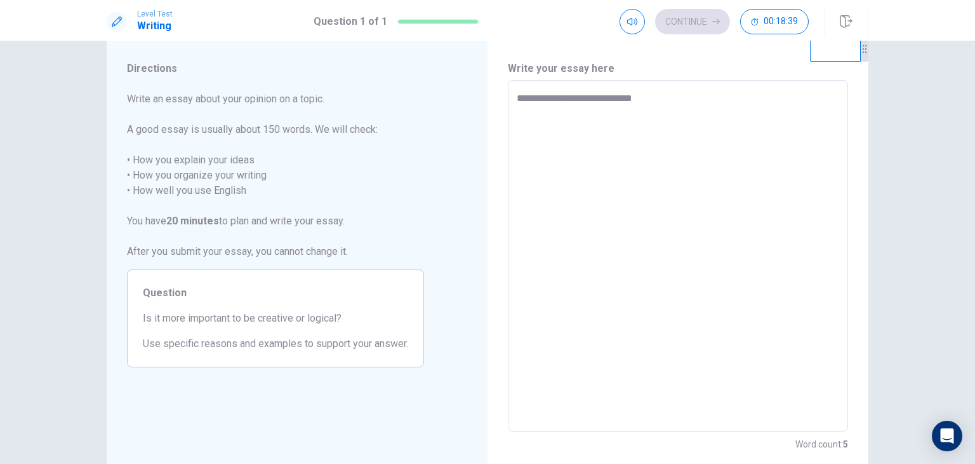
type textarea "**********"
type textarea "*"
type textarea "**********"
type textarea "*"
type textarea "**********"
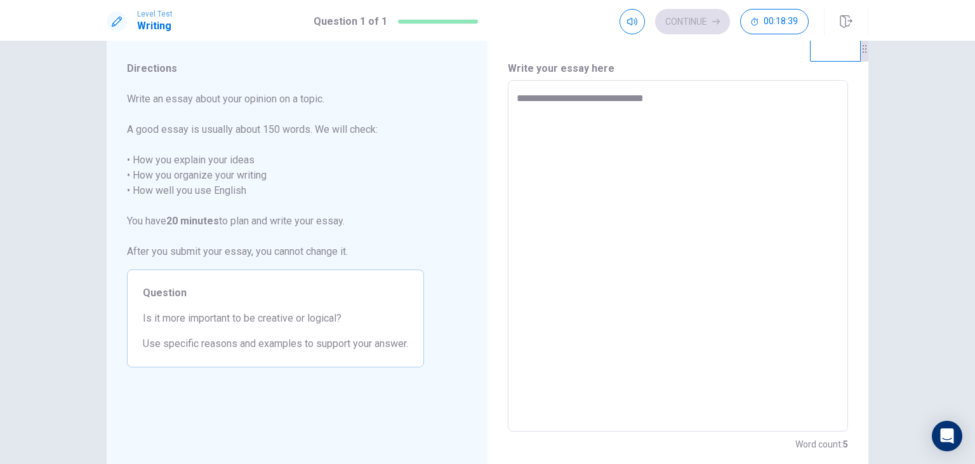
type textarea "*"
type textarea "**********"
type textarea "*"
type textarea "**********"
type textarea "*"
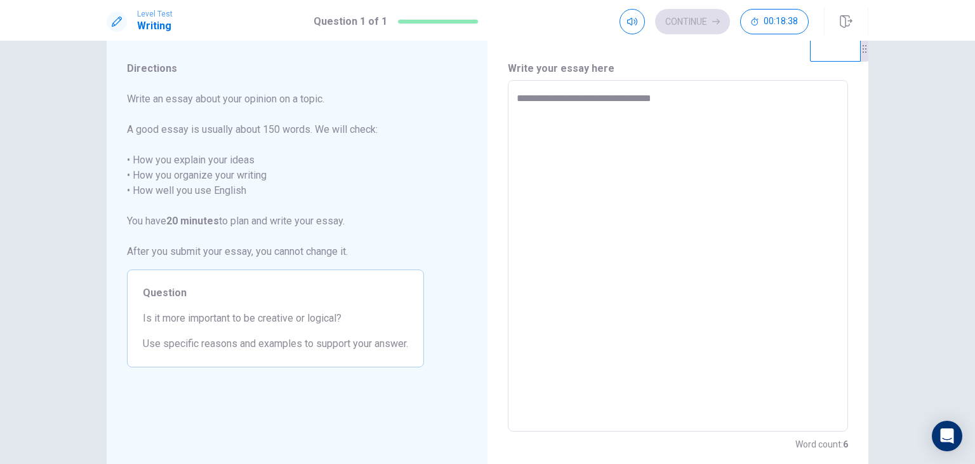
type textarea "**********"
type textarea "*"
type textarea "**********"
type textarea "*"
type textarea "**********"
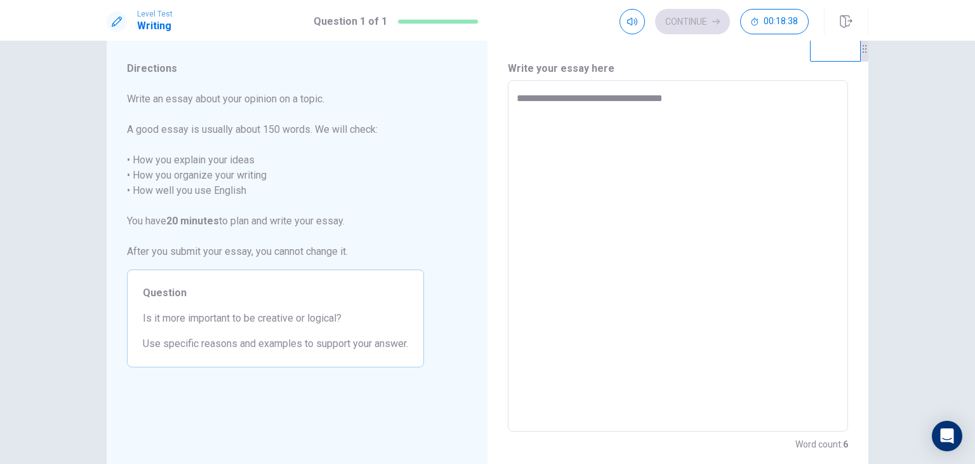
type textarea "*"
type textarea "**********"
type textarea "*"
type textarea "**********"
type textarea "*"
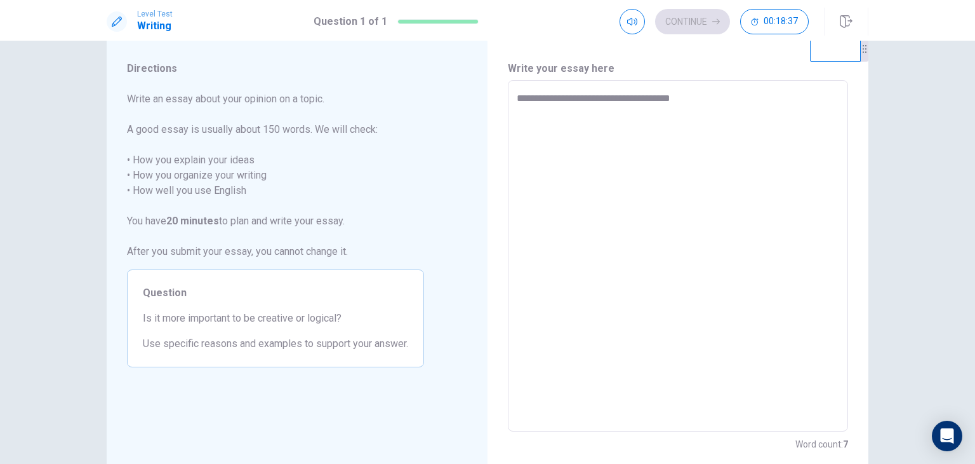
type textarea "**********"
type textarea "*"
type textarea "**********"
type textarea "*"
type textarea "**********"
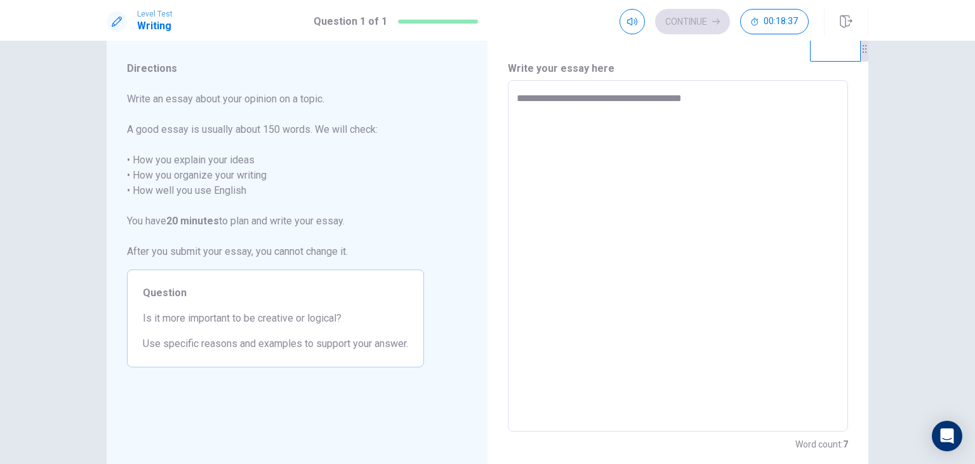
type textarea "*"
type textarea "**********"
type textarea "*"
type textarea "**********"
type textarea "*"
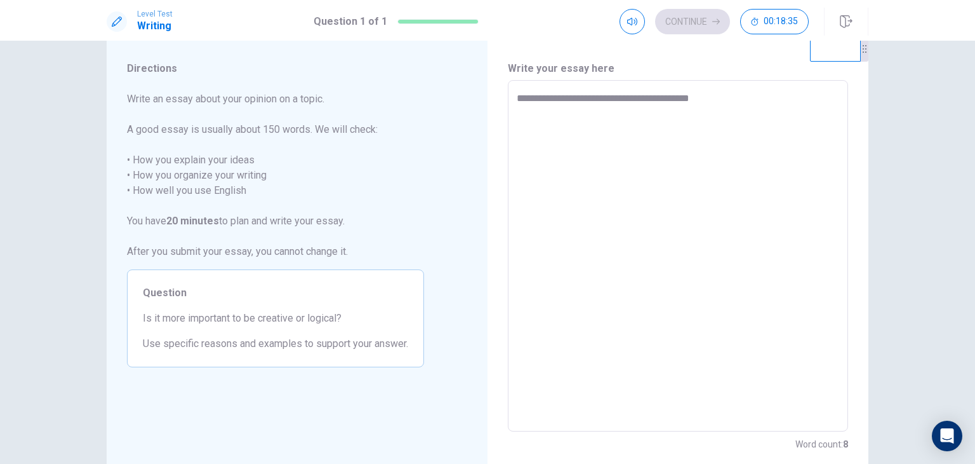
type textarea "**********"
type textarea "*"
type textarea "**********"
type textarea "*"
type textarea "**********"
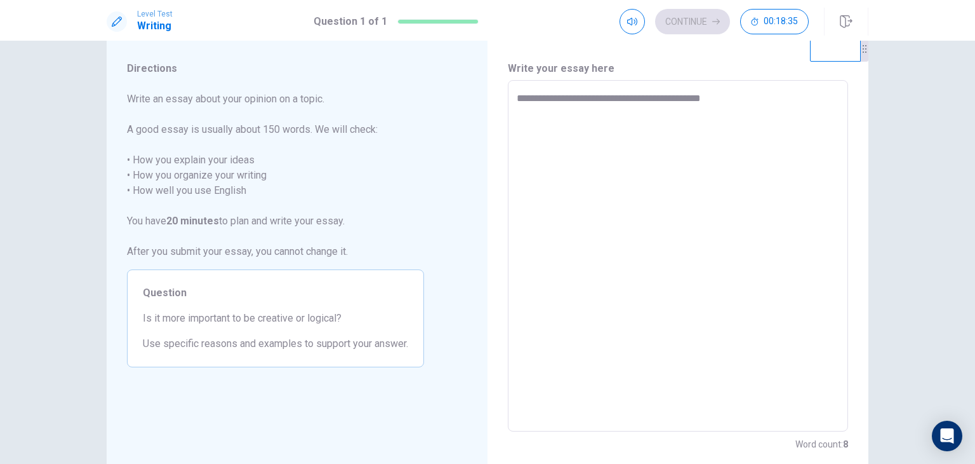
type textarea "*"
type textarea "**********"
type textarea "*"
type textarea "**********"
type textarea "*"
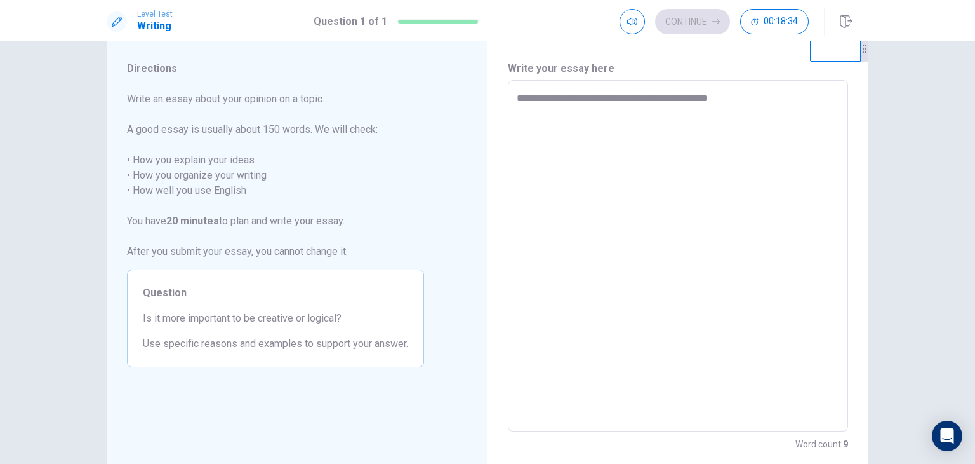
type textarea "**********"
type textarea "*"
type textarea "**********"
type textarea "*"
type textarea "**********"
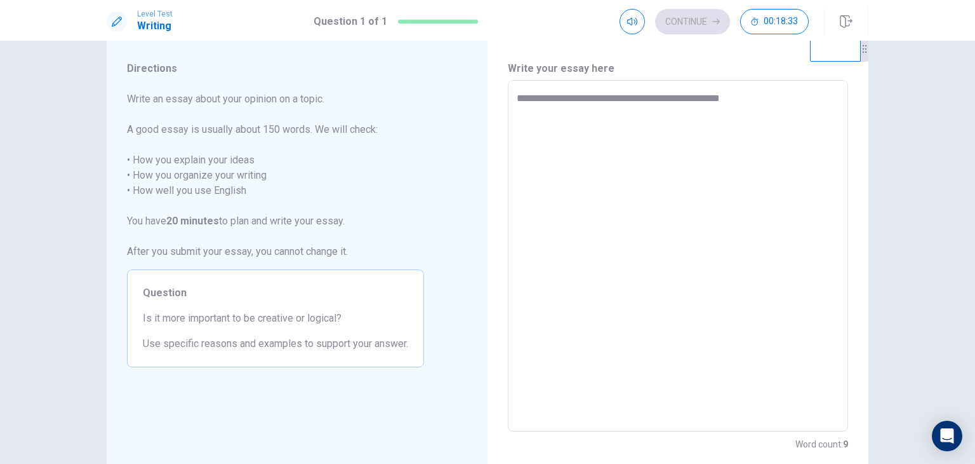
type textarea "*"
type textarea "**********"
type textarea "*"
type textarea "**********"
type textarea "*"
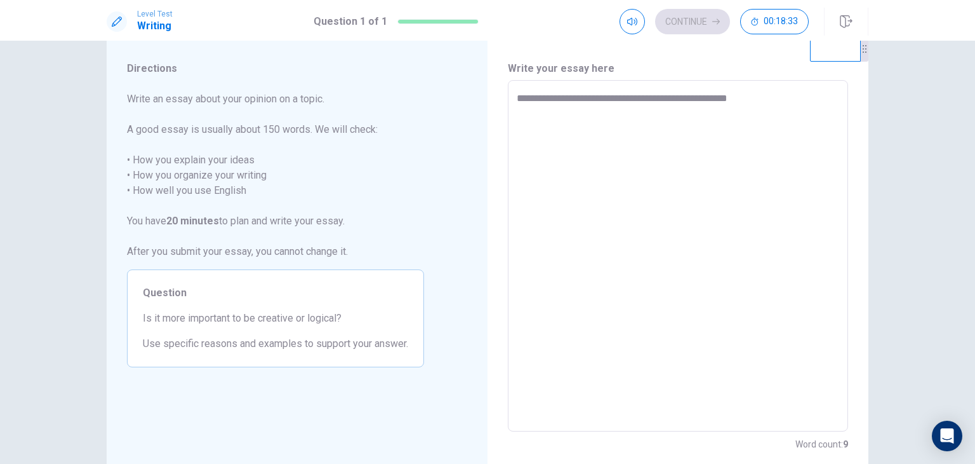
type textarea "**********"
type textarea "*"
type textarea "**********"
type textarea "*"
type textarea "**********"
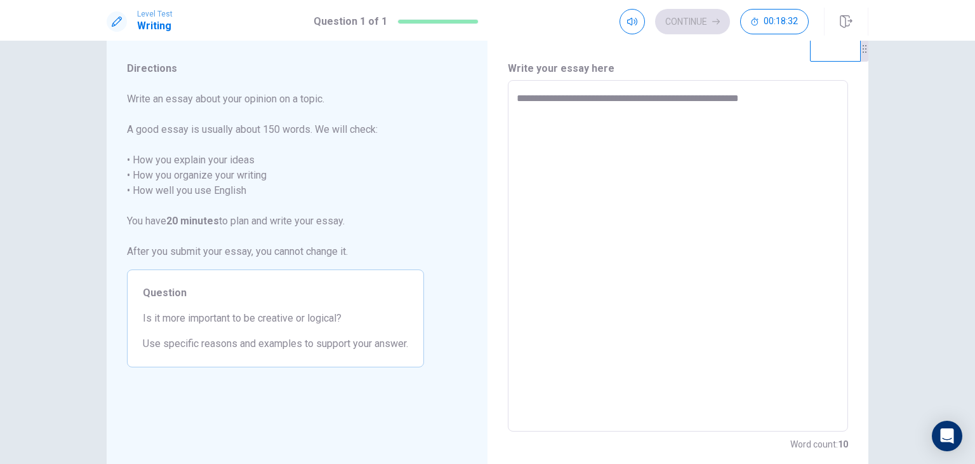
type textarea "*"
type textarea "**********"
type textarea "*"
type textarea "**********"
type textarea "*"
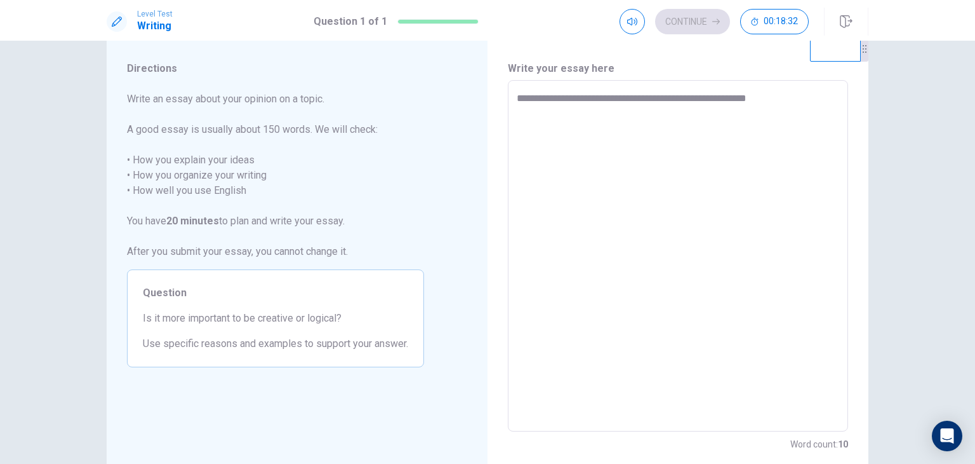
type textarea "**********"
type textarea "*"
type textarea "**********"
type textarea "*"
type textarea "**********"
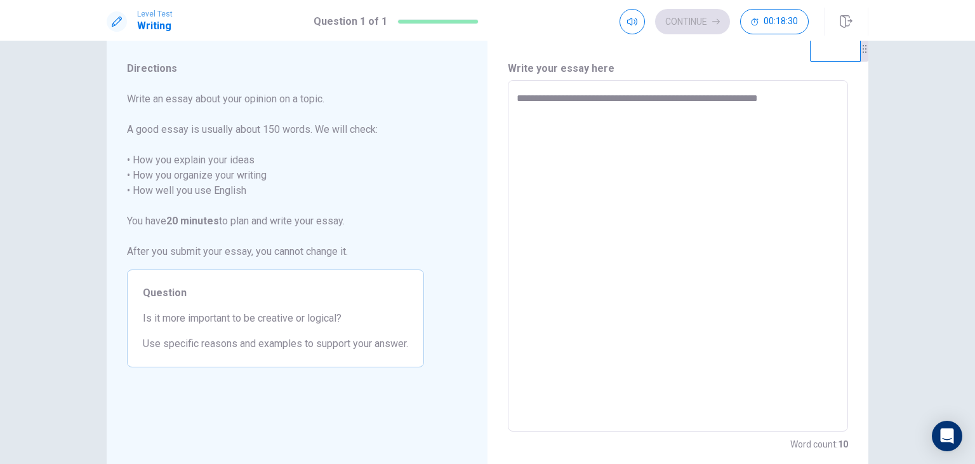
type textarea "*"
type textarea "**********"
type textarea "*"
type textarea "**********"
type textarea "*"
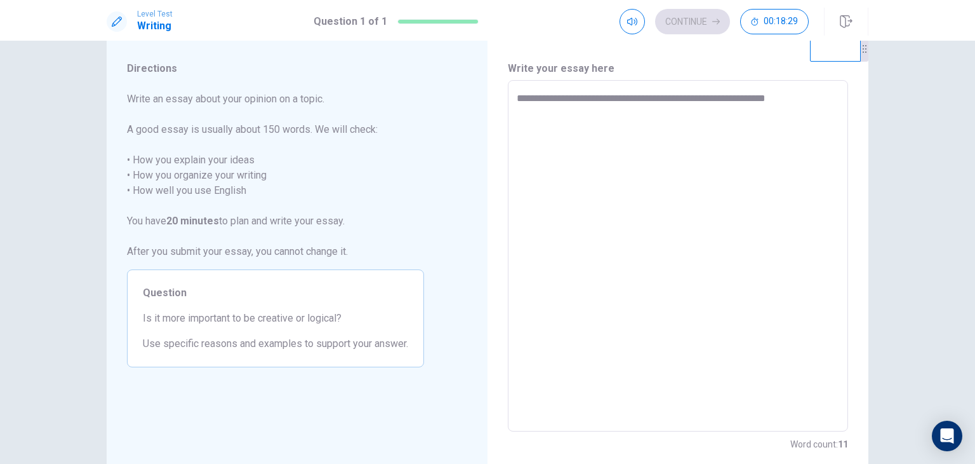
type textarea "**********"
type textarea "*"
type textarea "**********"
type textarea "*"
type textarea "**********"
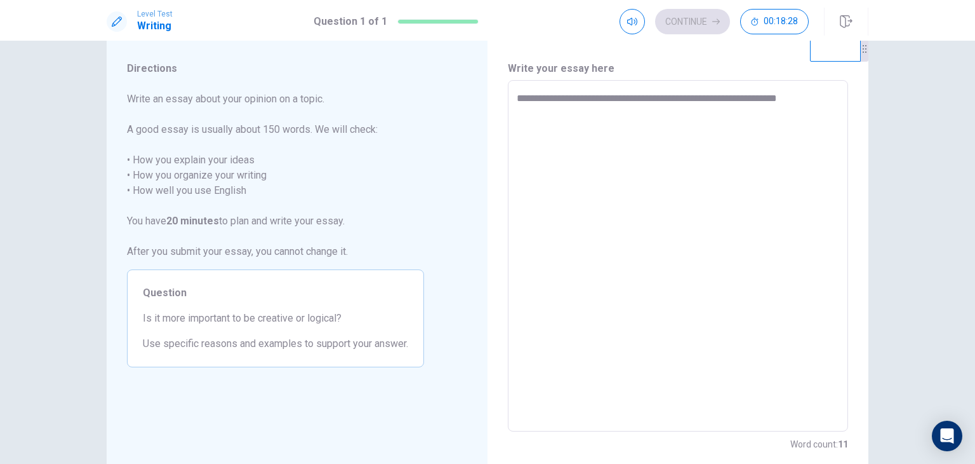
type textarea "*"
type textarea "**********"
type textarea "*"
type textarea "**********"
type textarea "*"
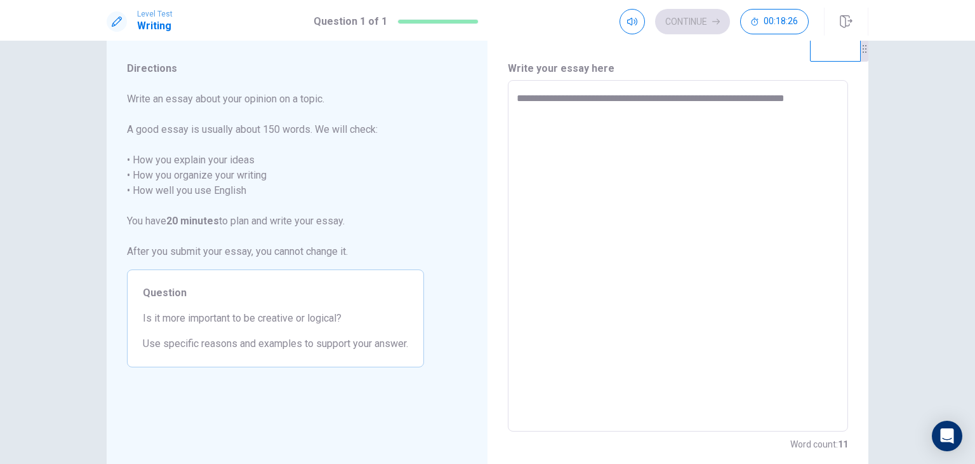
type textarea "**********"
type textarea "*"
type textarea "**********"
type textarea "*"
type textarea "**********"
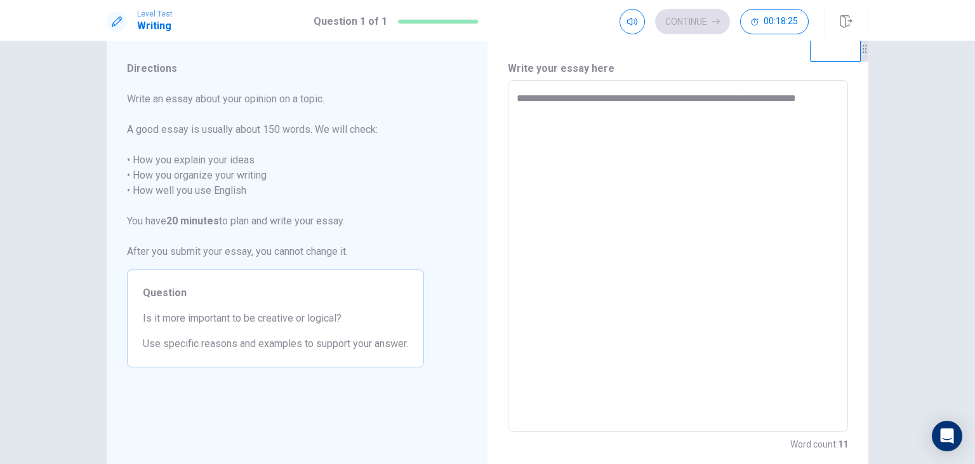
type textarea "*"
type textarea "**********"
type textarea "*"
type textarea "**********"
type textarea "*"
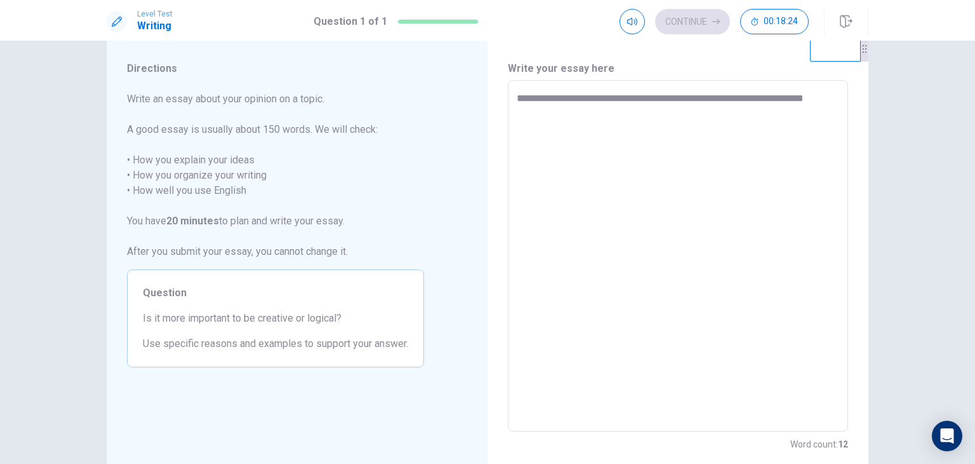
type textarea "**********"
type textarea "*"
type textarea "**********"
type textarea "*"
type textarea "**********"
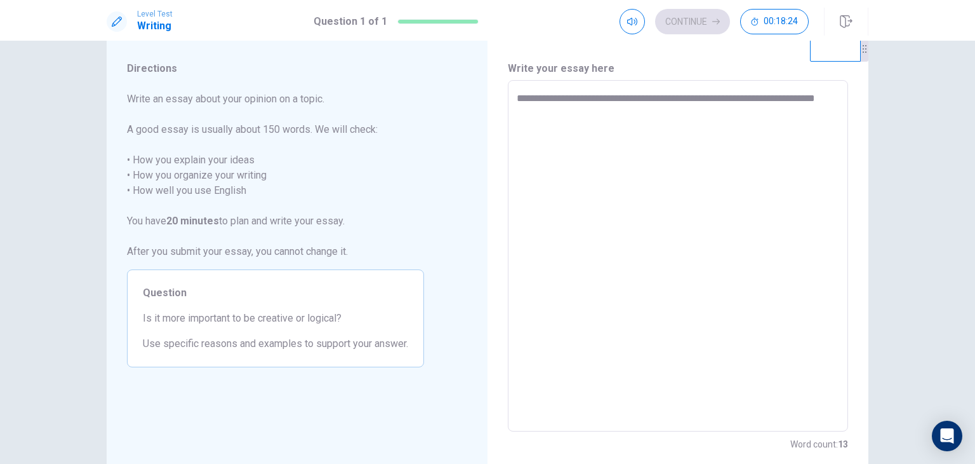
type textarea "*"
type textarea "**********"
type textarea "*"
type textarea "**********"
type textarea "*"
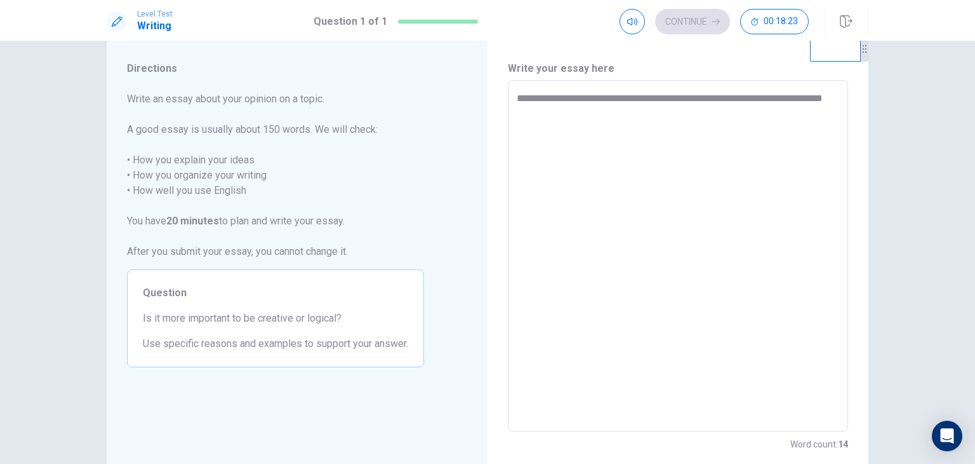
type textarea "**********"
type textarea "*"
type textarea "**********"
type textarea "*"
type textarea "**********"
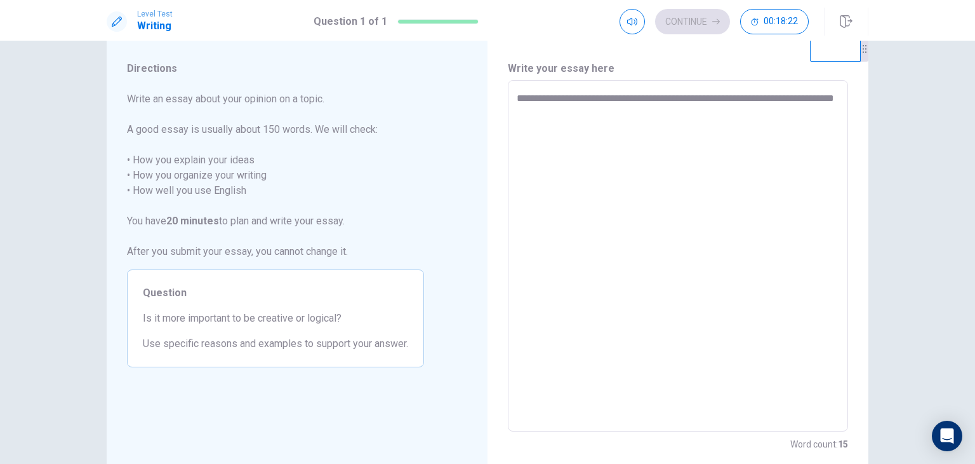
type textarea "*"
type textarea "**********"
type textarea "*"
type textarea "**********"
type textarea "*"
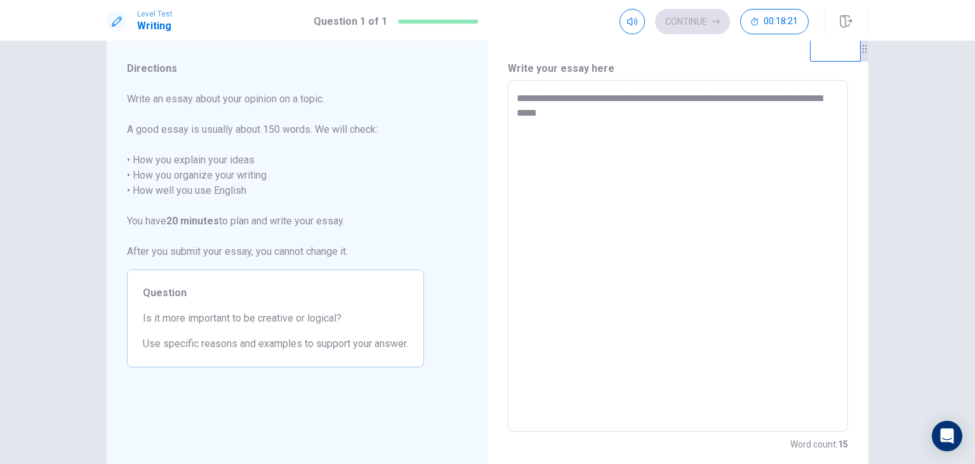
type textarea "**********"
type textarea "*"
type textarea "**********"
type textarea "*"
type textarea "**********"
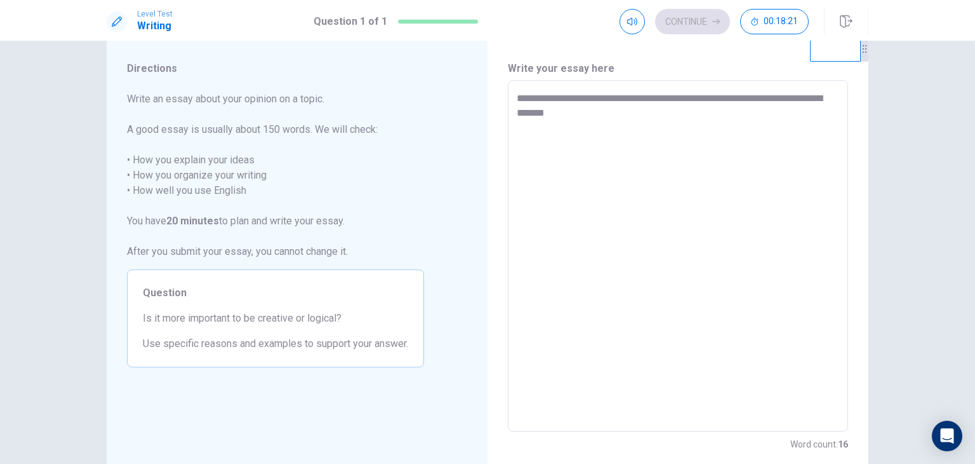
type textarea "*"
type textarea "**********"
type textarea "*"
type textarea "**********"
type textarea "*"
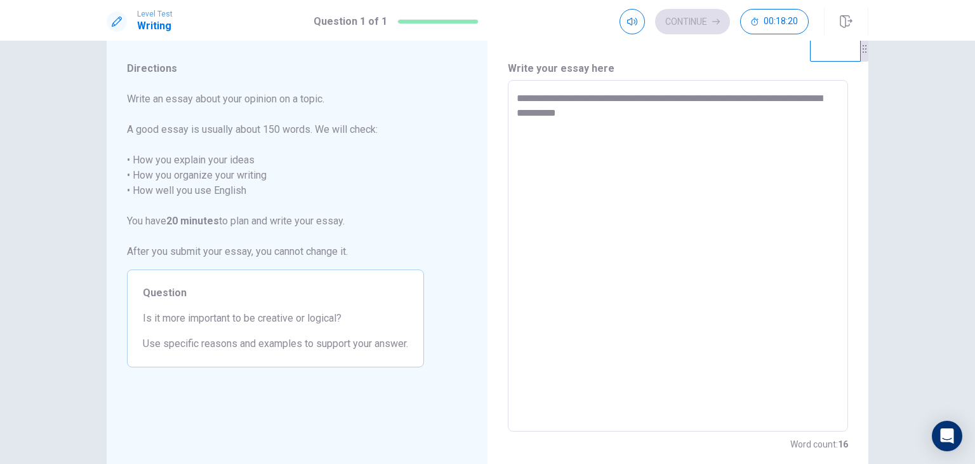
type textarea "**********"
type textarea "*"
type textarea "**********"
type textarea "*"
type textarea "**********"
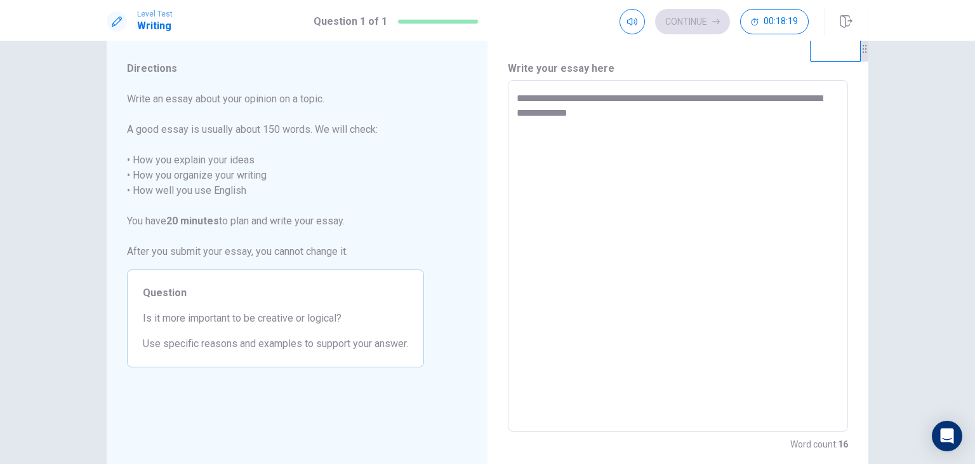
type textarea "*"
type textarea "**********"
type textarea "*"
type textarea "**********"
type textarea "*"
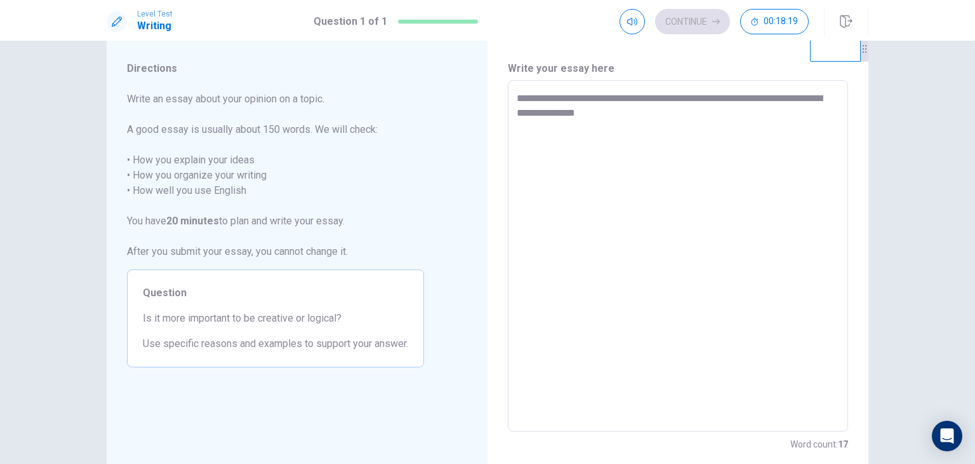
type textarea "**********"
type textarea "*"
type textarea "**********"
type textarea "*"
type textarea "**********"
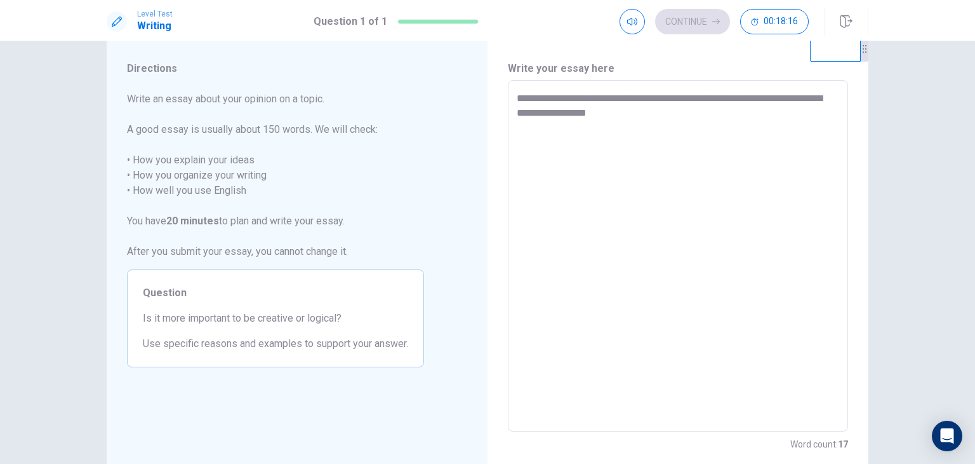
type textarea "*"
type textarea "**********"
type textarea "*"
type textarea "**********"
type textarea "*"
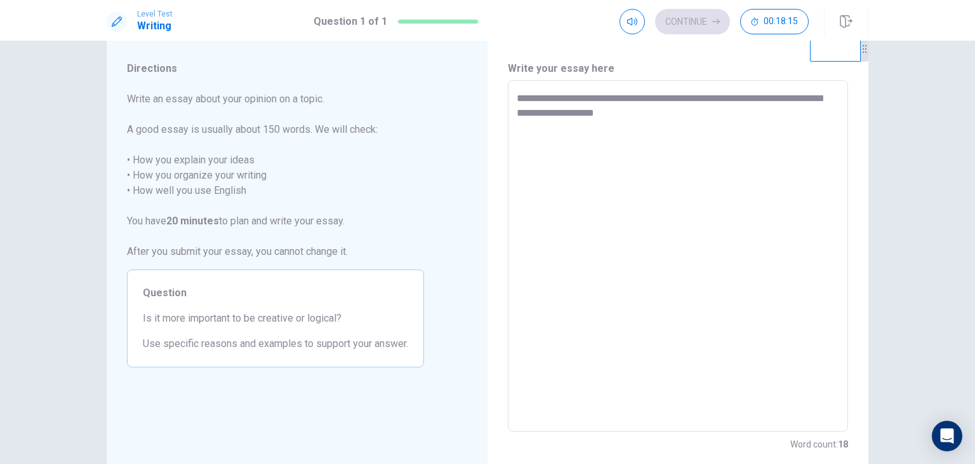
type textarea "**********"
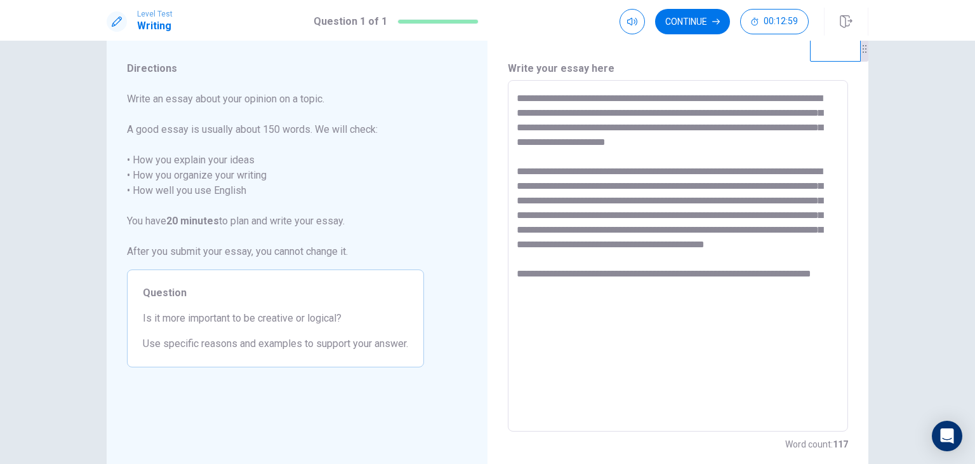
click at [550, 300] on textarea "**********" at bounding box center [678, 256] width 323 height 330
click at [589, 308] on textarea "**********" at bounding box center [678, 256] width 323 height 330
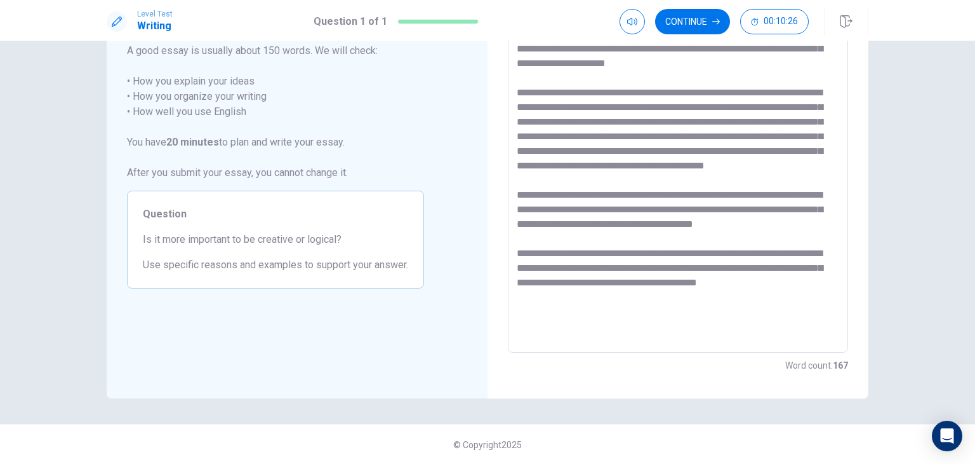
scroll to position [110, 0]
click at [716, 108] on textarea at bounding box center [678, 176] width 323 height 330
click at [723, 106] on textarea at bounding box center [678, 176] width 323 height 330
click at [759, 133] on textarea at bounding box center [678, 176] width 323 height 330
click at [641, 115] on textarea at bounding box center [678, 176] width 323 height 330
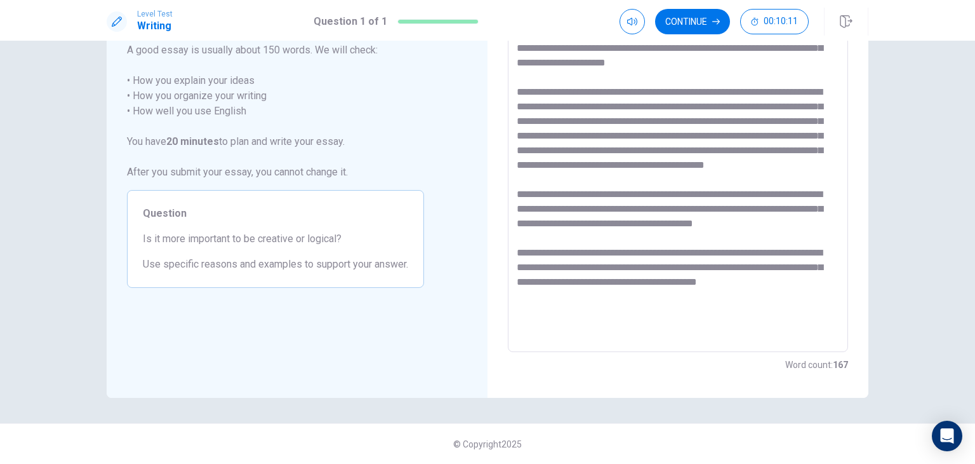
click at [708, 125] on textarea at bounding box center [678, 176] width 323 height 330
click at [759, 173] on textarea at bounding box center [678, 176] width 323 height 330
click at [740, 150] on textarea at bounding box center [678, 176] width 323 height 330
click at [787, 194] on textarea at bounding box center [678, 176] width 323 height 330
click at [761, 178] on textarea at bounding box center [678, 176] width 323 height 330
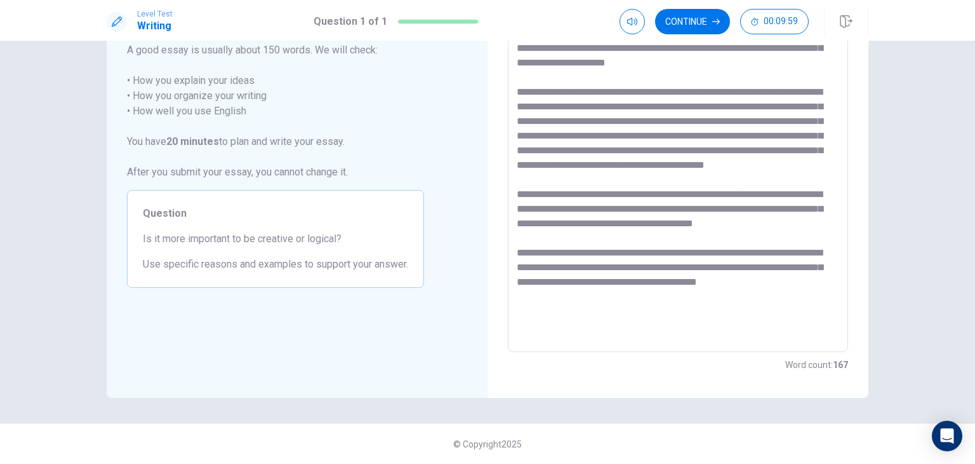
click at [625, 189] on textarea at bounding box center [678, 176] width 323 height 330
click at [771, 188] on textarea at bounding box center [678, 176] width 323 height 330
click at [762, 184] on textarea at bounding box center [678, 176] width 323 height 330
click at [615, 220] on textarea at bounding box center [678, 176] width 323 height 330
click at [772, 168] on textarea at bounding box center [678, 176] width 323 height 330
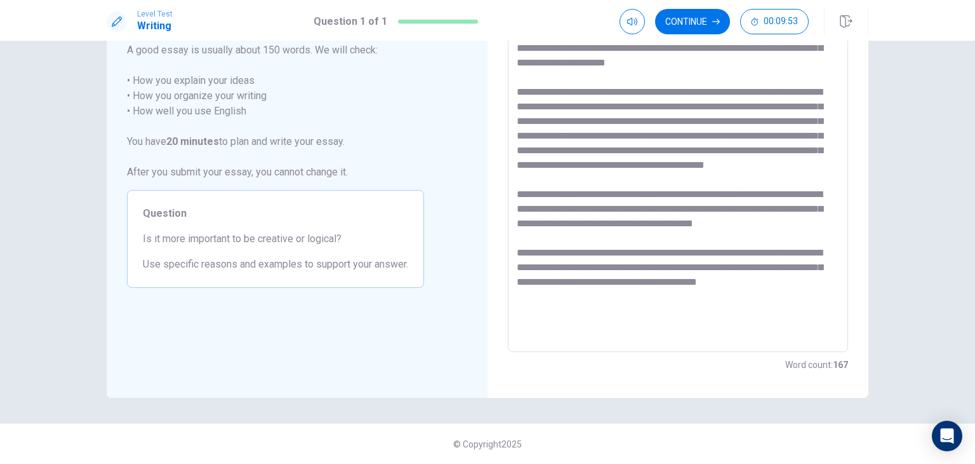
click at [658, 283] on textarea at bounding box center [678, 176] width 323 height 330
click at [709, 27] on button "Continue" at bounding box center [692, 21] width 75 height 25
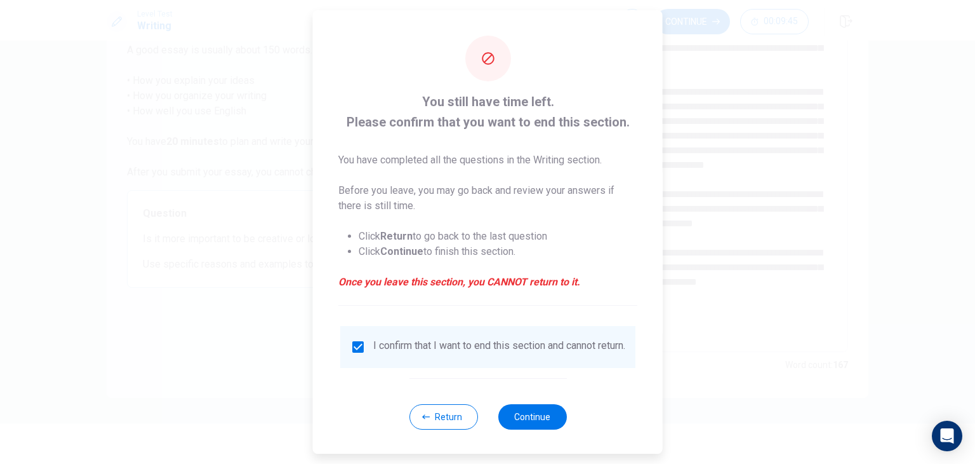
scroll to position [10, 0]
click at [531, 408] on button "Continue" at bounding box center [532, 415] width 69 height 25
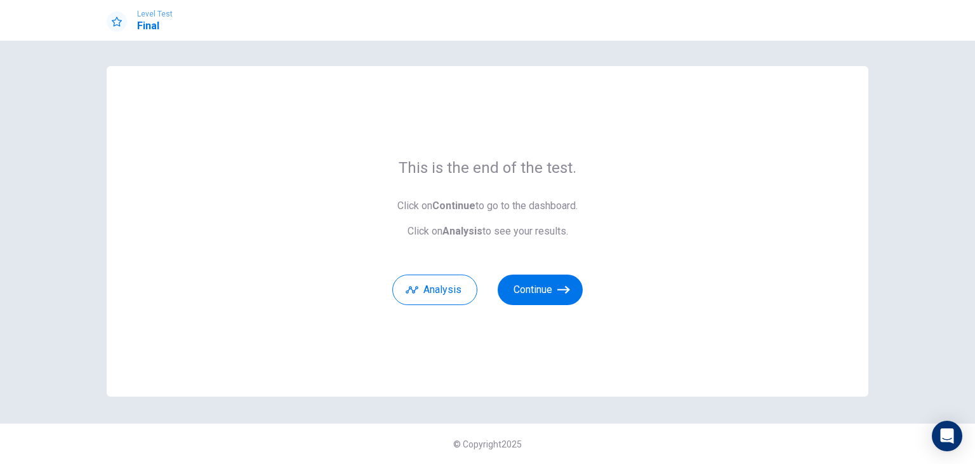
scroll to position [0, 0]
click at [558, 277] on button "Continue" at bounding box center [540, 289] width 85 height 30
